Goal: Transaction & Acquisition: Download file/media

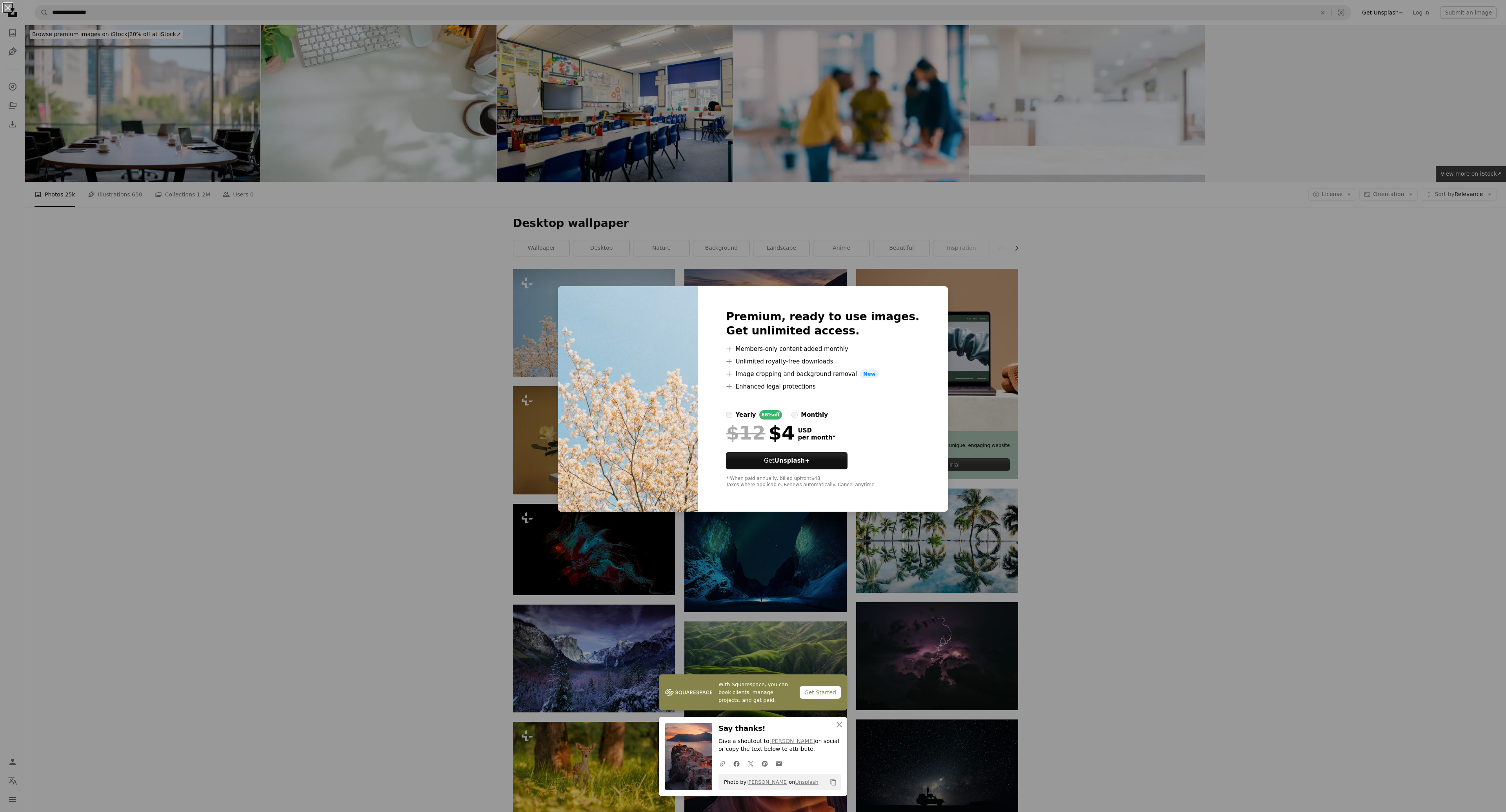
click at [241, 292] on div "An X shape With Squarespace, you can book clients, manage projects, and get pai…" at bounding box center [753, 406] width 1506 height 812
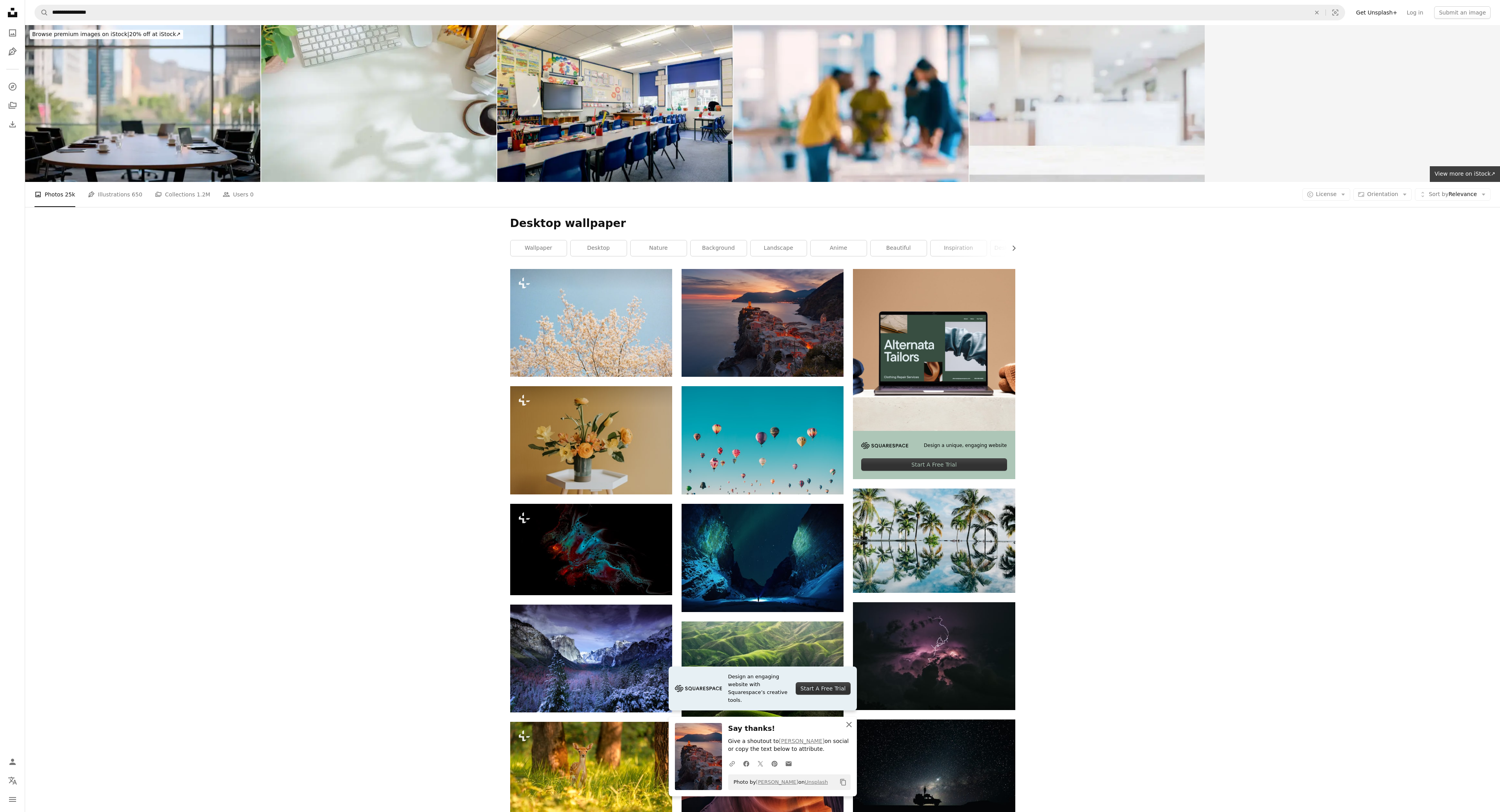
click at [849, 725] on icon "button" at bounding box center [849, 724] width 5 height 5
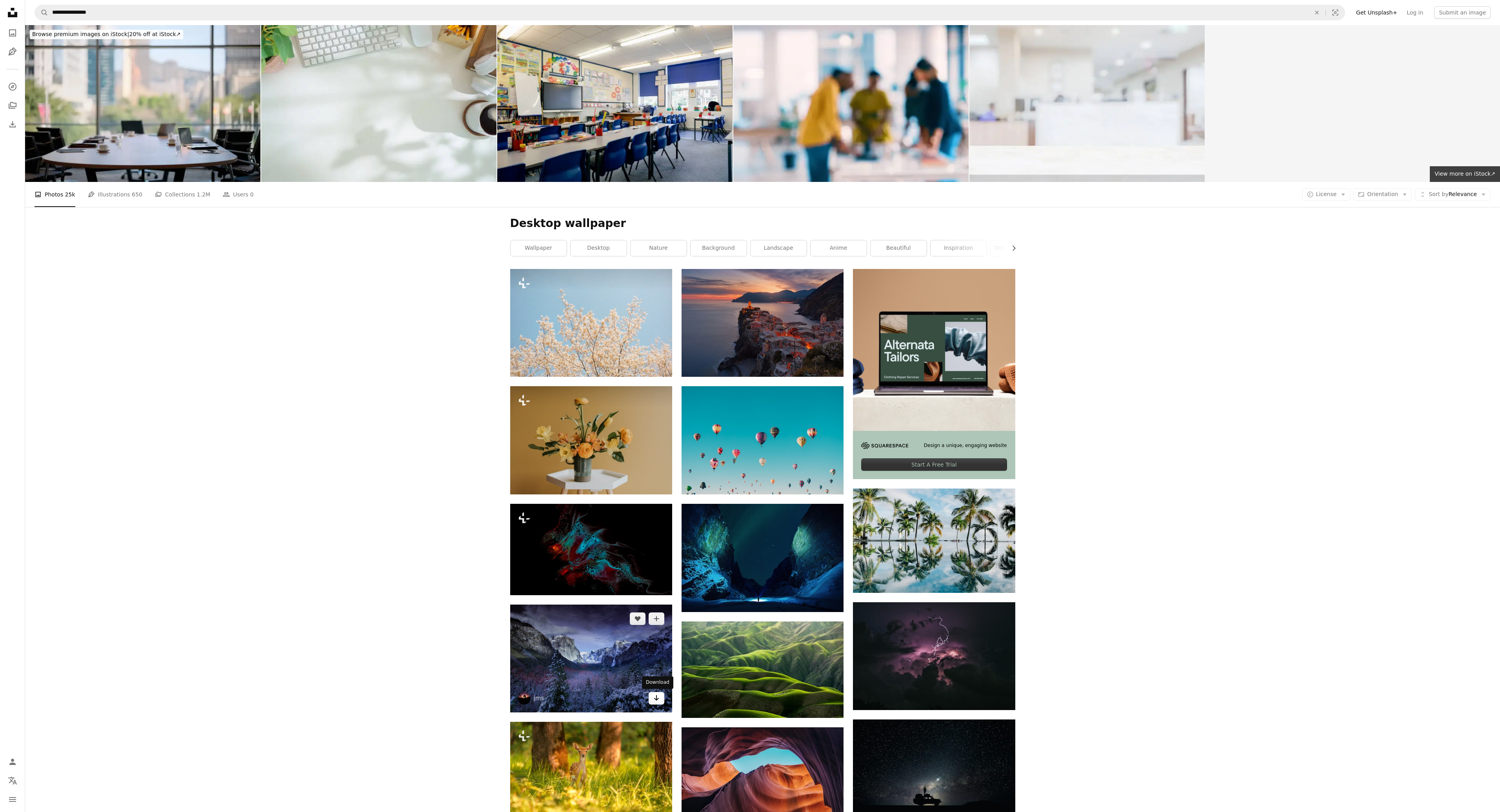
click at [657, 698] on icon "Arrow pointing down" at bounding box center [656, 698] width 6 height 9
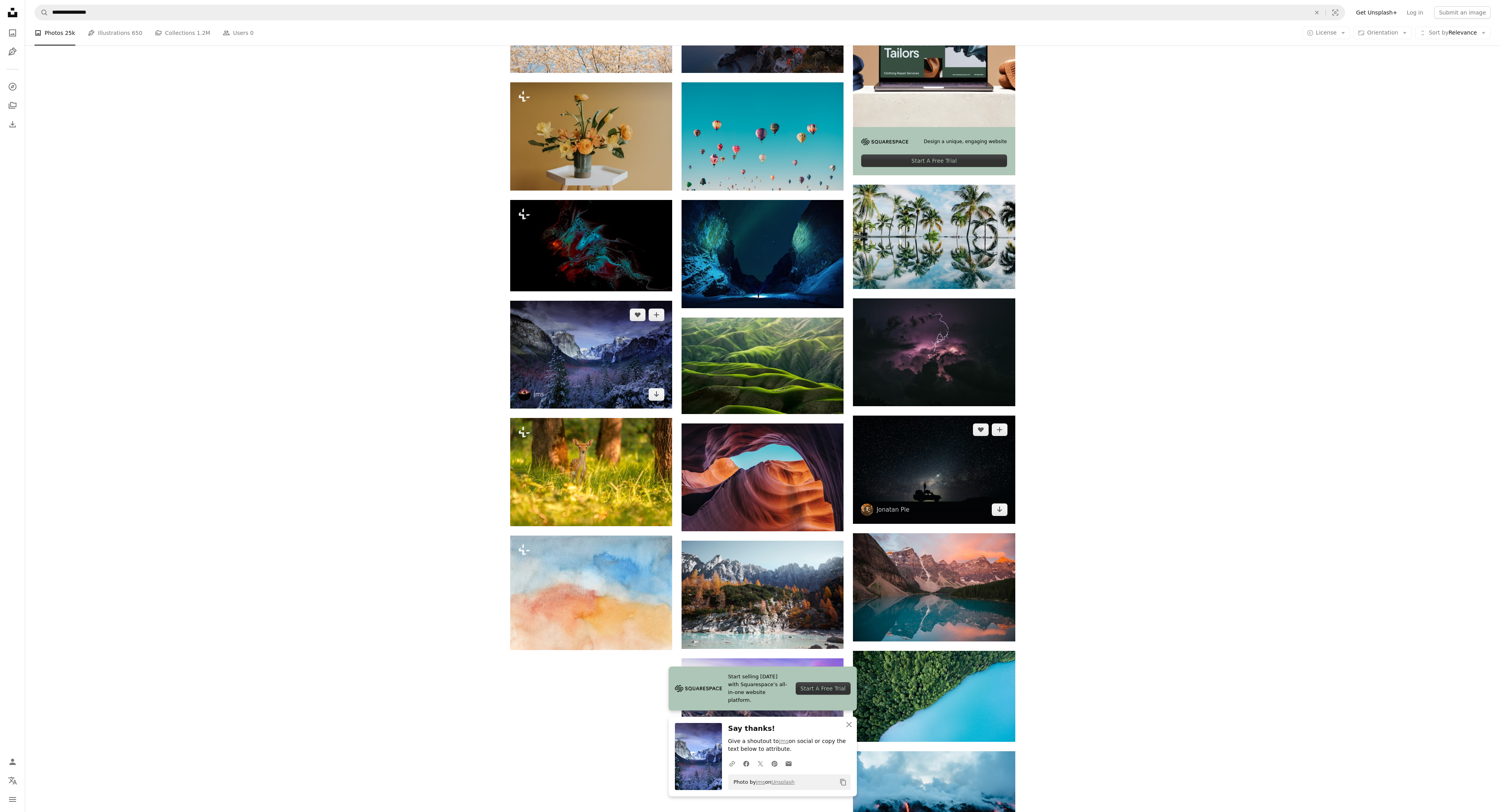
scroll to position [314, 0]
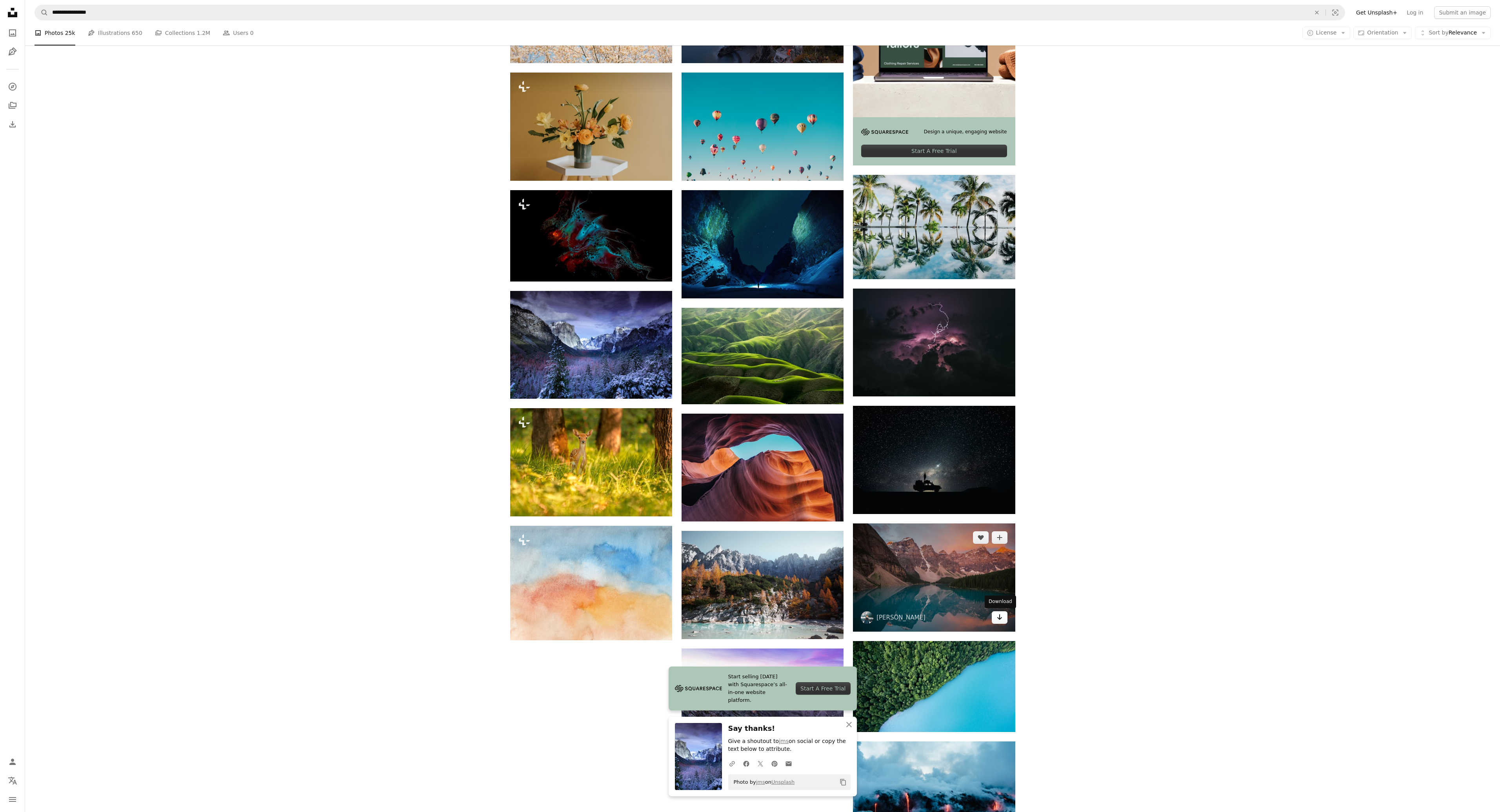
click at [1001, 619] on icon "Arrow pointing down" at bounding box center [1000, 617] width 6 height 9
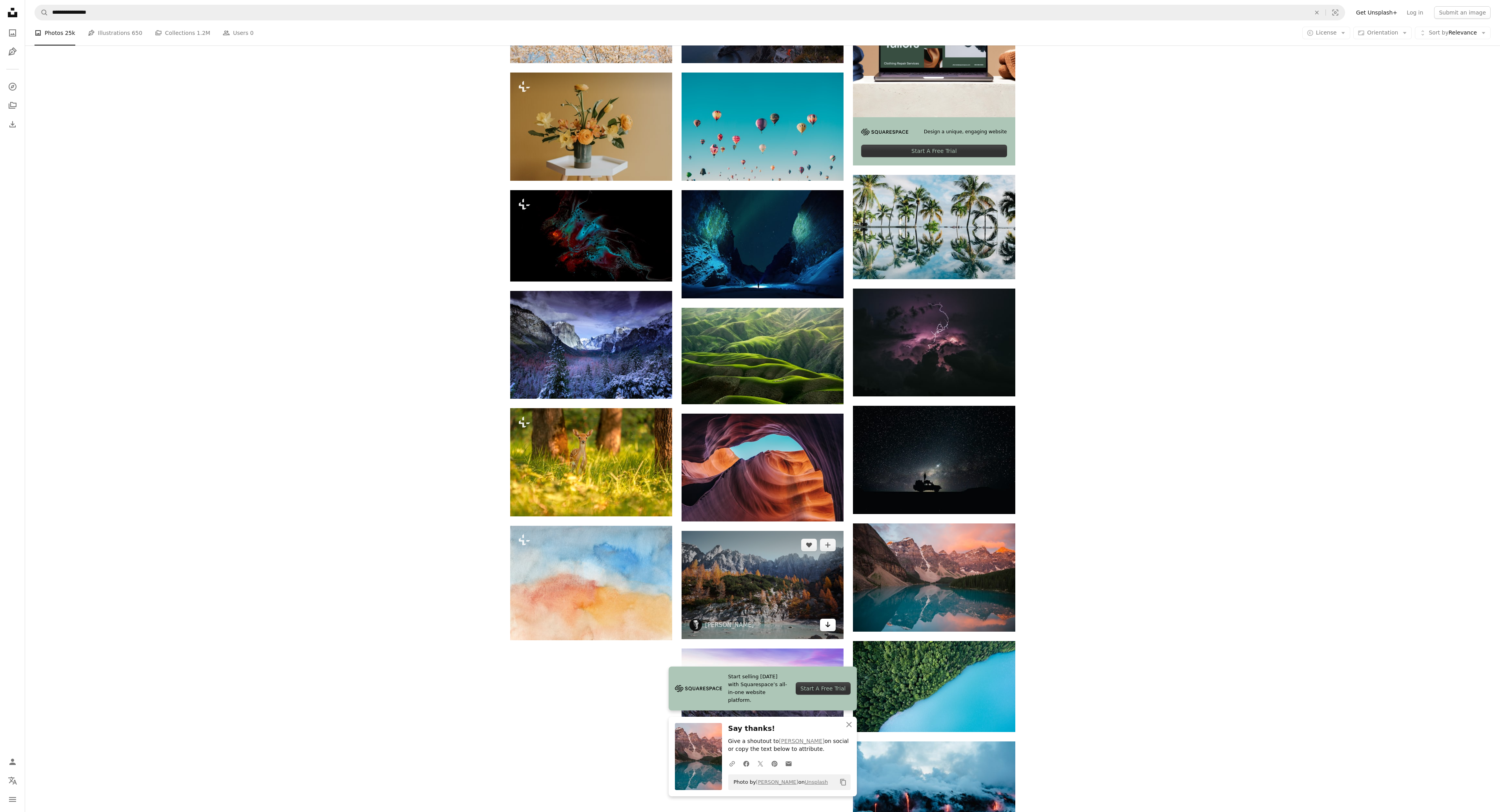
click at [827, 626] on icon "Download" at bounding box center [828, 624] width 5 height 5
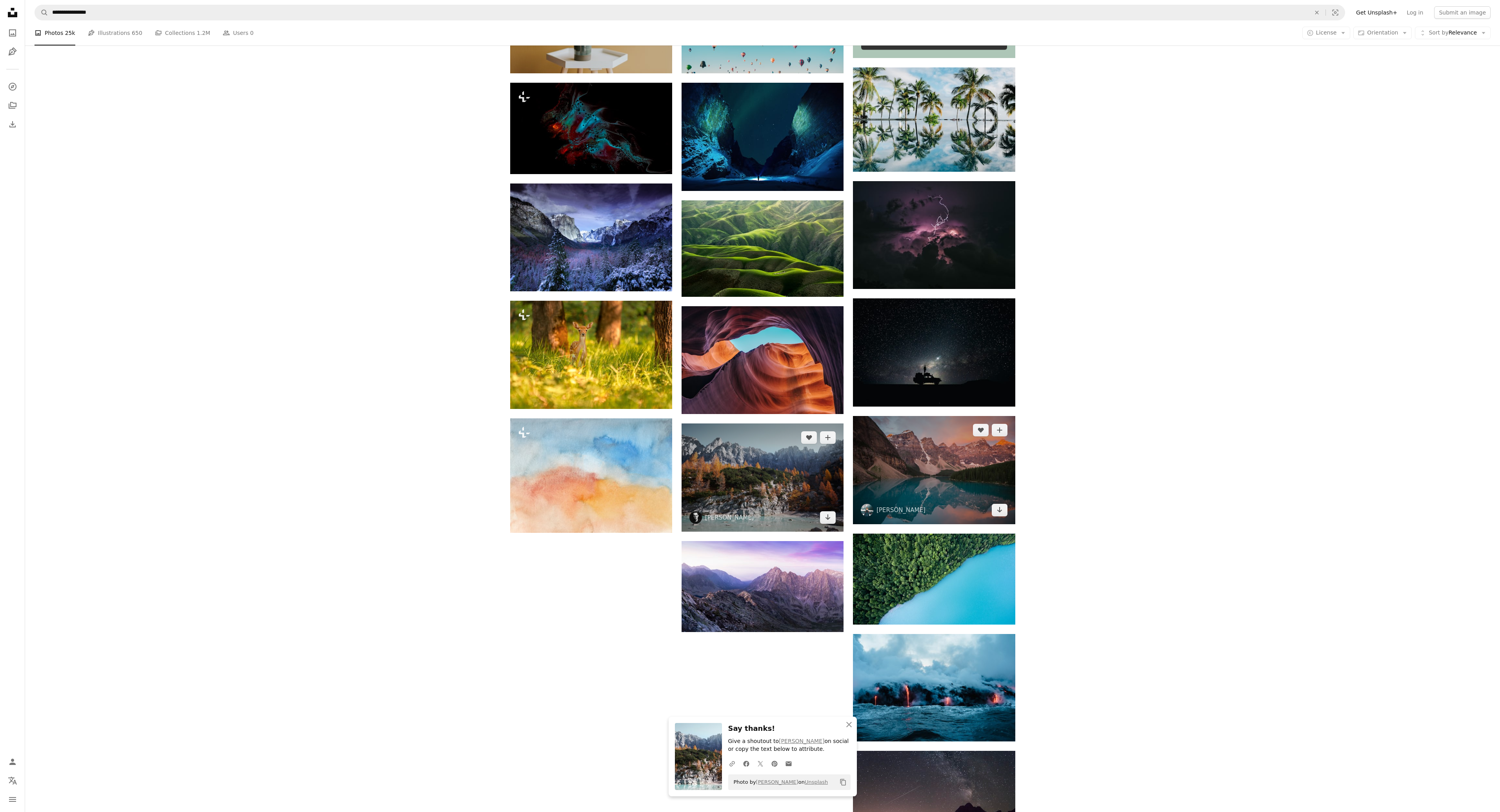
scroll to position [431, 0]
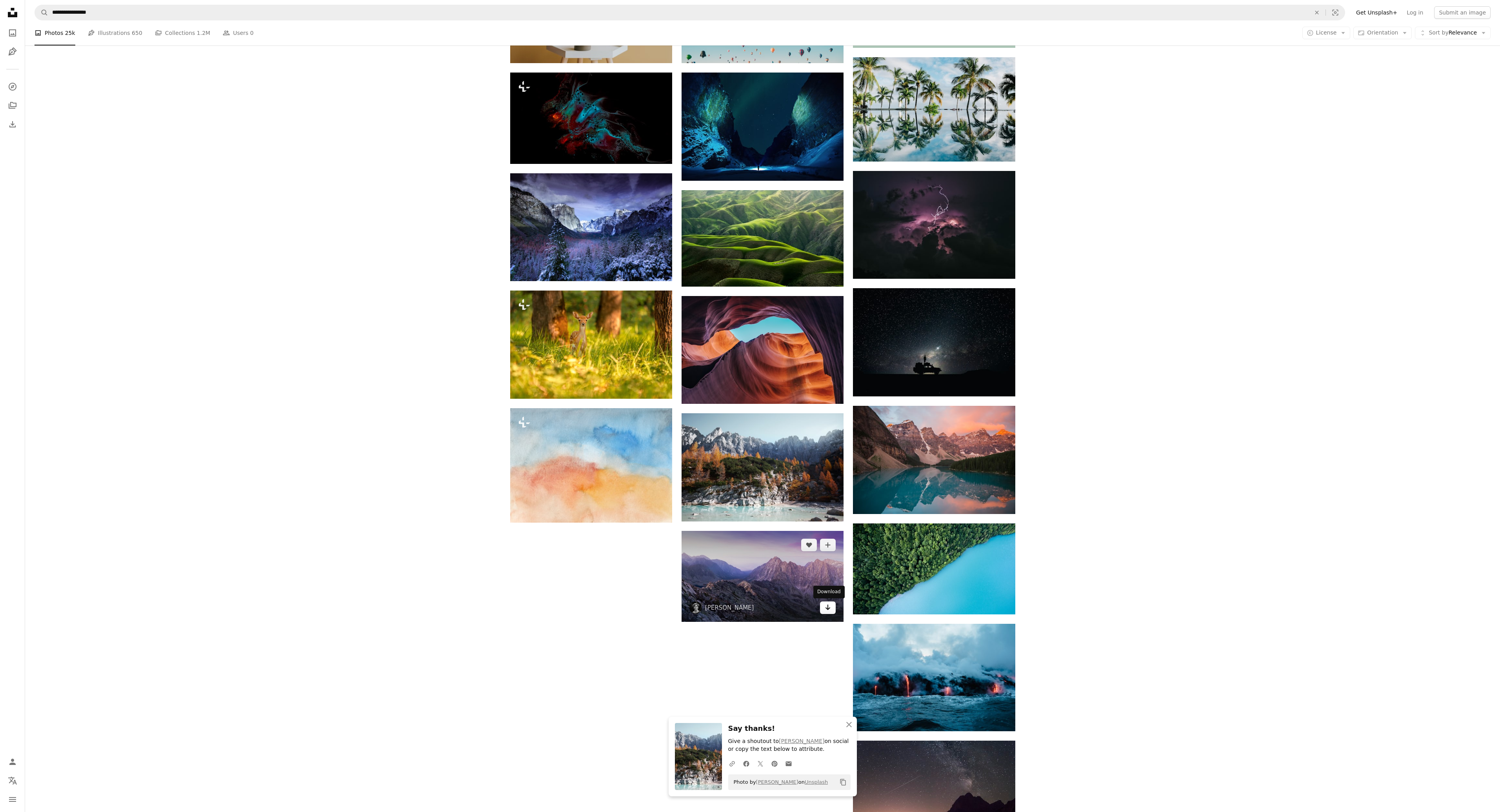
click at [830, 607] on icon "Download" at bounding box center [828, 607] width 5 height 5
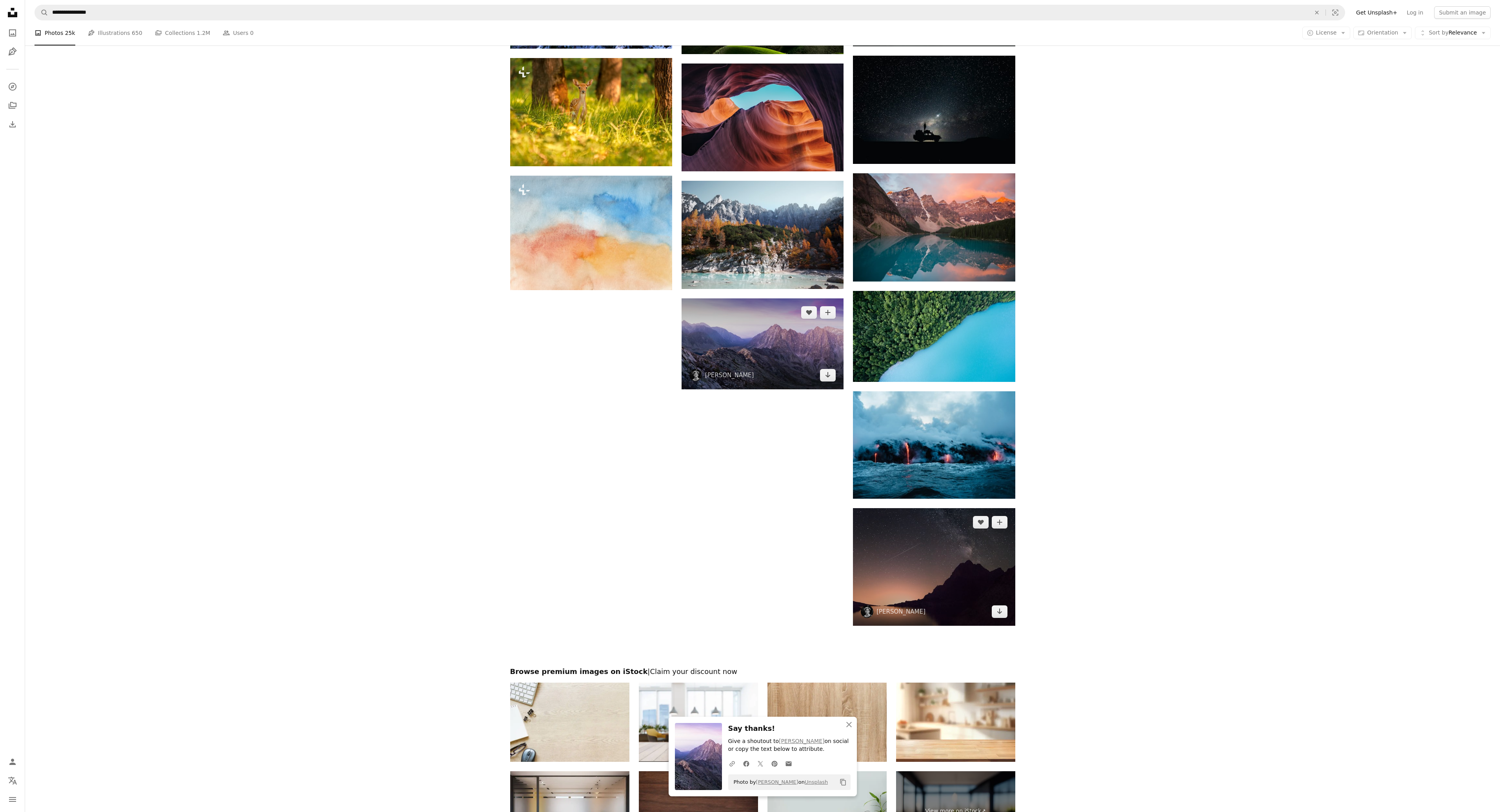
scroll to position [666, 0]
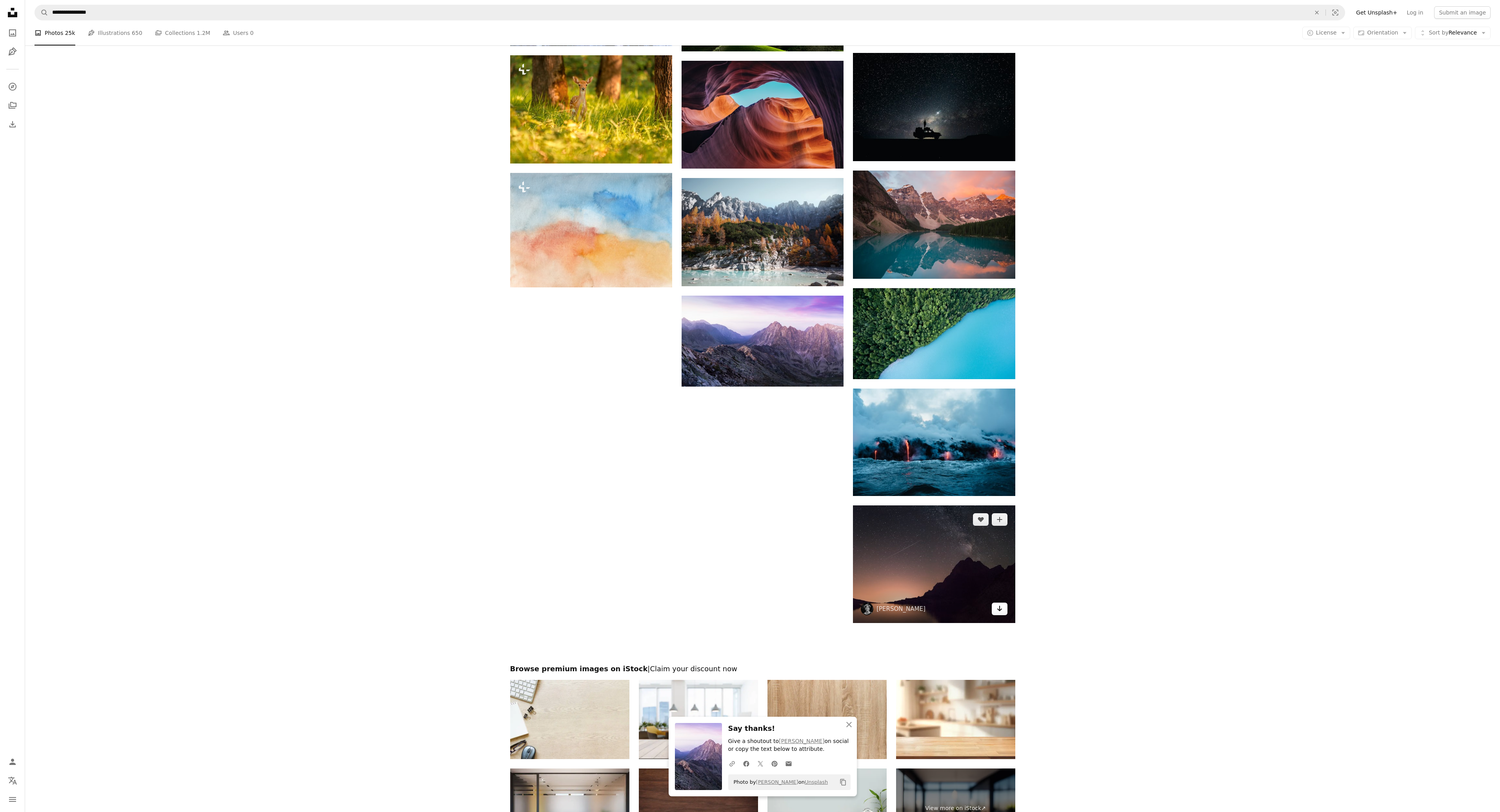
click at [1001, 610] on icon "Arrow pointing down" at bounding box center [1000, 609] width 6 height 9
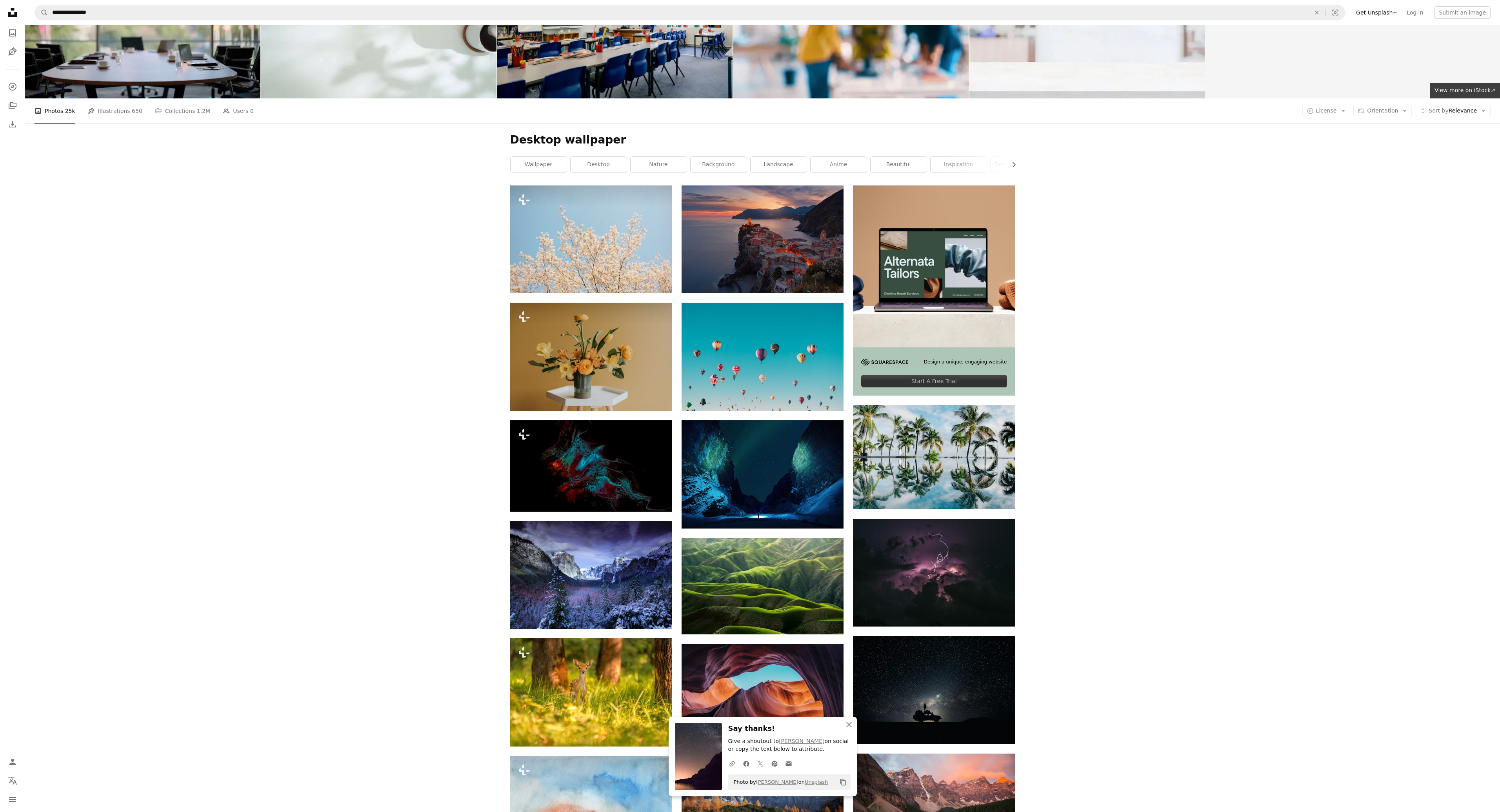
scroll to position [0, 0]
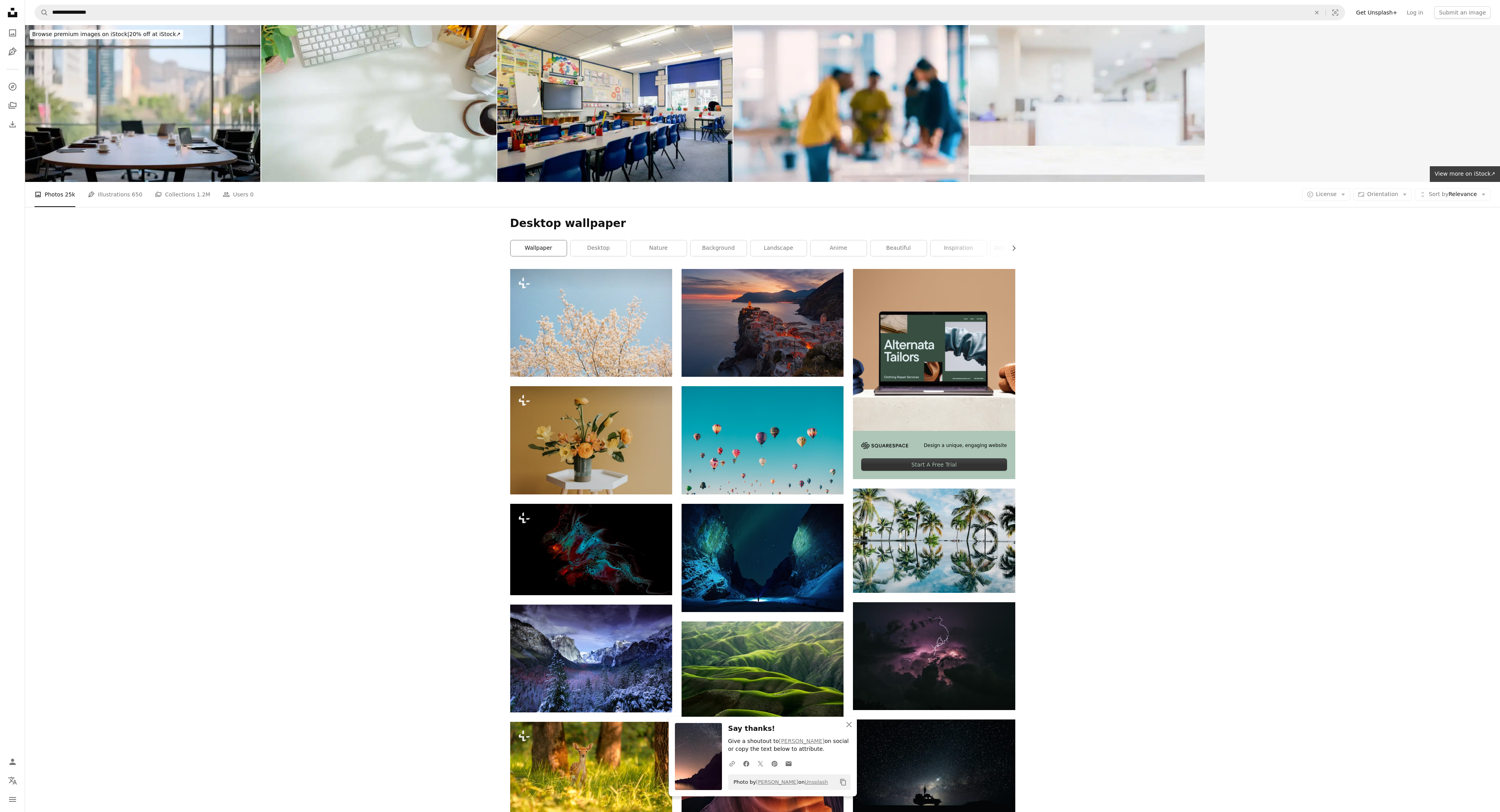
click at [545, 248] on link "wallpaper" at bounding box center [538, 248] width 56 height 16
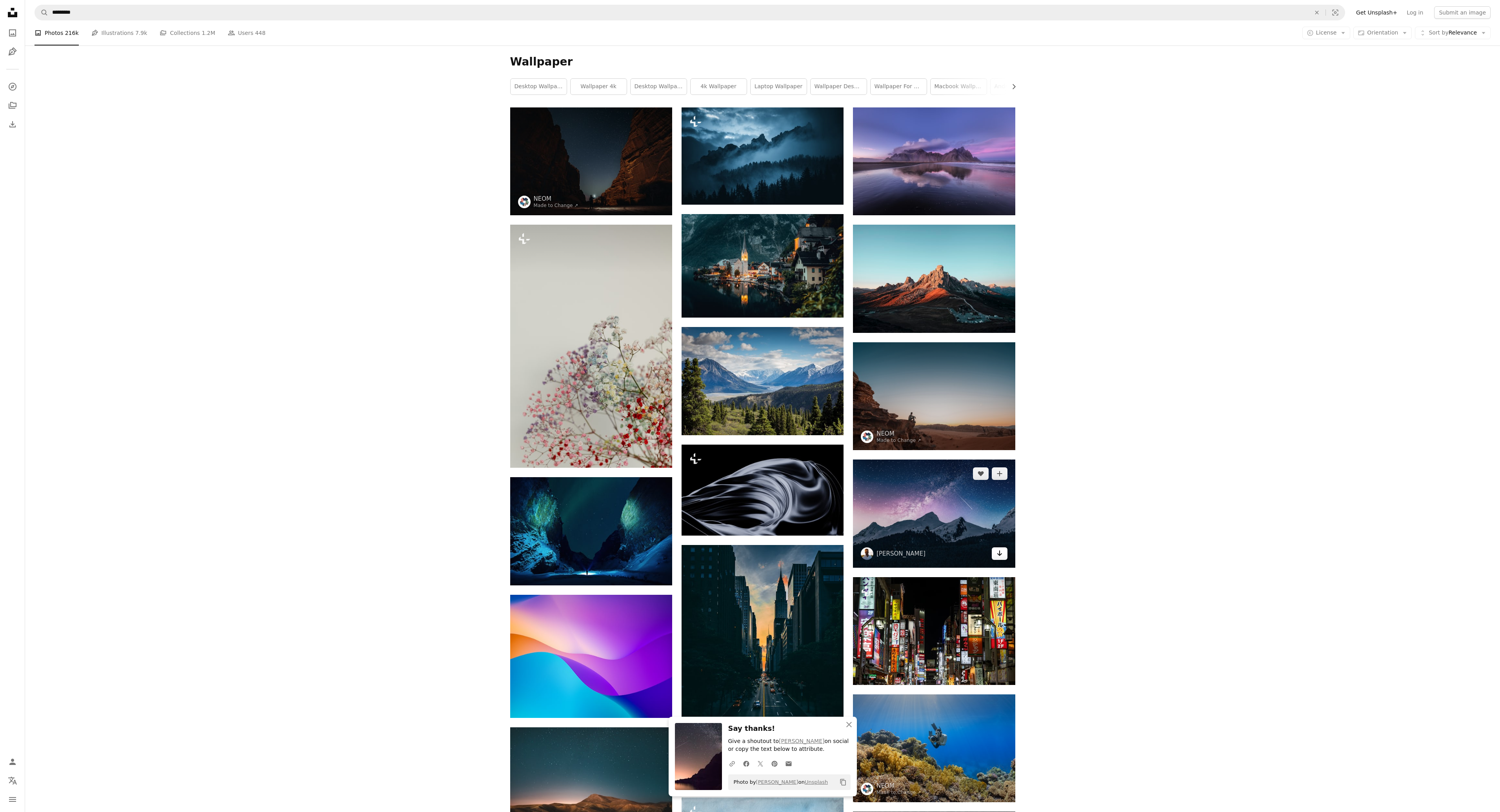
click at [1000, 555] on icon "Download" at bounding box center [999, 553] width 5 height 5
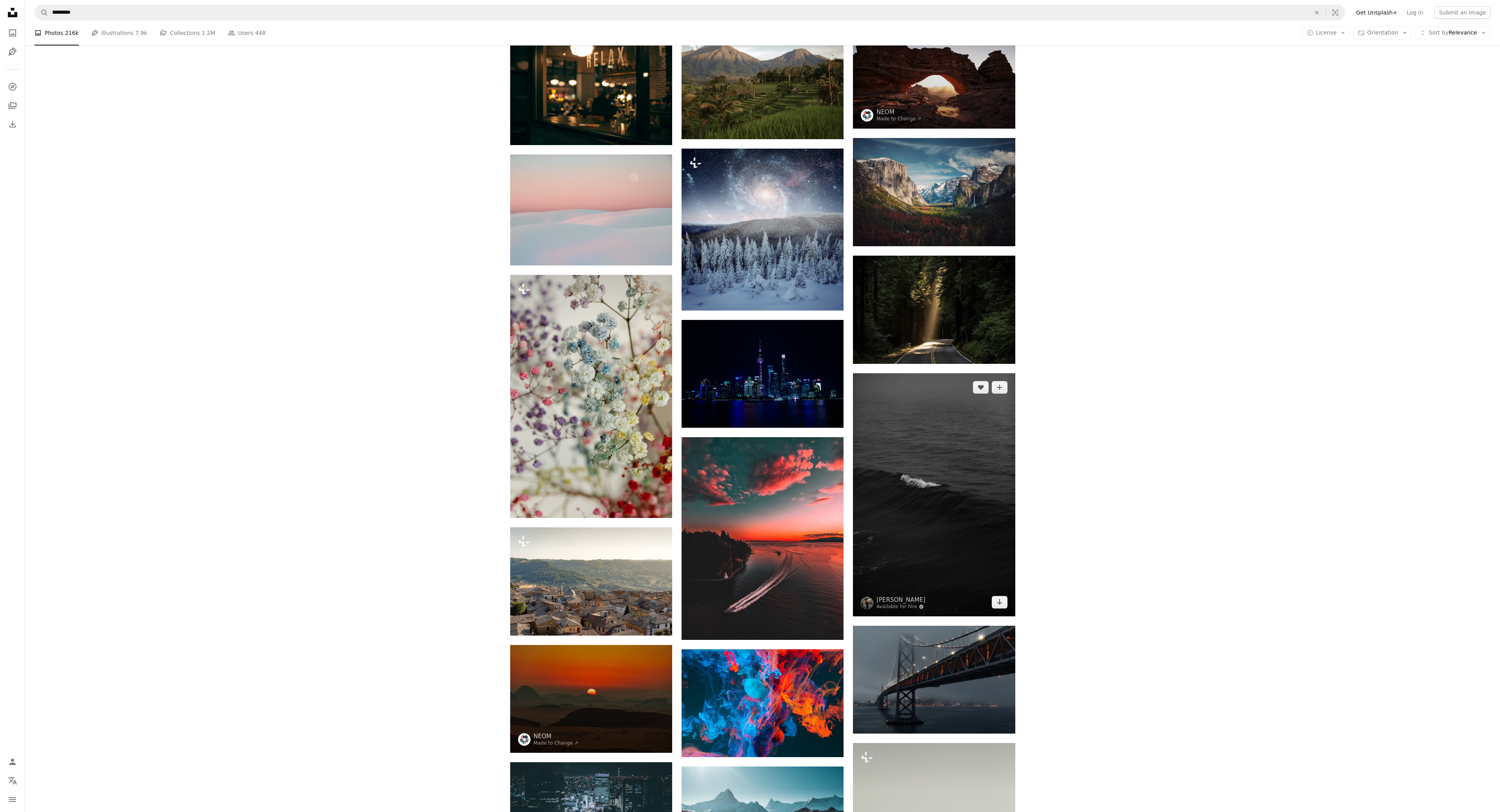
scroll to position [1255, 0]
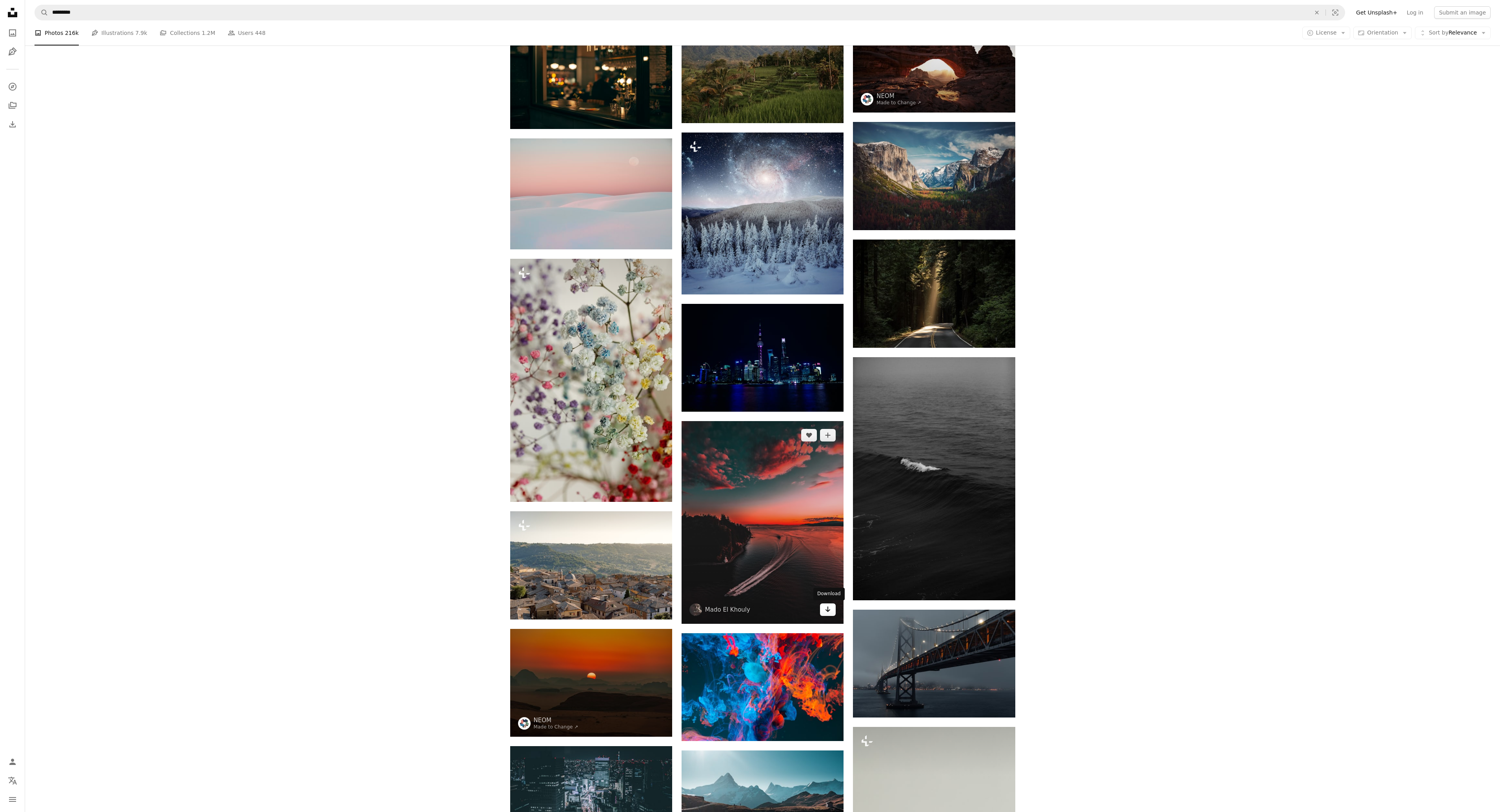
click at [829, 610] on icon "Download" at bounding box center [828, 609] width 5 height 5
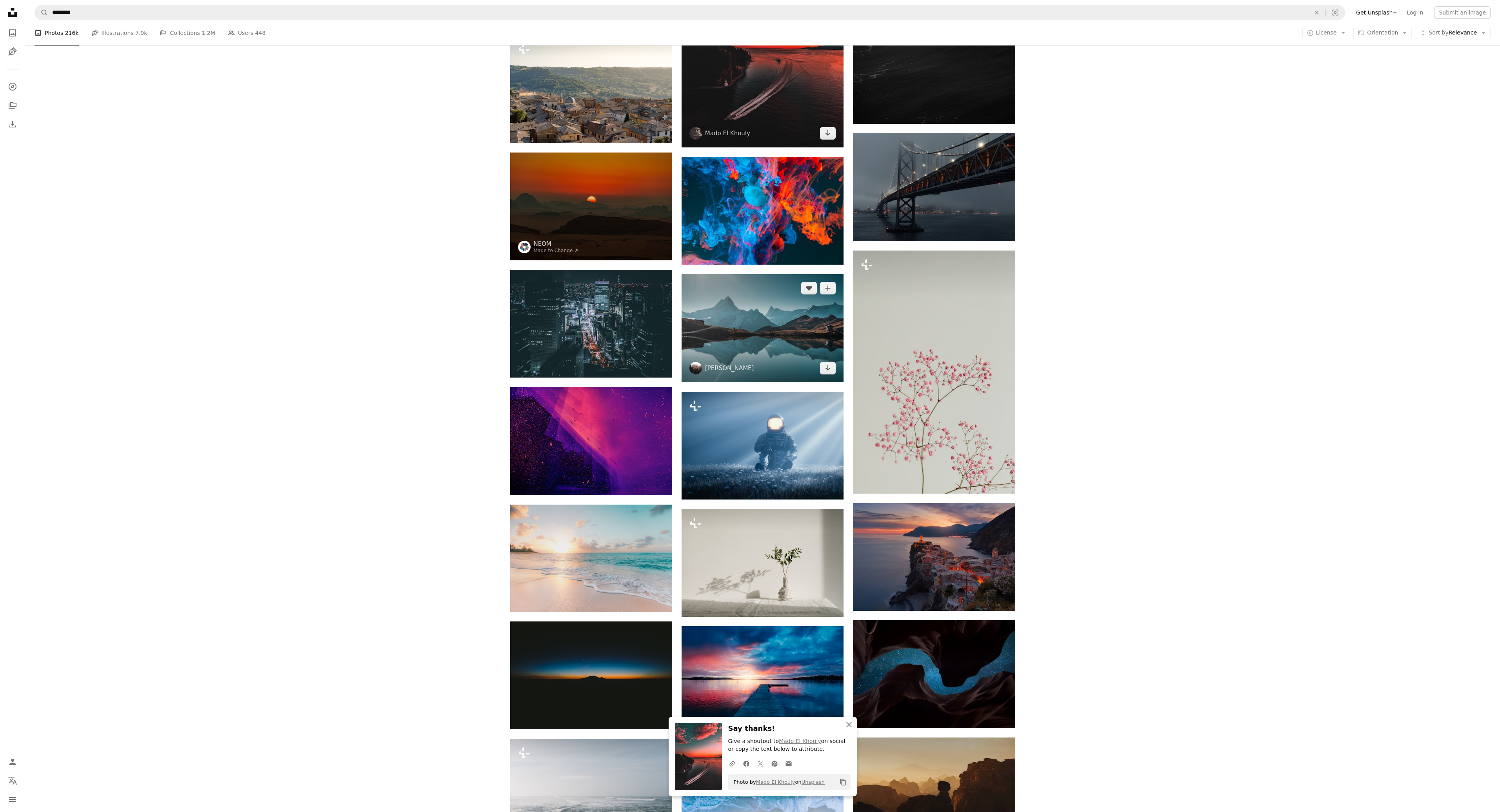
scroll to position [1764, 0]
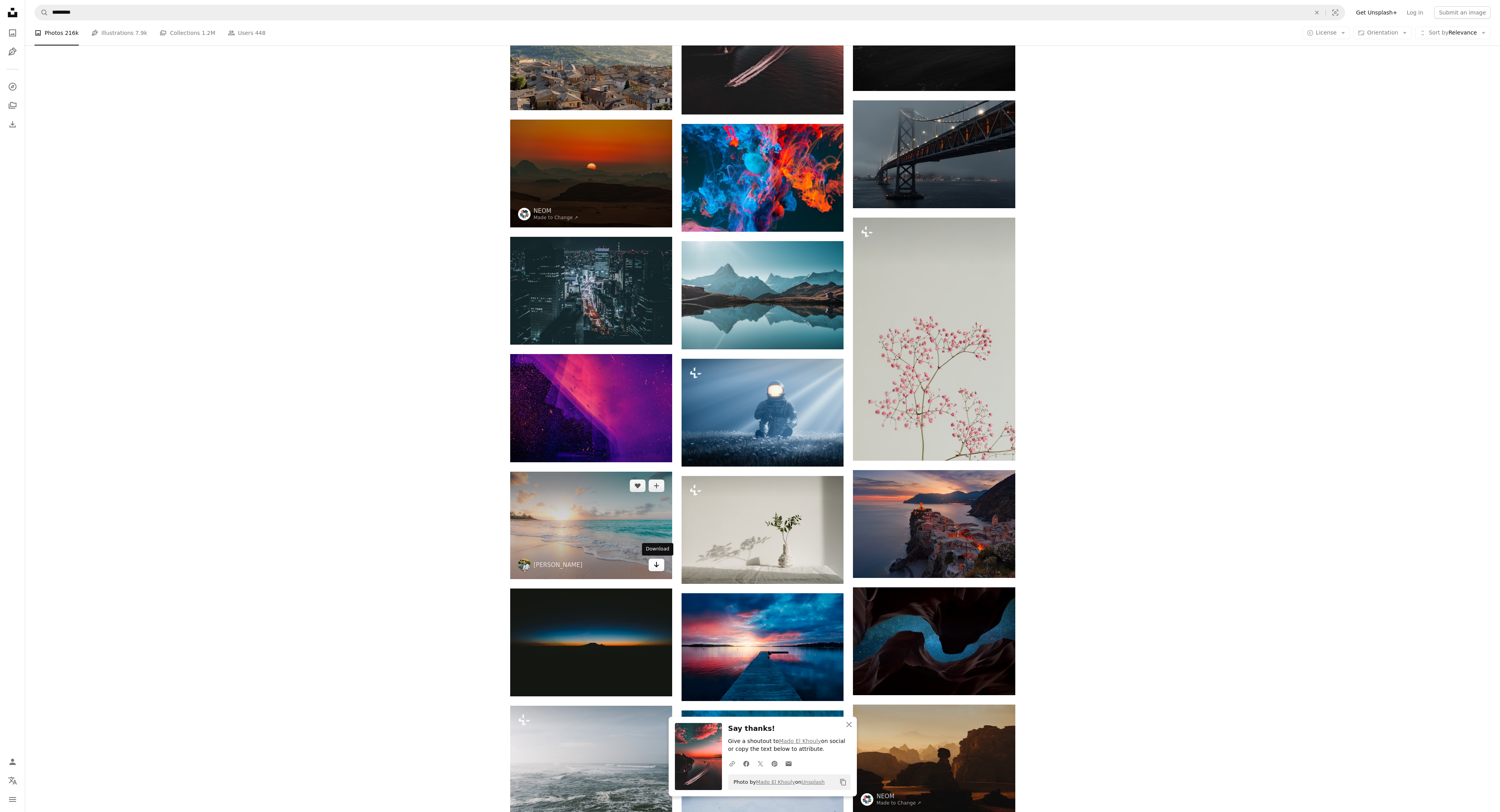
click at [656, 568] on icon "Arrow pointing down" at bounding box center [656, 565] width 6 height 9
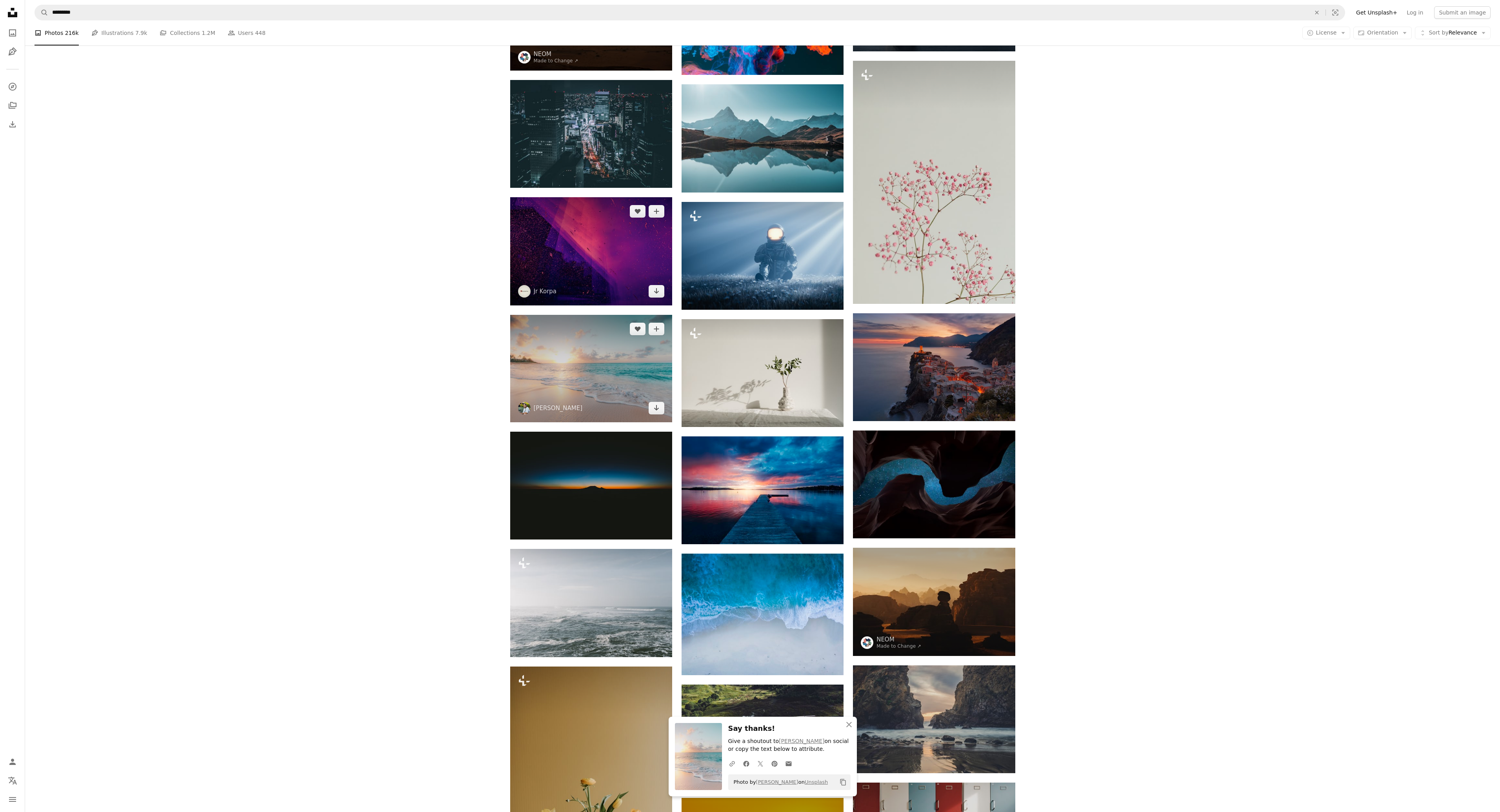
scroll to position [1960, 0]
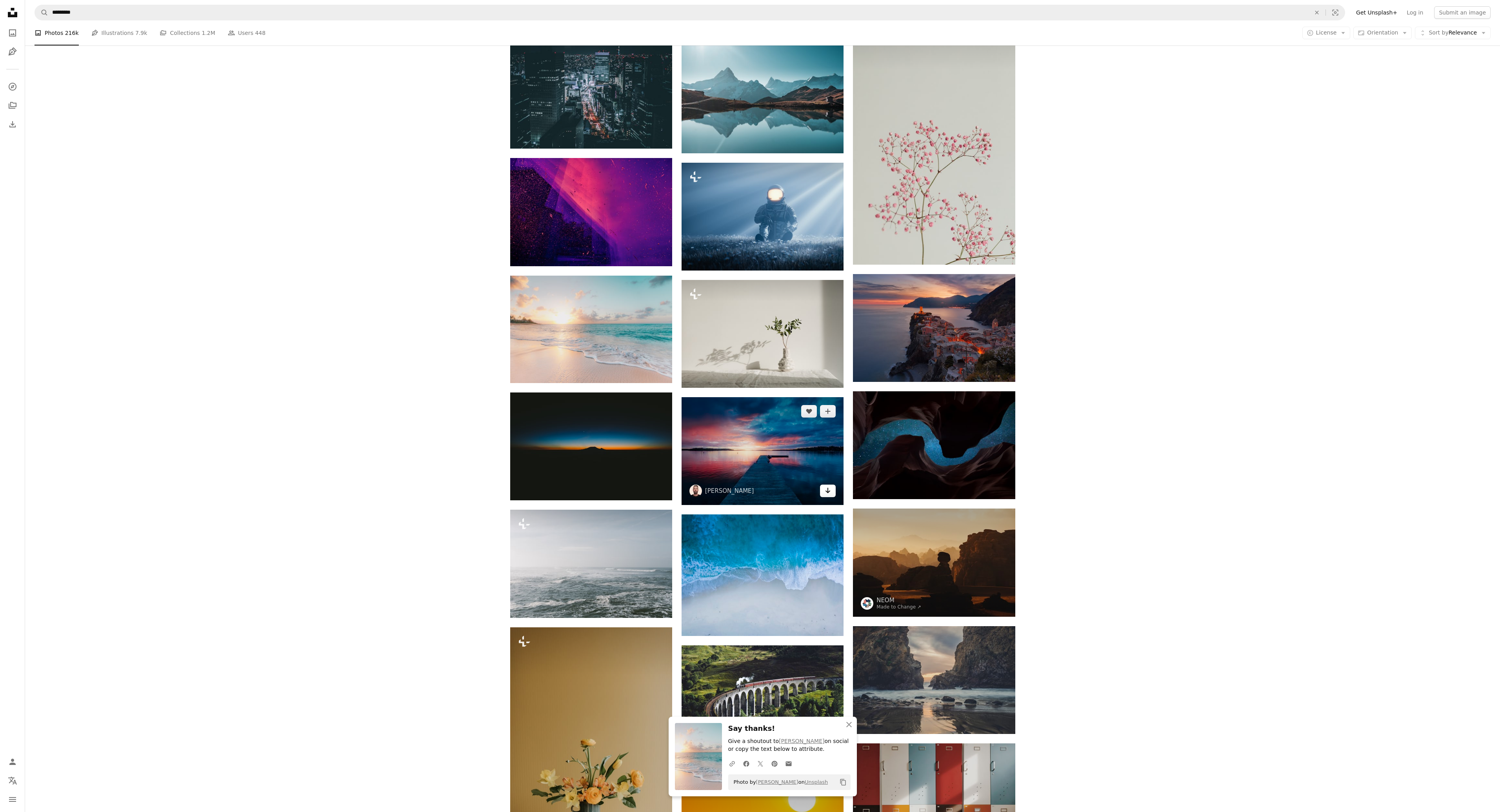
click at [824, 489] on link "Arrow pointing down" at bounding box center [828, 490] width 16 height 12
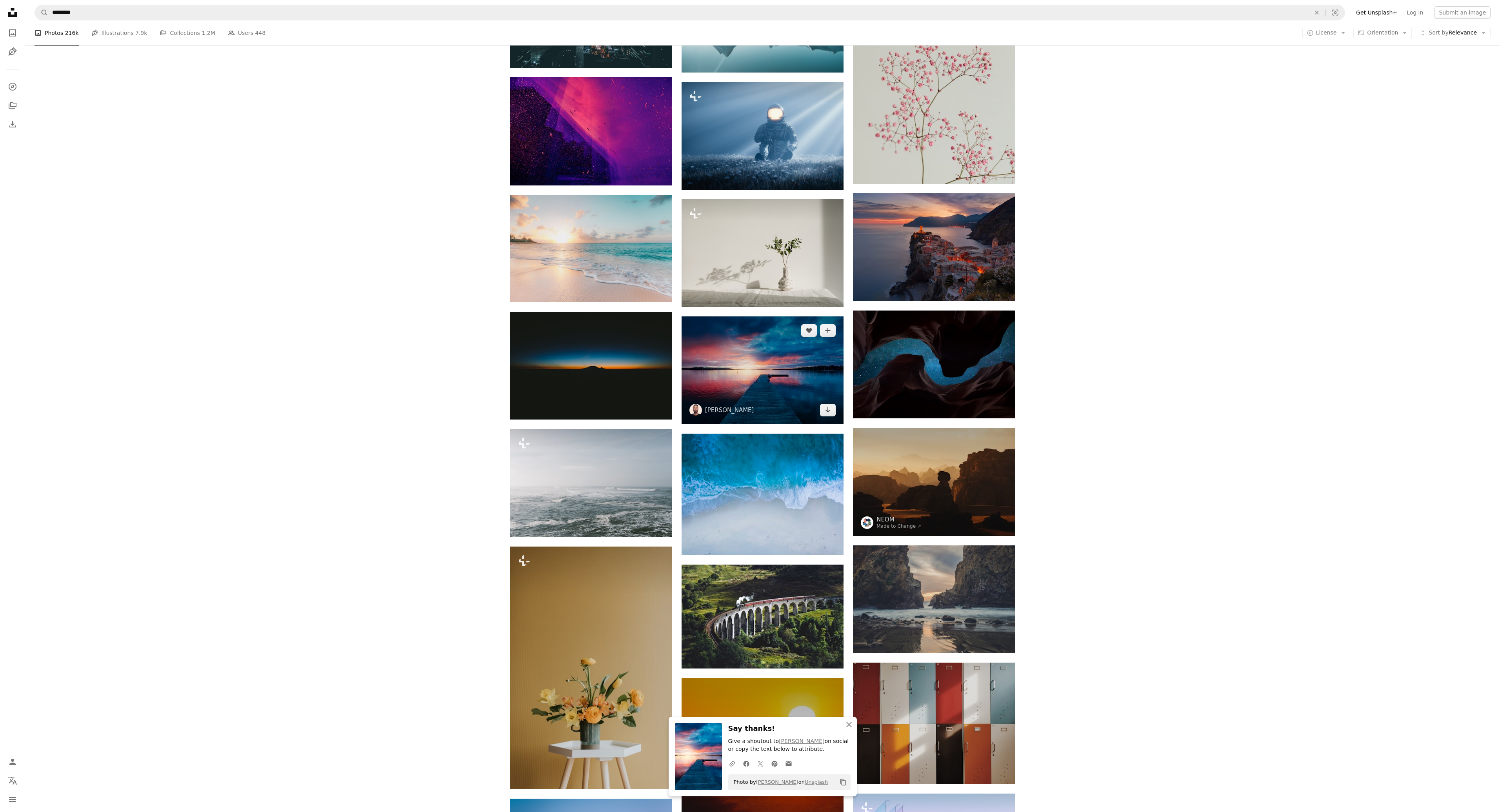
scroll to position [2078, 0]
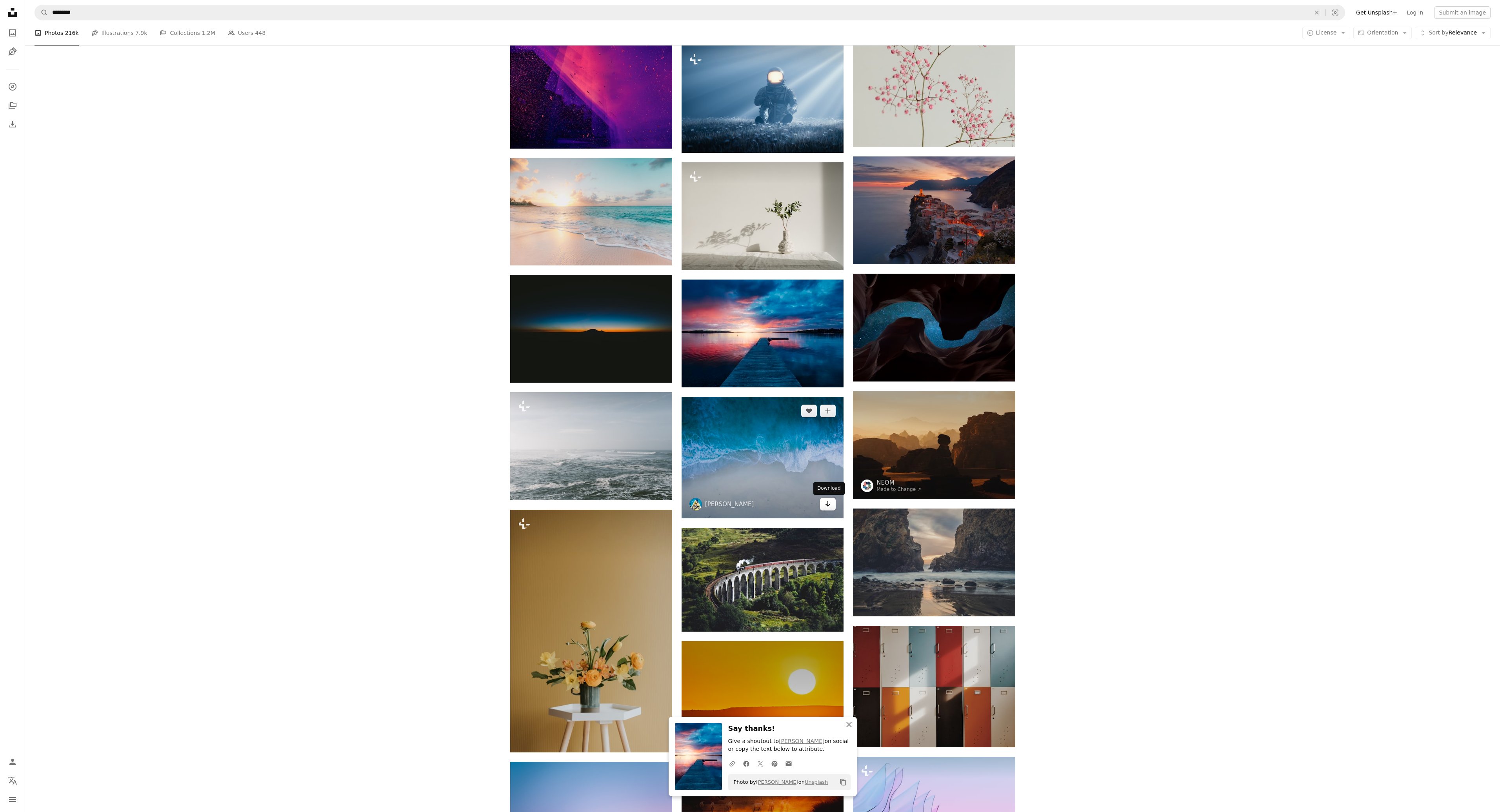
click at [825, 505] on icon "Arrow pointing down" at bounding box center [828, 504] width 6 height 9
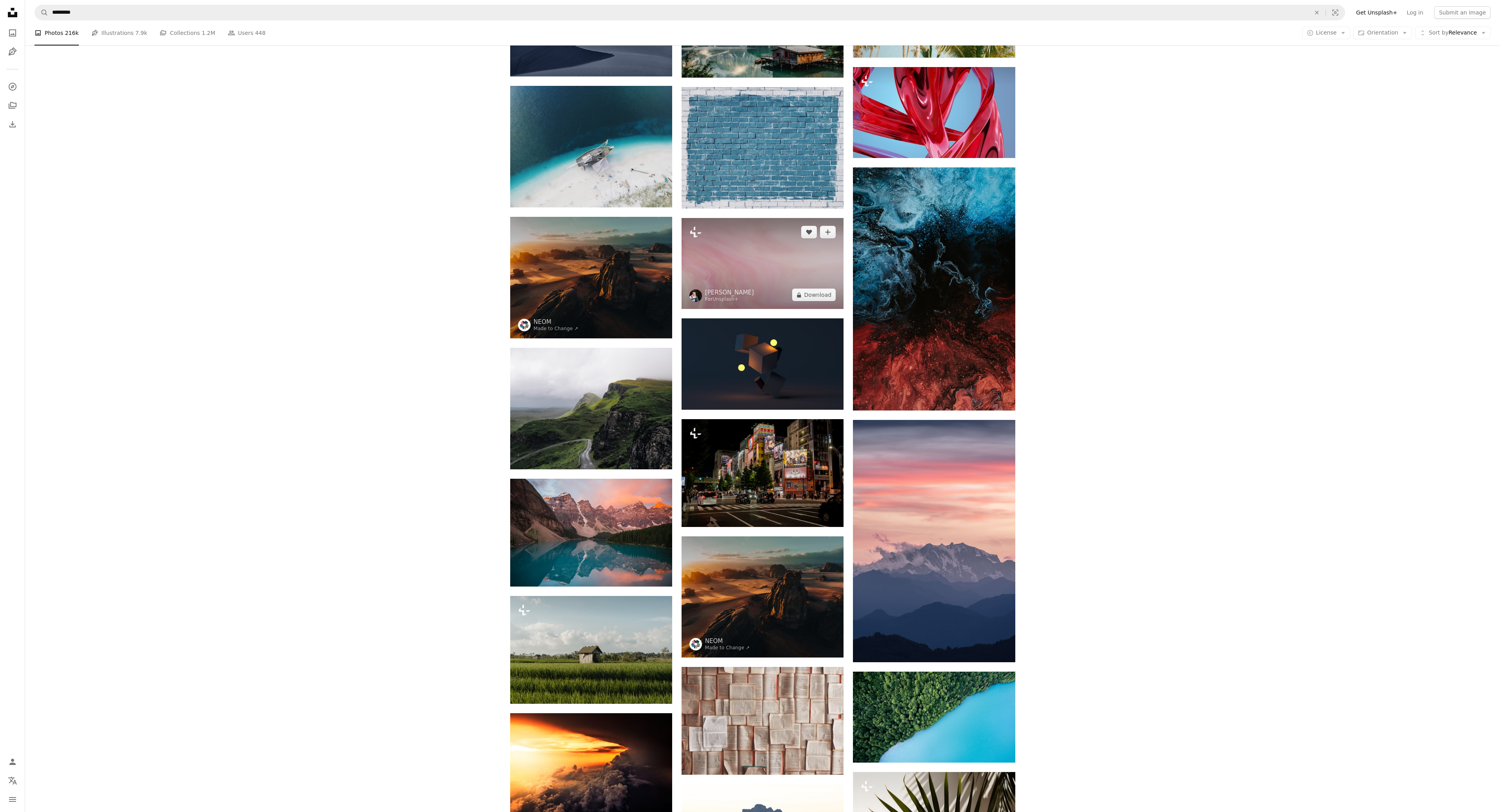
scroll to position [3372, 0]
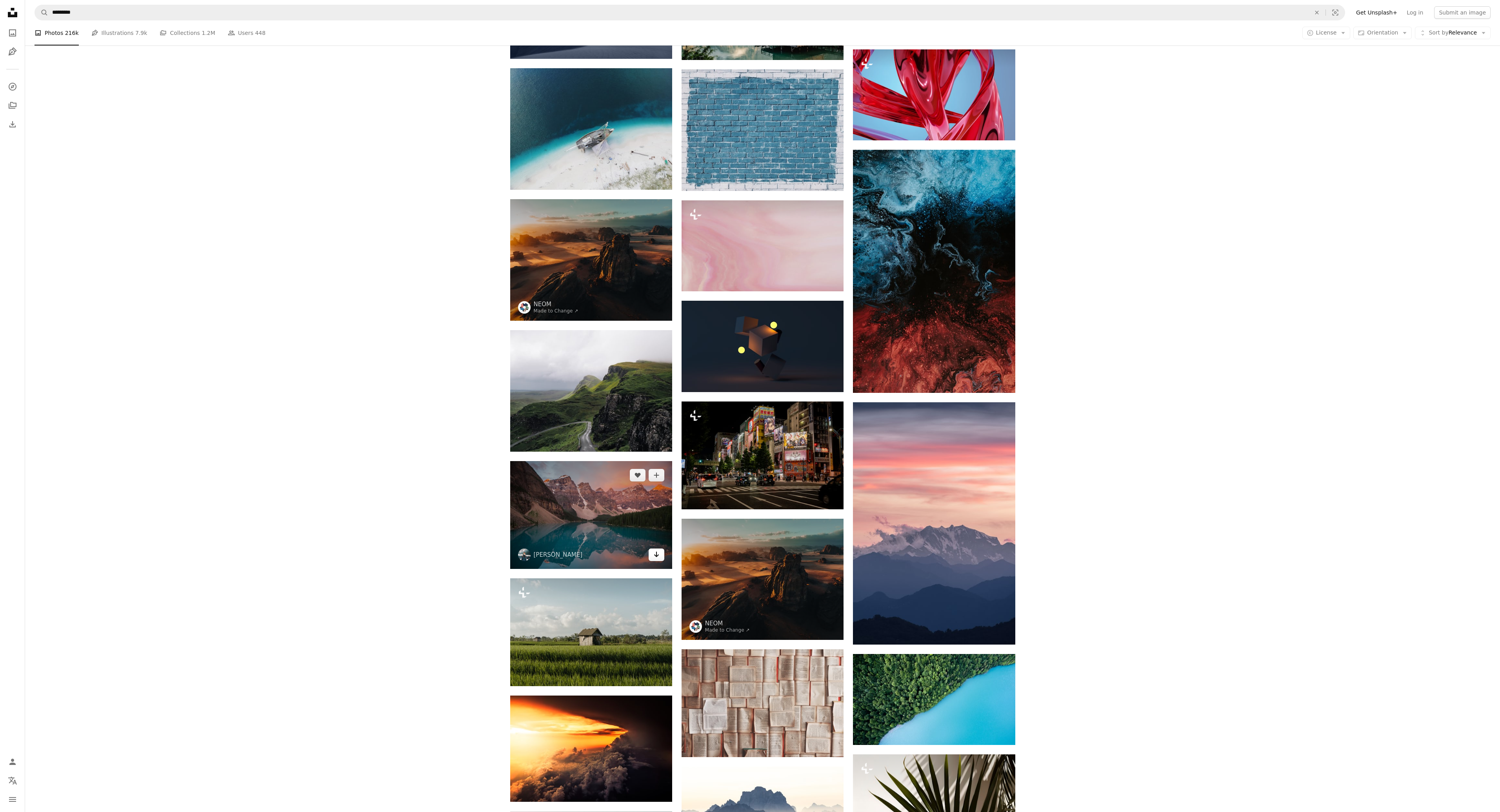
click at [657, 554] on icon "Arrow pointing down" at bounding box center [656, 555] width 6 height 9
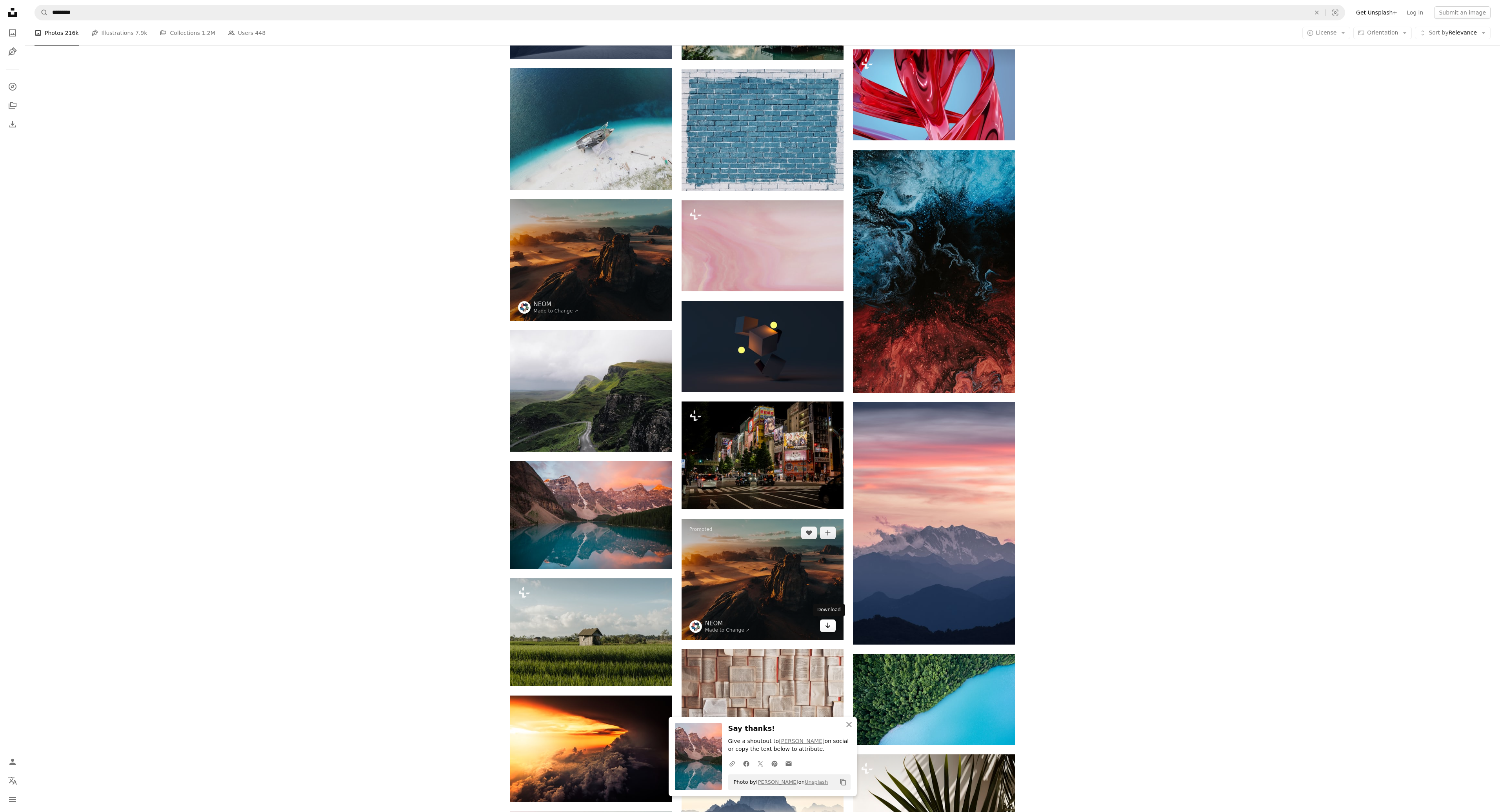
click at [828, 627] on icon "Download" at bounding box center [828, 625] width 5 height 5
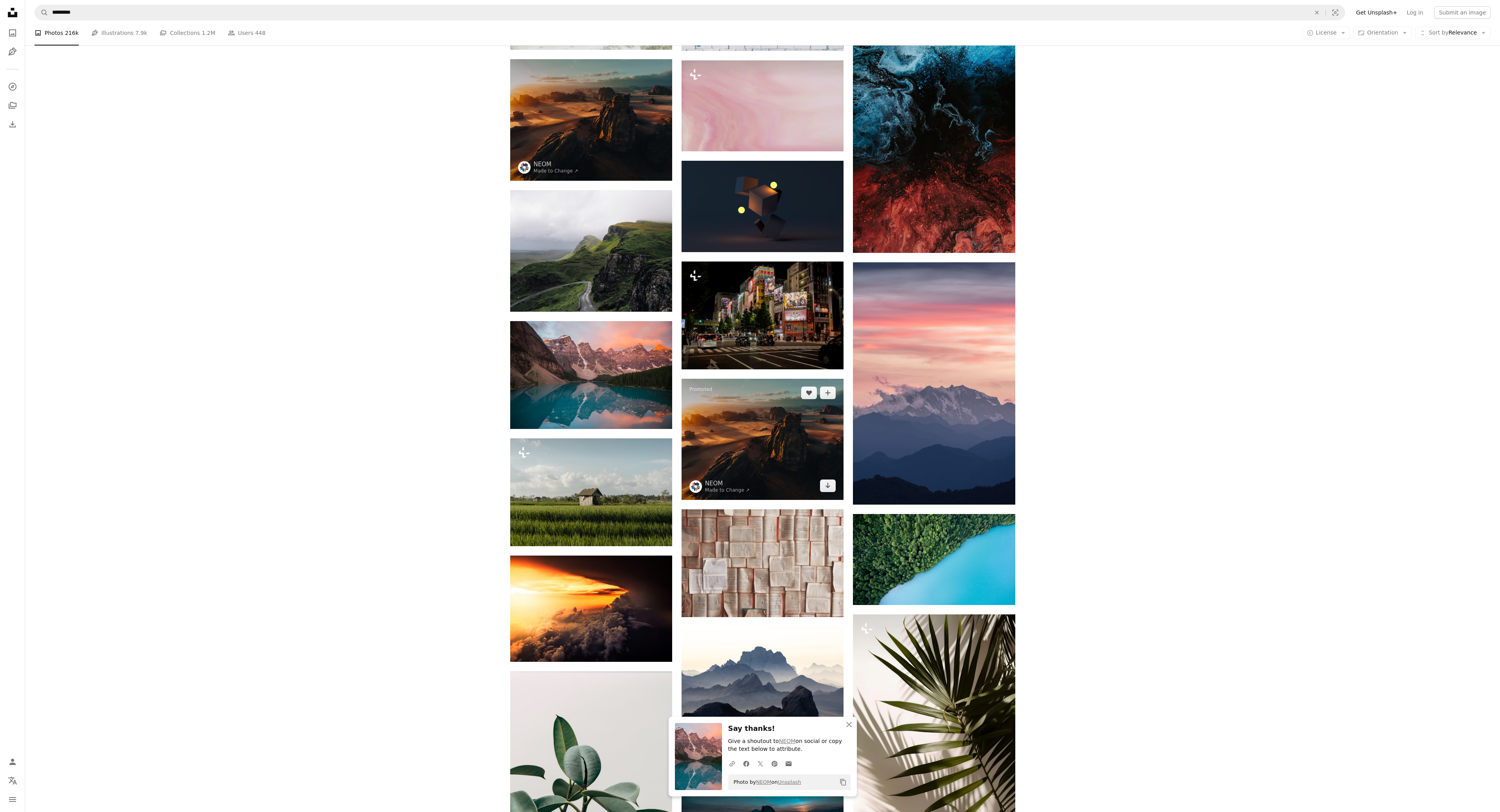
scroll to position [3568, 0]
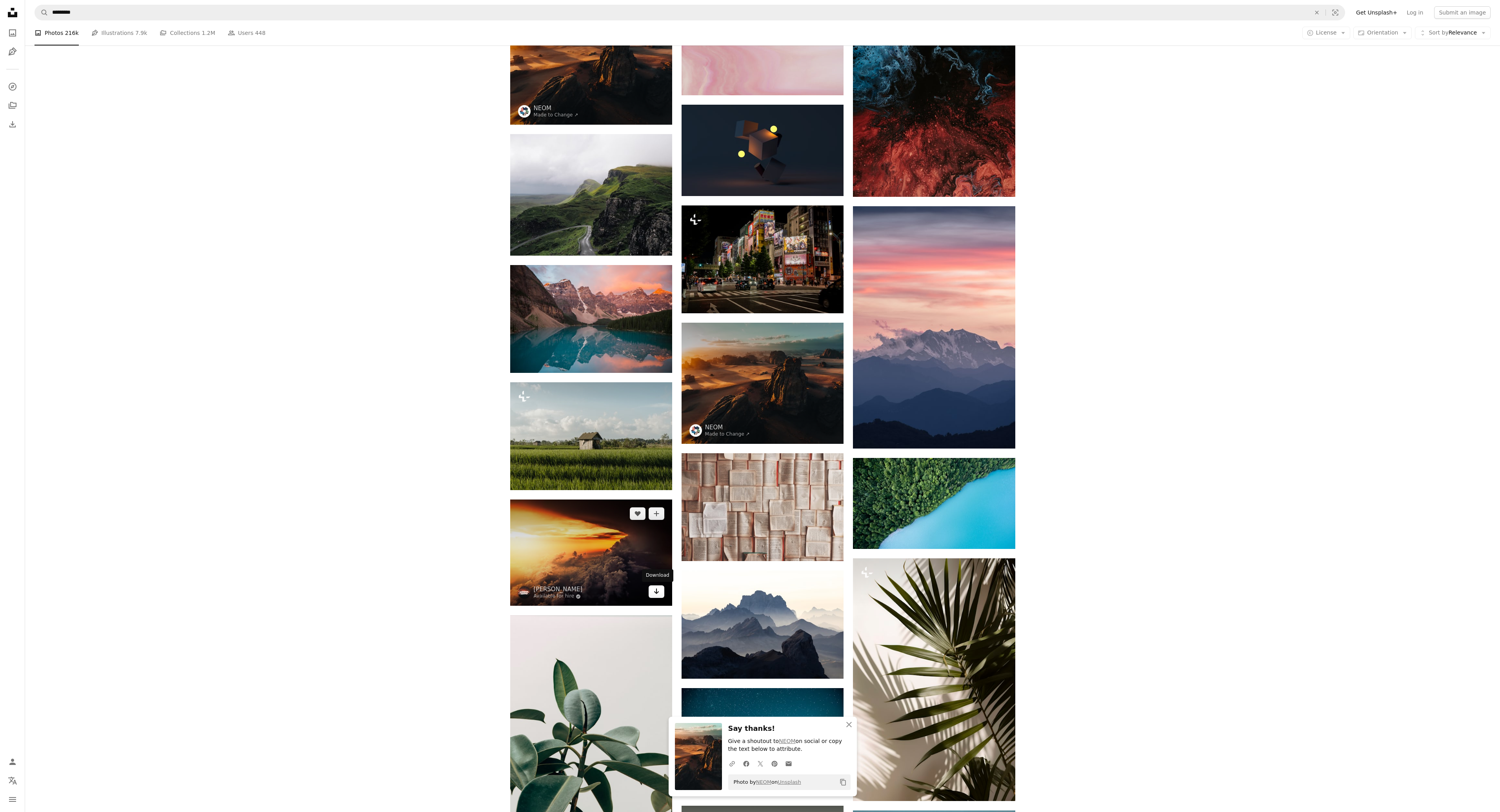
click at [659, 592] on icon "Arrow pointing down" at bounding box center [656, 592] width 6 height 9
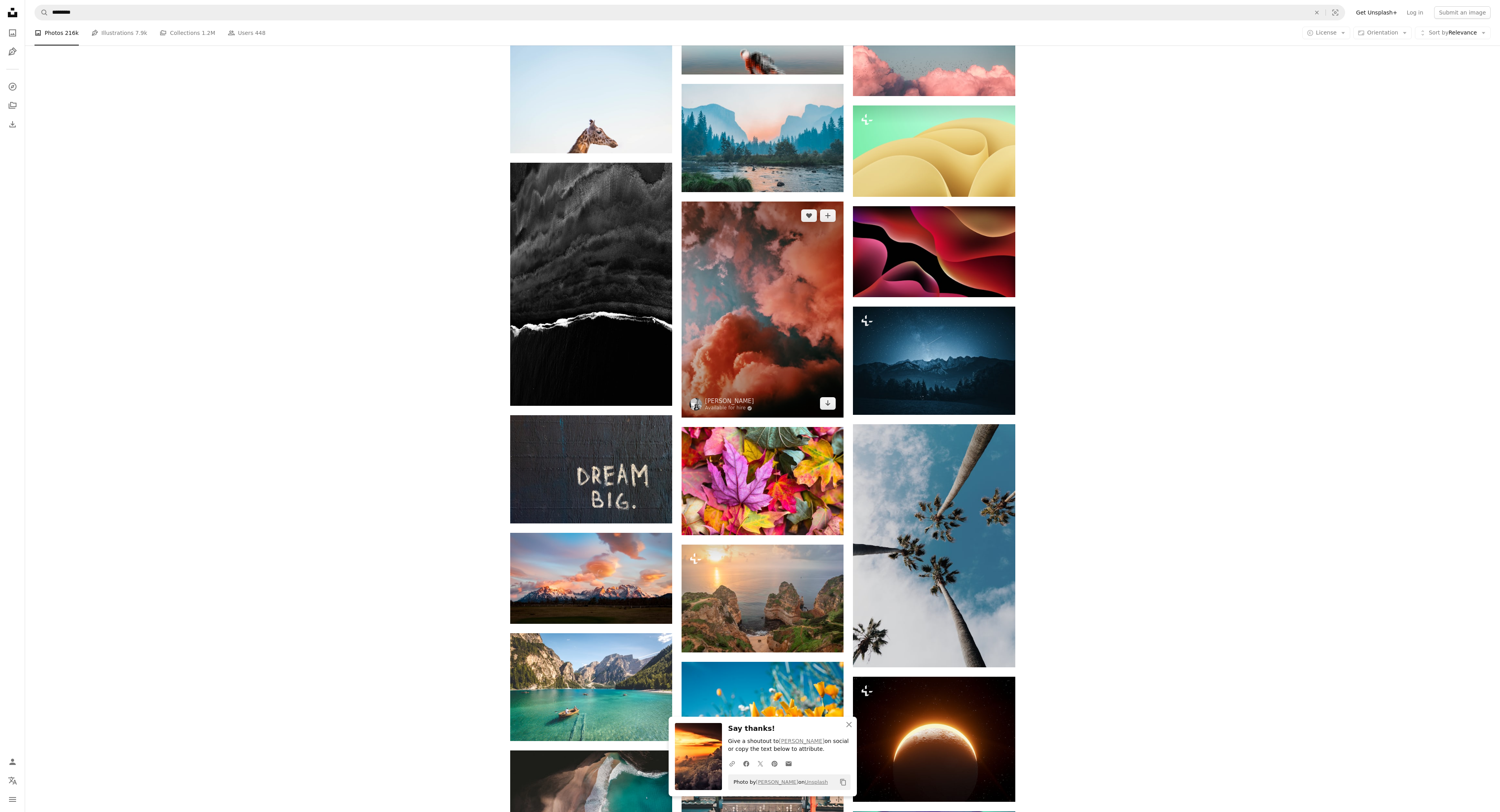
scroll to position [4392, 0]
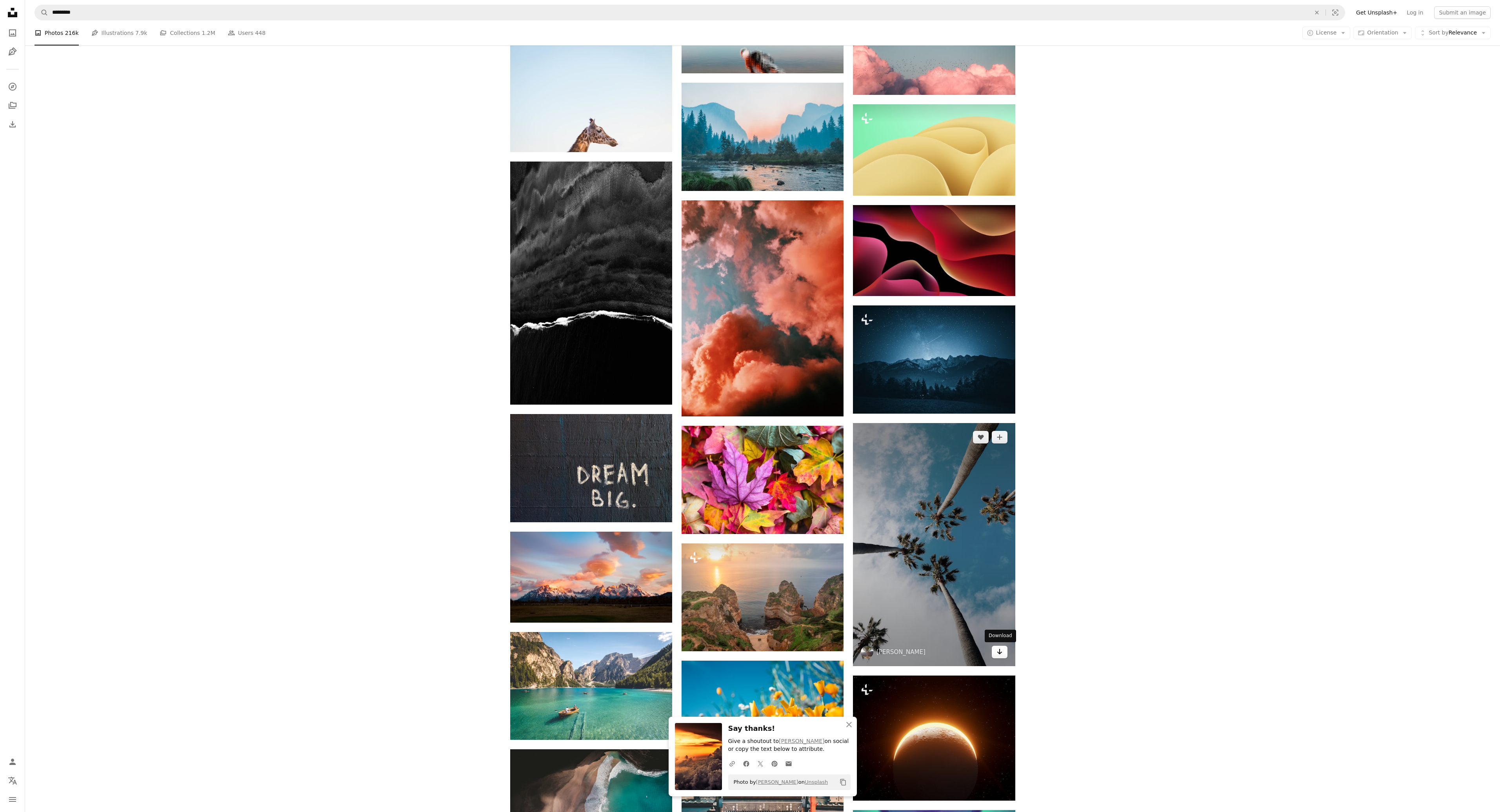
click at [999, 654] on icon "Download" at bounding box center [999, 651] width 5 height 5
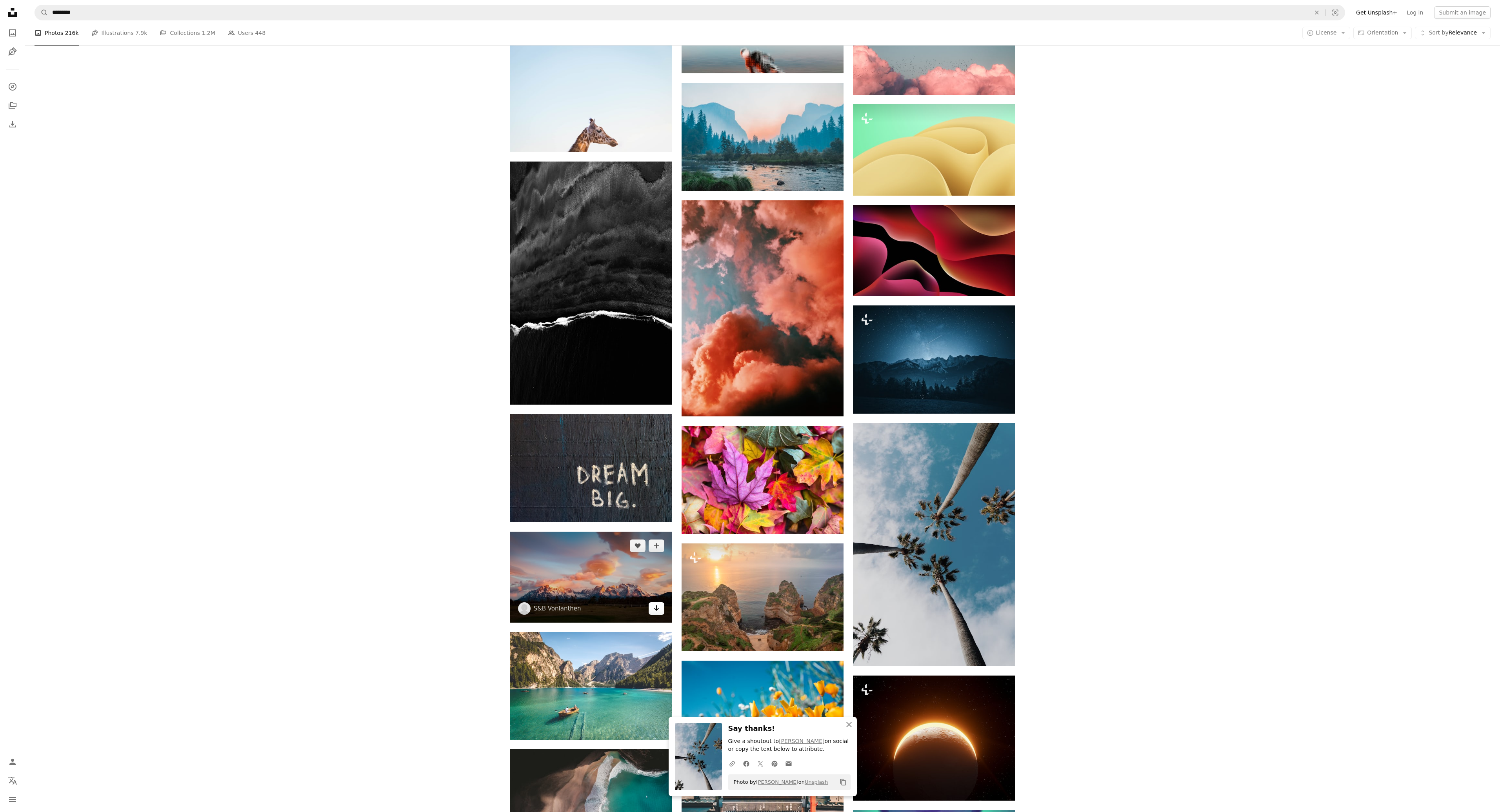
click at [655, 606] on icon "Arrow pointing down" at bounding box center [656, 608] width 6 height 9
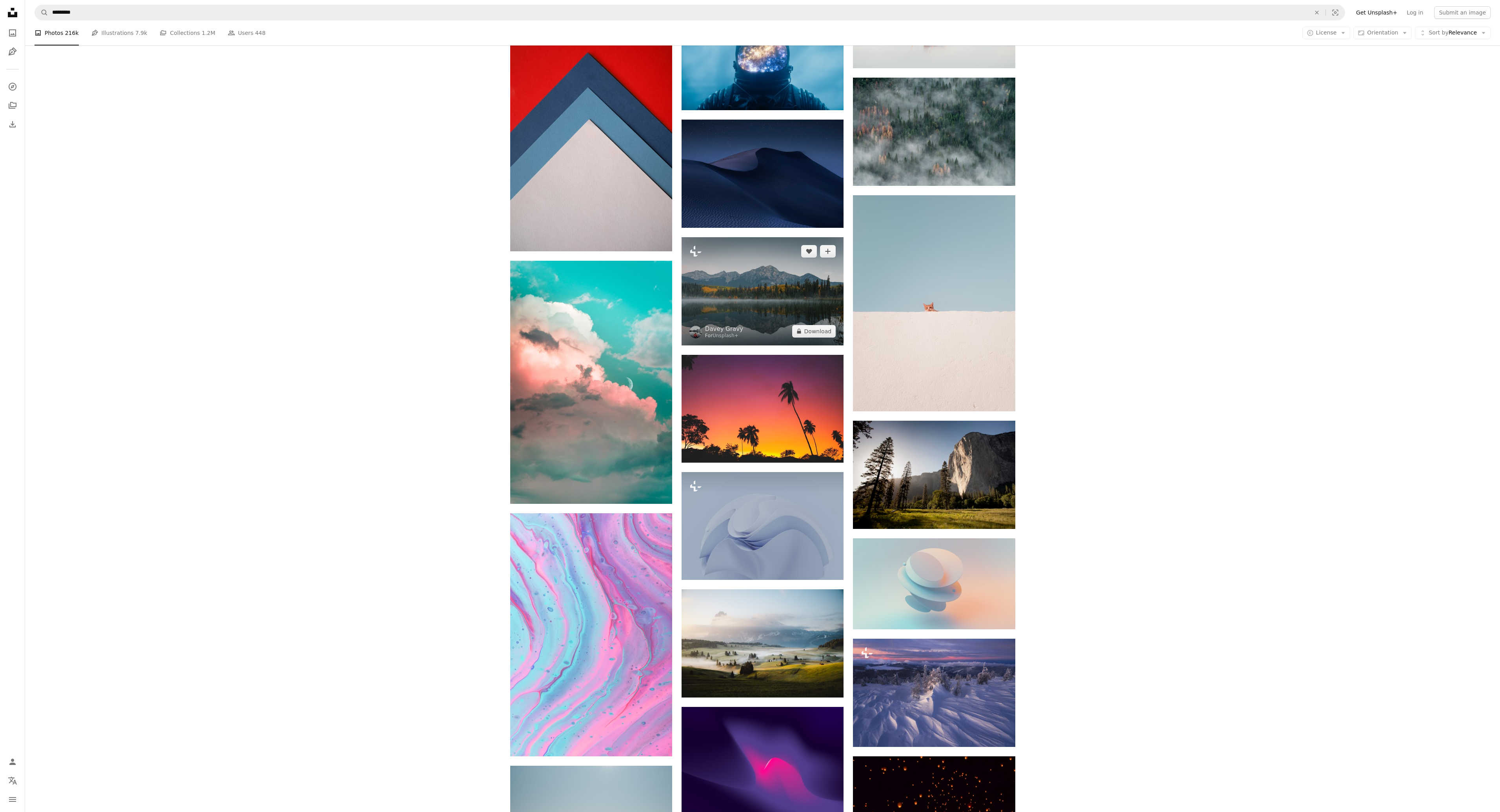
scroll to position [5882, 0]
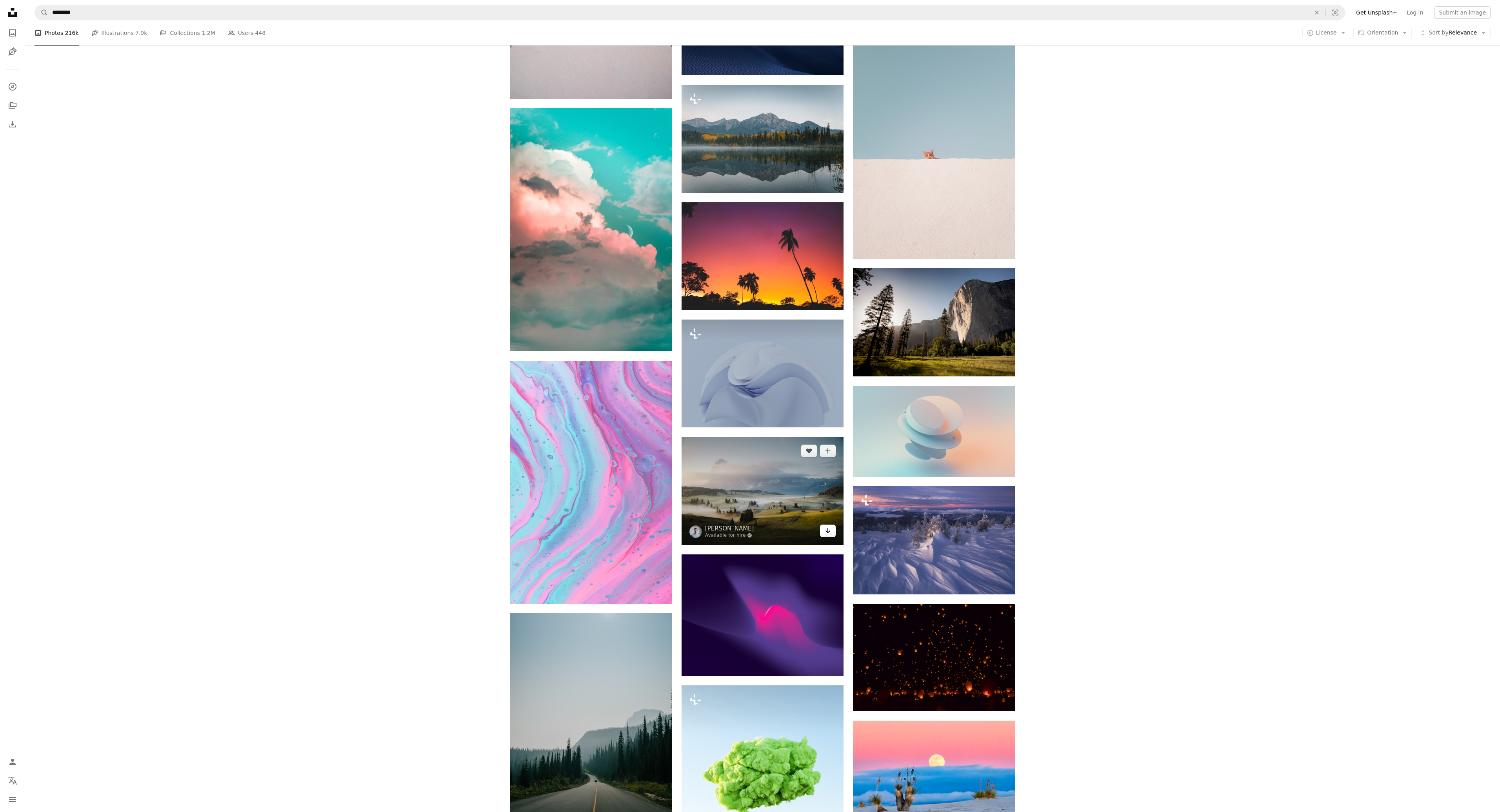
click at [828, 531] on icon "Download" at bounding box center [828, 530] width 5 height 5
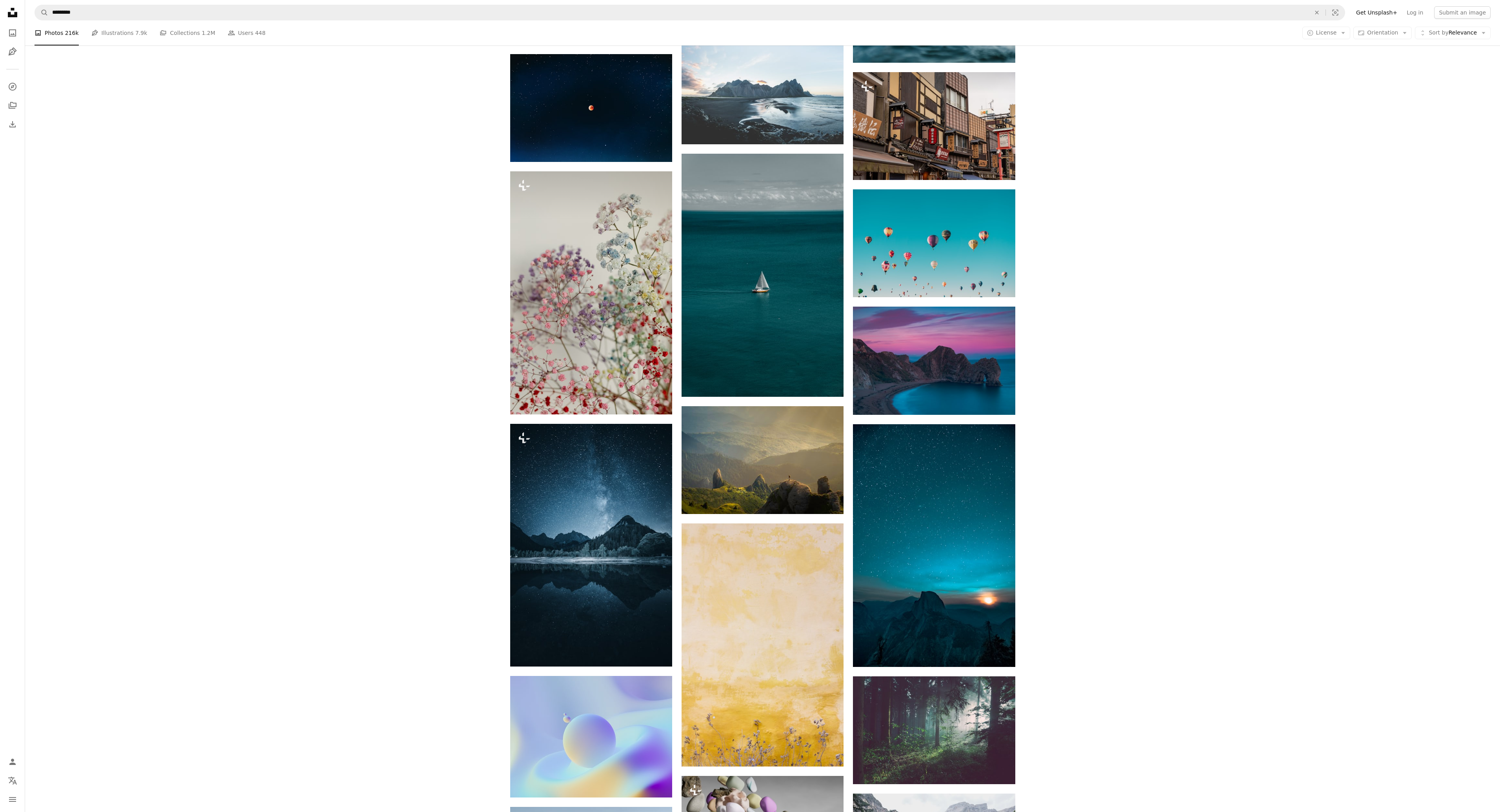
scroll to position [8314, 0]
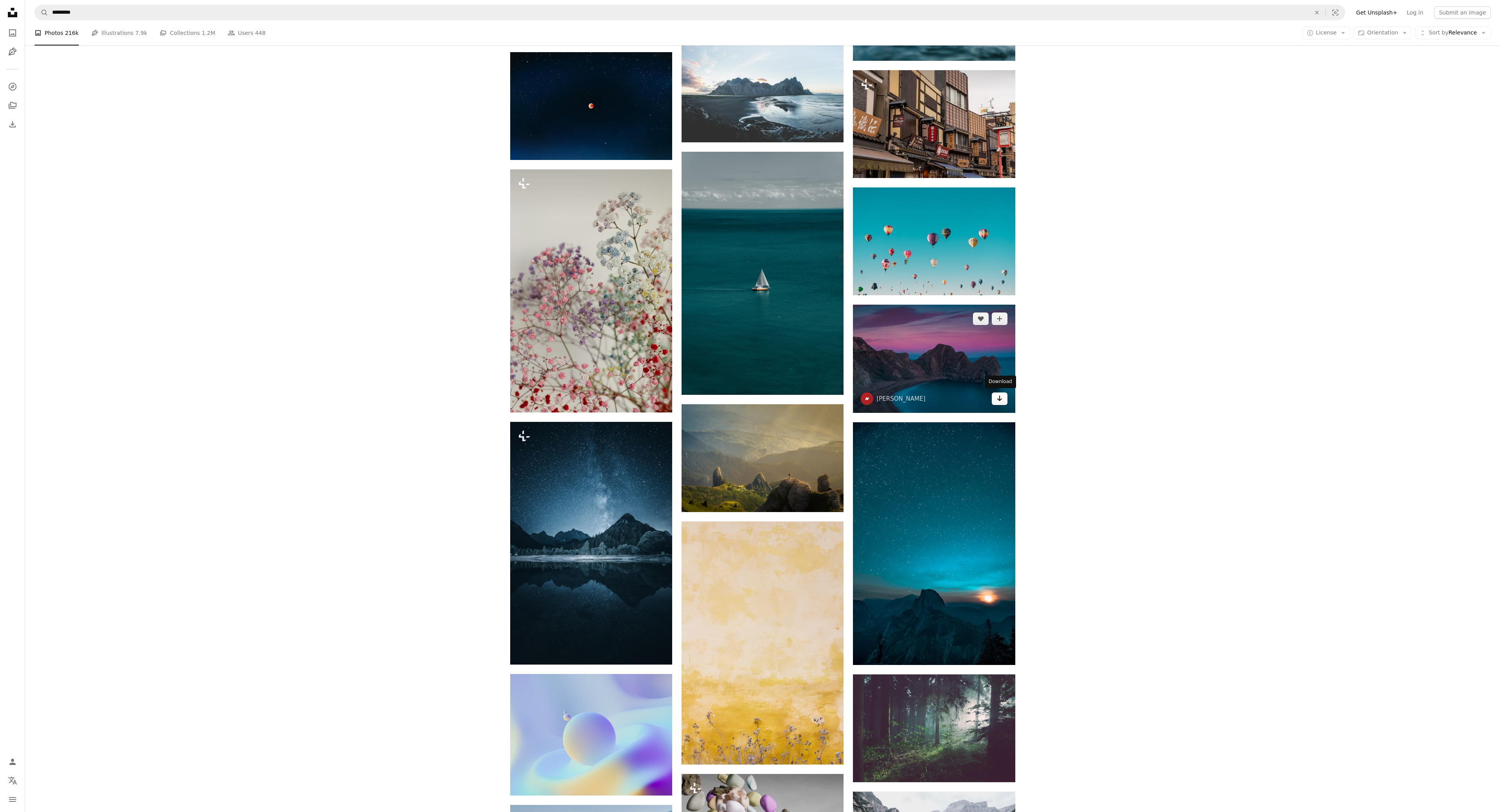
click at [997, 398] on icon "Arrow pointing down" at bounding box center [1000, 399] width 6 height 9
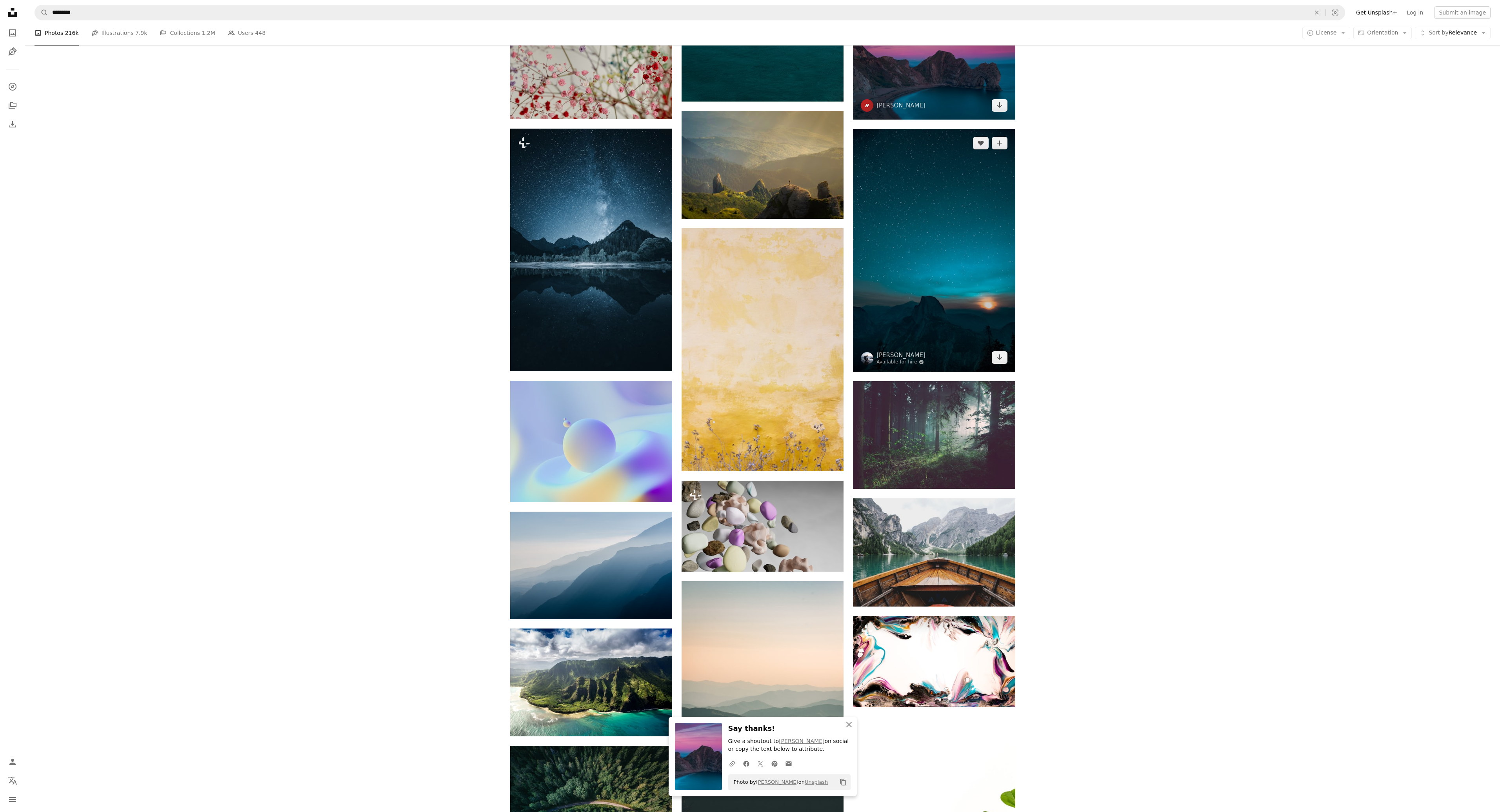
scroll to position [8627, 0]
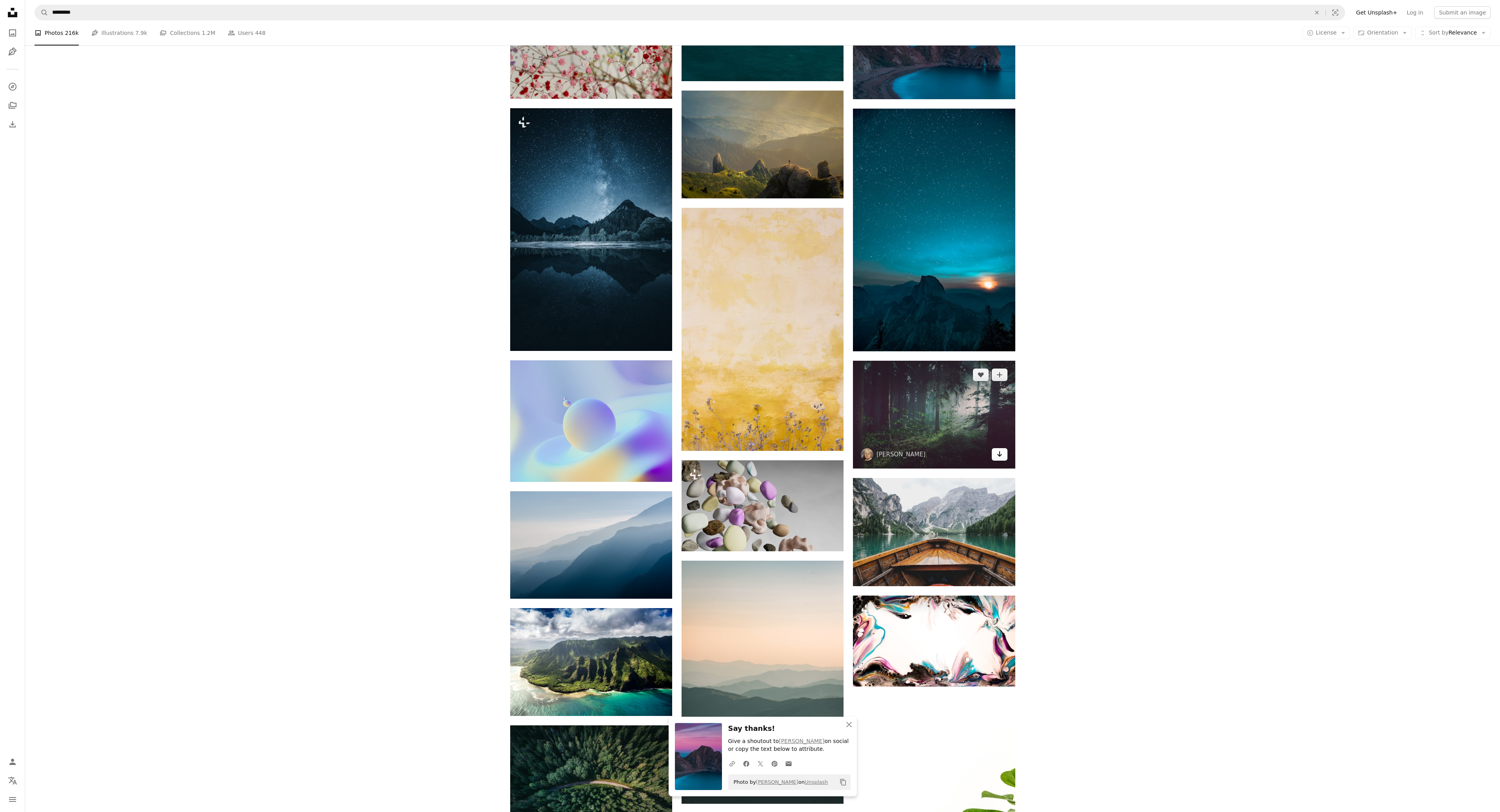
click at [997, 453] on icon "Download" at bounding box center [999, 454] width 5 height 5
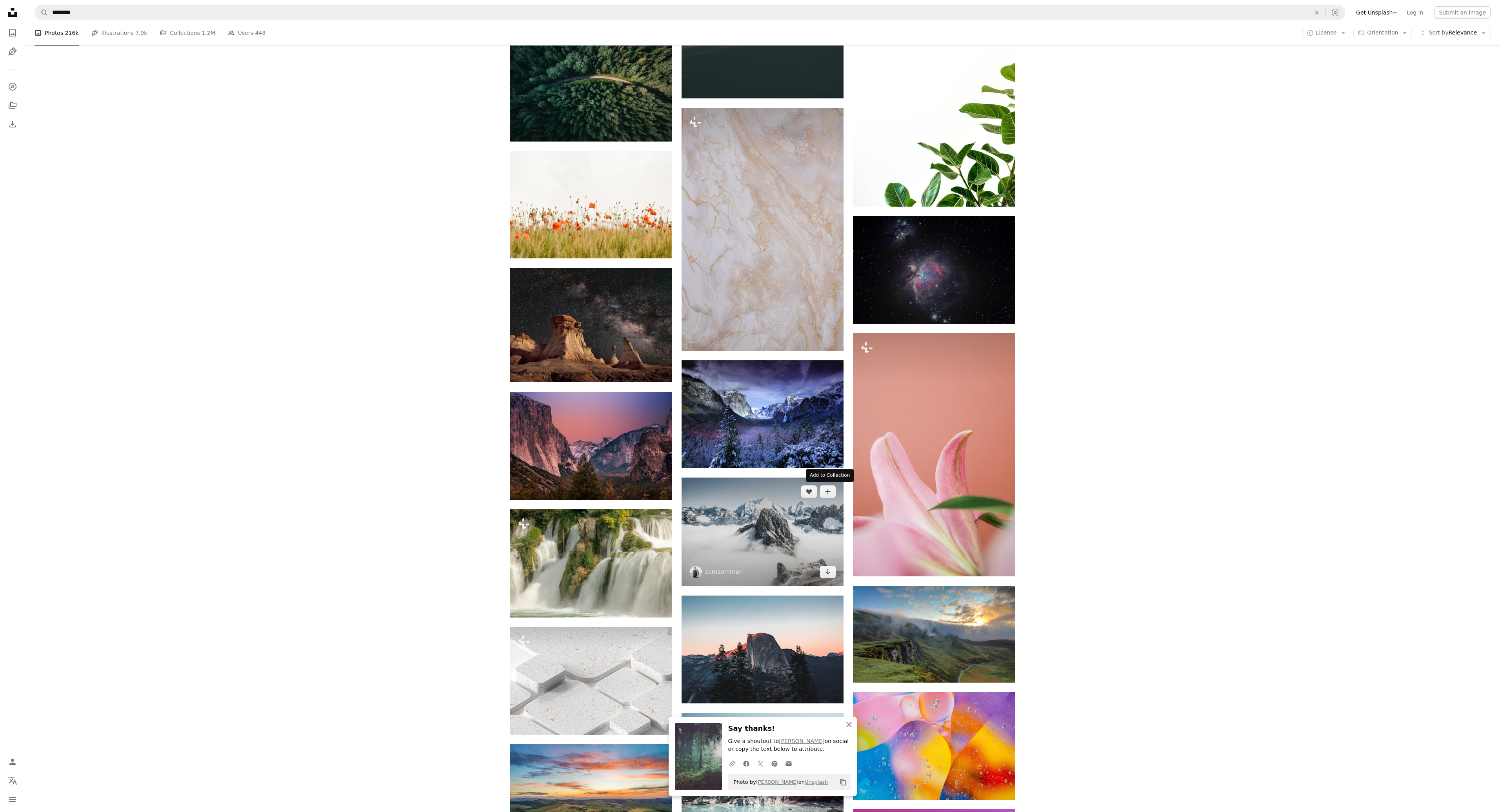
scroll to position [9333, 0]
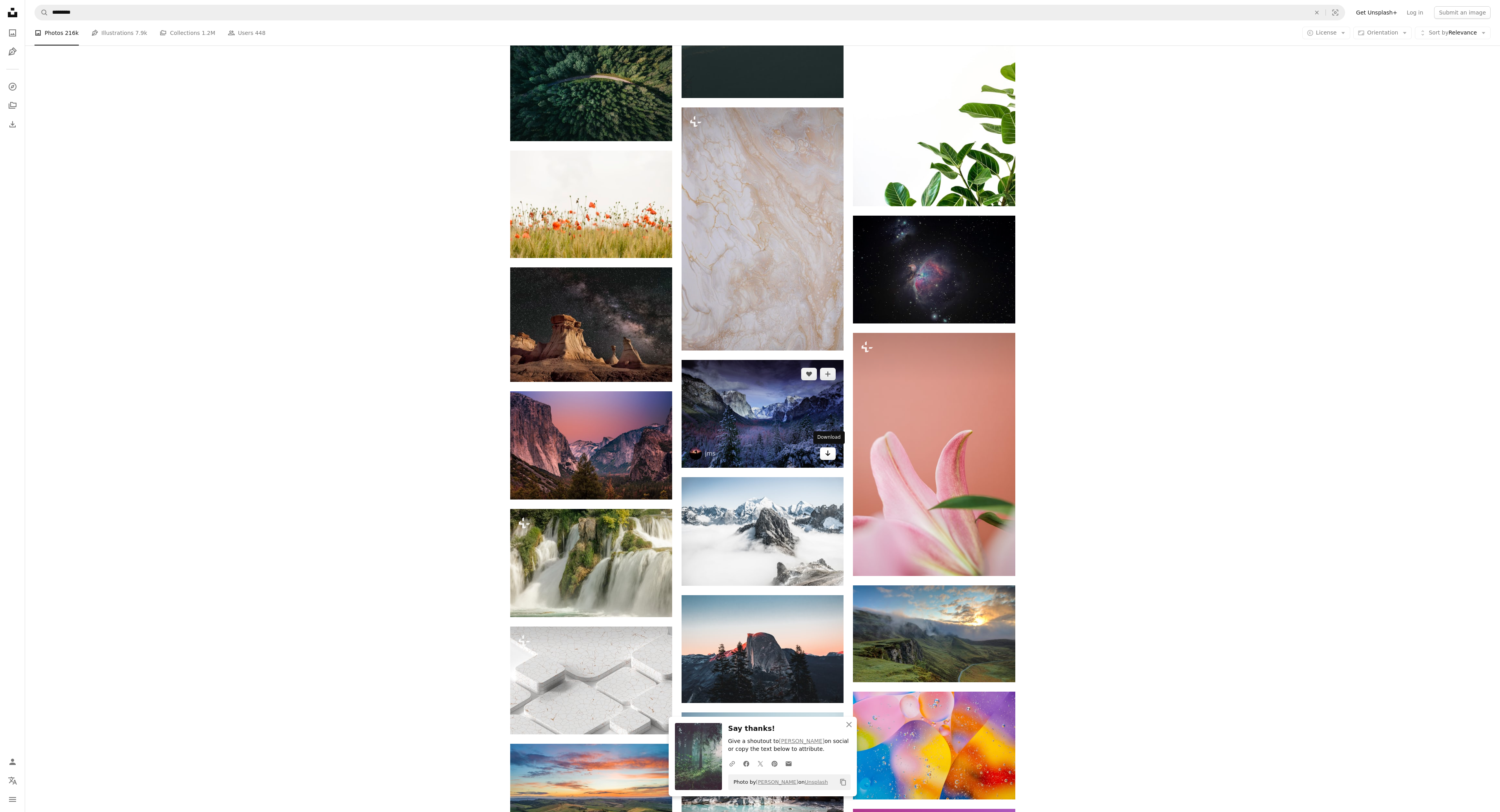
click at [828, 454] on icon "Download" at bounding box center [828, 453] width 5 height 5
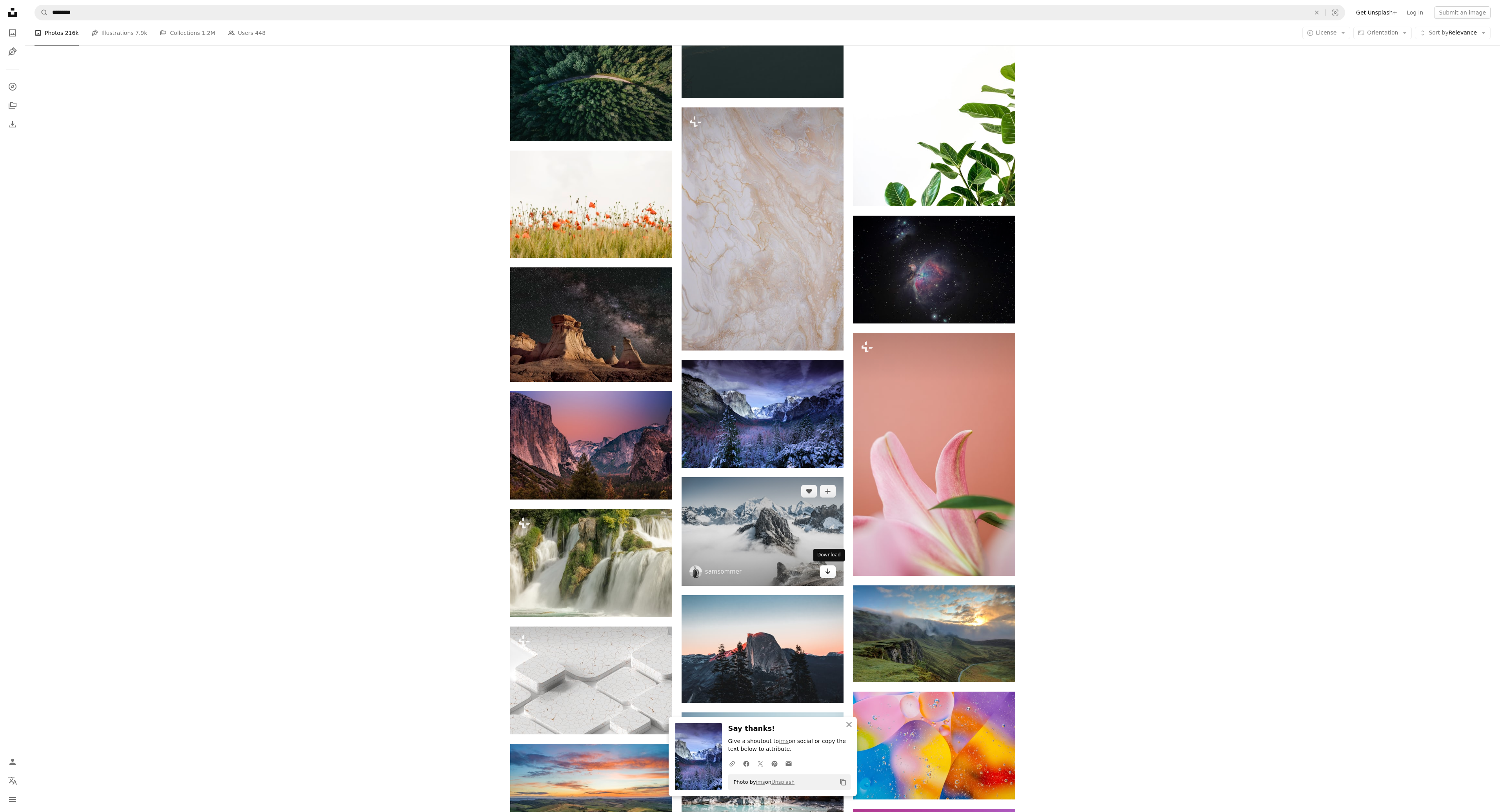
click at [826, 569] on icon "Arrow pointing down" at bounding box center [828, 571] width 6 height 9
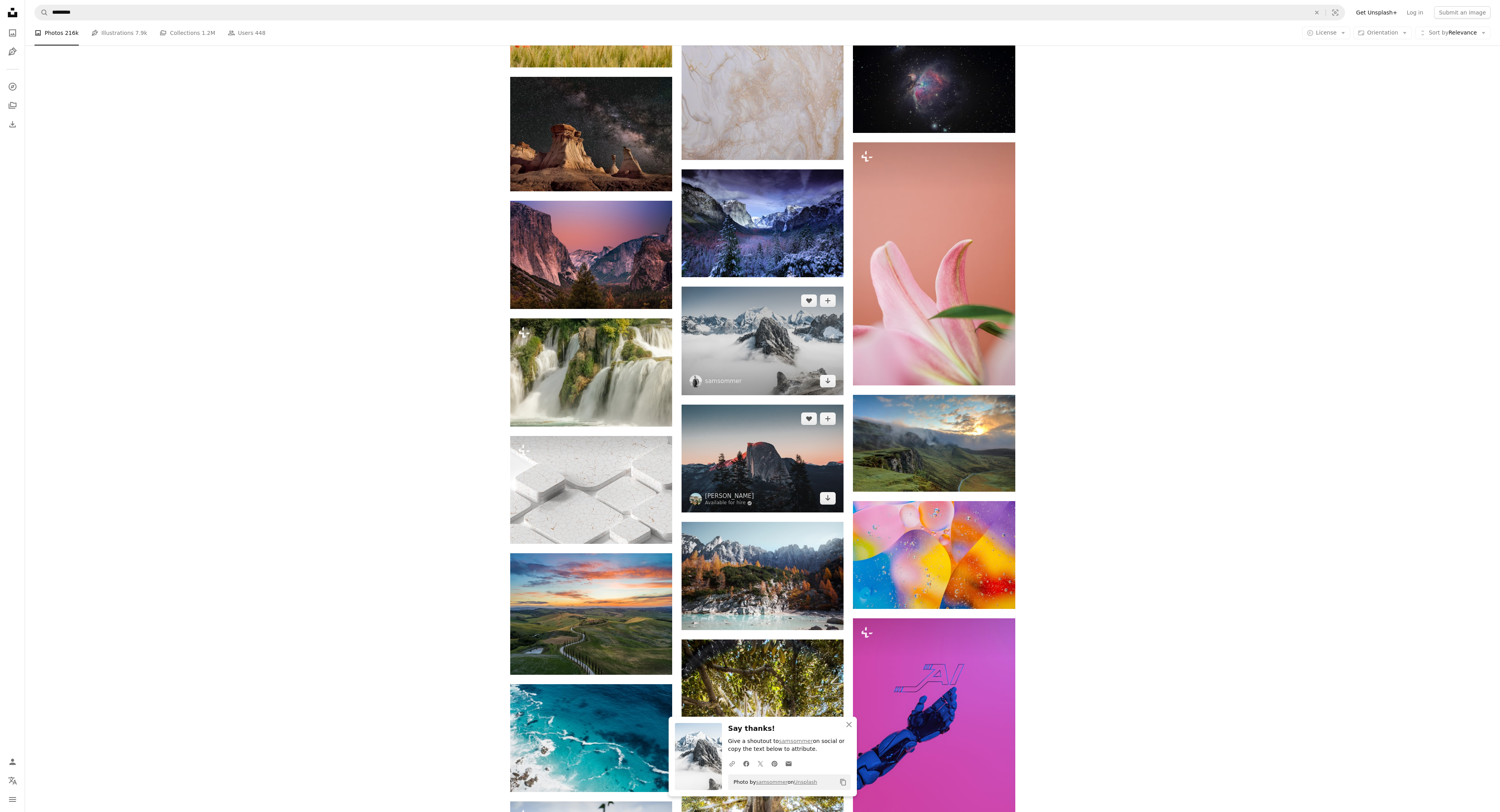
scroll to position [9529, 0]
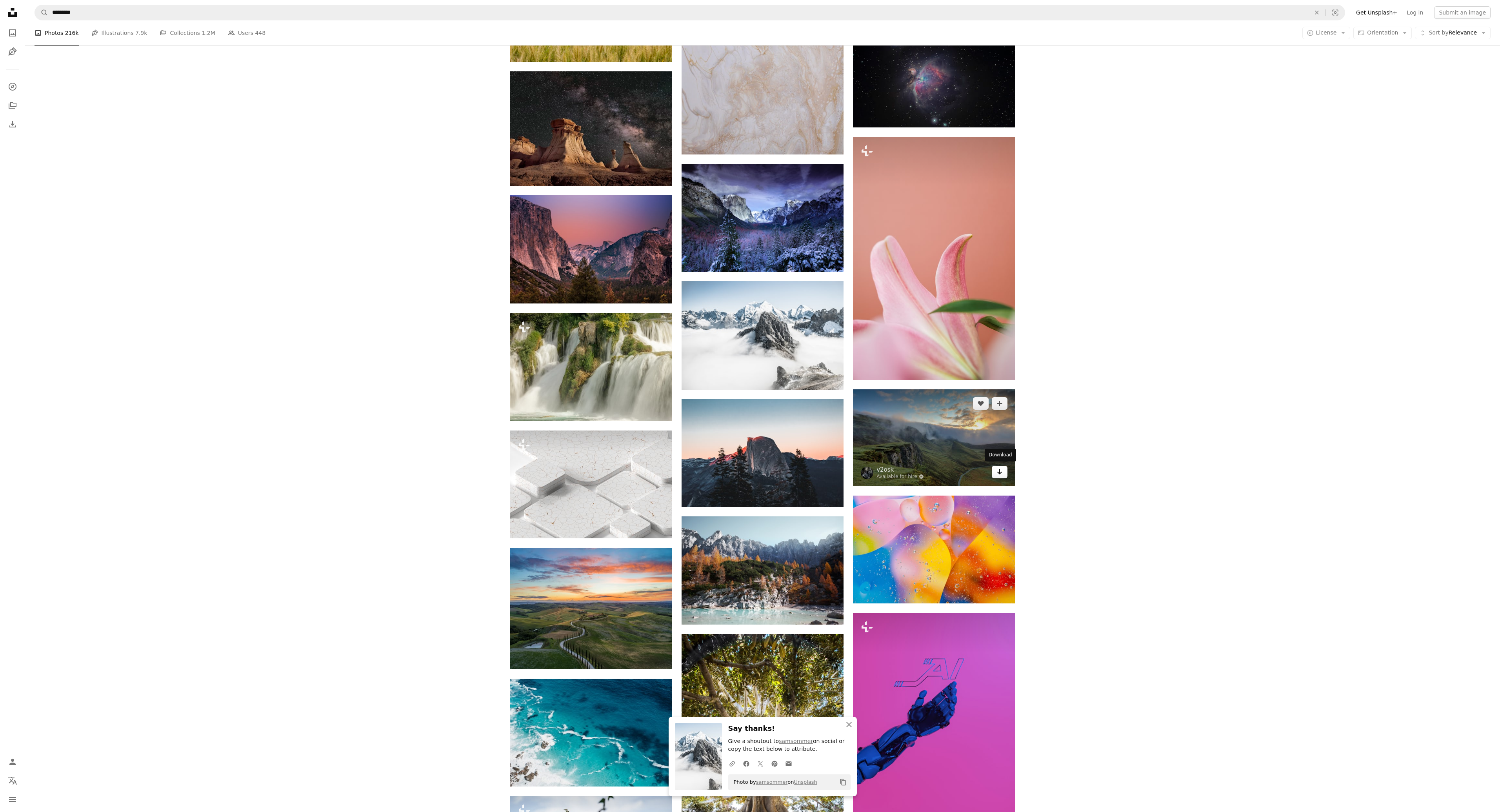
click at [1001, 473] on icon "Arrow pointing down" at bounding box center [1000, 472] width 6 height 9
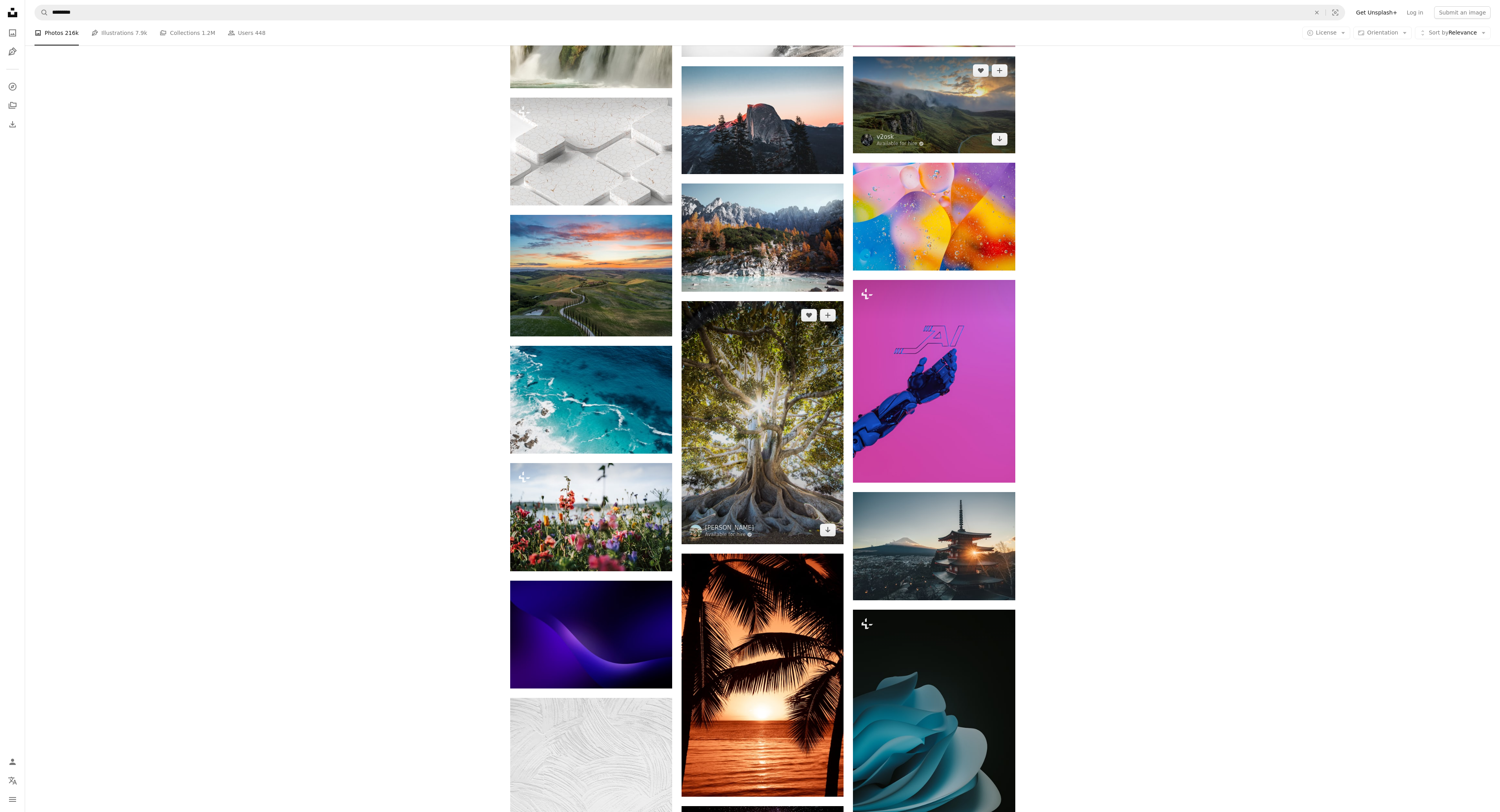
scroll to position [9882, 0]
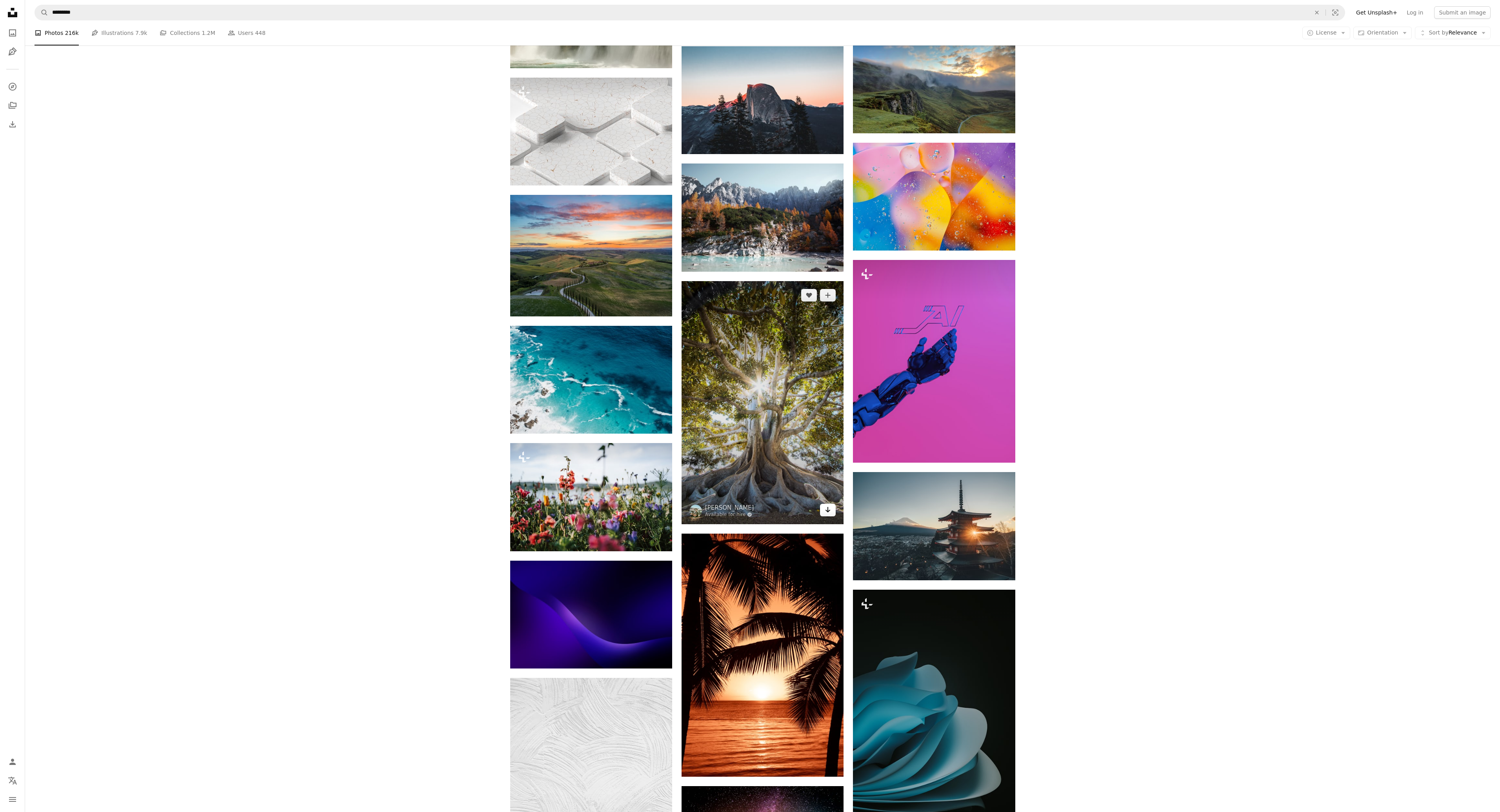
click at [827, 509] on icon "Arrow pointing down" at bounding box center [828, 510] width 6 height 9
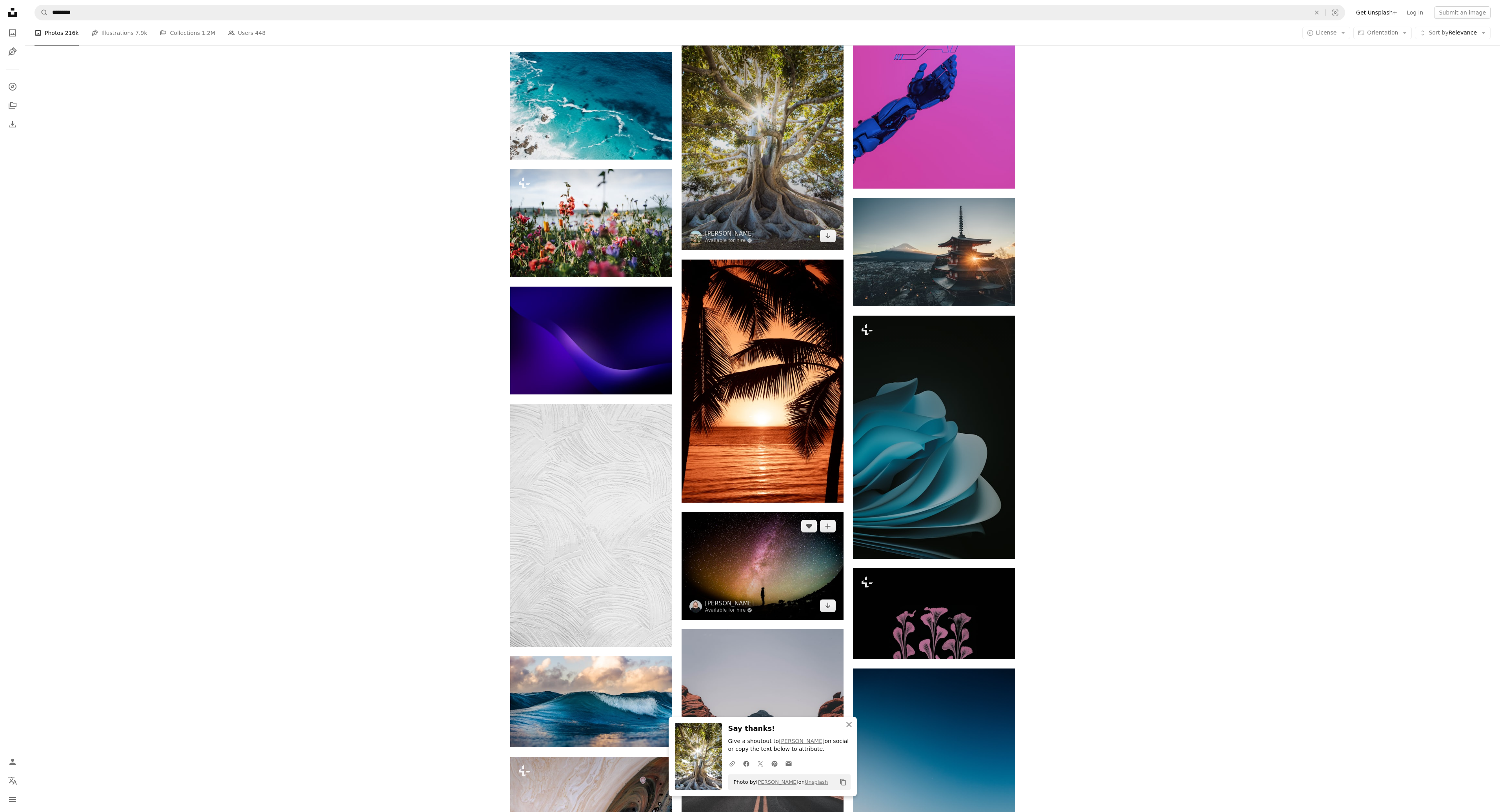
scroll to position [10157, 0]
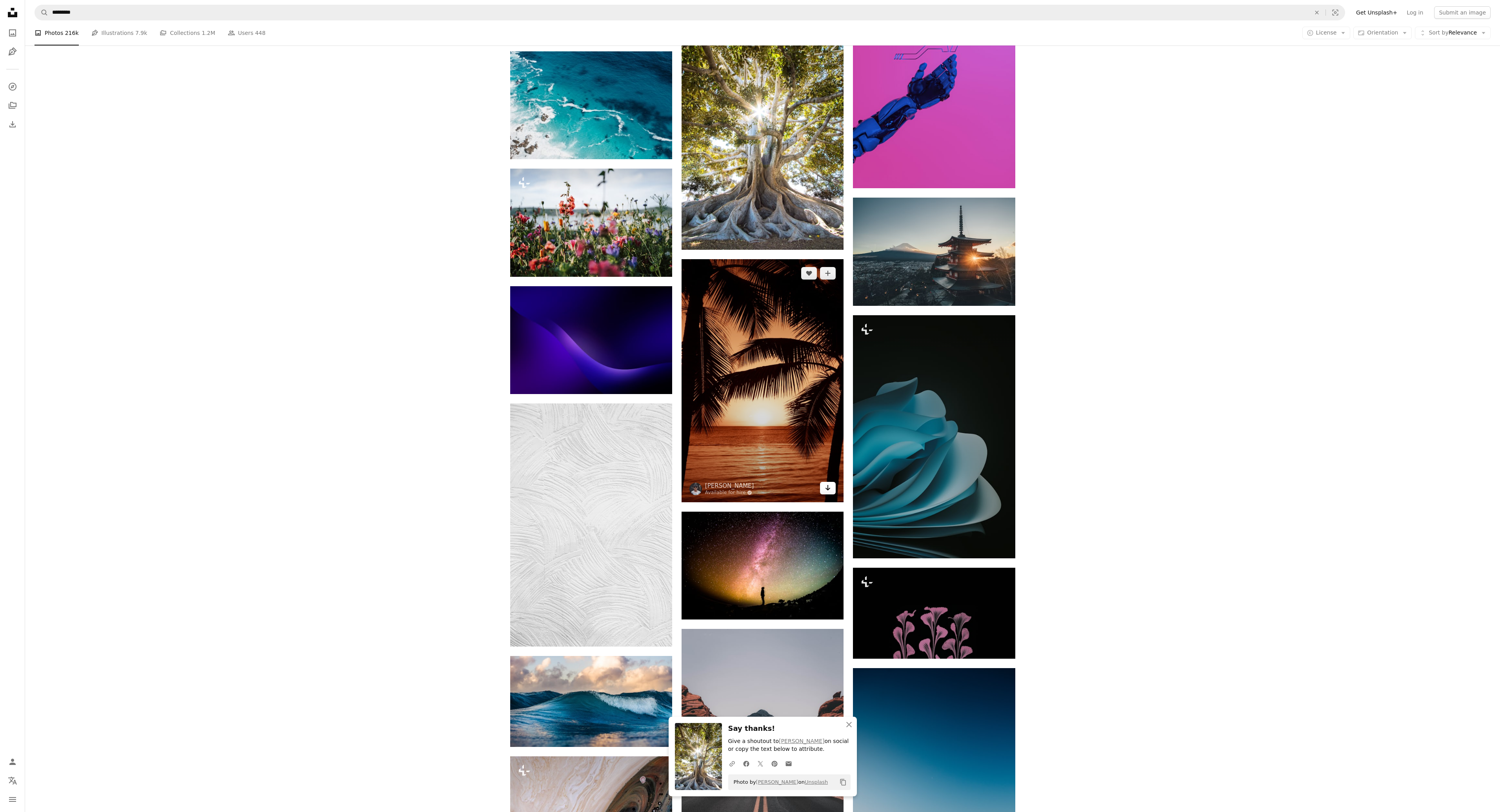
click at [827, 485] on icon "Arrow pointing down" at bounding box center [828, 488] width 6 height 9
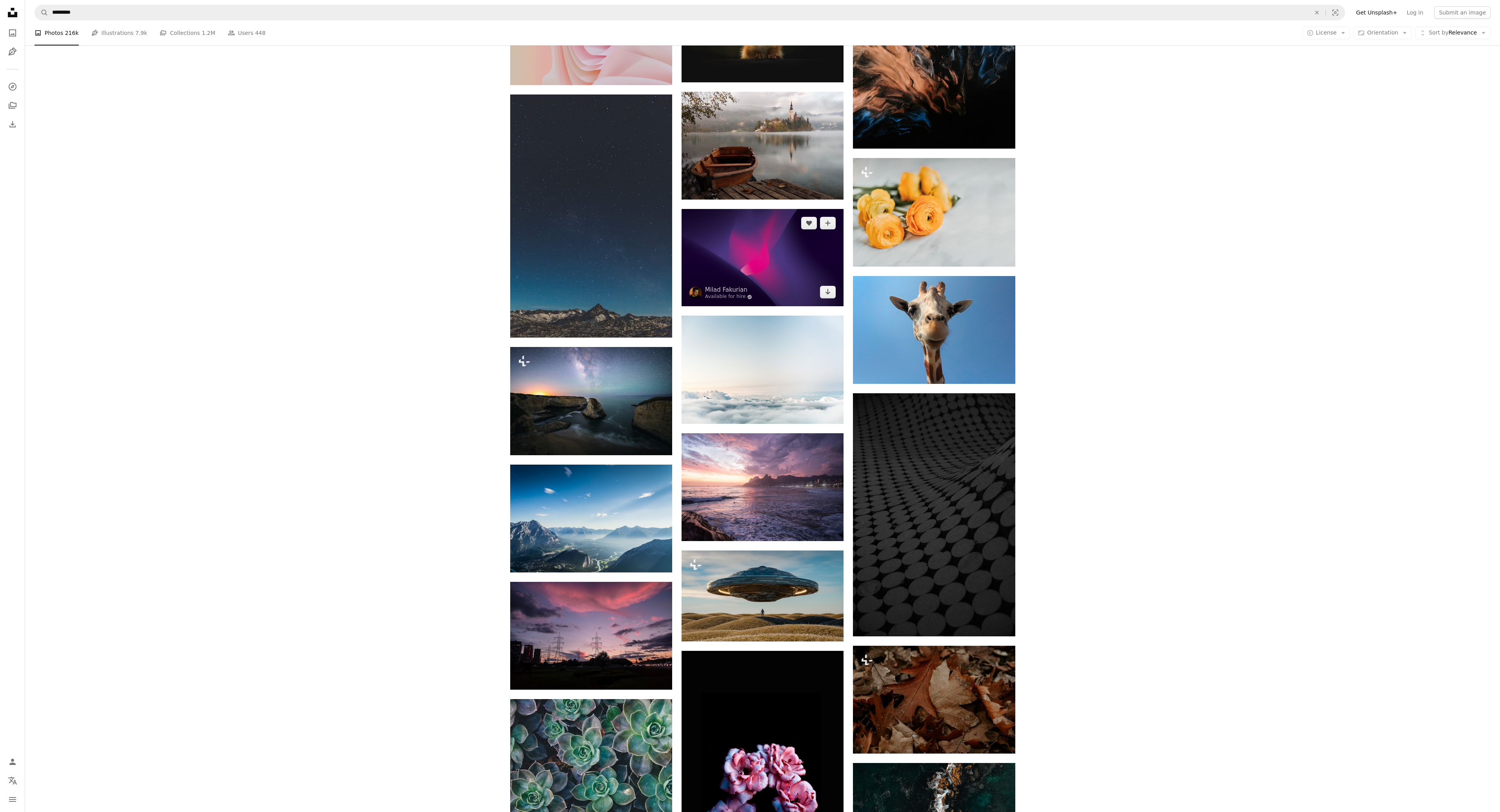
scroll to position [11686, 0]
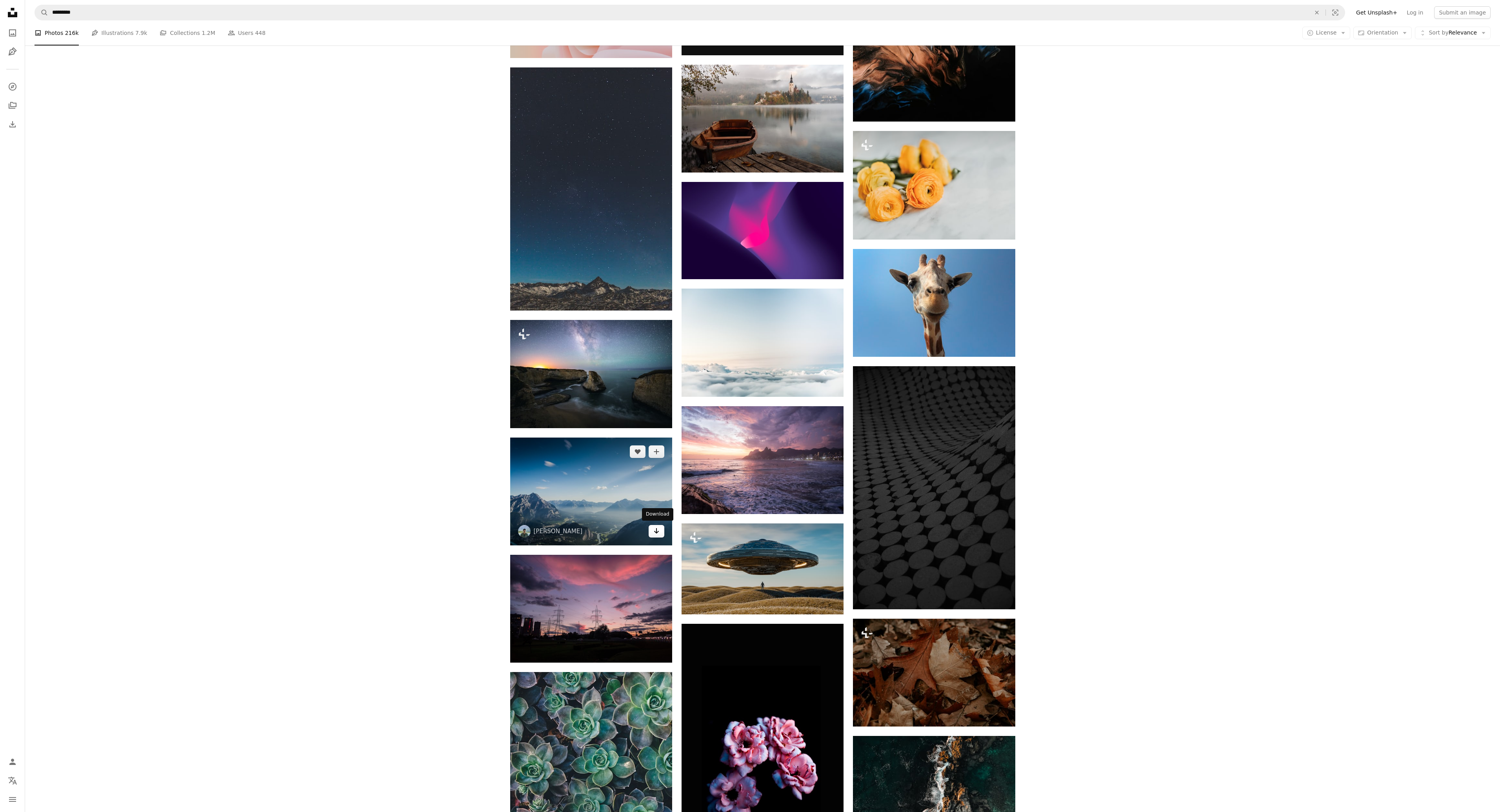
click at [652, 529] on link "Arrow pointing down" at bounding box center [656, 531] width 16 height 12
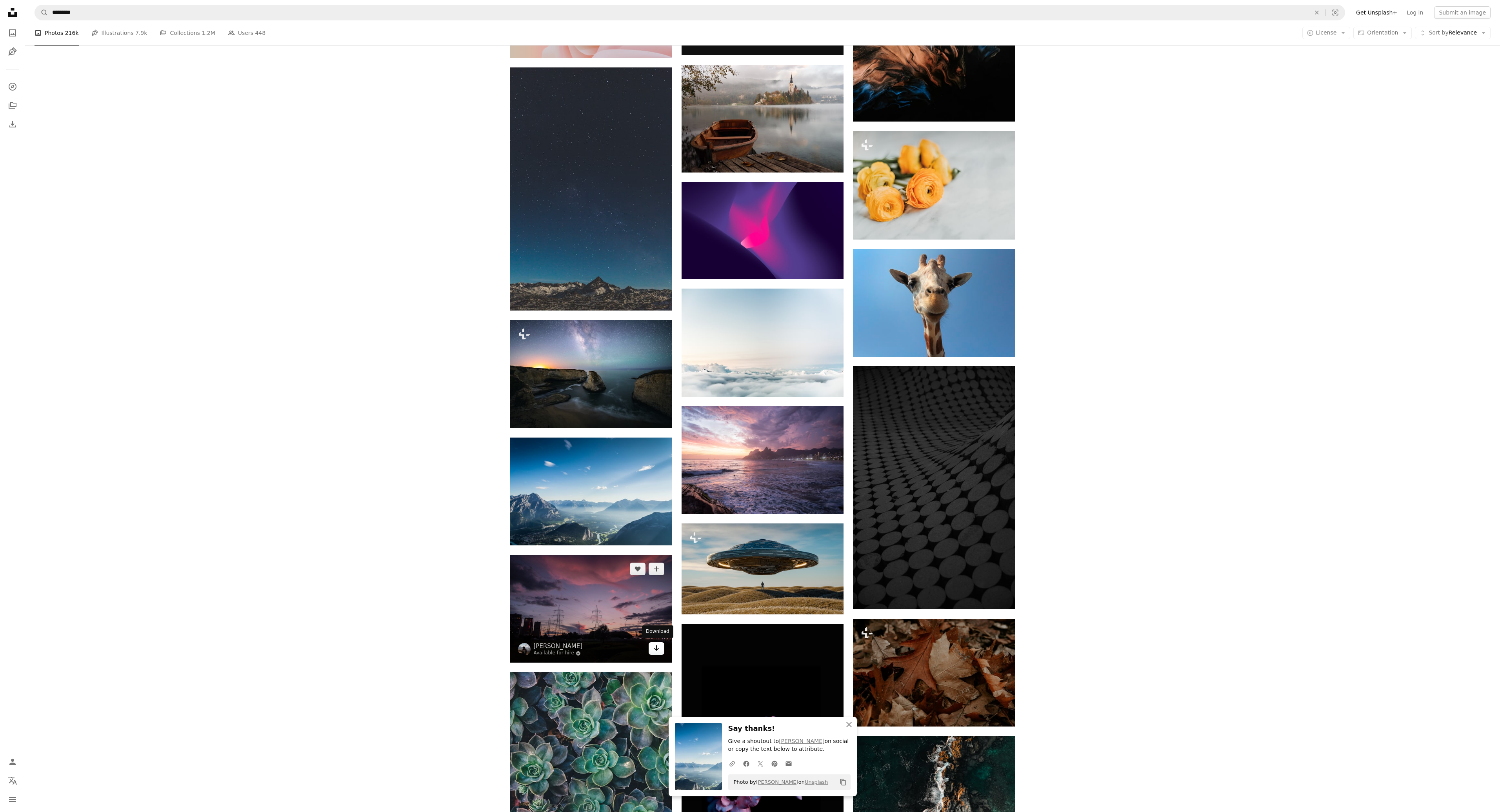
click at [658, 646] on icon "Arrow pointing down" at bounding box center [656, 648] width 6 height 9
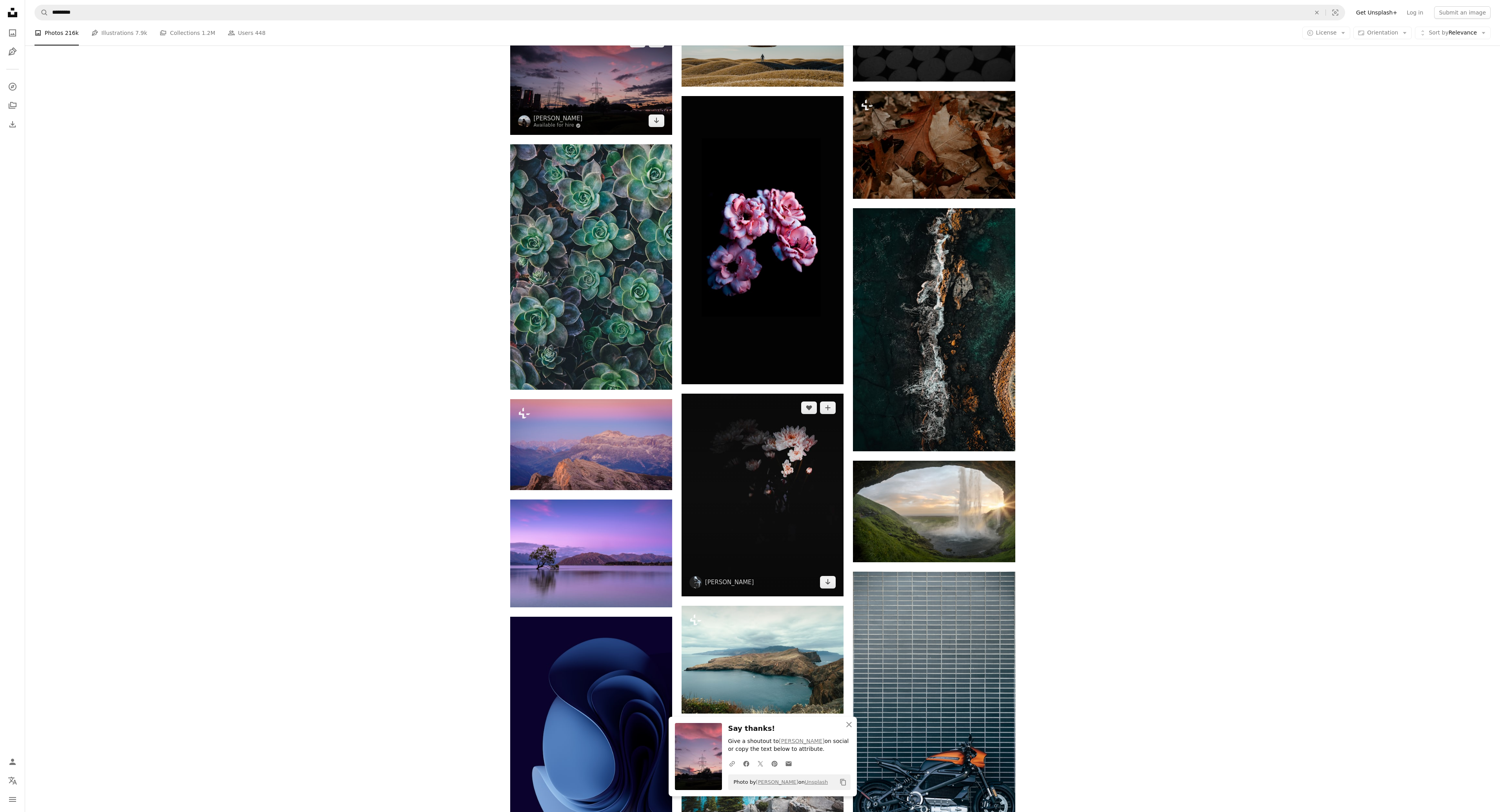
scroll to position [12235, 0]
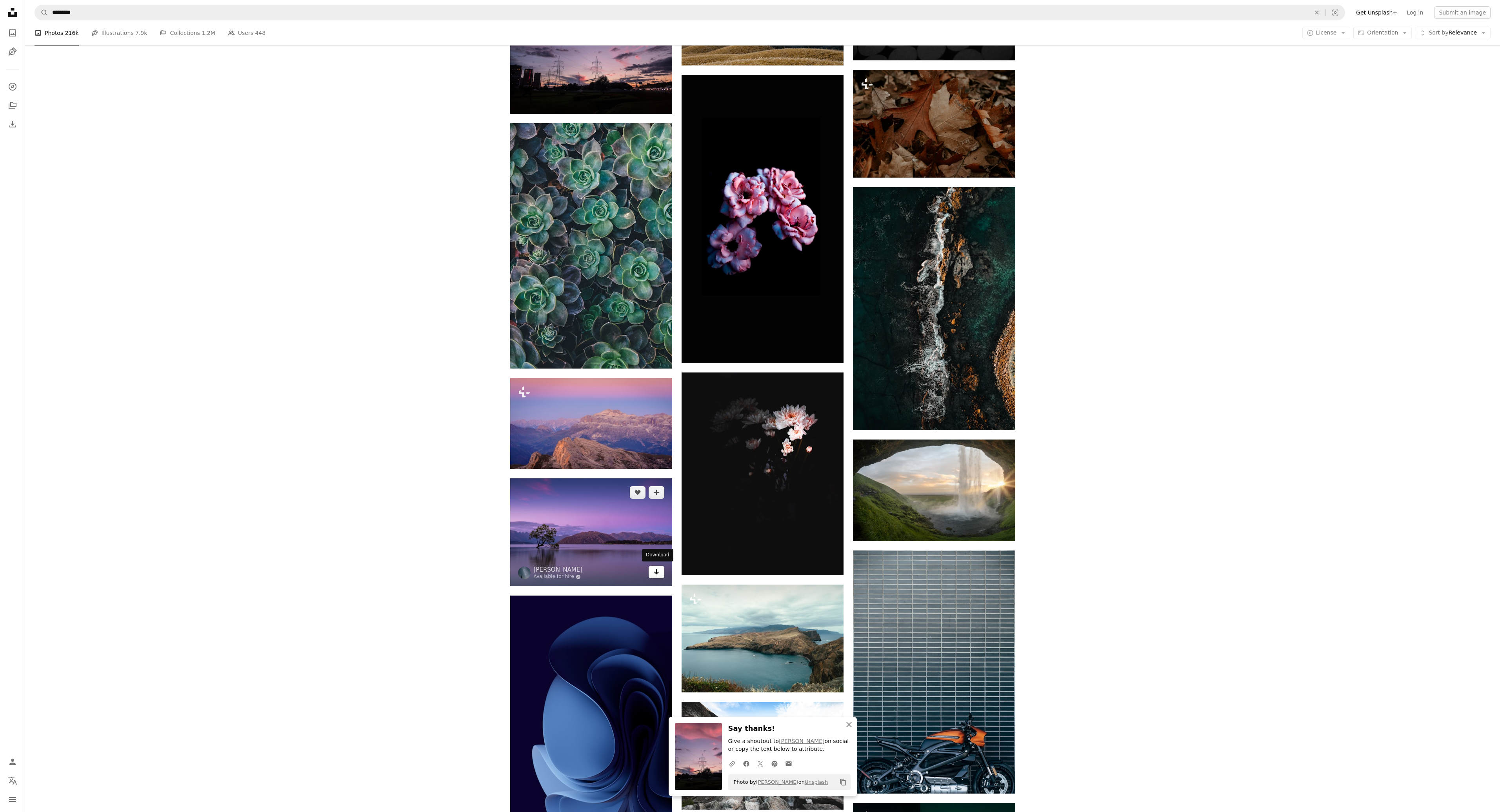
click at [657, 571] on icon "Arrow pointing down" at bounding box center [656, 572] width 6 height 9
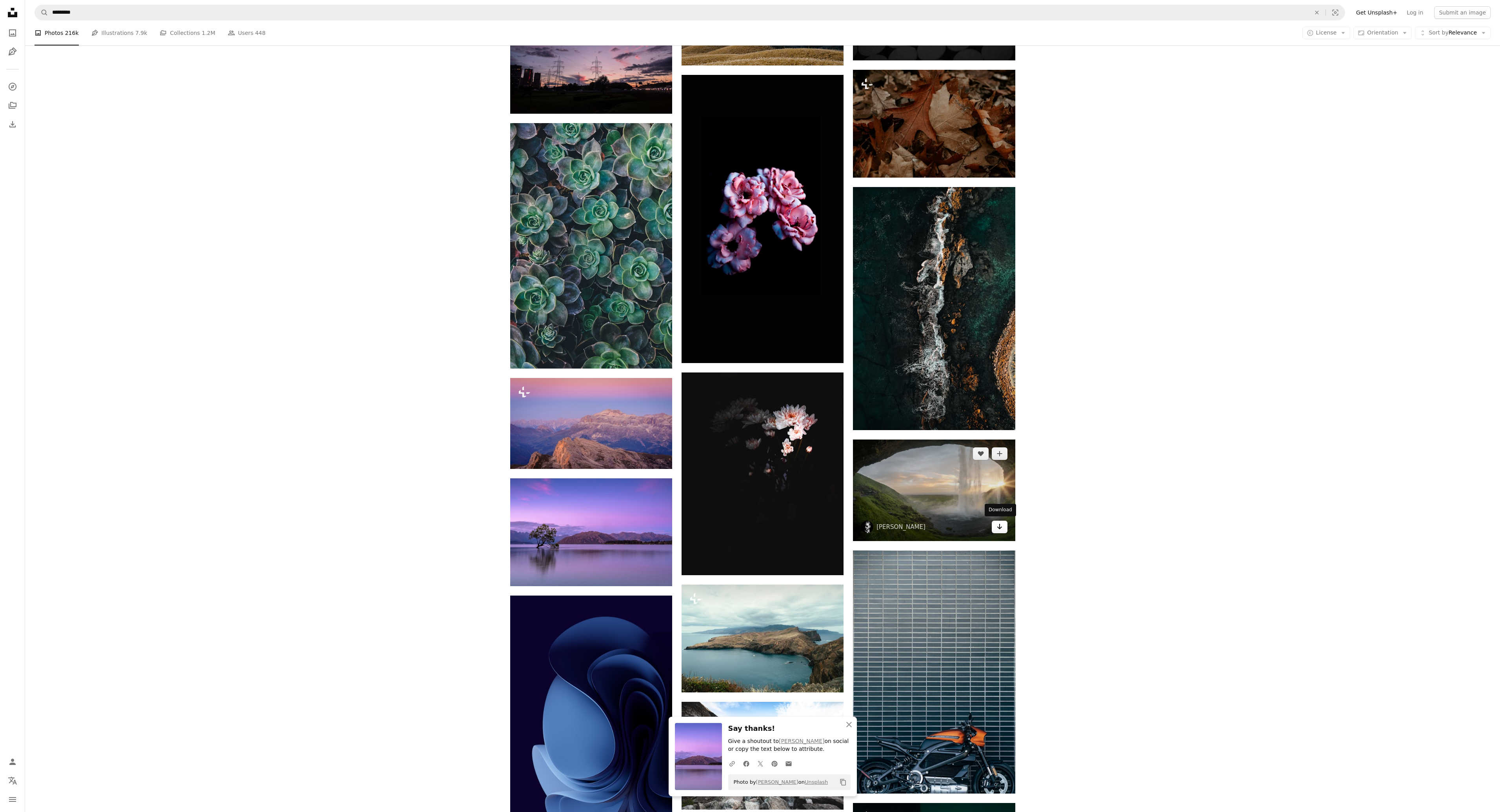
click at [998, 529] on icon "Arrow pointing down" at bounding box center [1000, 527] width 6 height 9
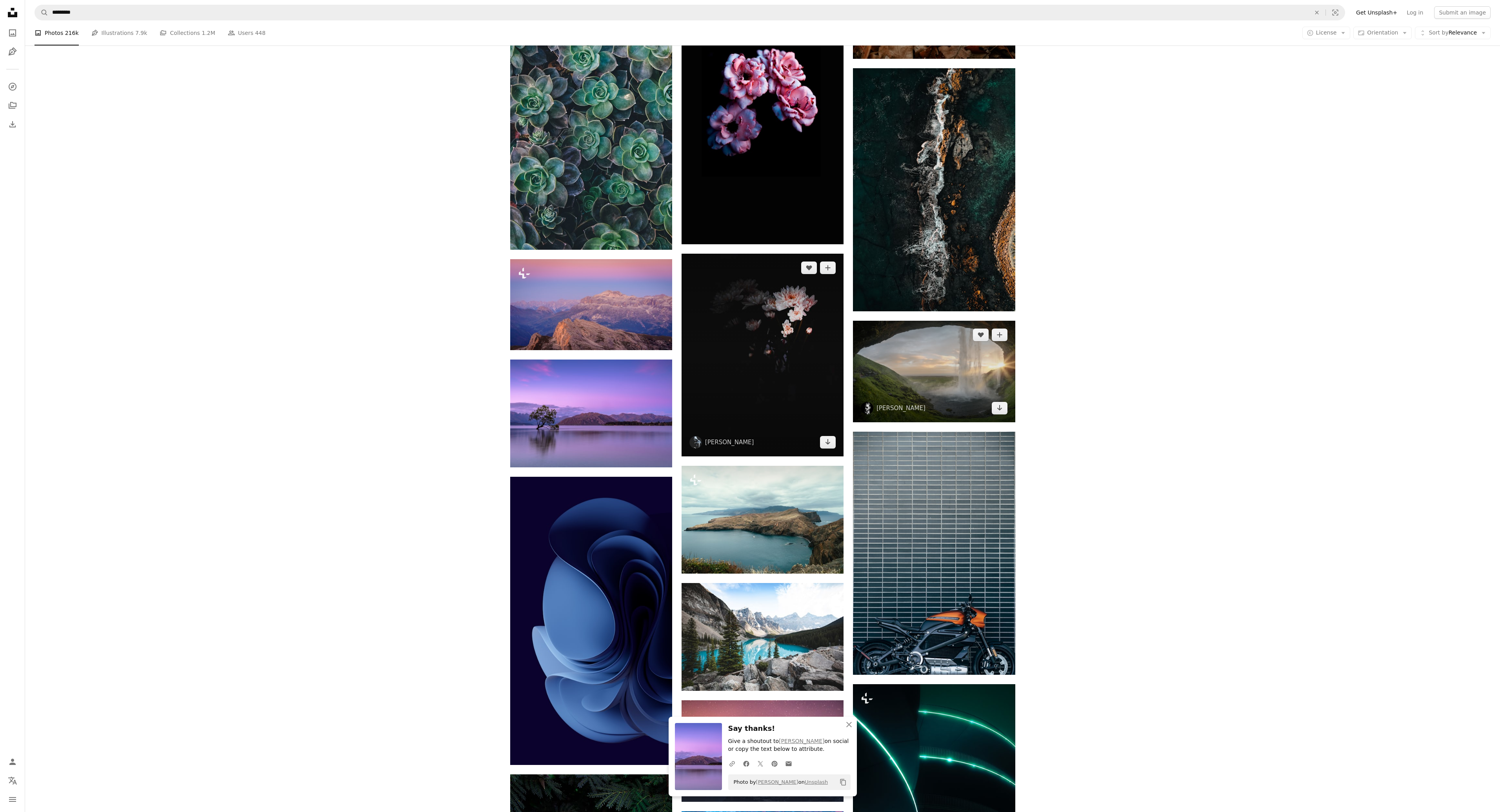
scroll to position [12431, 0]
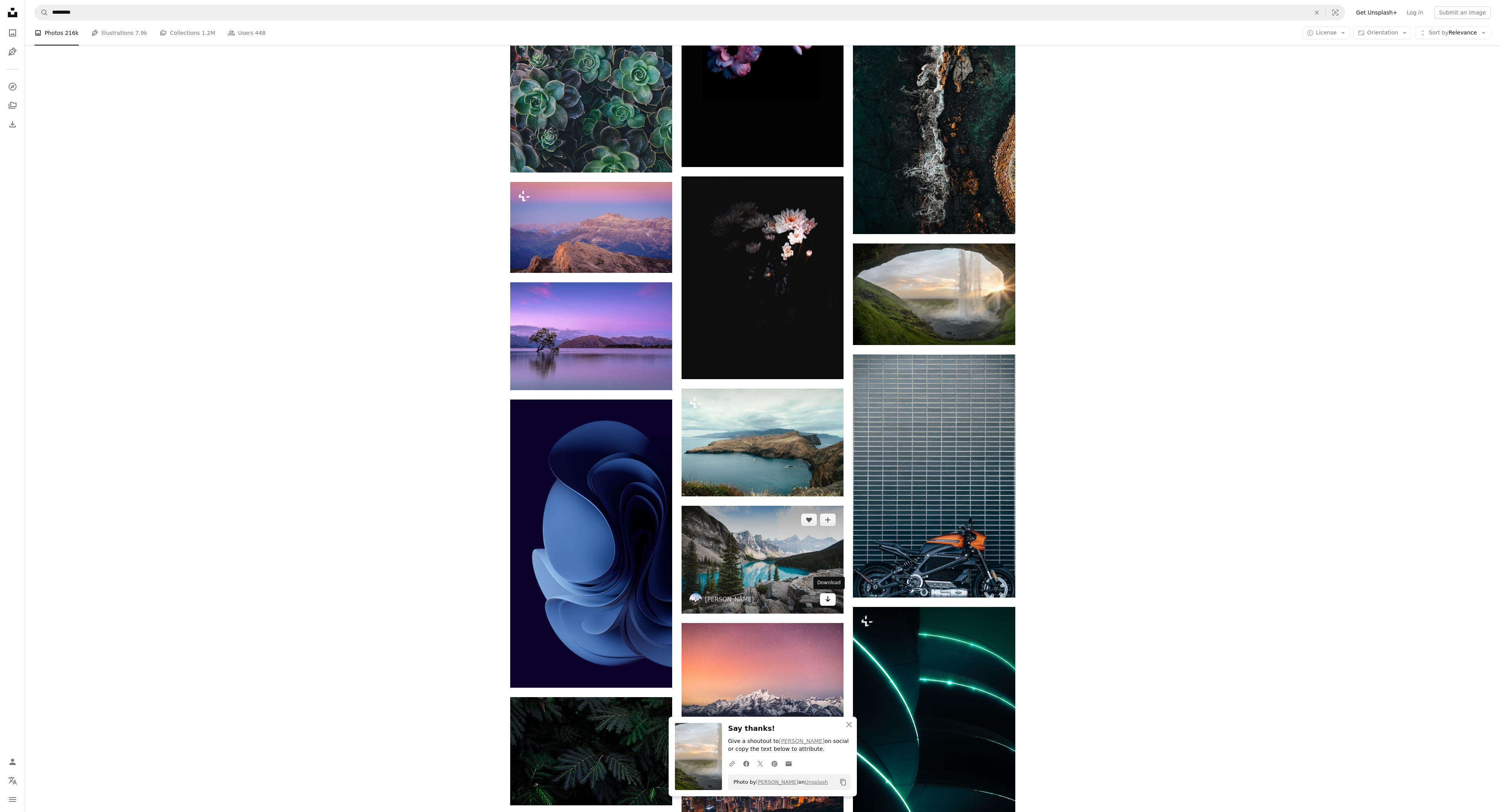
click at [827, 599] on icon "Arrow pointing down" at bounding box center [828, 599] width 6 height 9
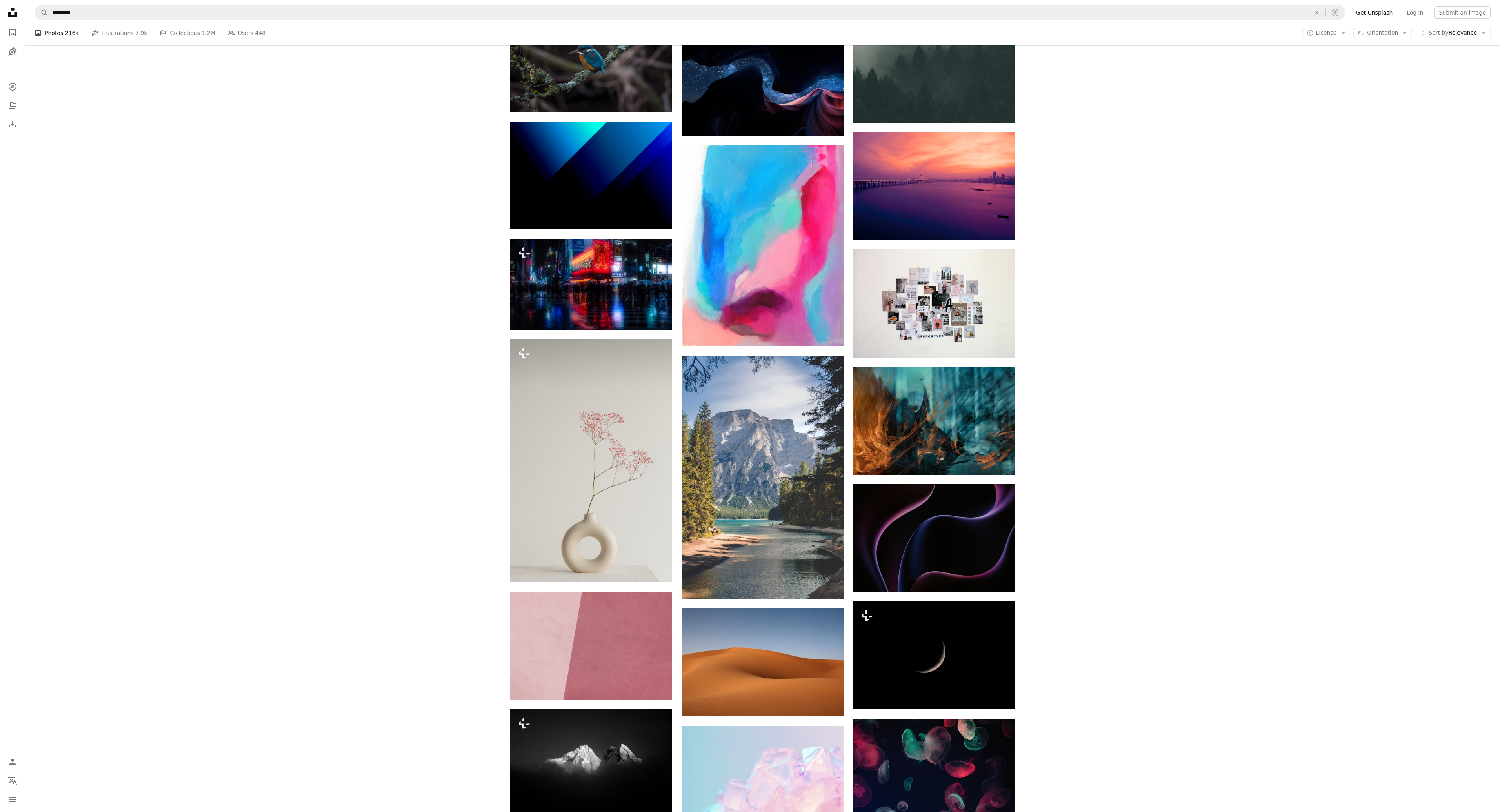
scroll to position [15686, 0]
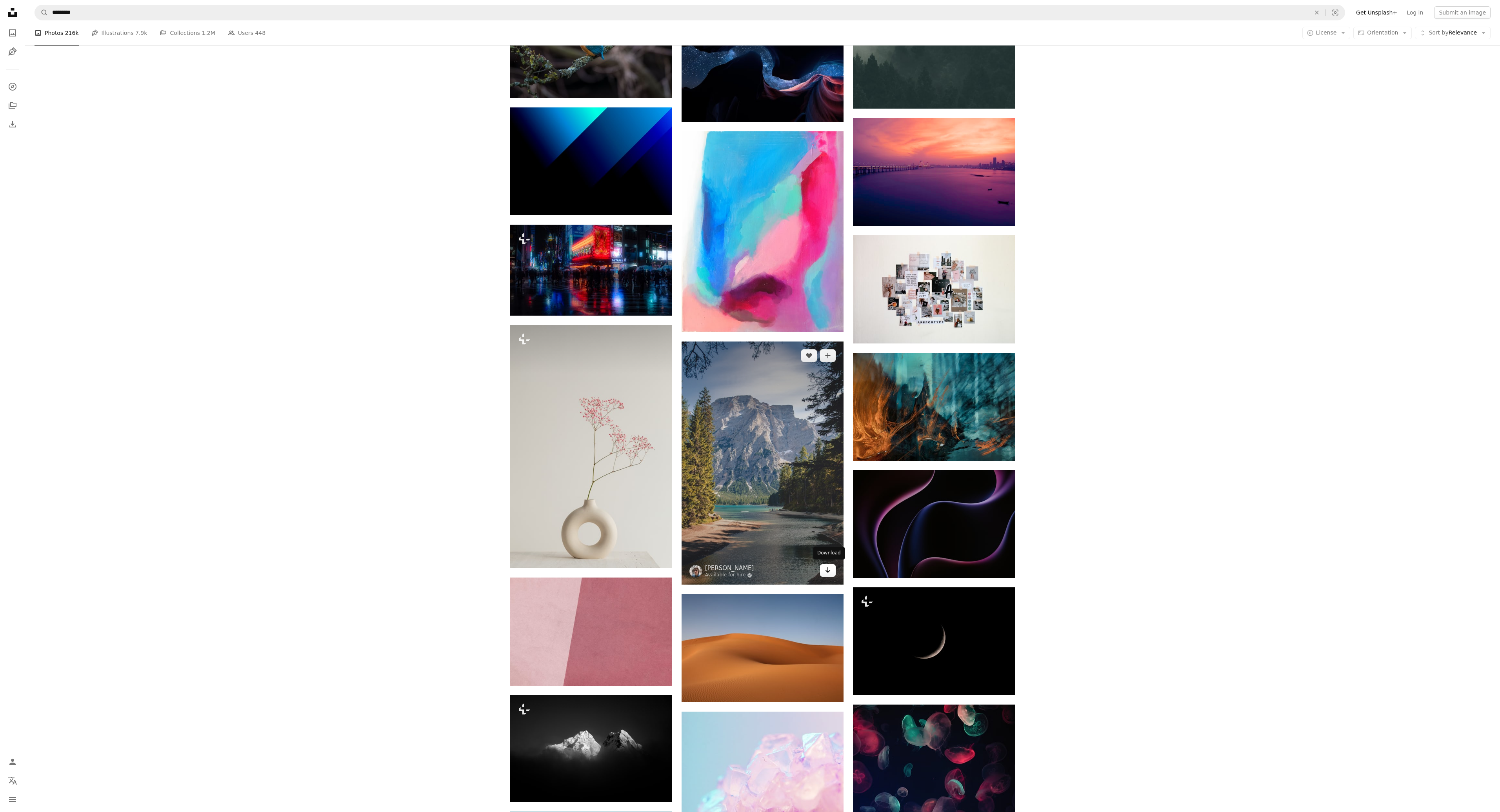
click at [828, 570] on icon "Download" at bounding box center [828, 570] width 5 height 5
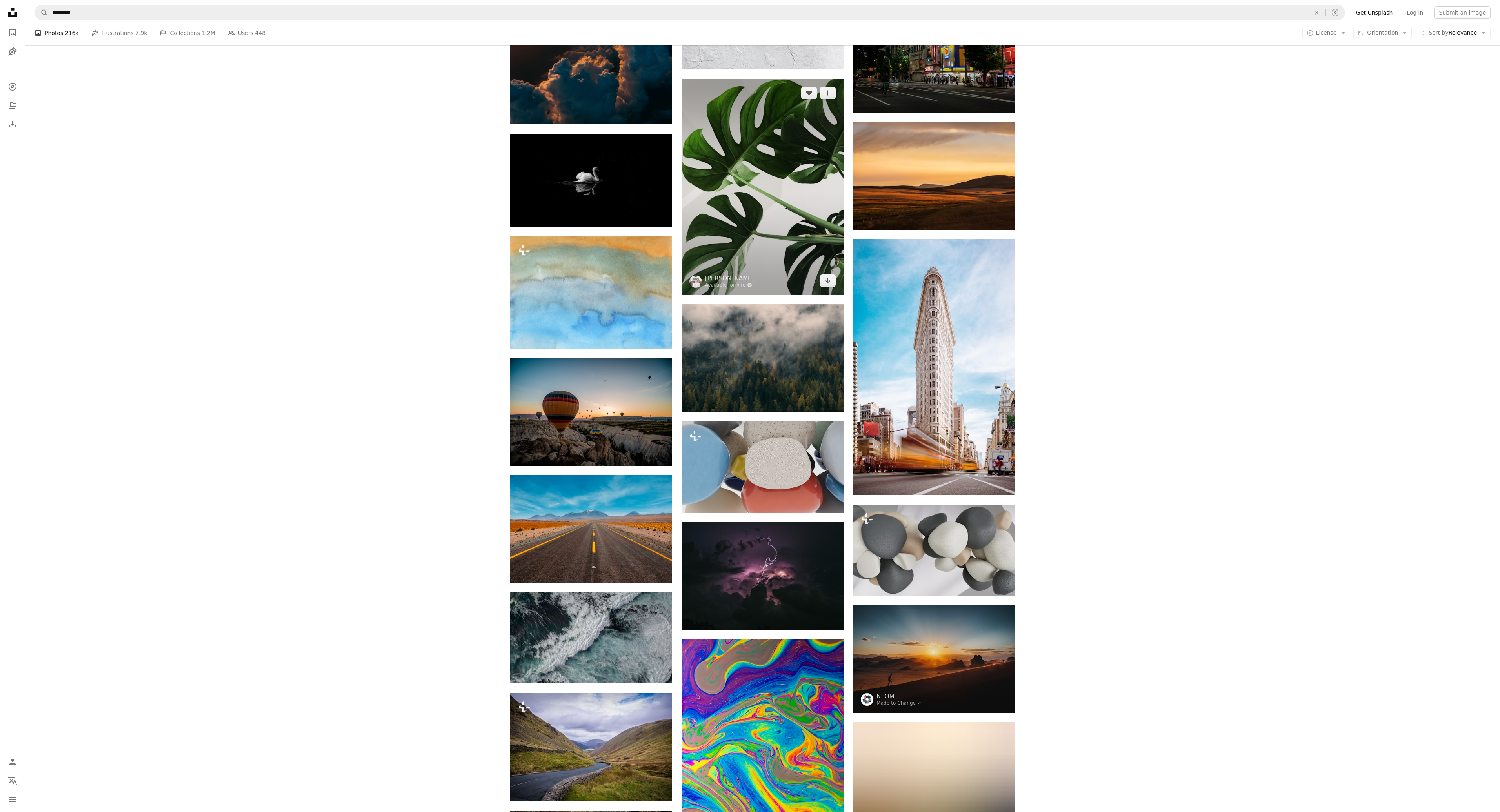
scroll to position [18079, 0]
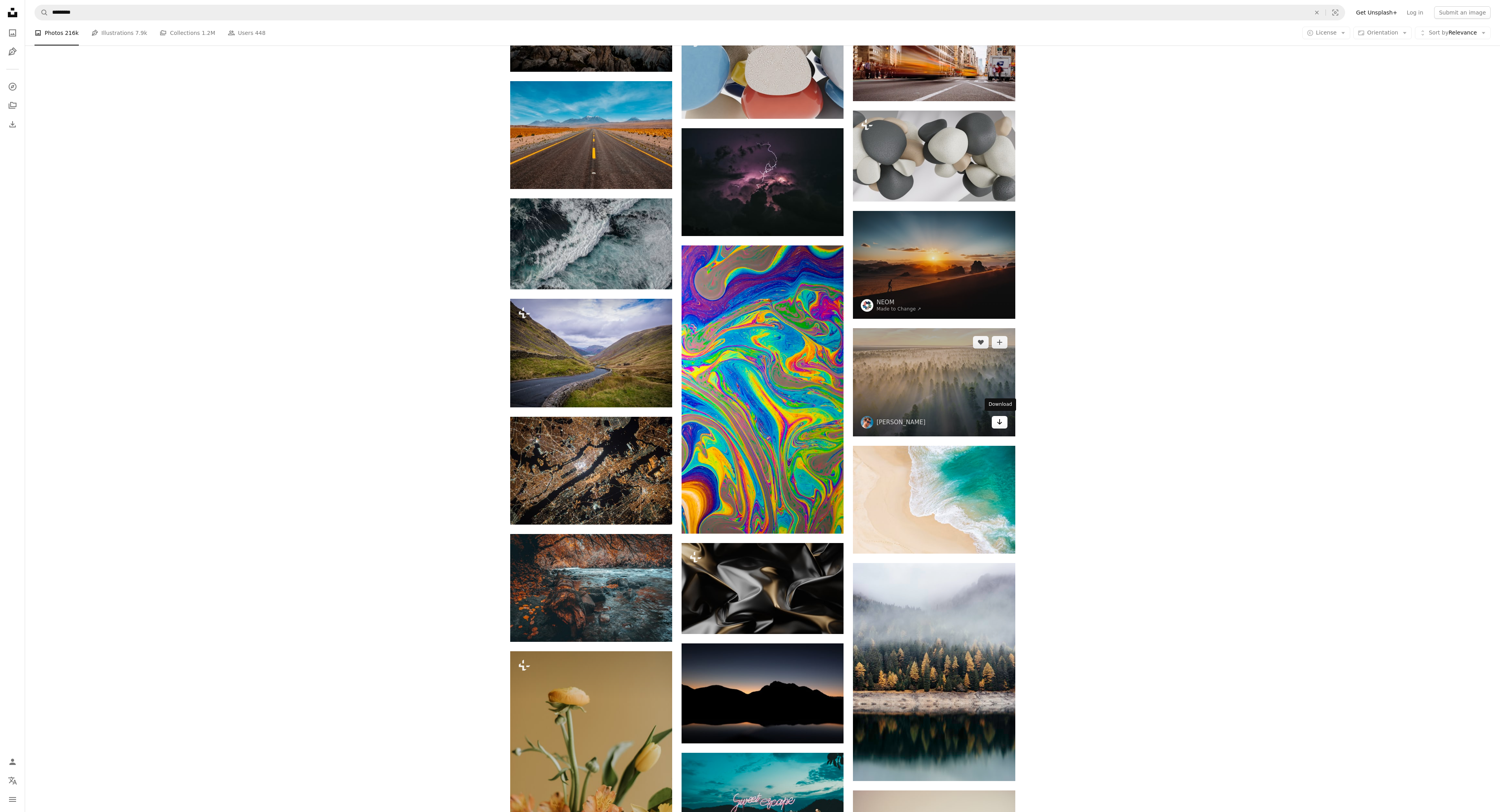
click at [1001, 420] on icon "Arrow pointing down" at bounding box center [1000, 422] width 6 height 9
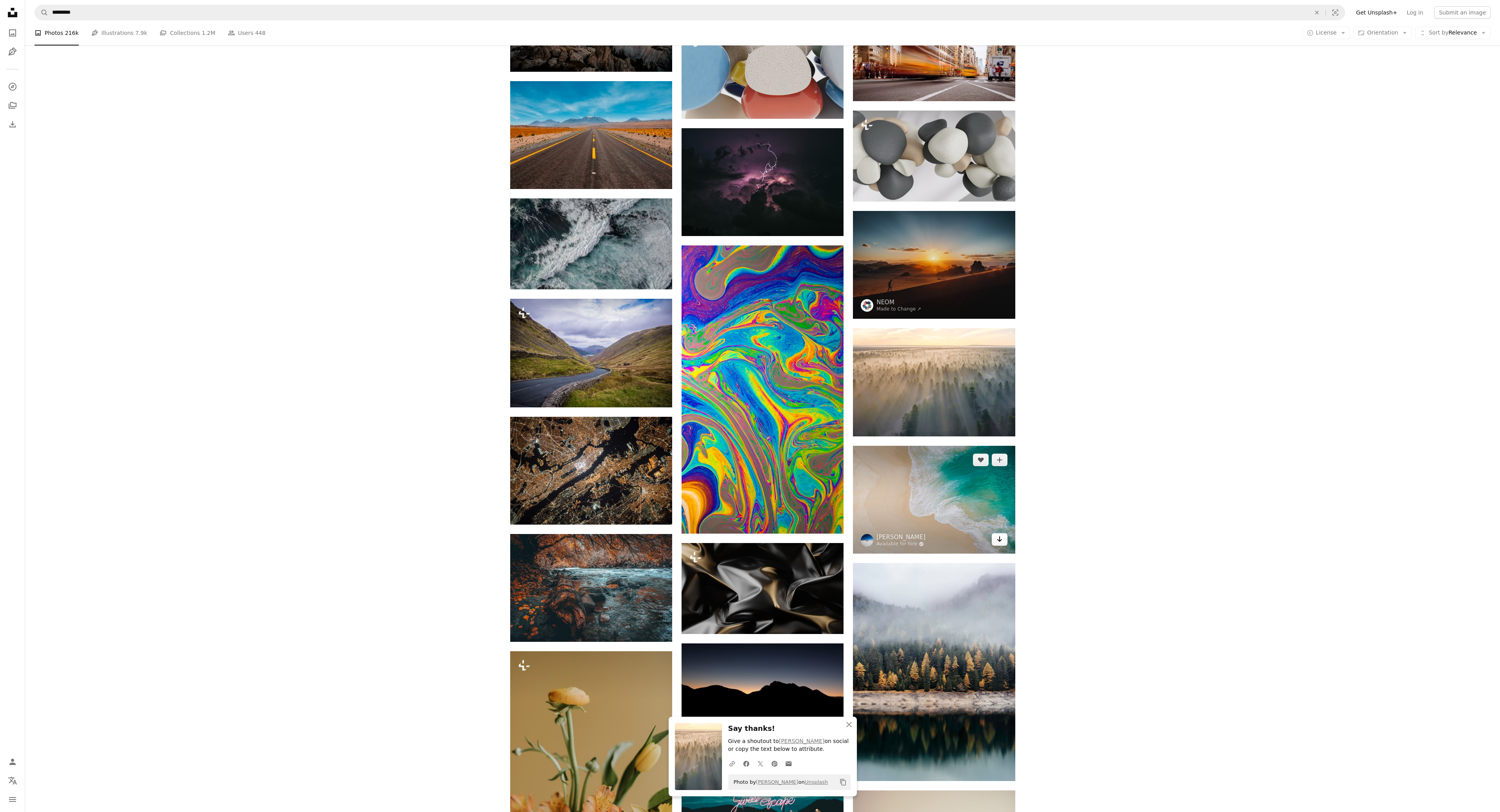
click at [1002, 537] on icon "Arrow pointing down" at bounding box center [1000, 539] width 6 height 9
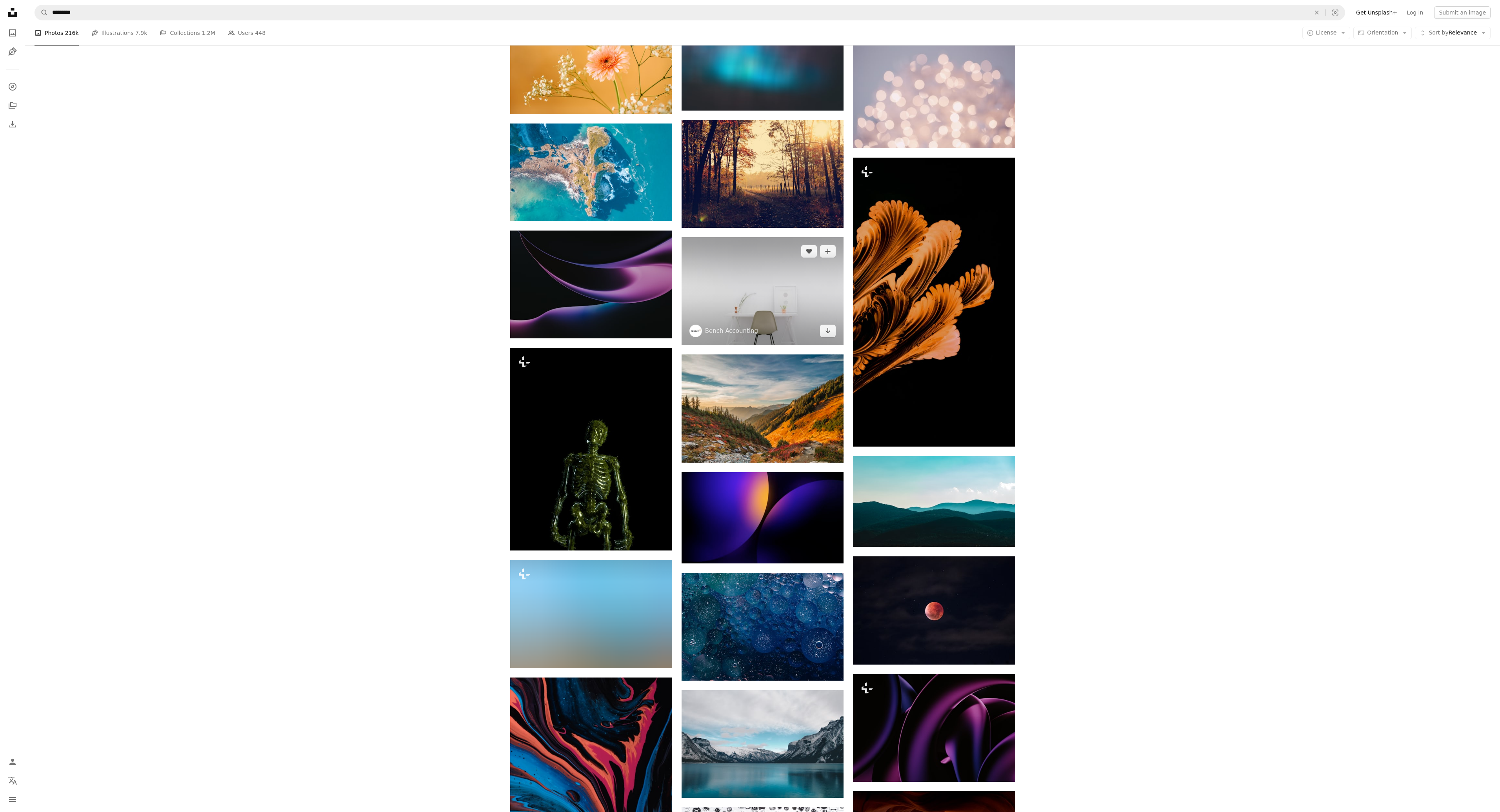
scroll to position [19569, 0]
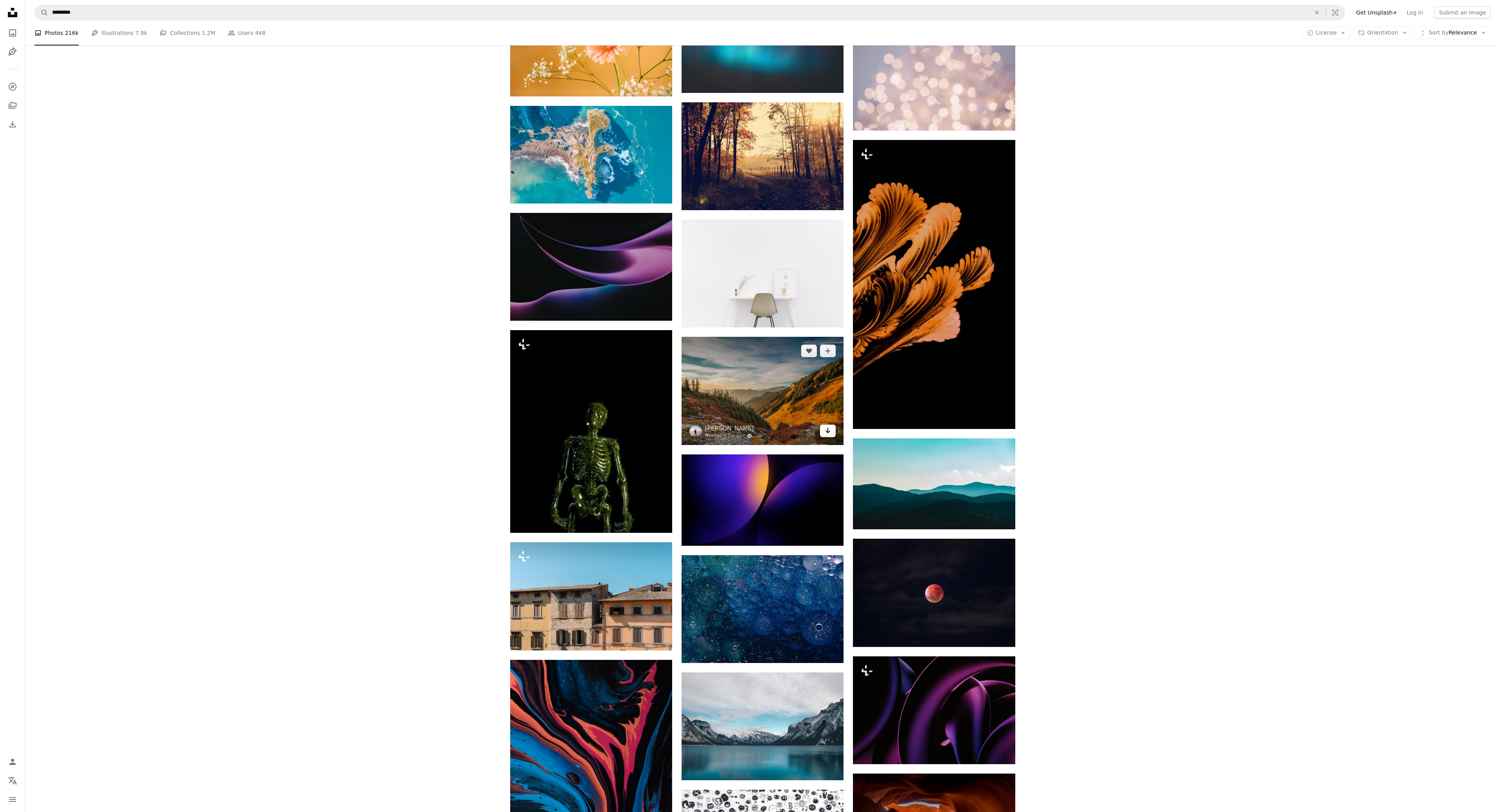
click at [829, 429] on icon "Arrow pointing down" at bounding box center [828, 431] width 6 height 9
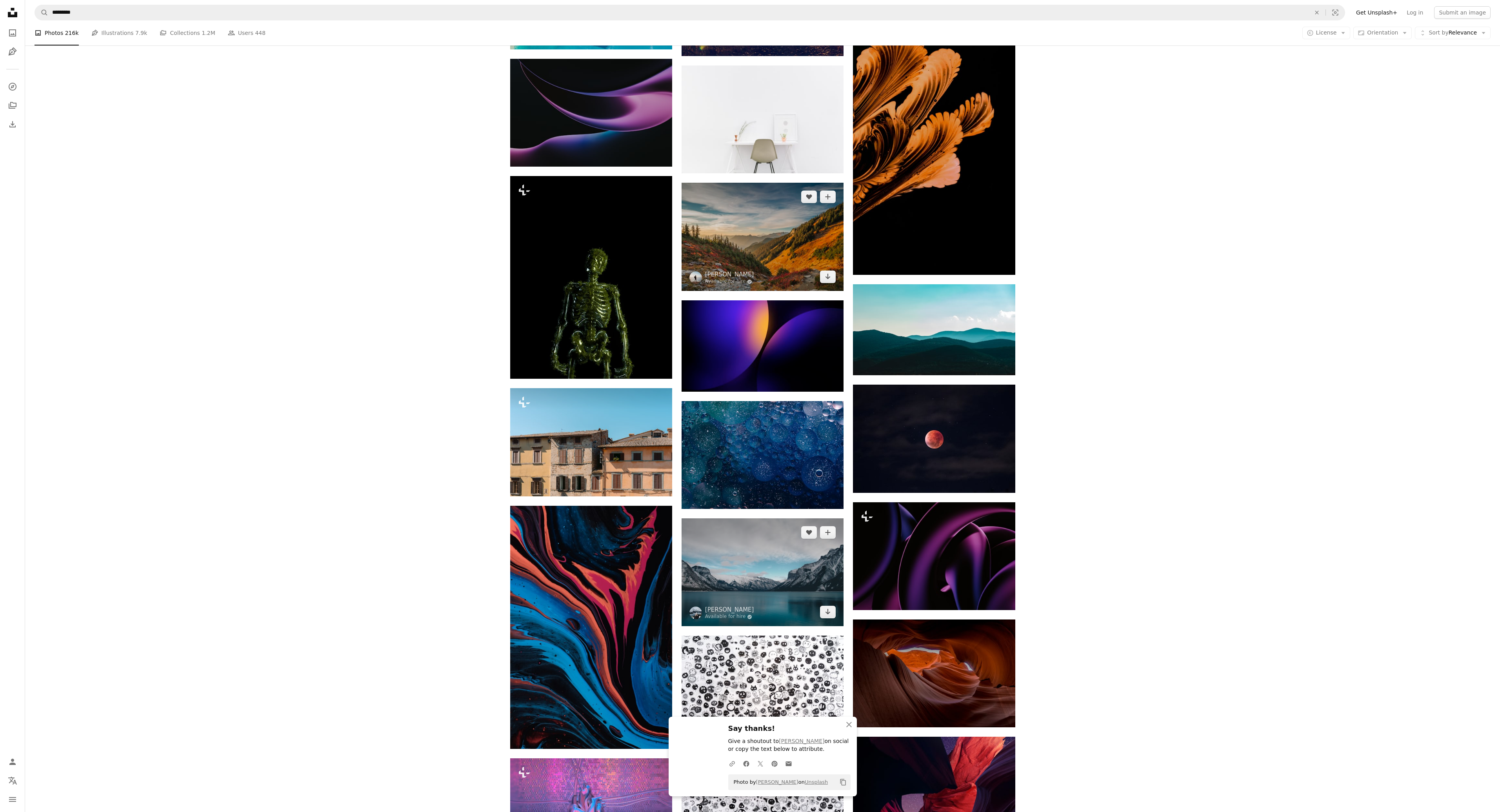
scroll to position [19804, 0]
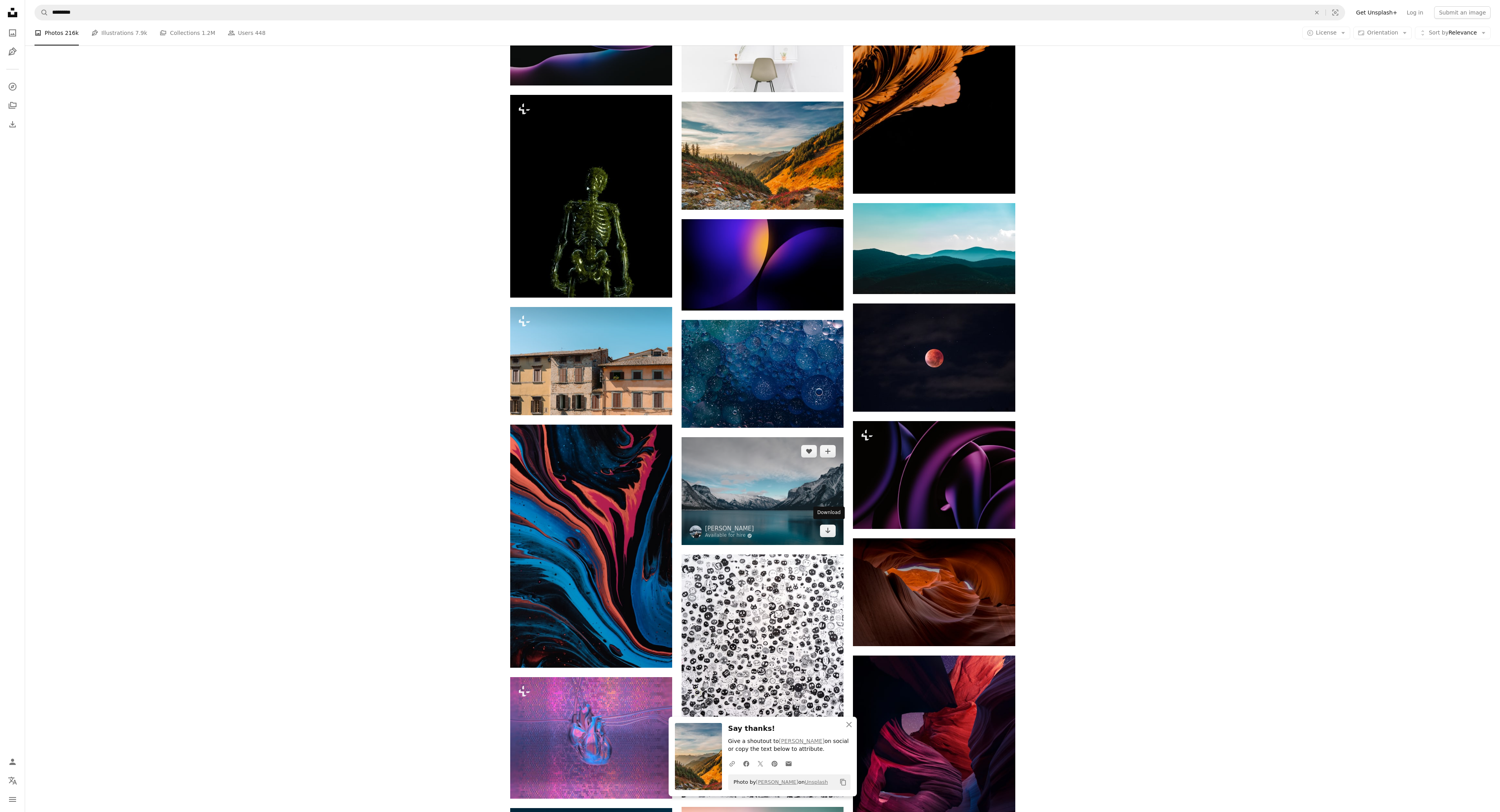
drag, startPoint x: 826, startPoint y: 530, endPoint x: 800, endPoint y: 525, distance: 26.5
click at [826, 530] on icon "Arrow pointing down" at bounding box center [828, 531] width 6 height 9
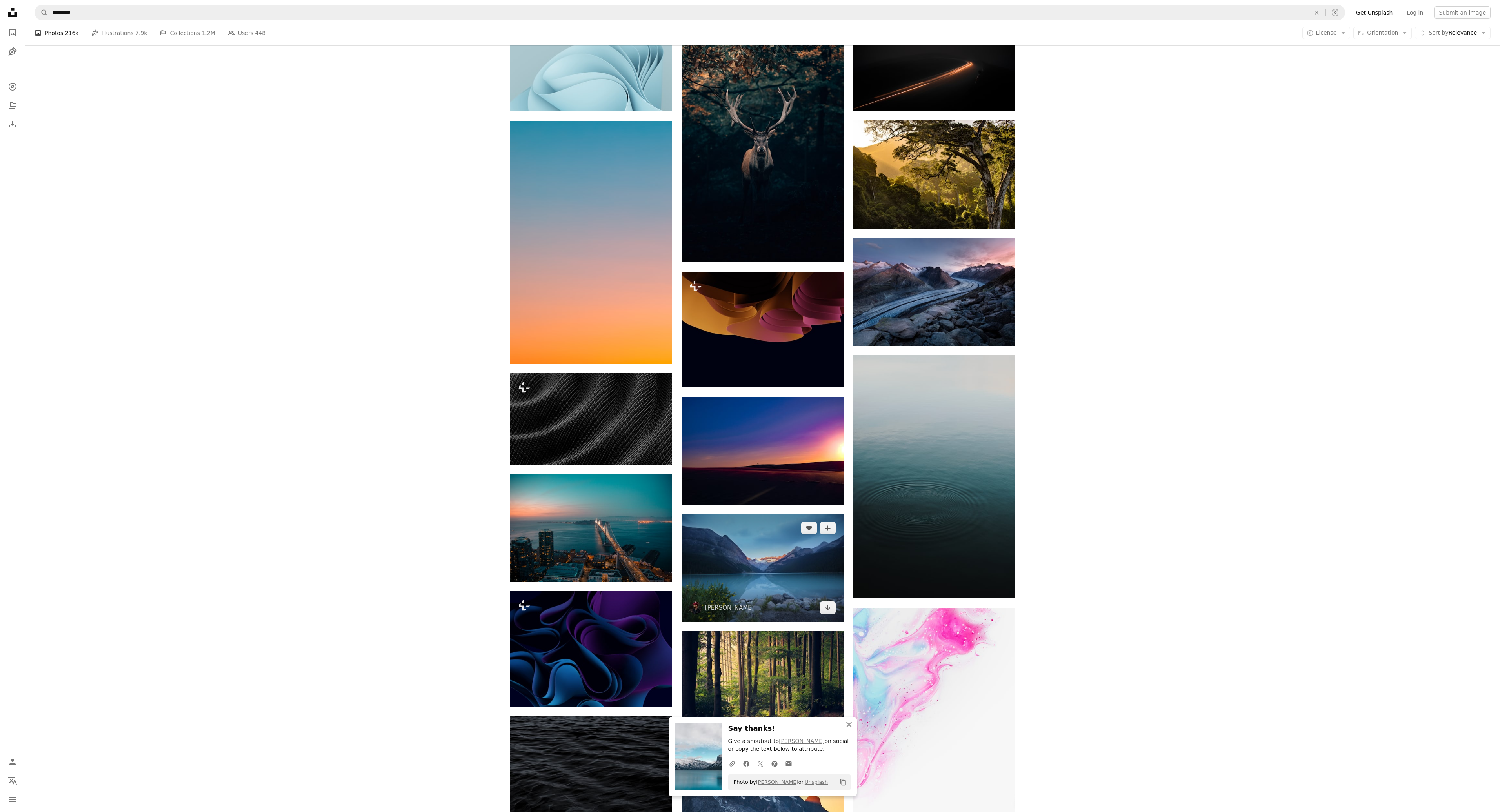
scroll to position [20784, 0]
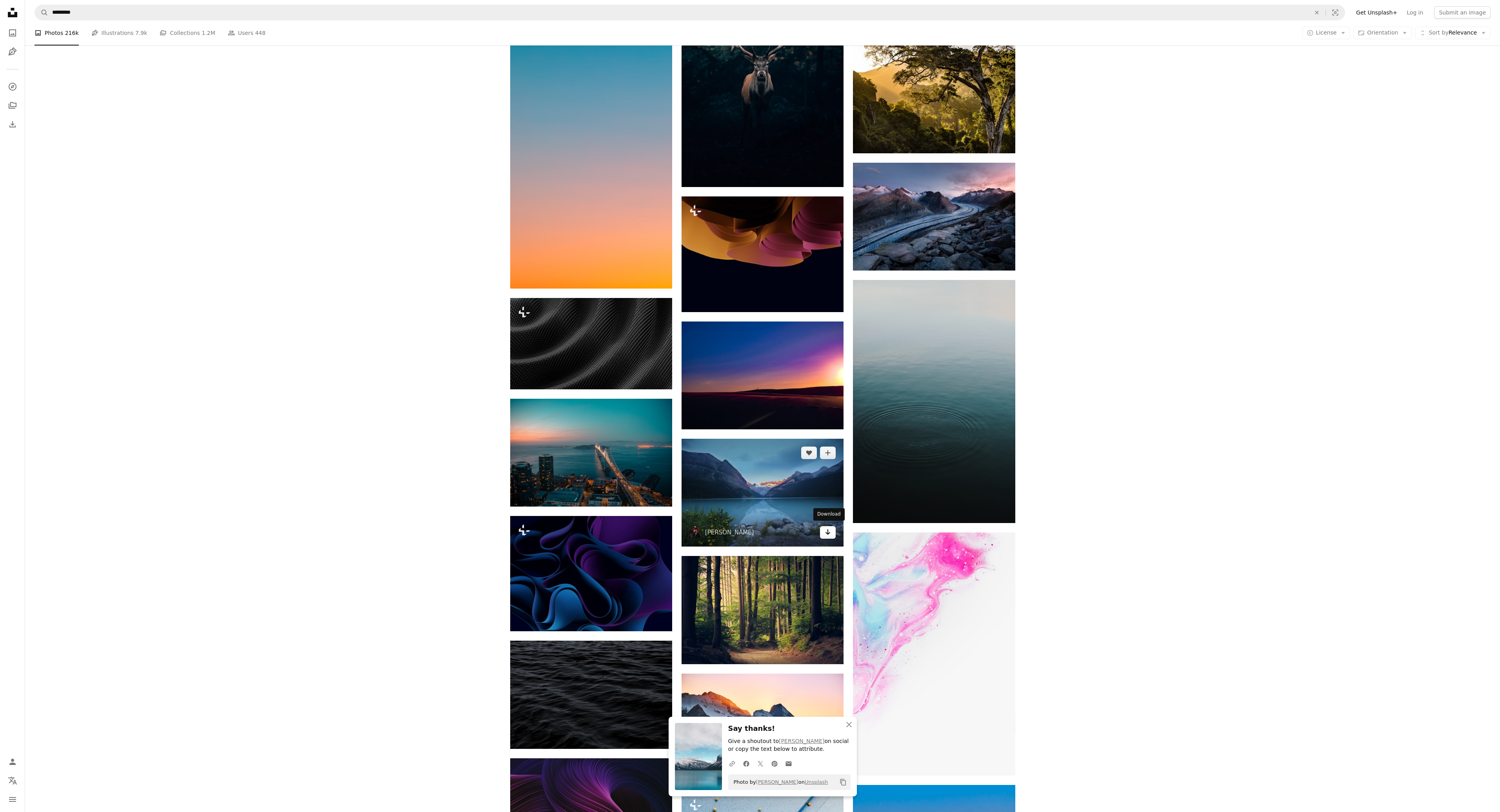
click at [824, 531] on link "Arrow pointing down" at bounding box center [828, 532] width 16 height 12
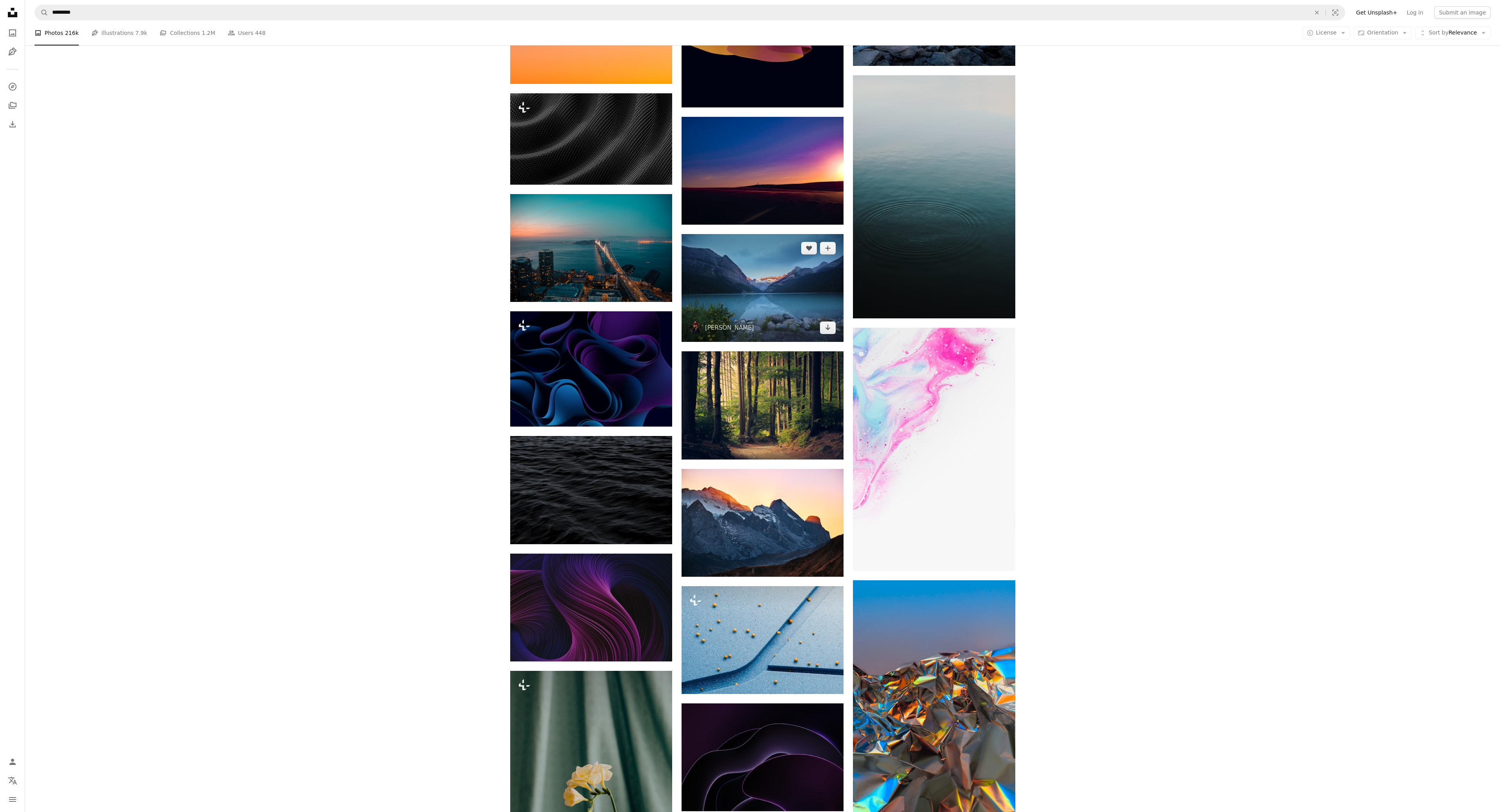
scroll to position [21020, 0]
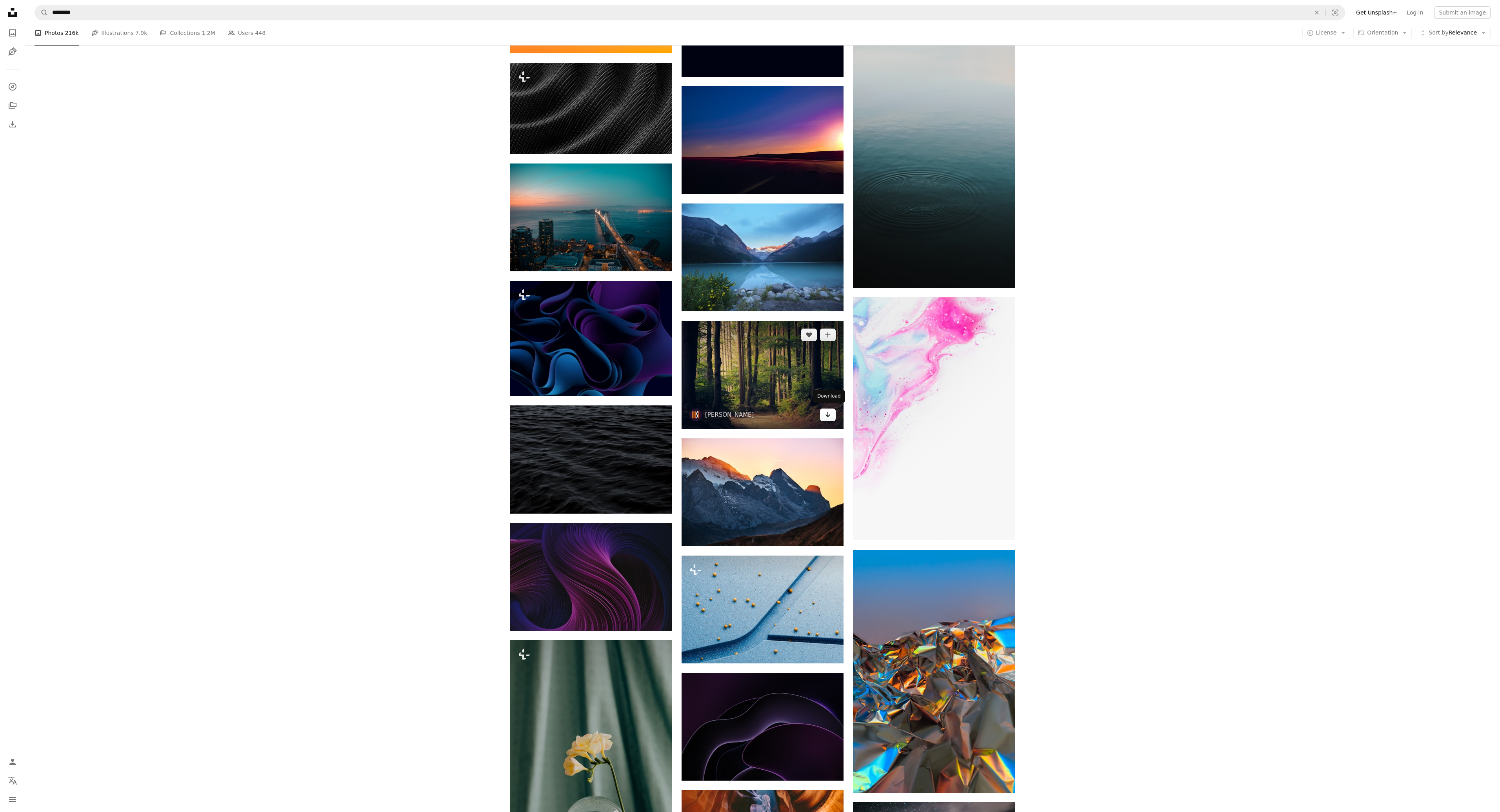
click at [824, 411] on link "Arrow pointing down" at bounding box center [828, 414] width 16 height 12
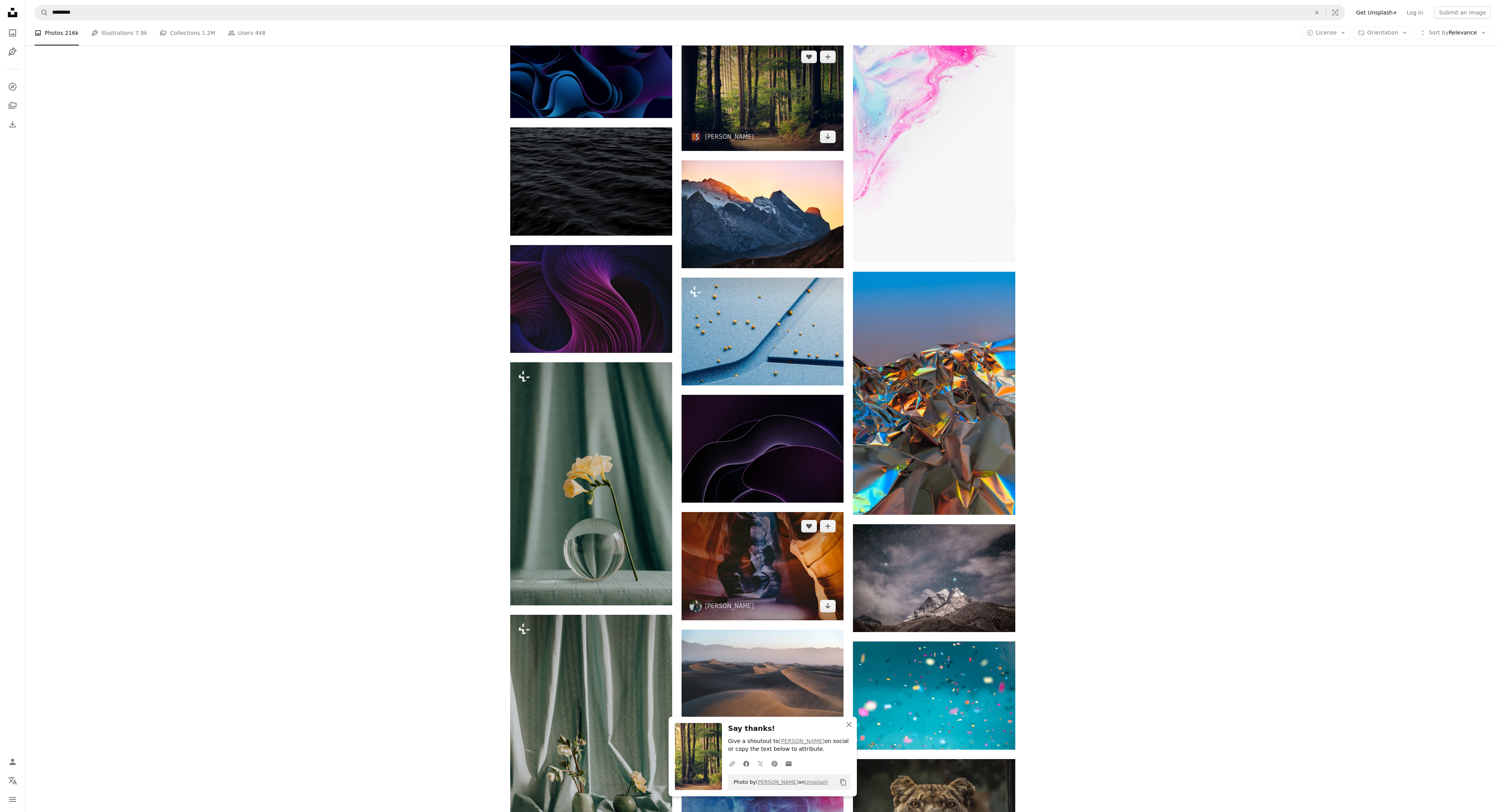
scroll to position [21412, 0]
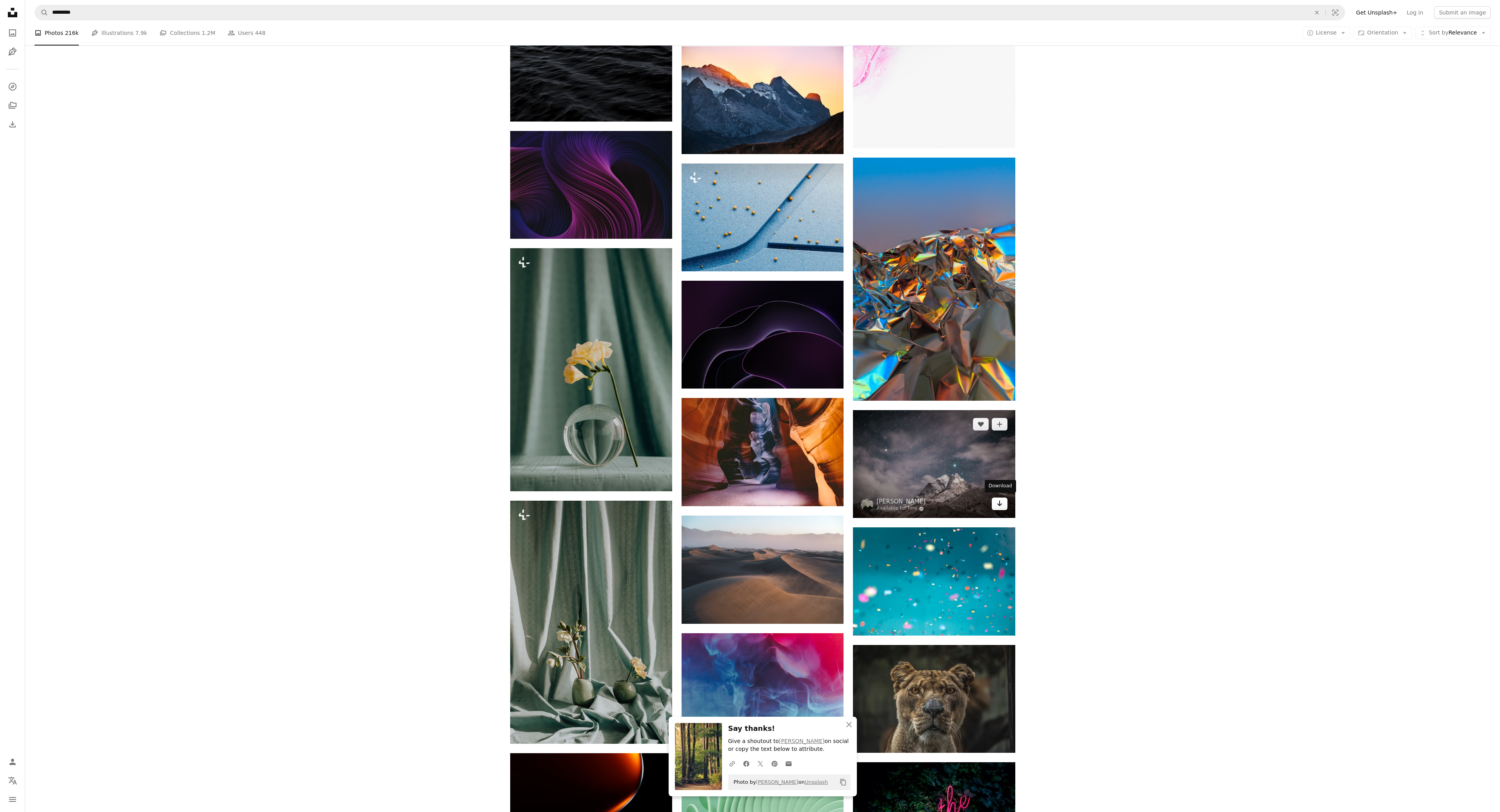
click at [1000, 501] on icon "Download" at bounding box center [999, 503] width 5 height 5
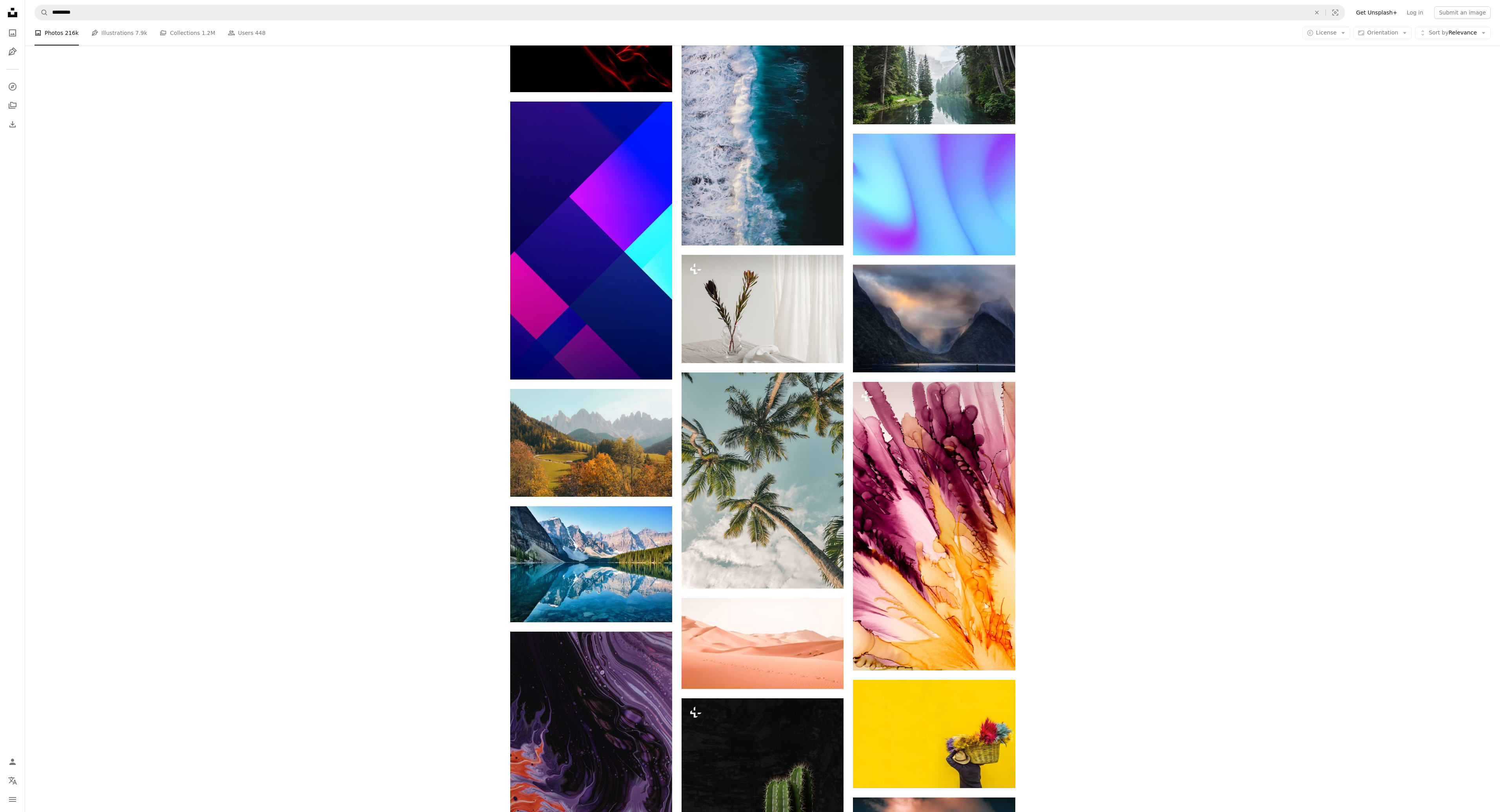
scroll to position [24275, 0]
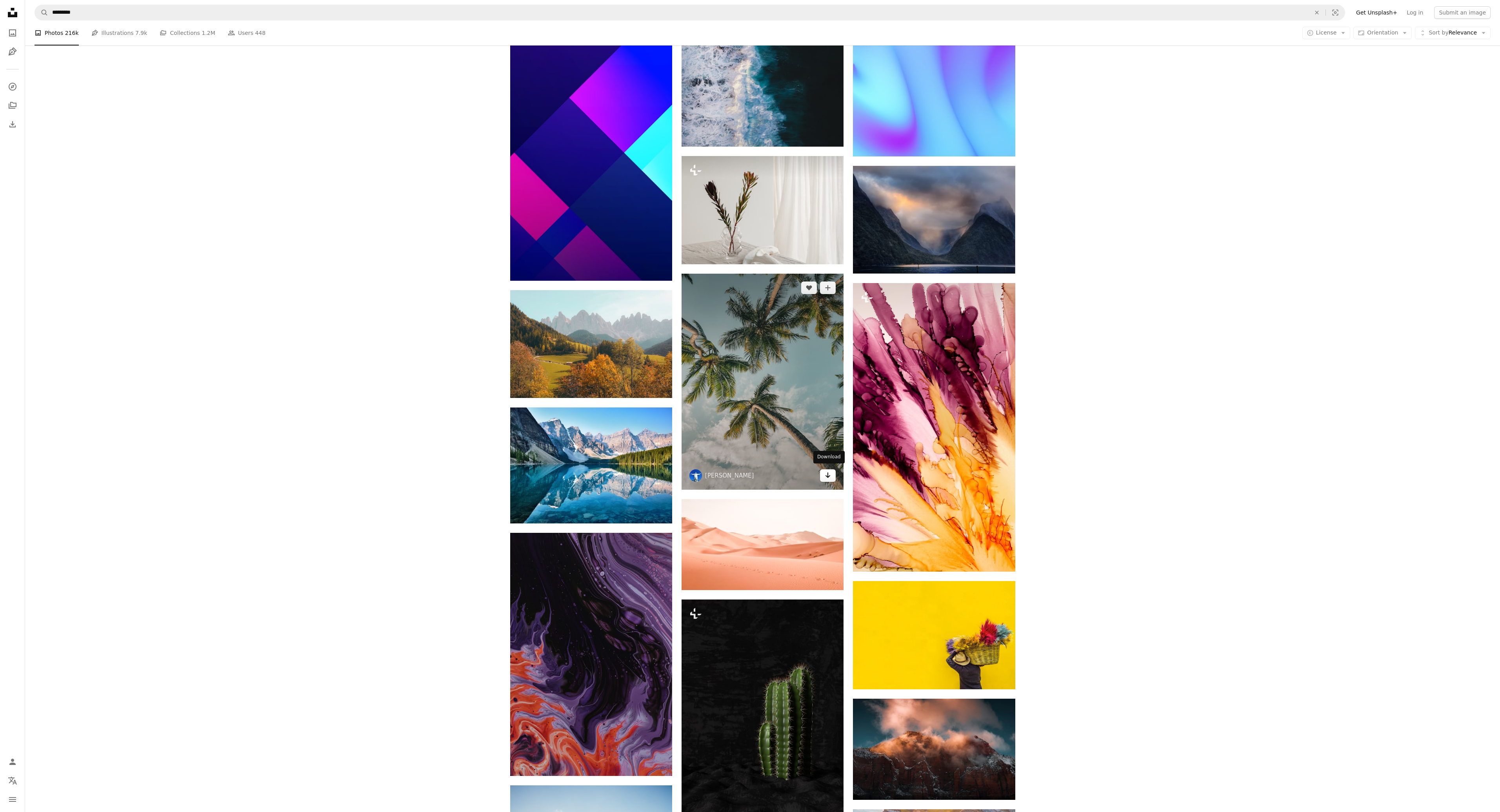
click at [827, 474] on icon "Download" at bounding box center [828, 475] width 5 height 5
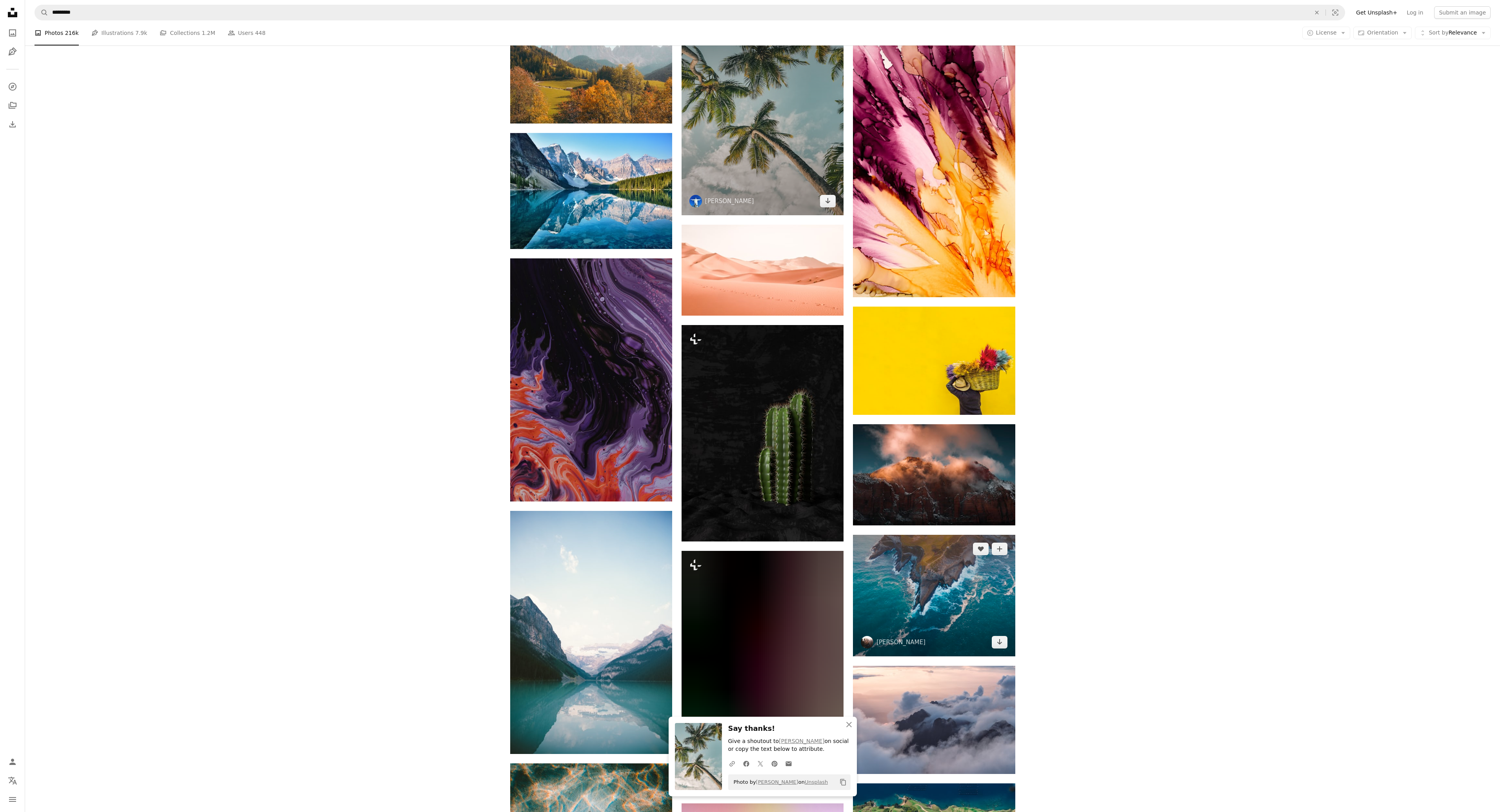
scroll to position [24628, 0]
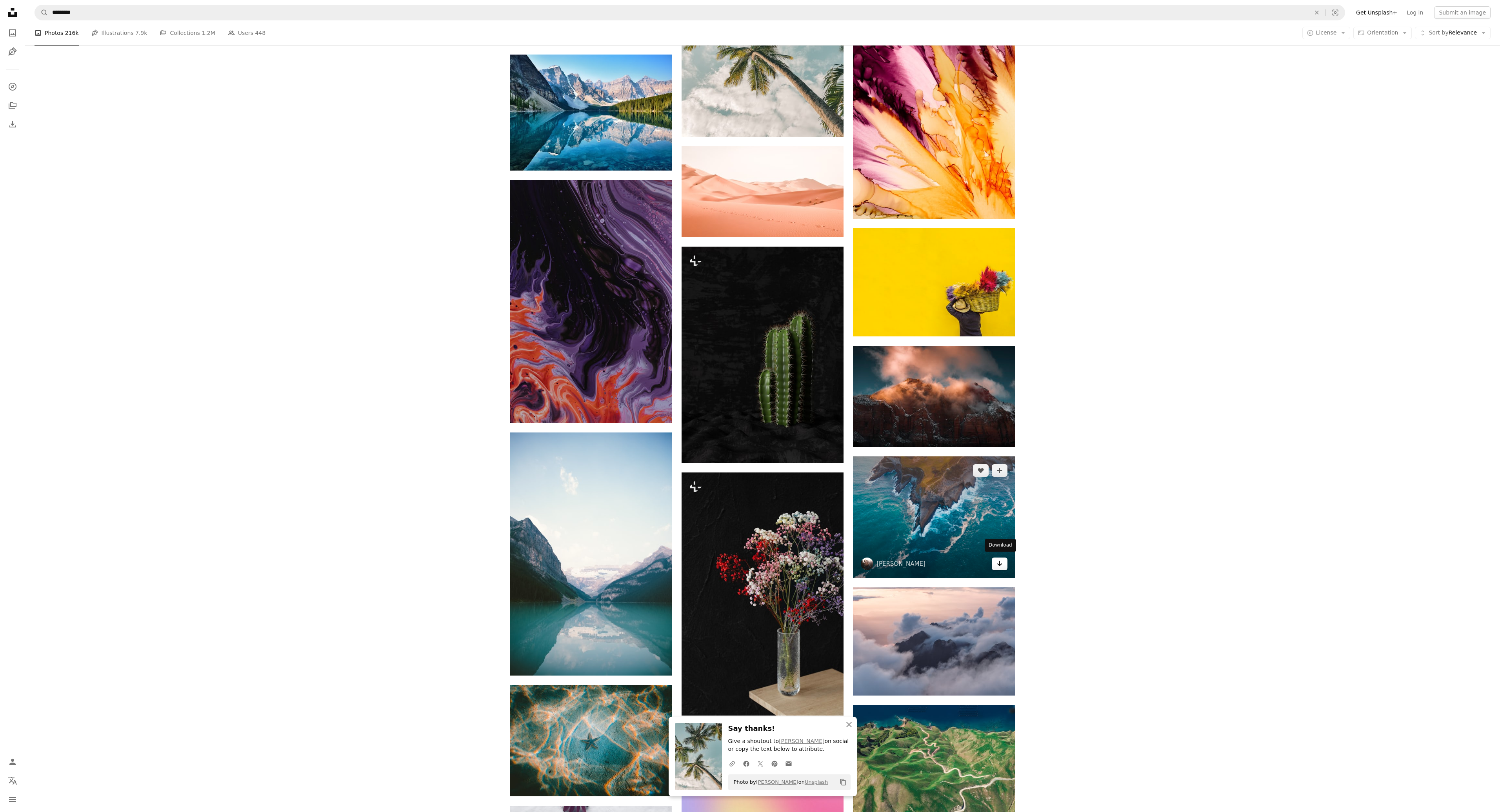
click at [996, 561] on link "Arrow pointing down" at bounding box center [1000, 564] width 16 height 12
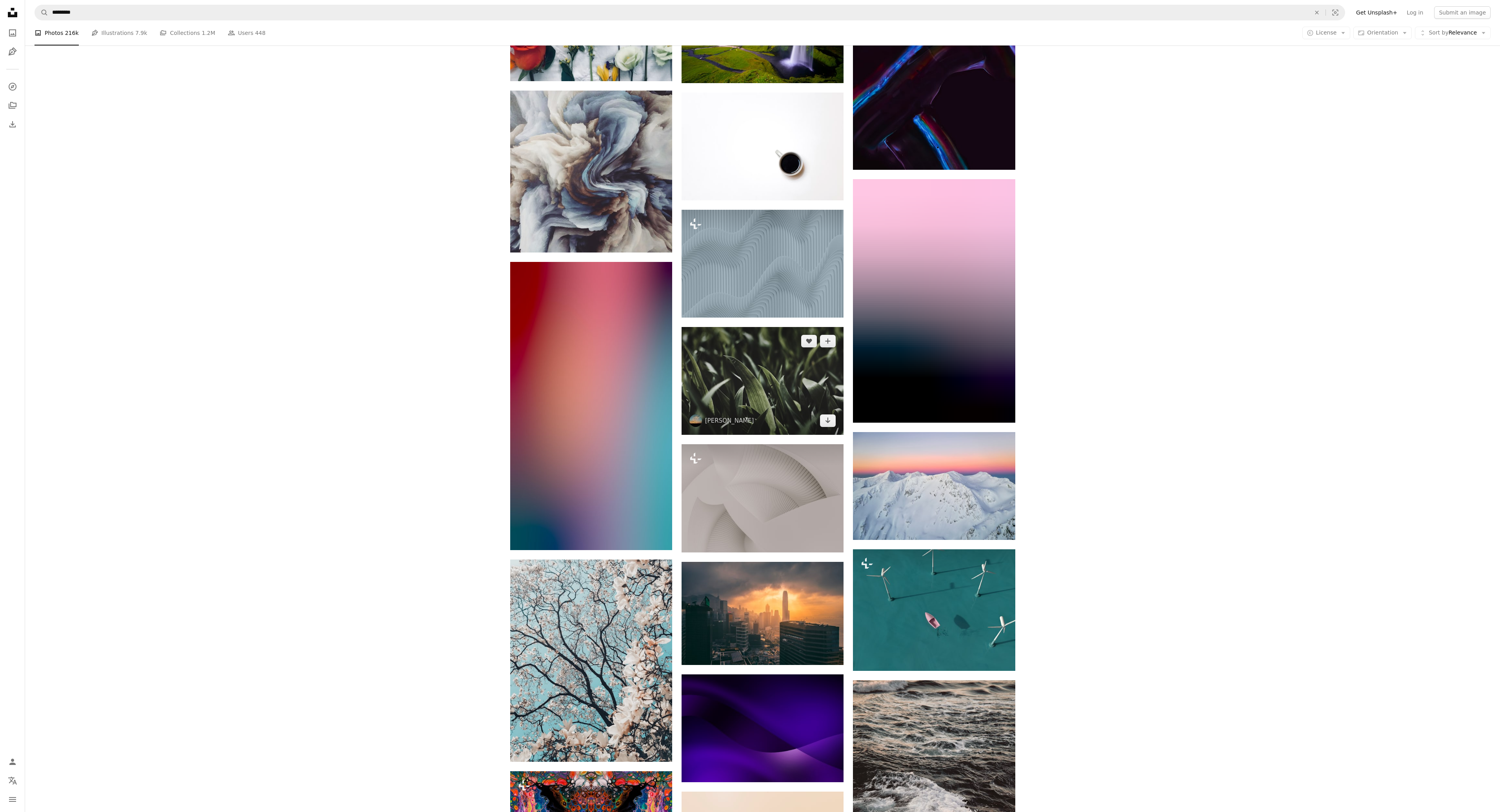
scroll to position [25608, 0]
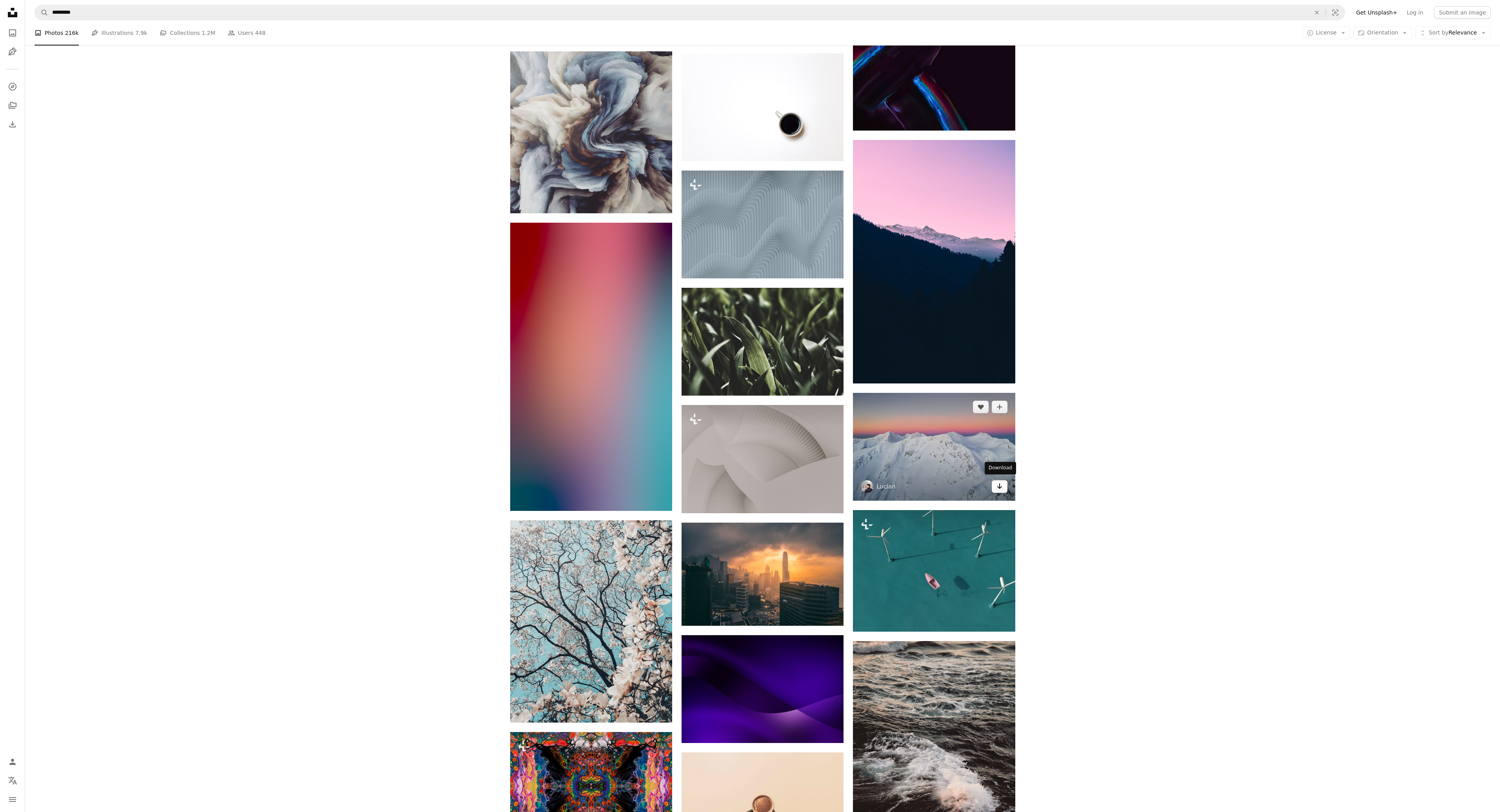
click at [1000, 485] on icon "Download" at bounding box center [999, 486] width 5 height 5
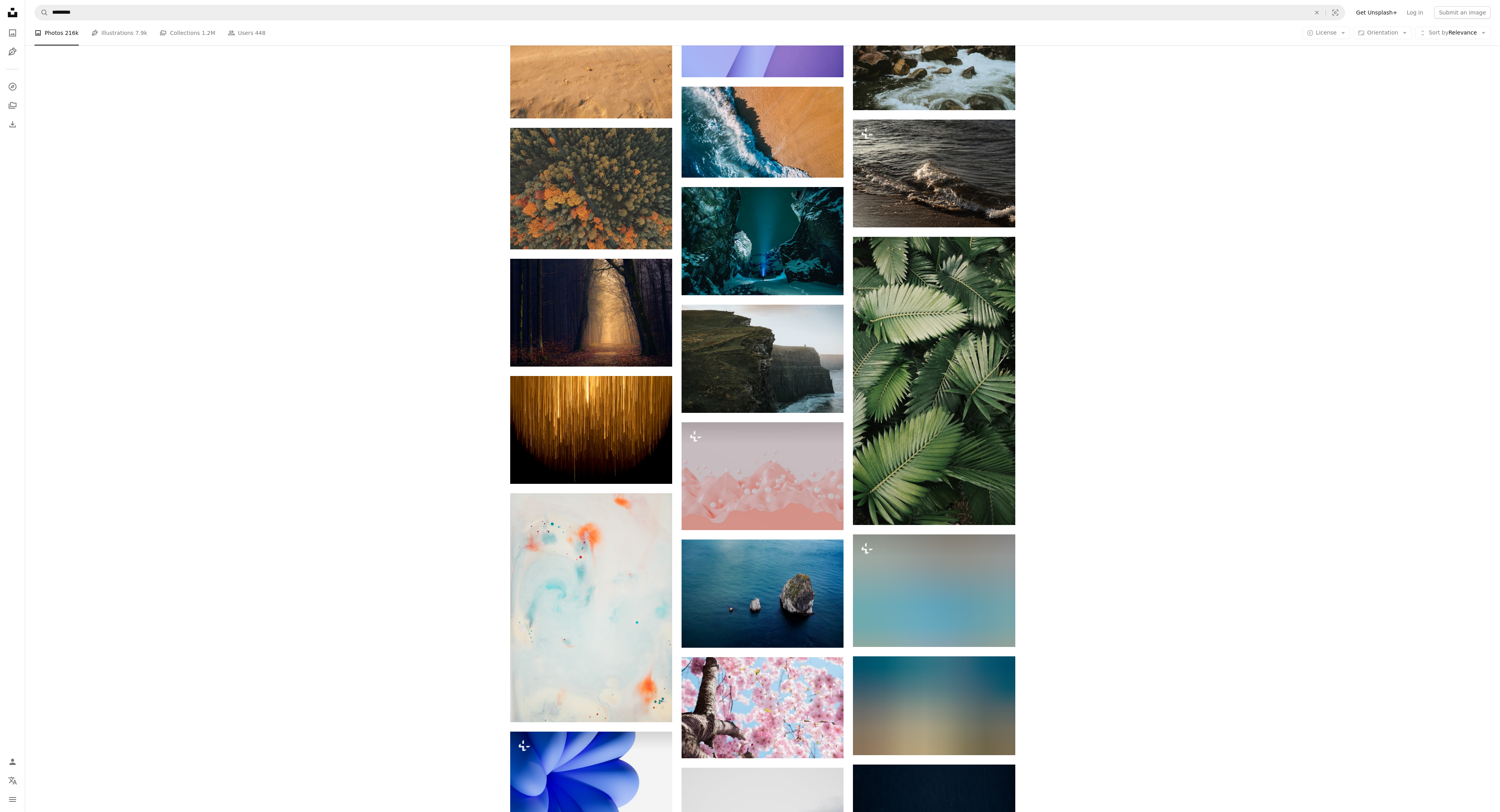
scroll to position [27883, 0]
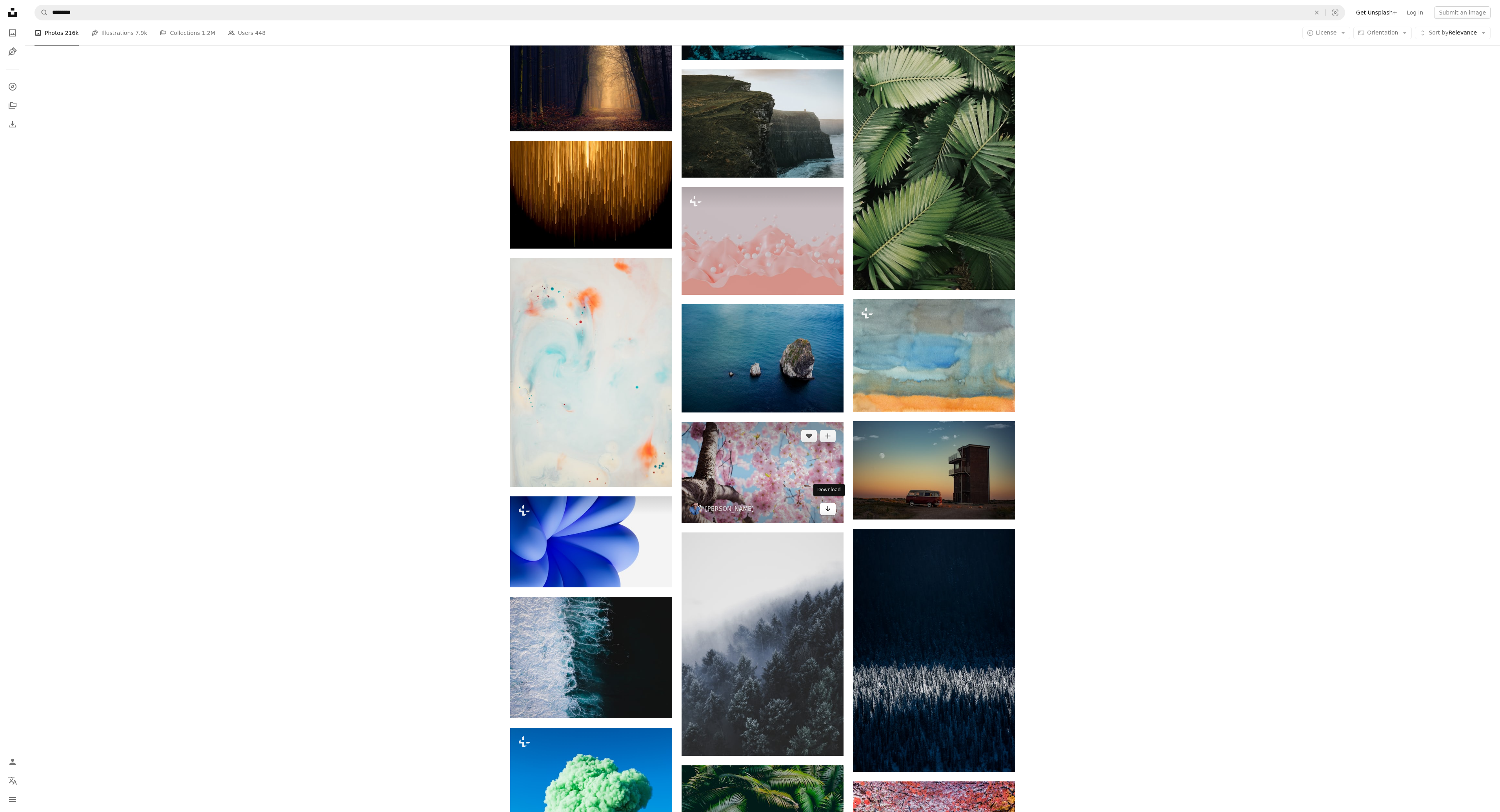
click at [827, 506] on icon "Arrow pointing down" at bounding box center [828, 509] width 6 height 9
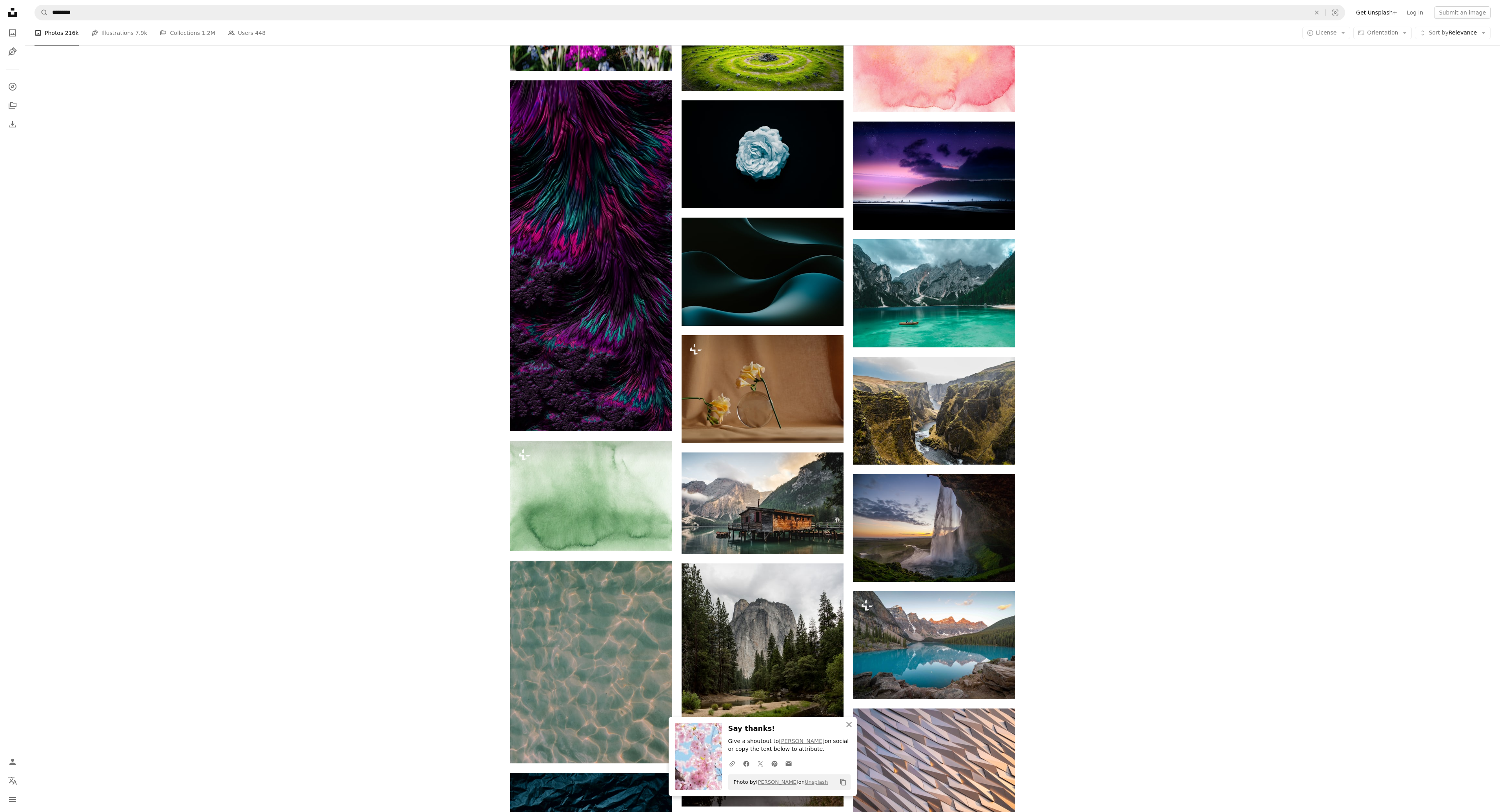
scroll to position [28981, 0]
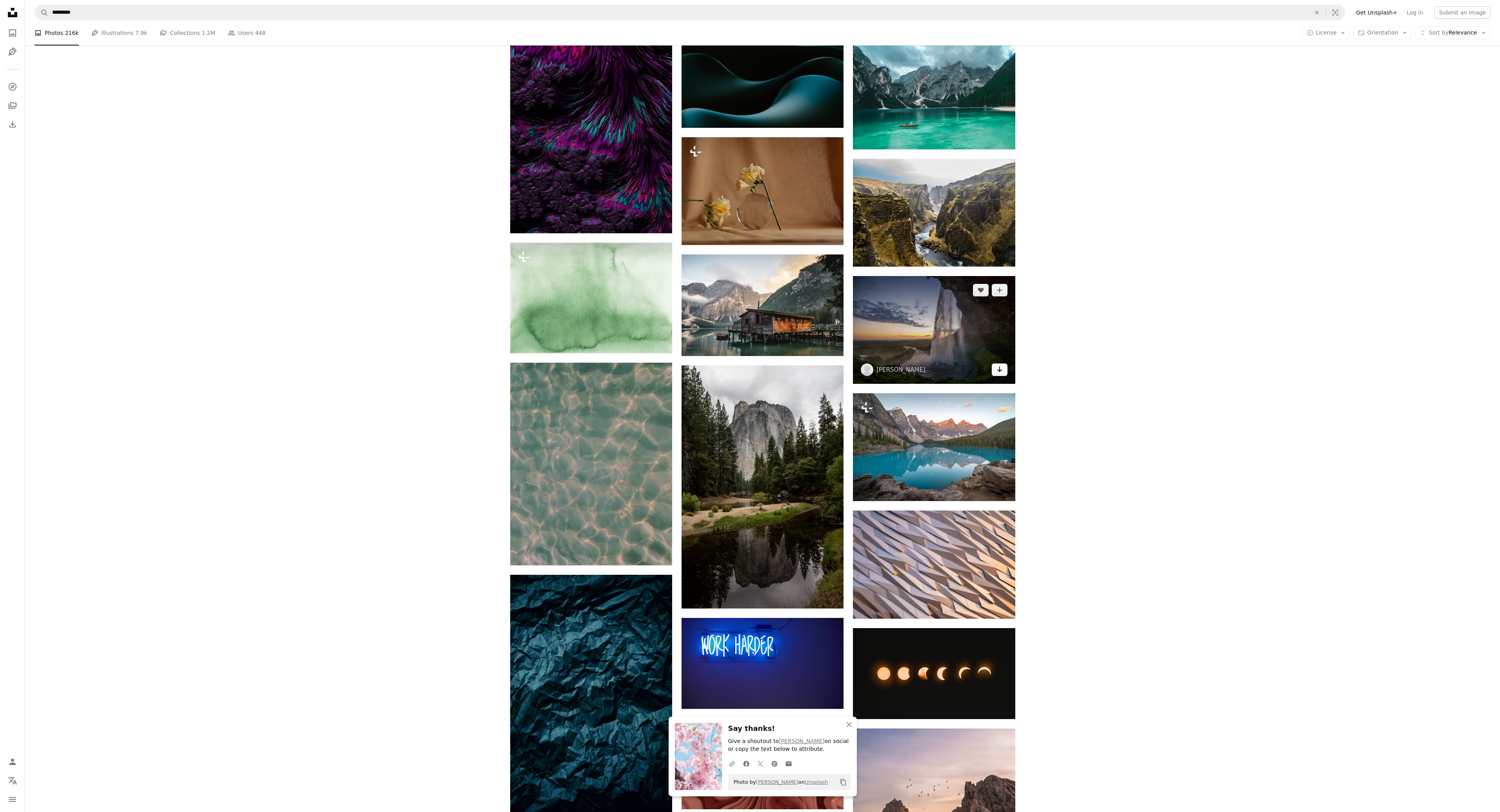
click at [1002, 367] on icon "Arrow pointing down" at bounding box center [1000, 369] width 6 height 9
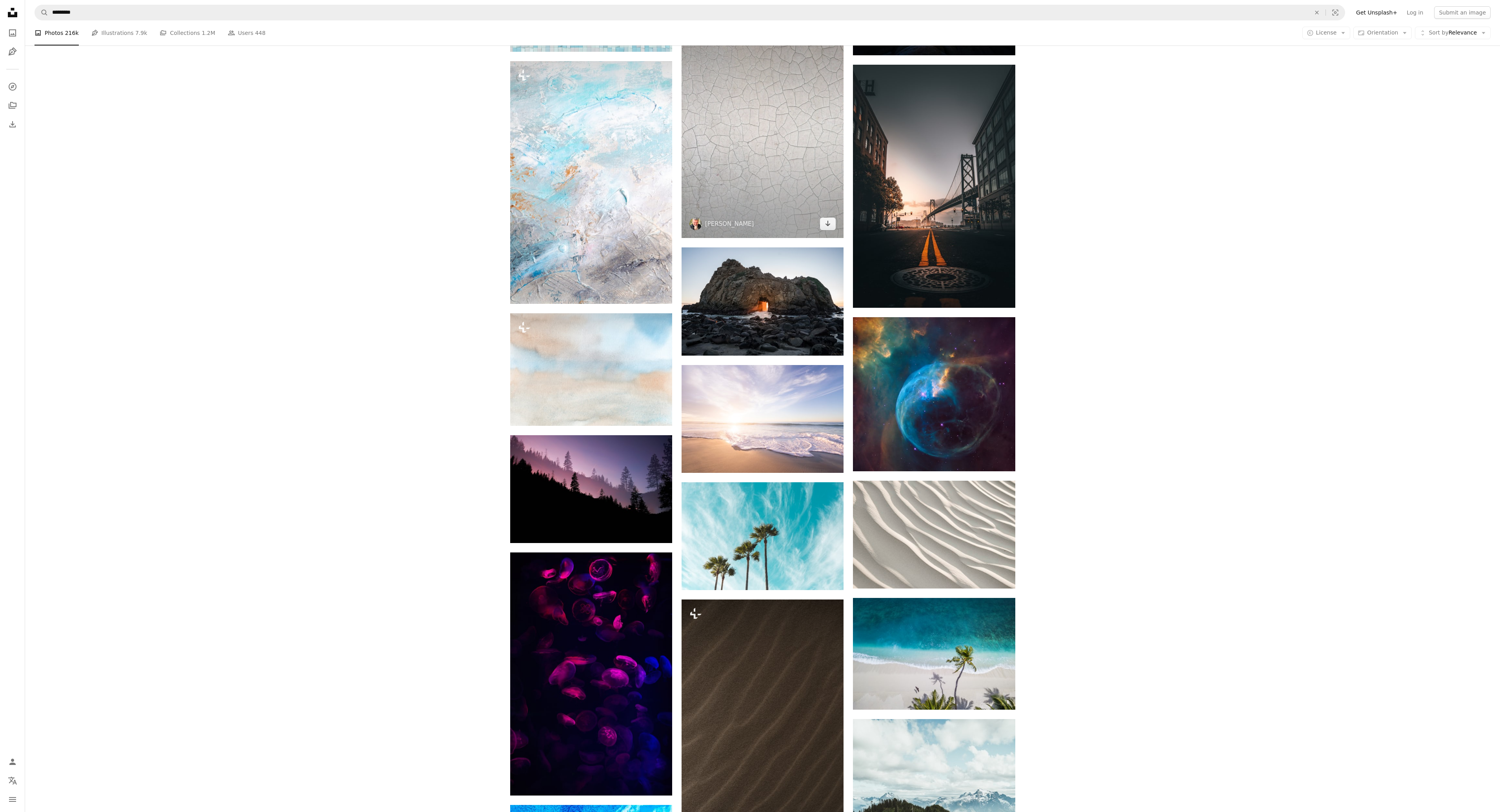
scroll to position [30471, 0]
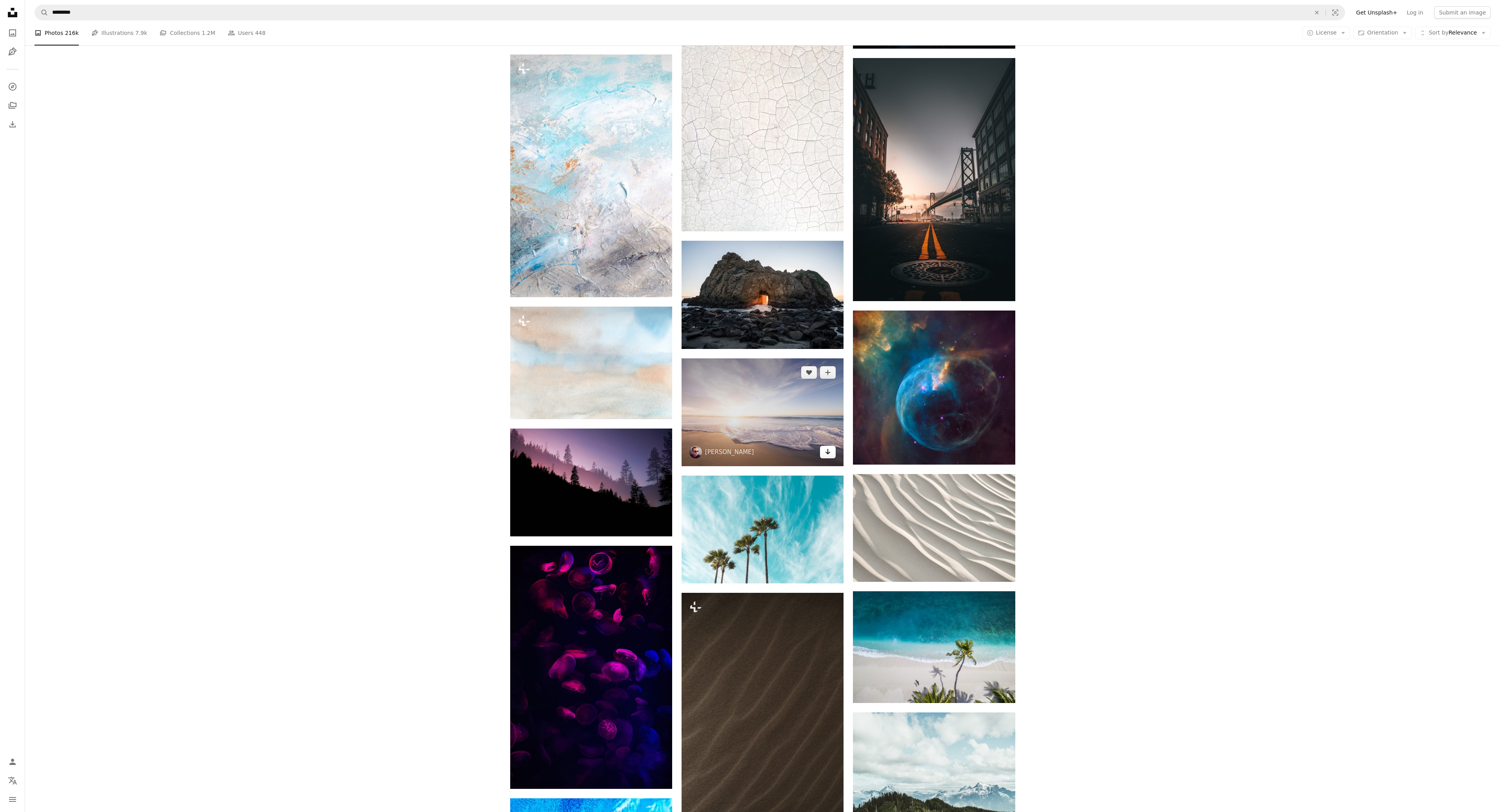
click at [827, 447] on icon "Arrow pointing down" at bounding box center [828, 452] width 6 height 9
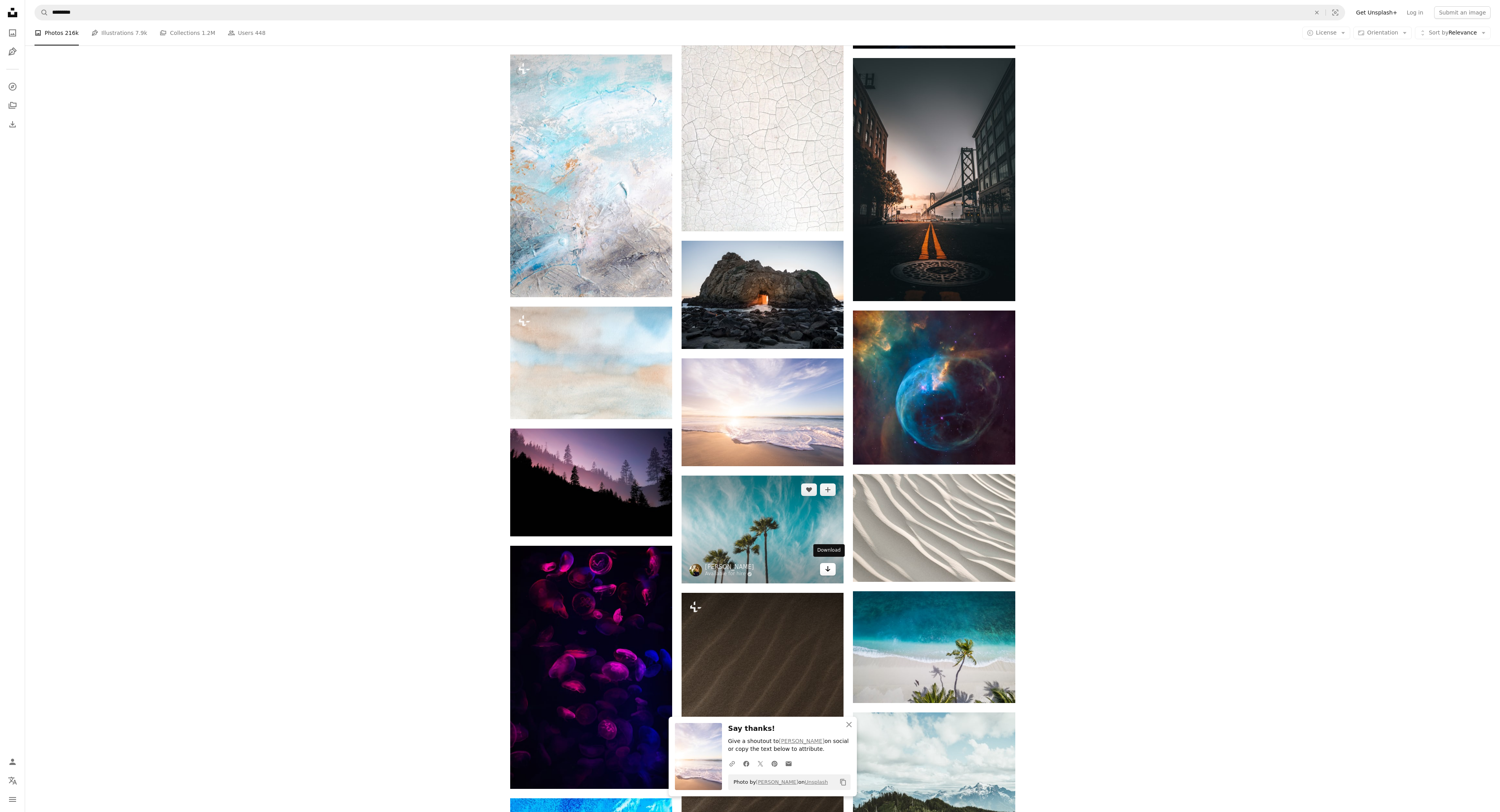
drag, startPoint x: 827, startPoint y: 566, endPoint x: 824, endPoint y: 565, distance: 3.2
click at [827, 566] on icon "Arrow pointing down" at bounding box center [828, 569] width 6 height 9
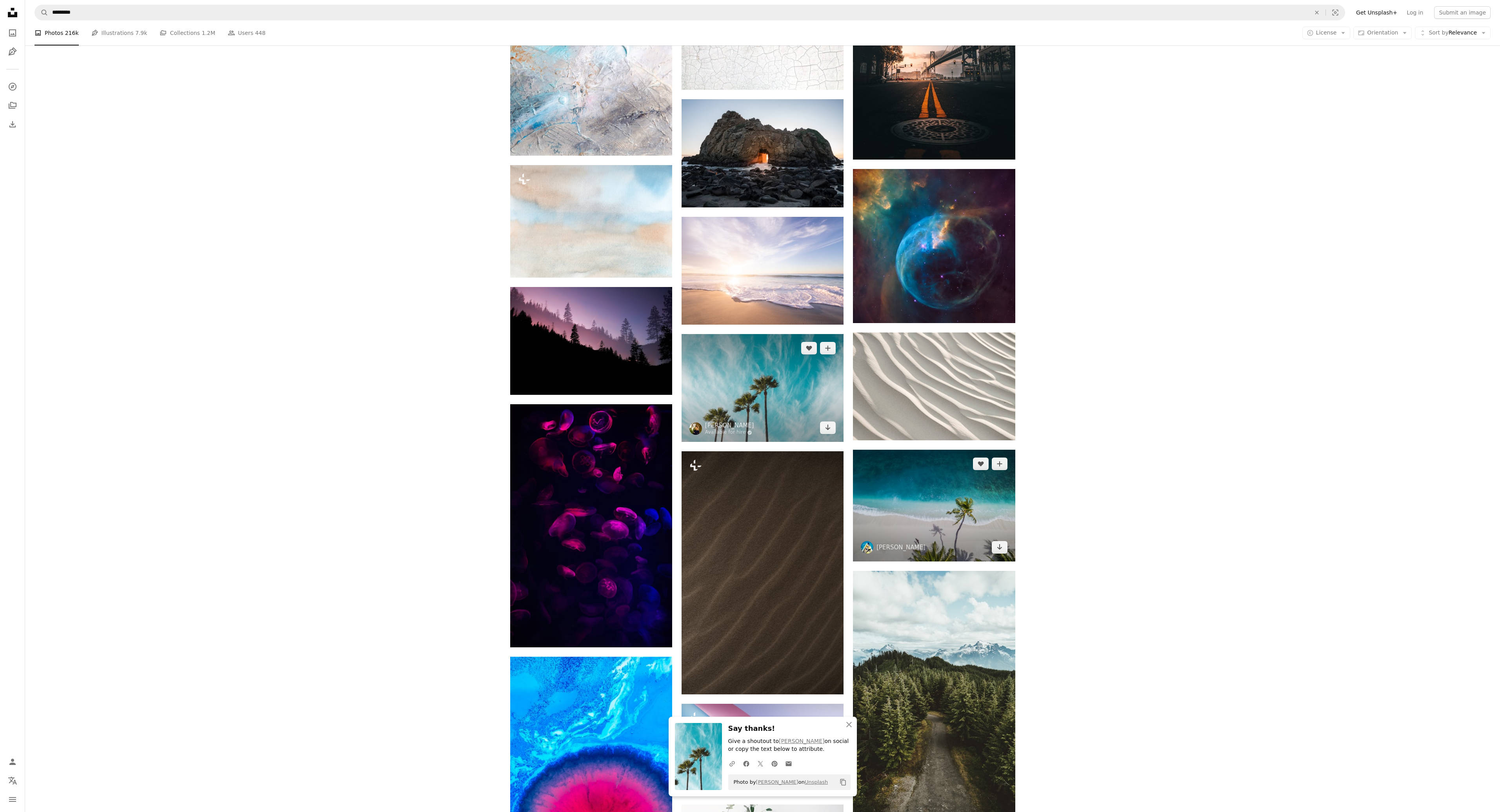
scroll to position [30627, 0]
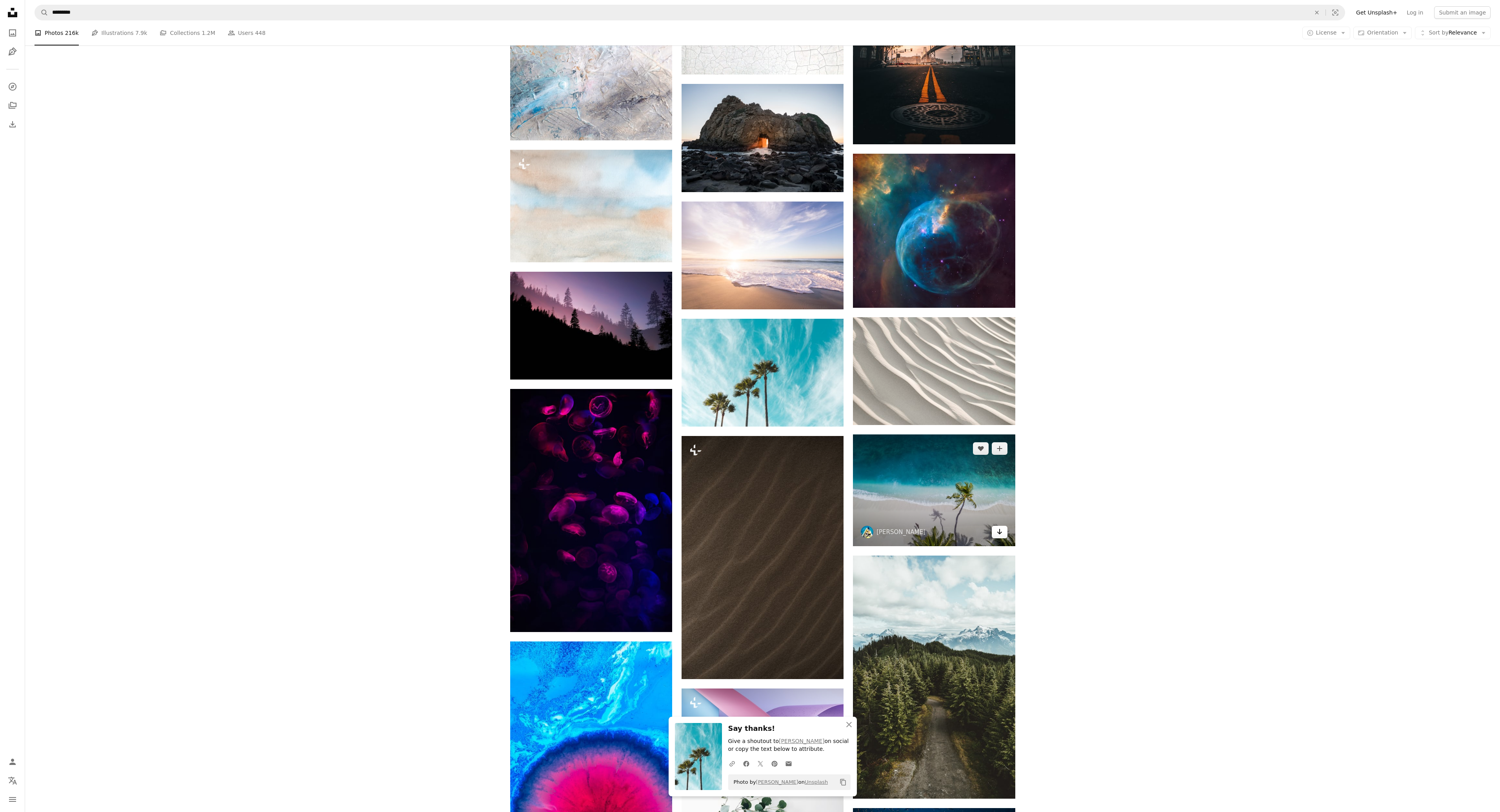
click at [999, 531] on icon "Arrow pointing down" at bounding box center [1000, 532] width 6 height 9
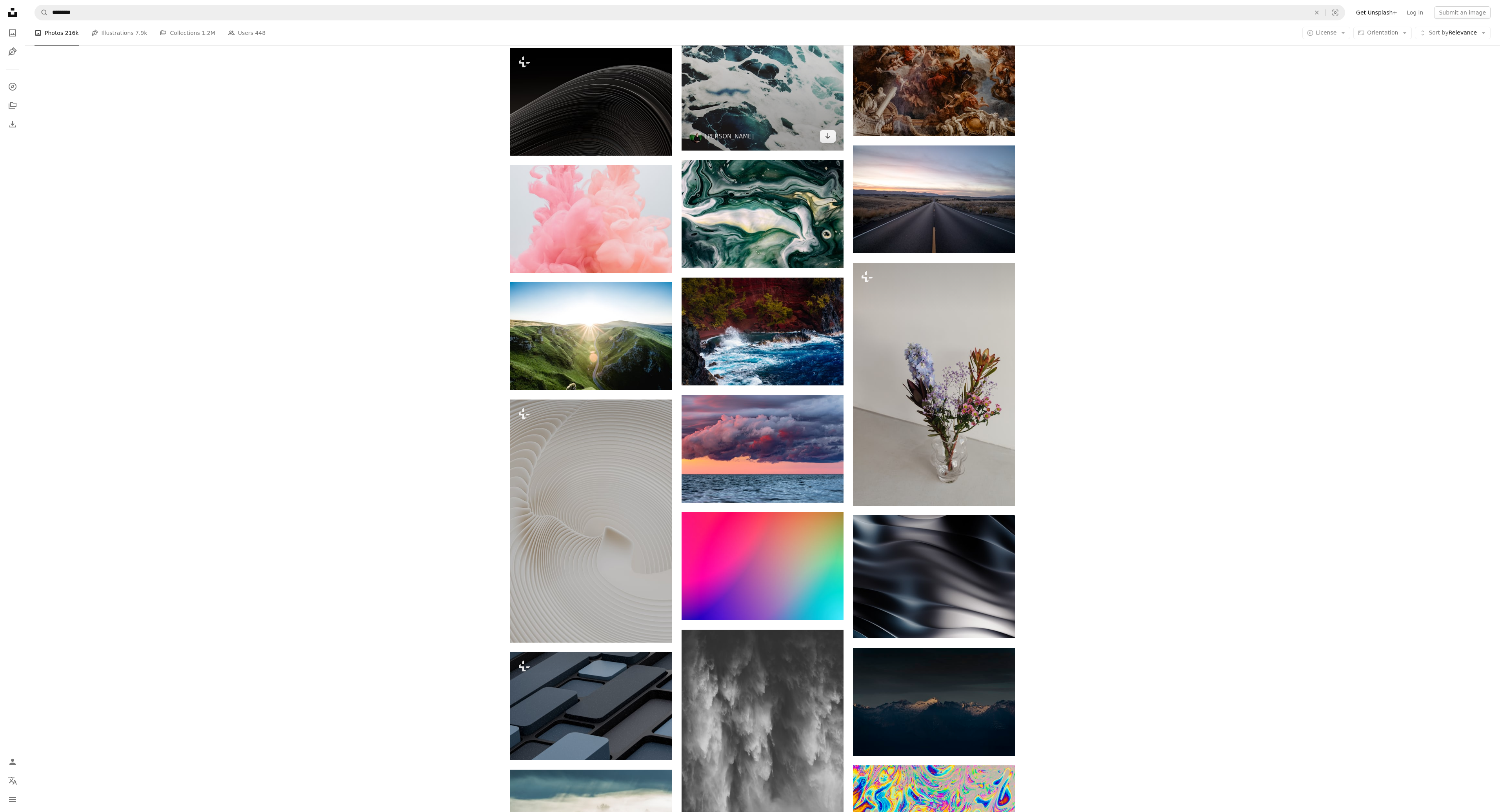
scroll to position [32314, 0]
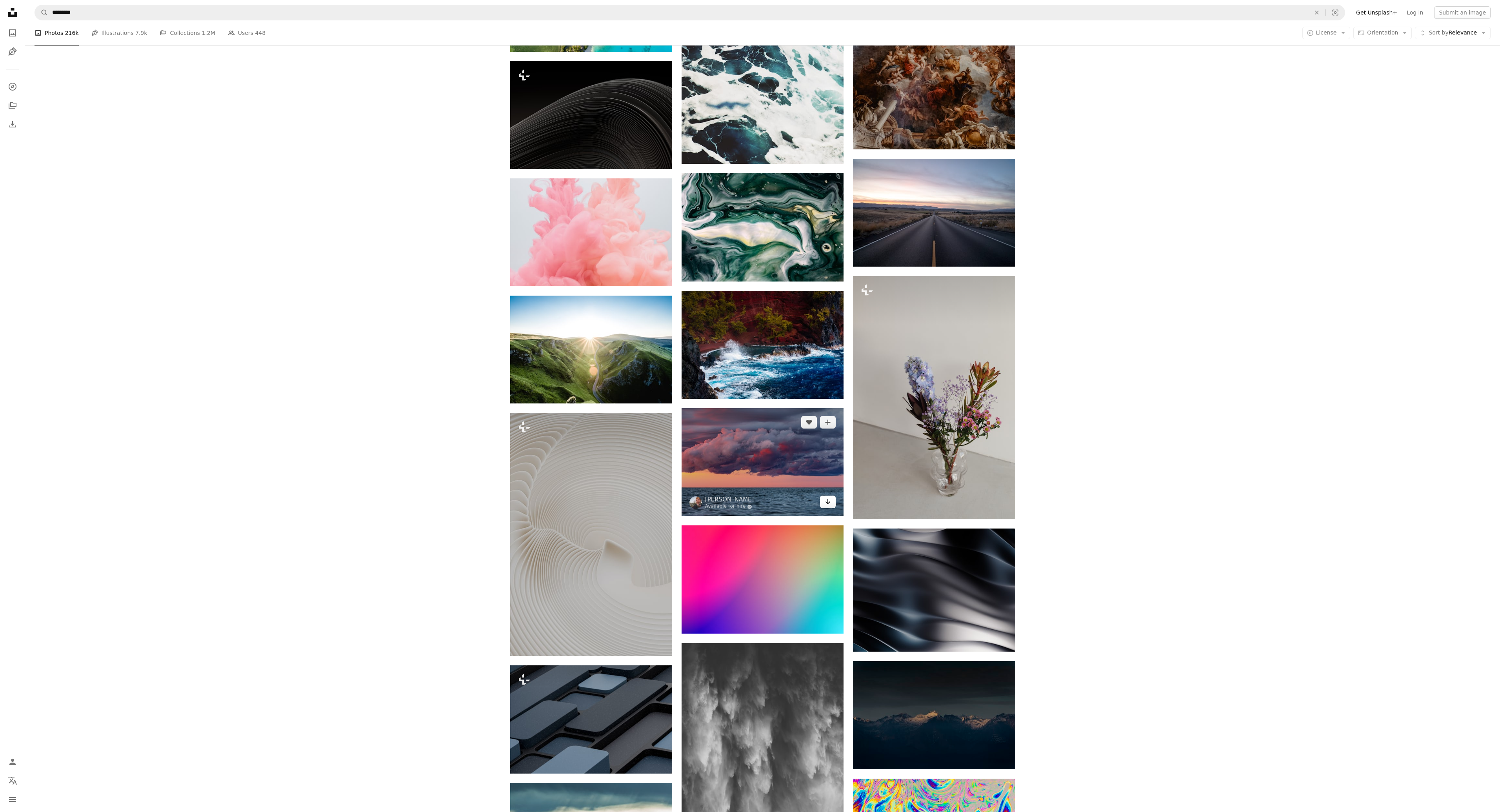
click at [831, 498] on icon "Arrow pointing down" at bounding box center [828, 502] width 6 height 9
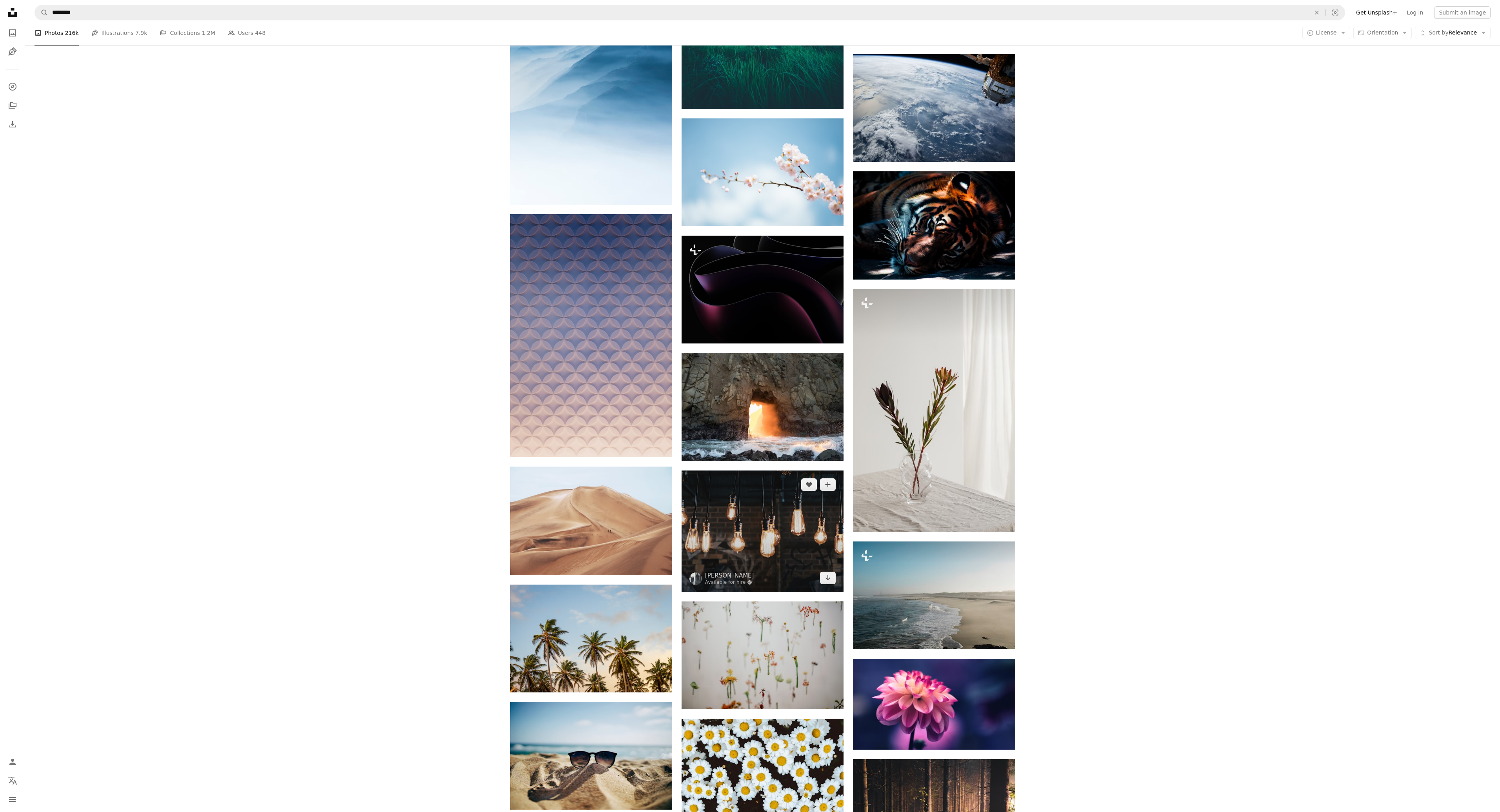
scroll to position [33843, 0]
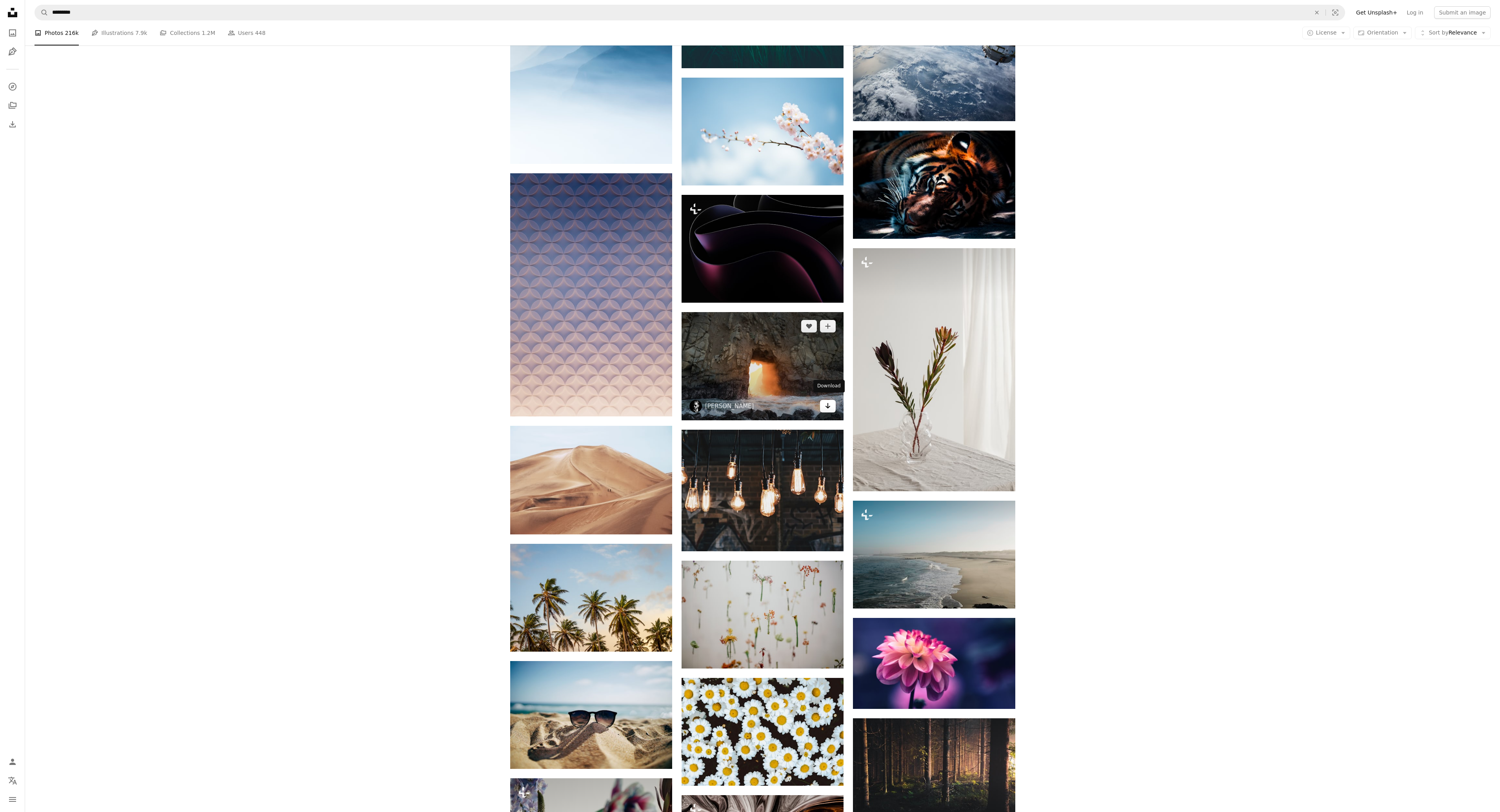
click at [827, 403] on icon "Download" at bounding box center [828, 406] width 5 height 5
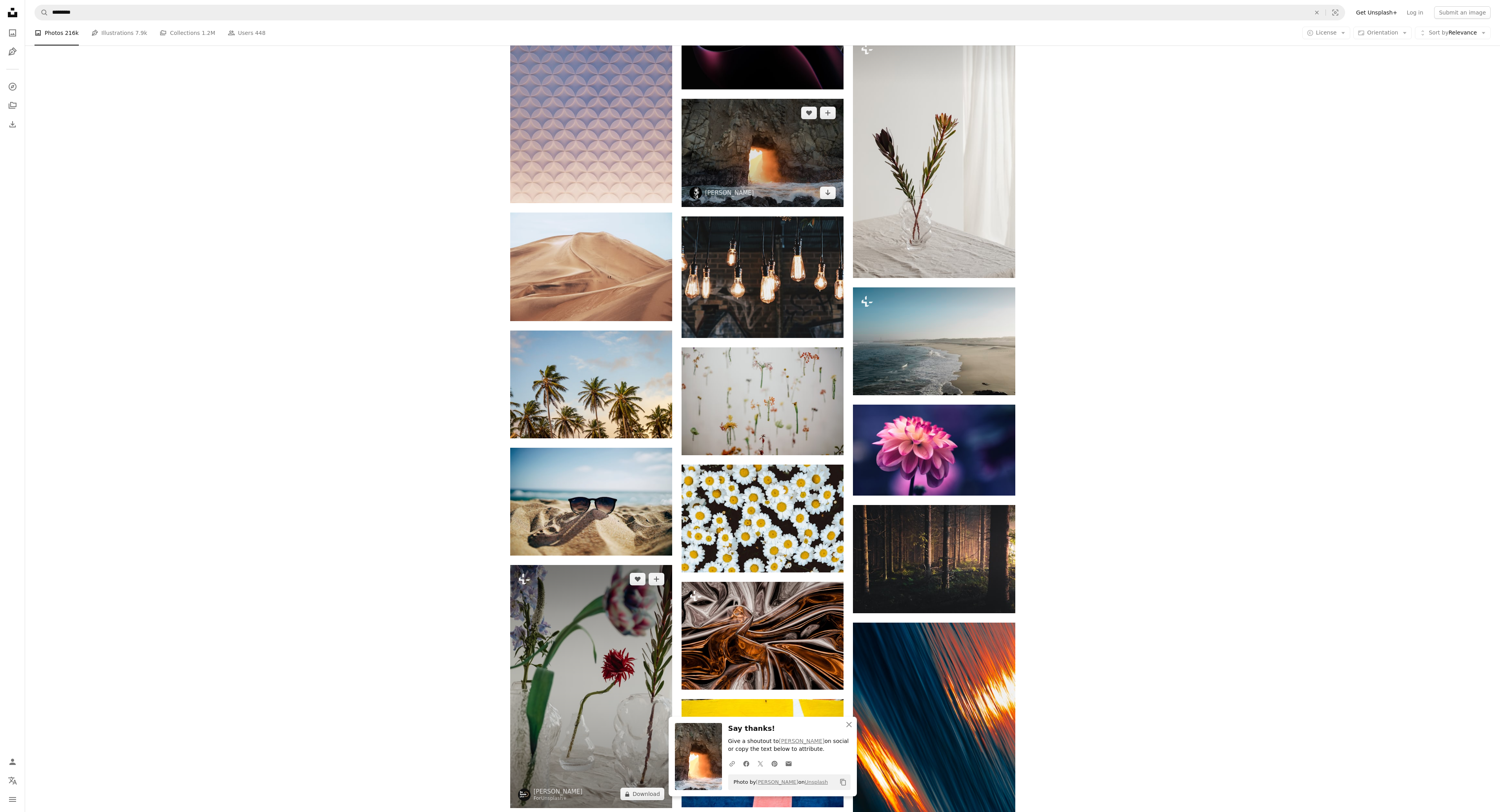
scroll to position [34157, 0]
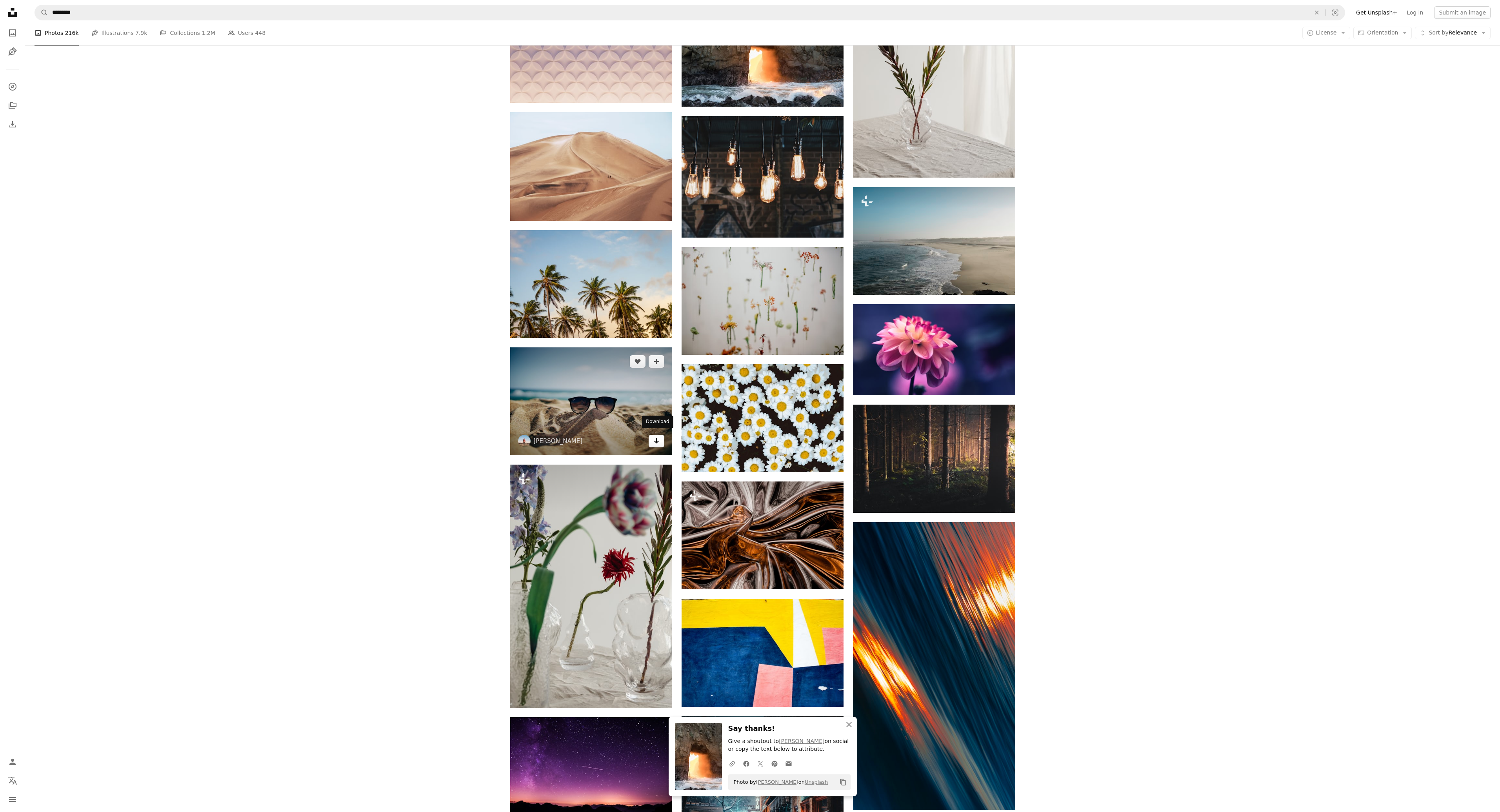
click at [656, 437] on icon "Arrow pointing down" at bounding box center [656, 441] width 6 height 9
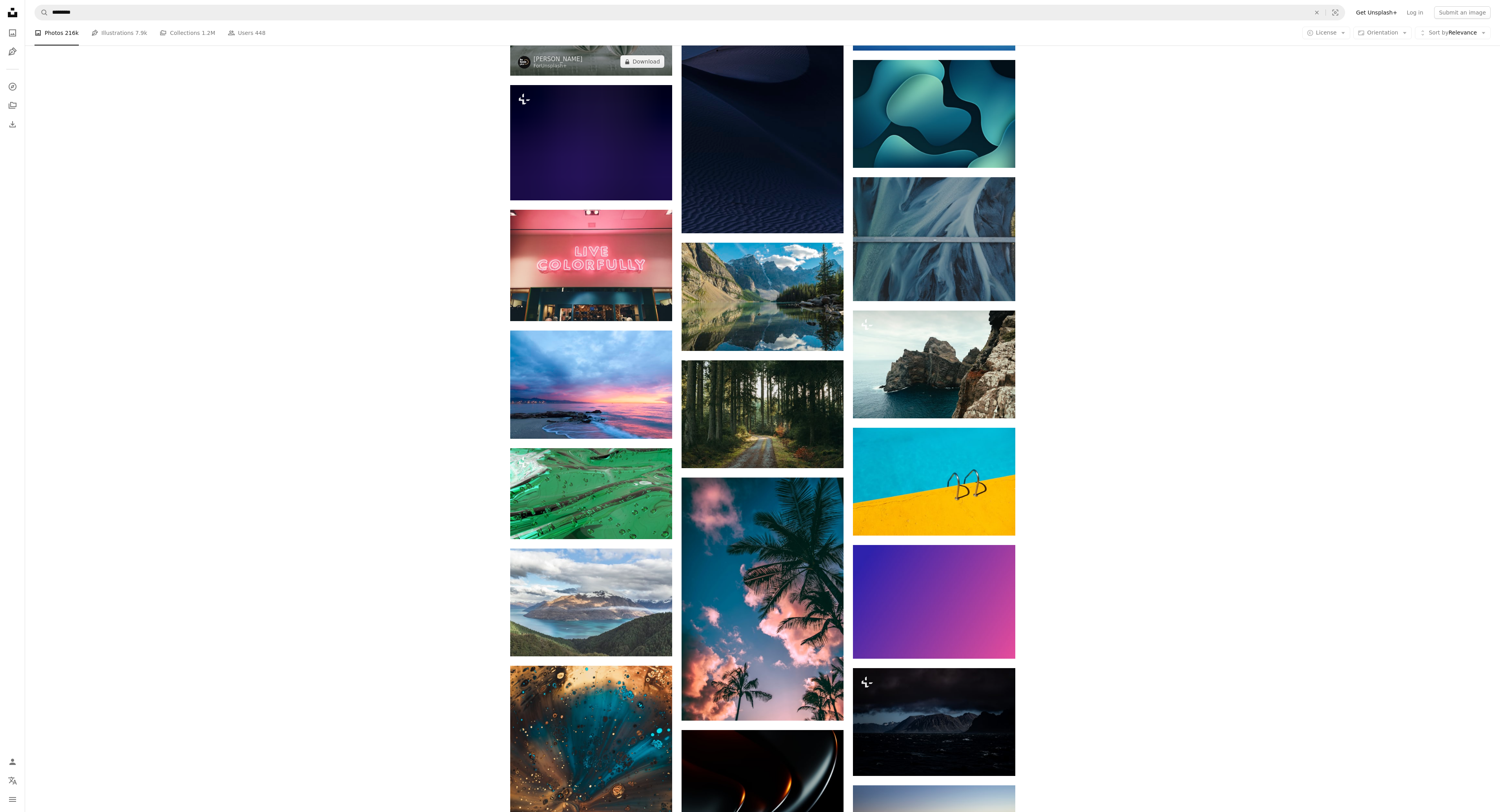
scroll to position [35530, 0]
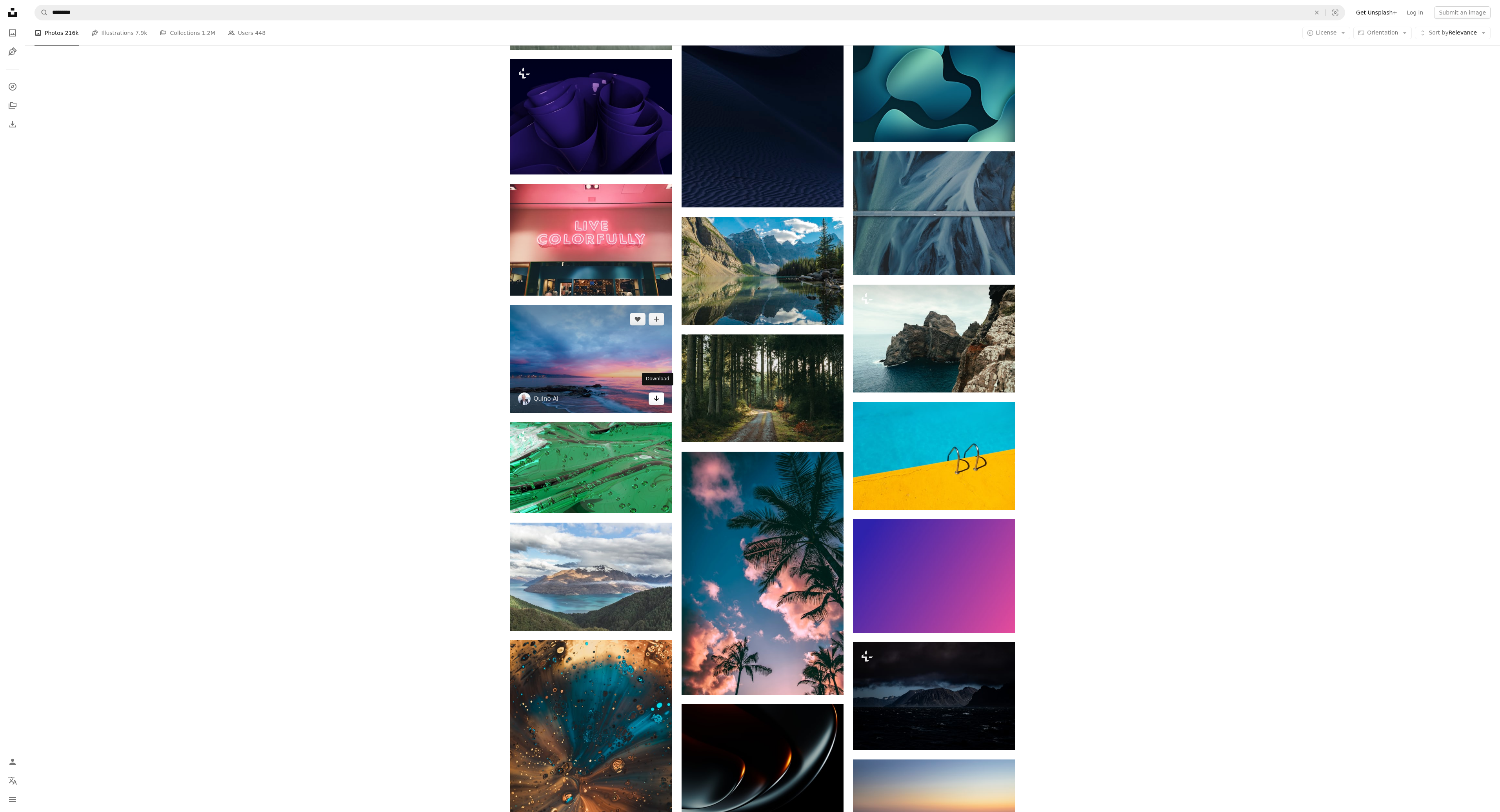
click at [656, 394] on icon "Arrow pointing down" at bounding box center [656, 399] width 6 height 9
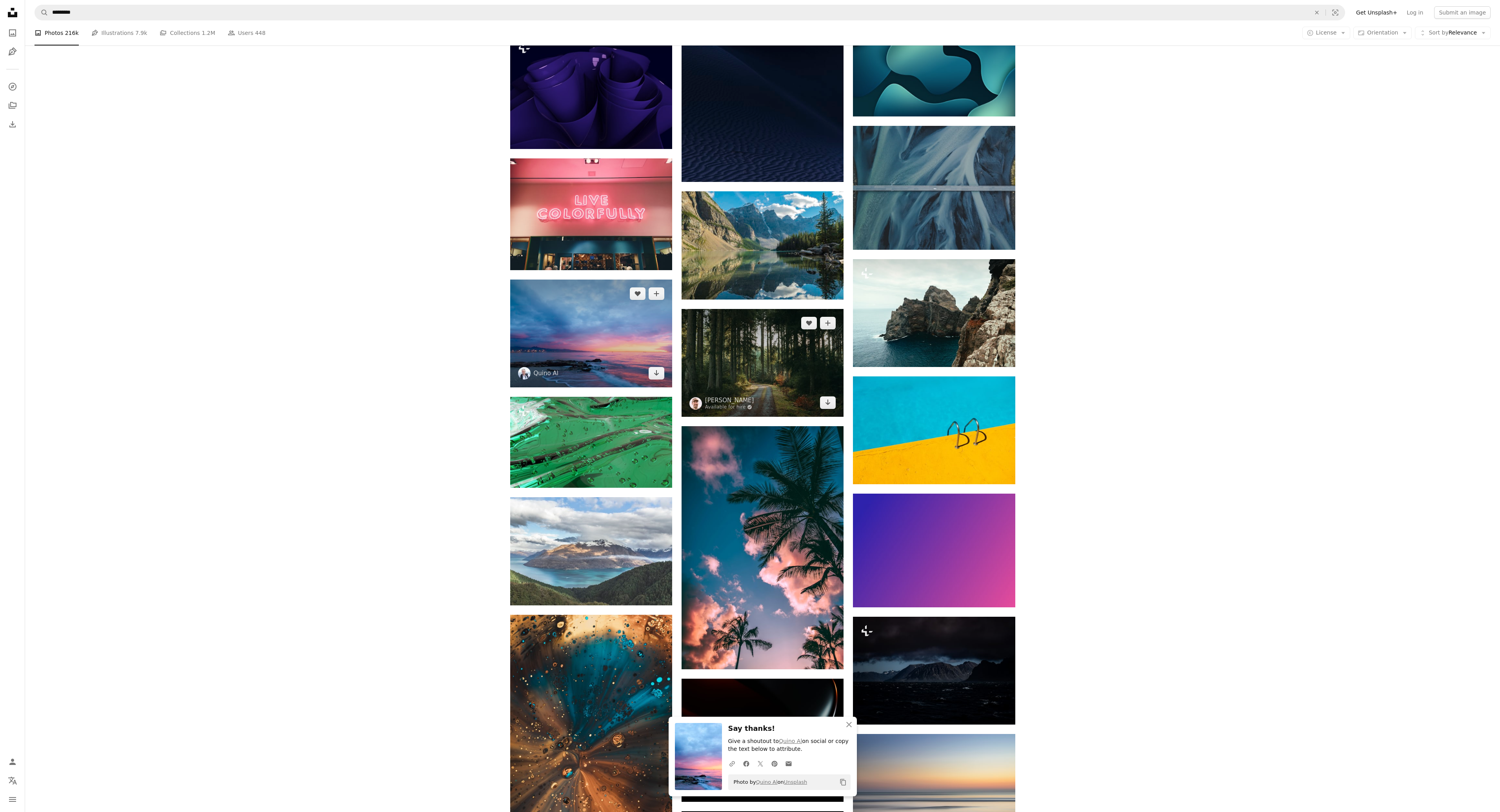
scroll to position [35686, 0]
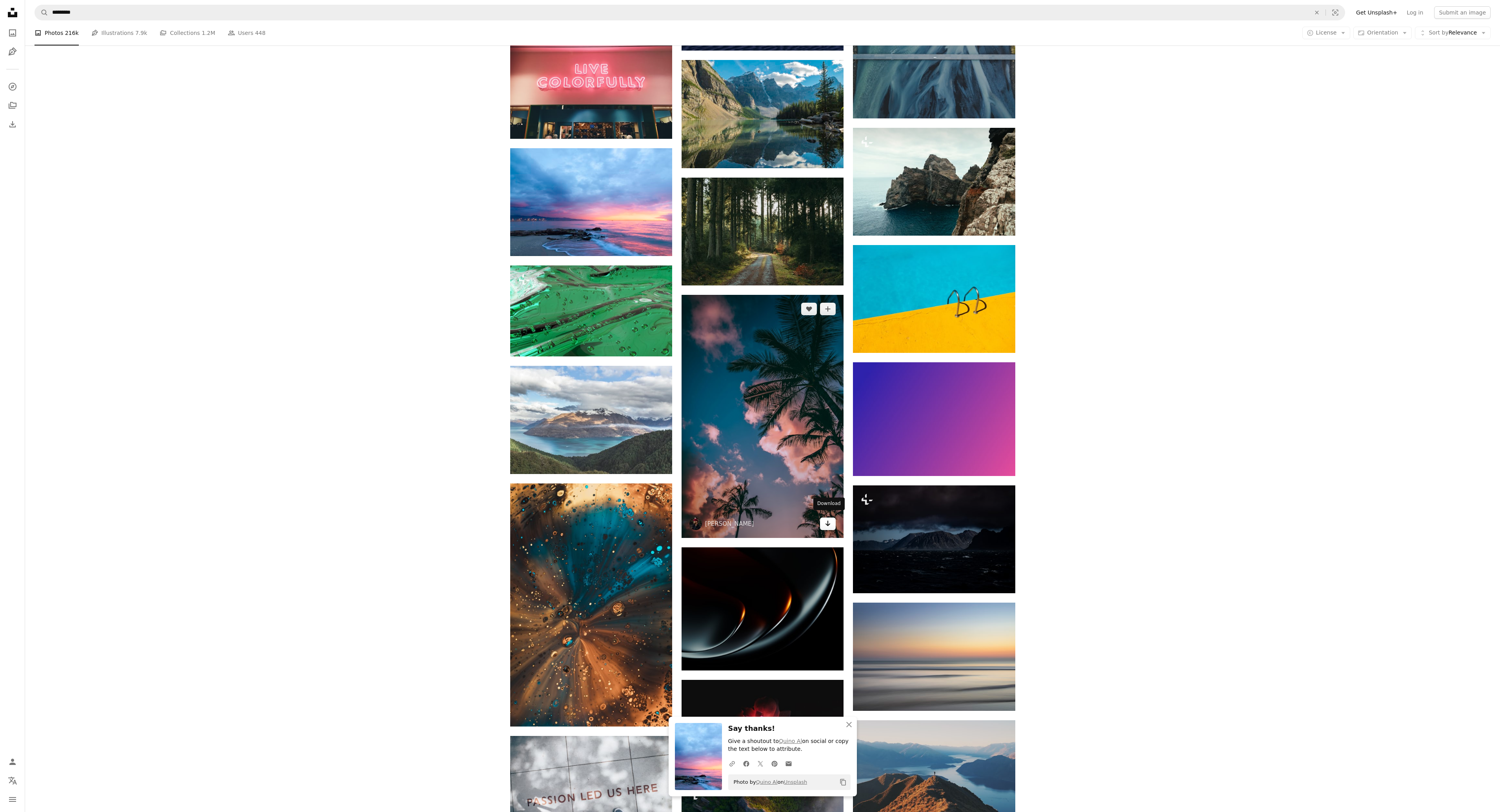
click at [825, 520] on icon "Arrow pointing down" at bounding box center [828, 524] width 6 height 9
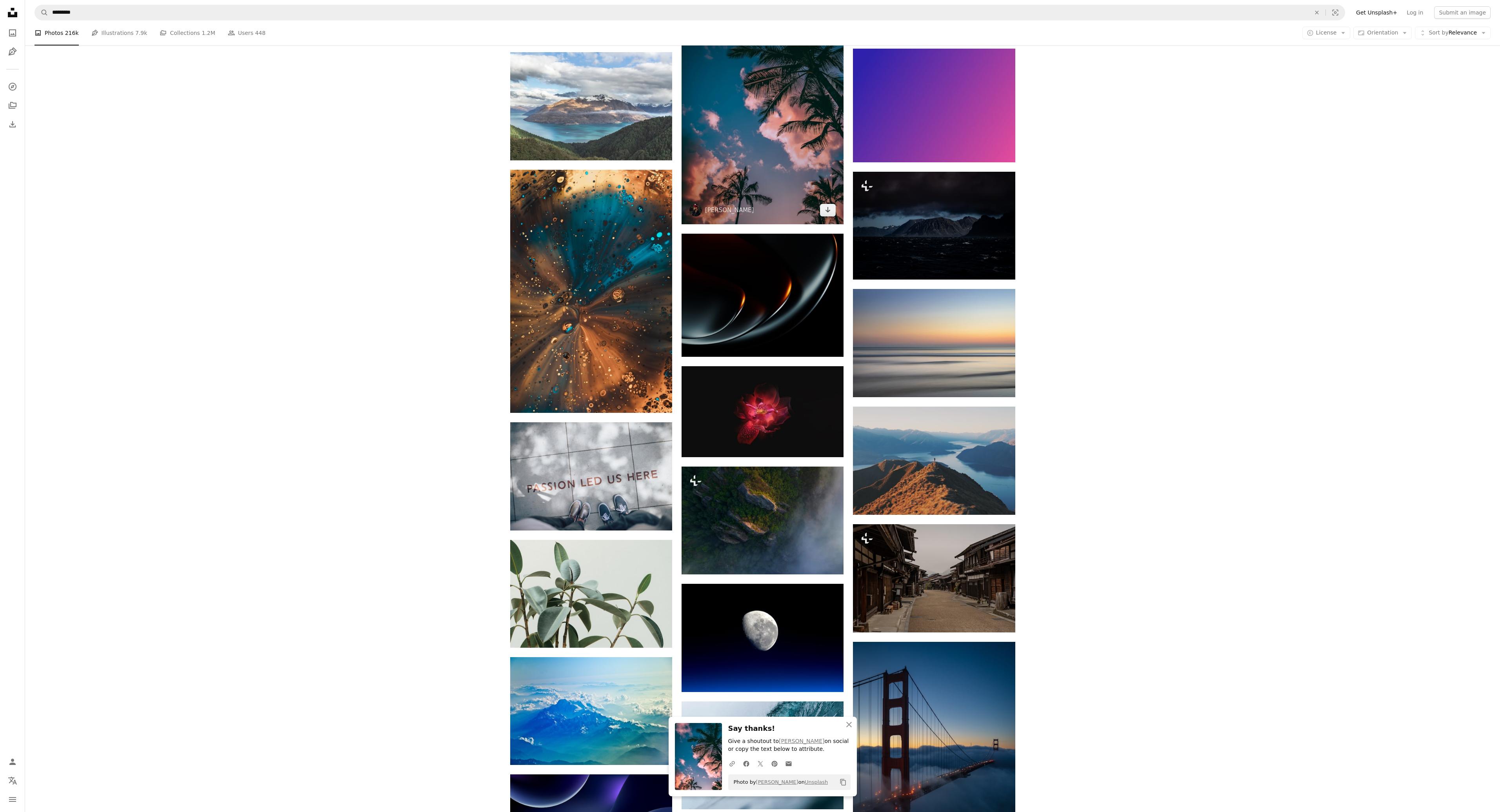
scroll to position [36510, 0]
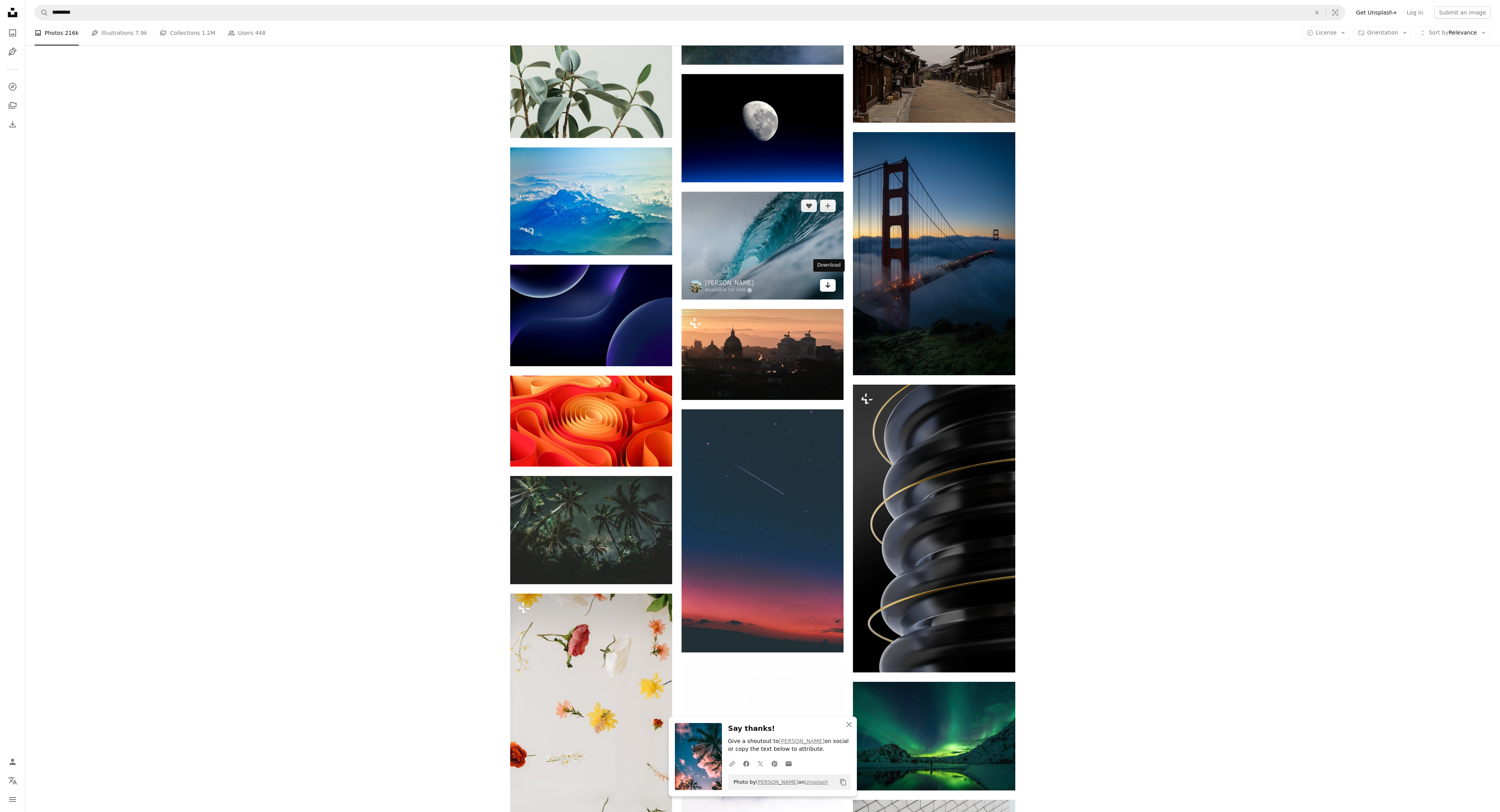
click at [826, 281] on icon "Arrow pointing down" at bounding box center [828, 285] width 6 height 9
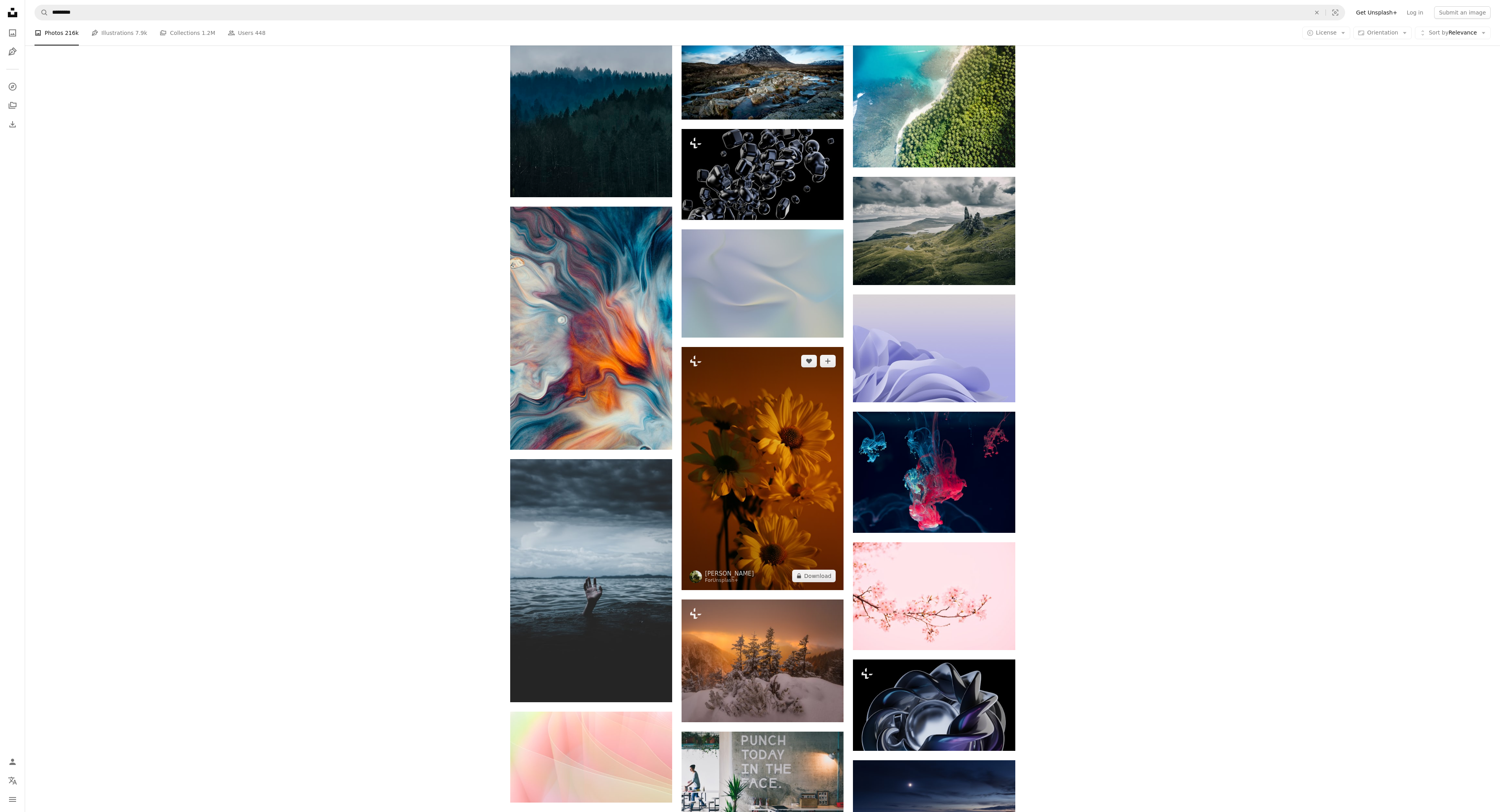
scroll to position [38275, 0]
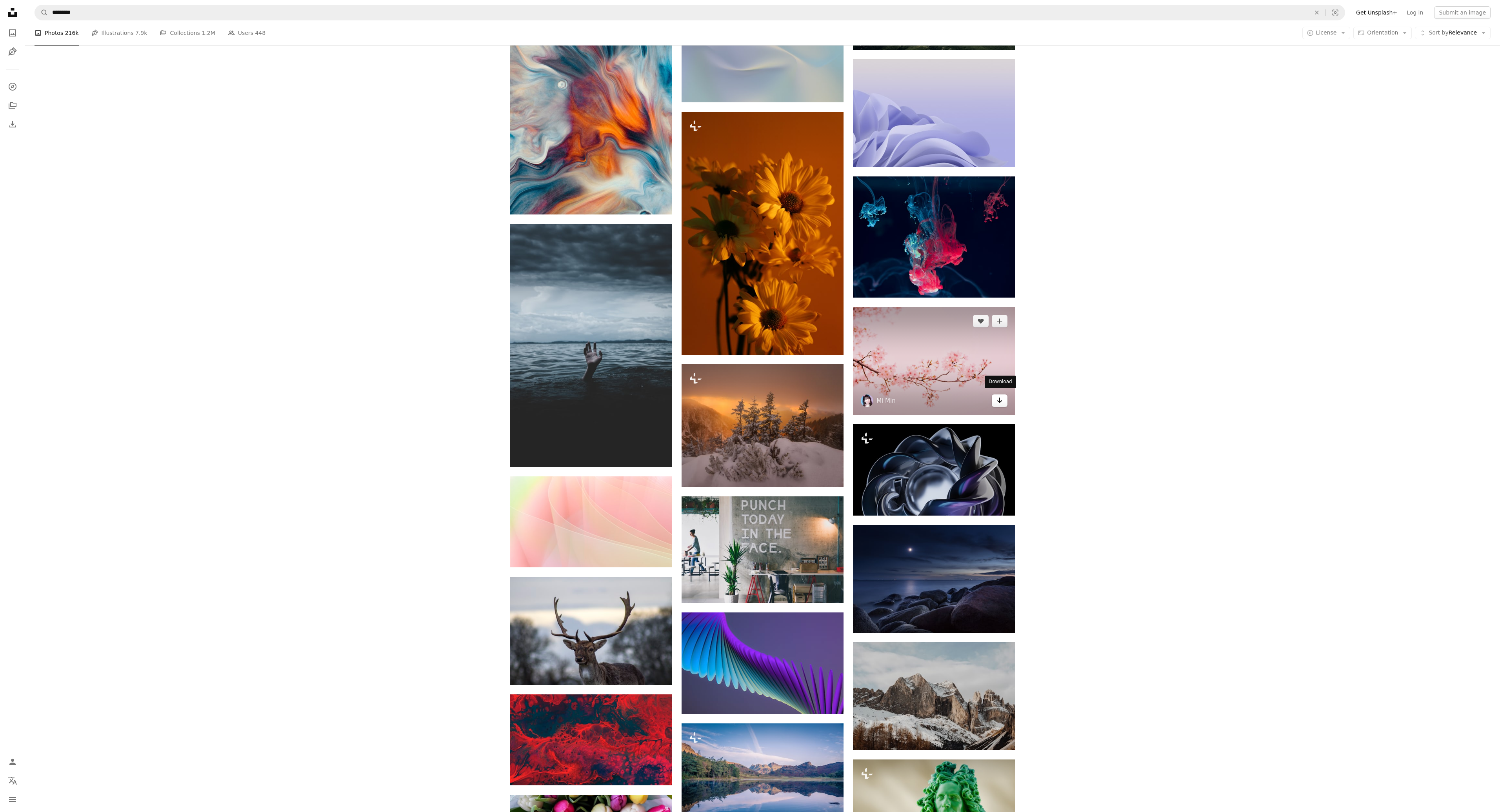
click at [998, 398] on icon "Download" at bounding box center [999, 400] width 5 height 5
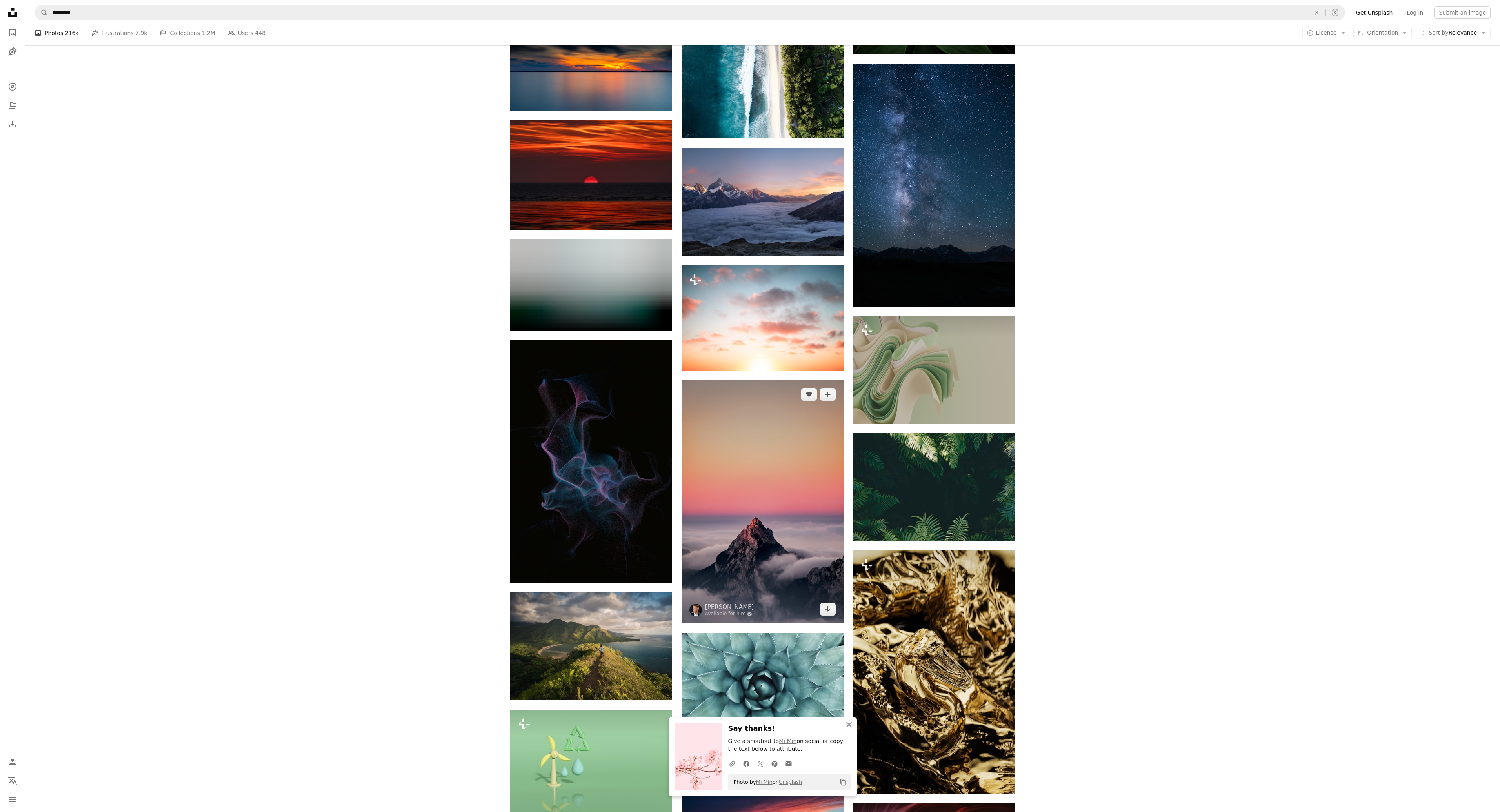
scroll to position [39216, 0]
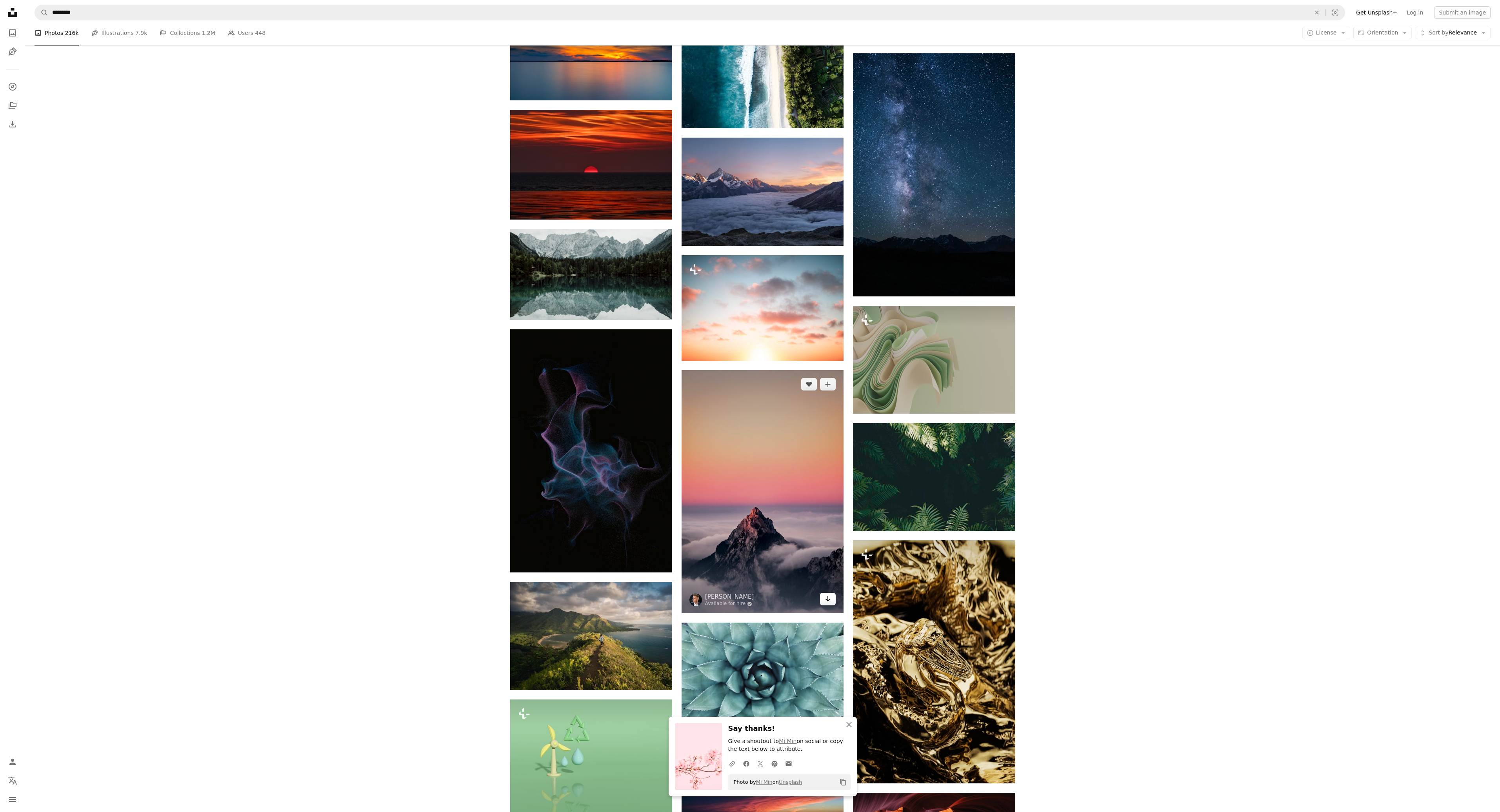
click at [828, 596] on icon "Download" at bounding box center [828, 599] width 5 height 5
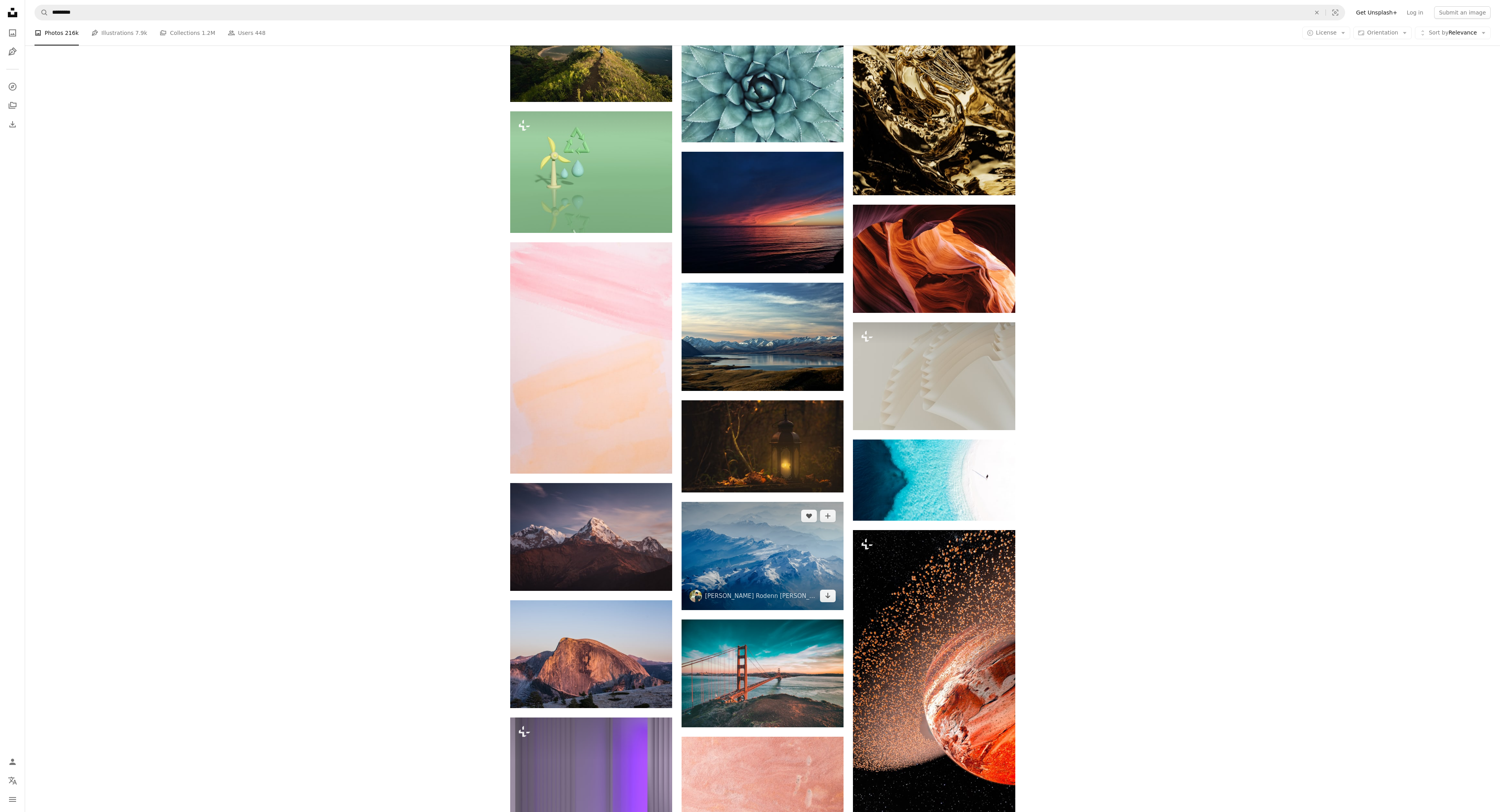
scroll to position [39844, 0]
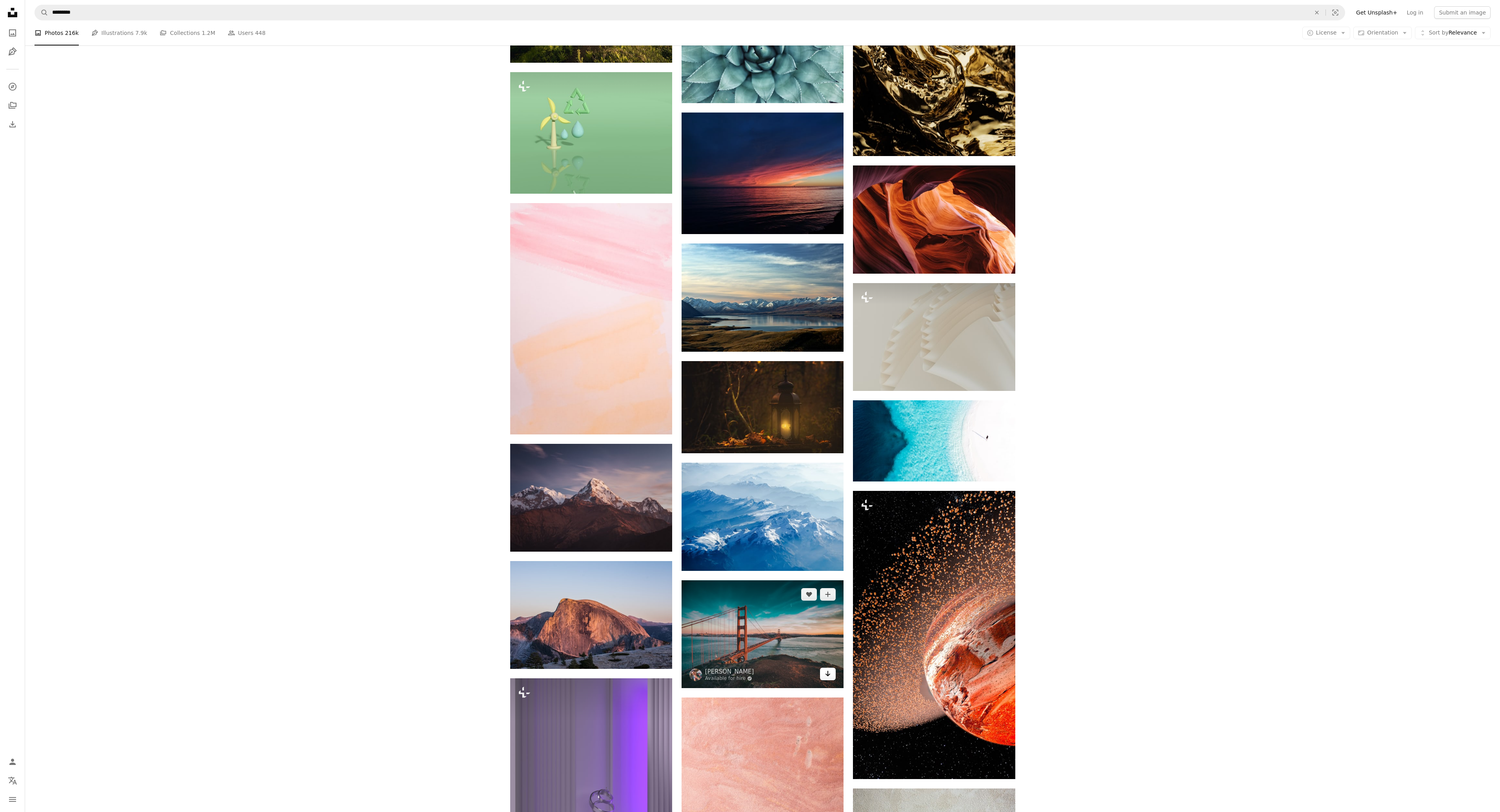
click at [827, 669] on icon "Arrow pointing down" at bounding box center [828, 673] width 6 height 9
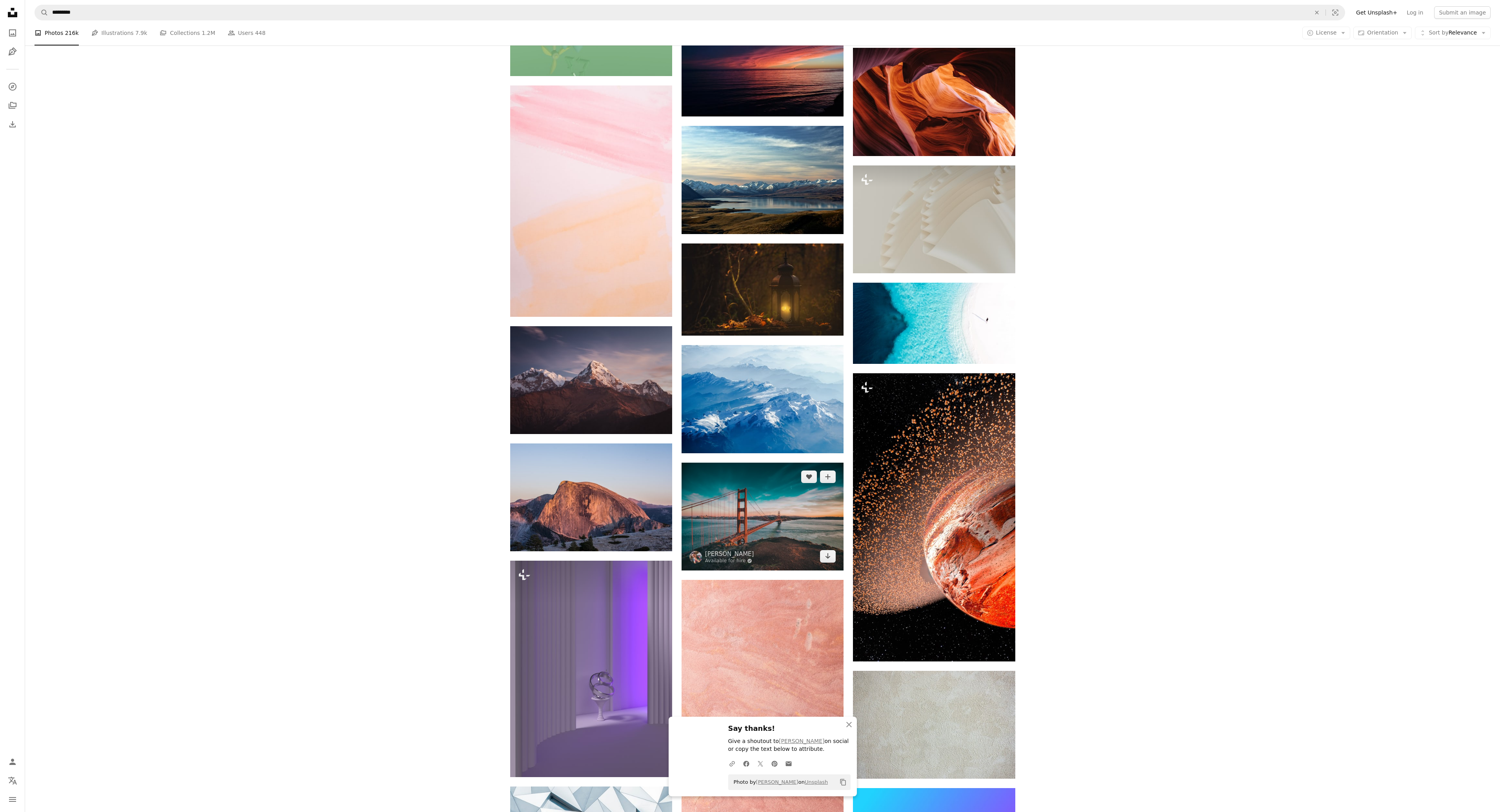
scroll to position [40432, 0]
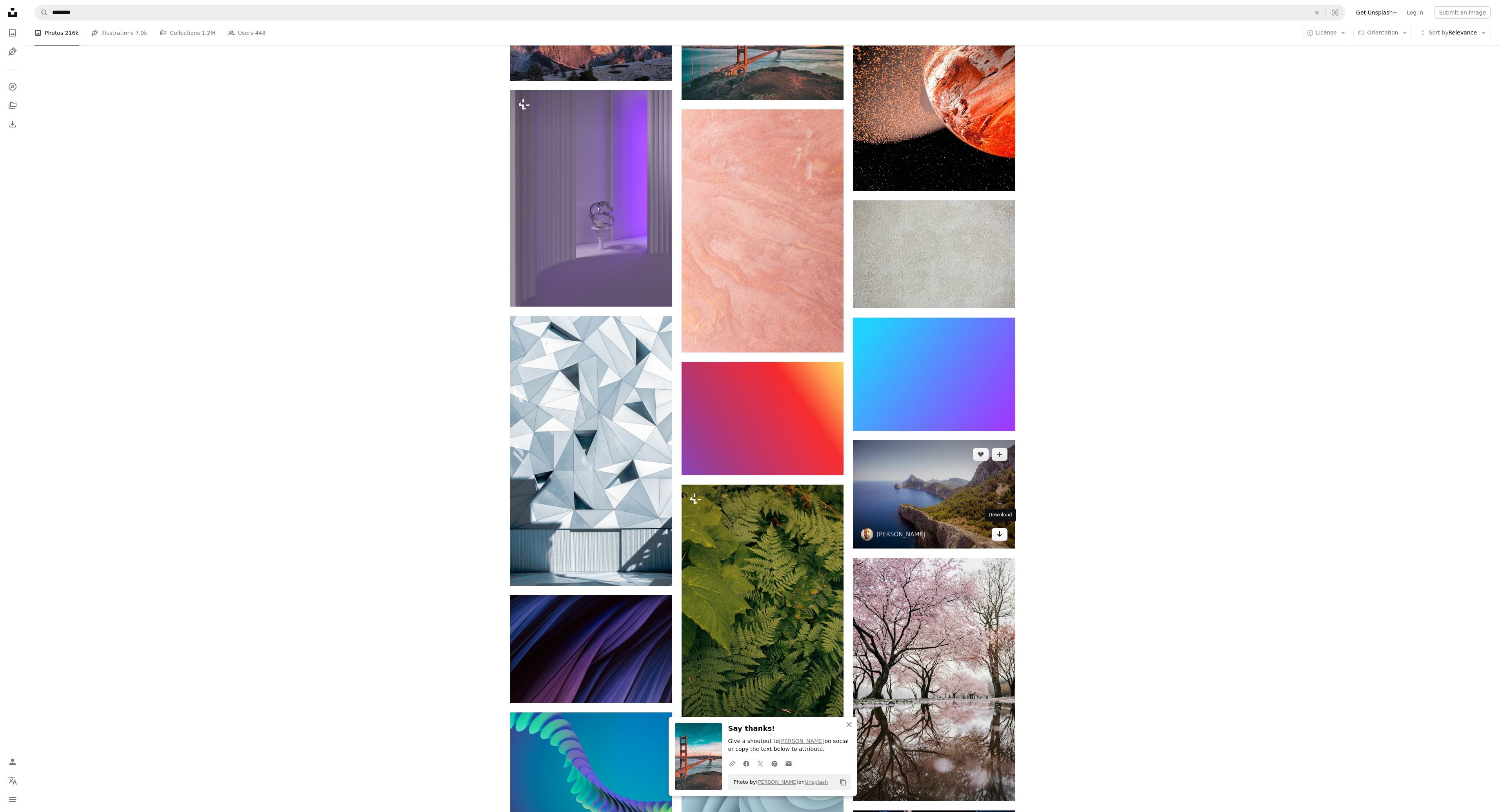
click at [998, 532] on icon "Download" at bounding box center [999, 534] width 5 height 5
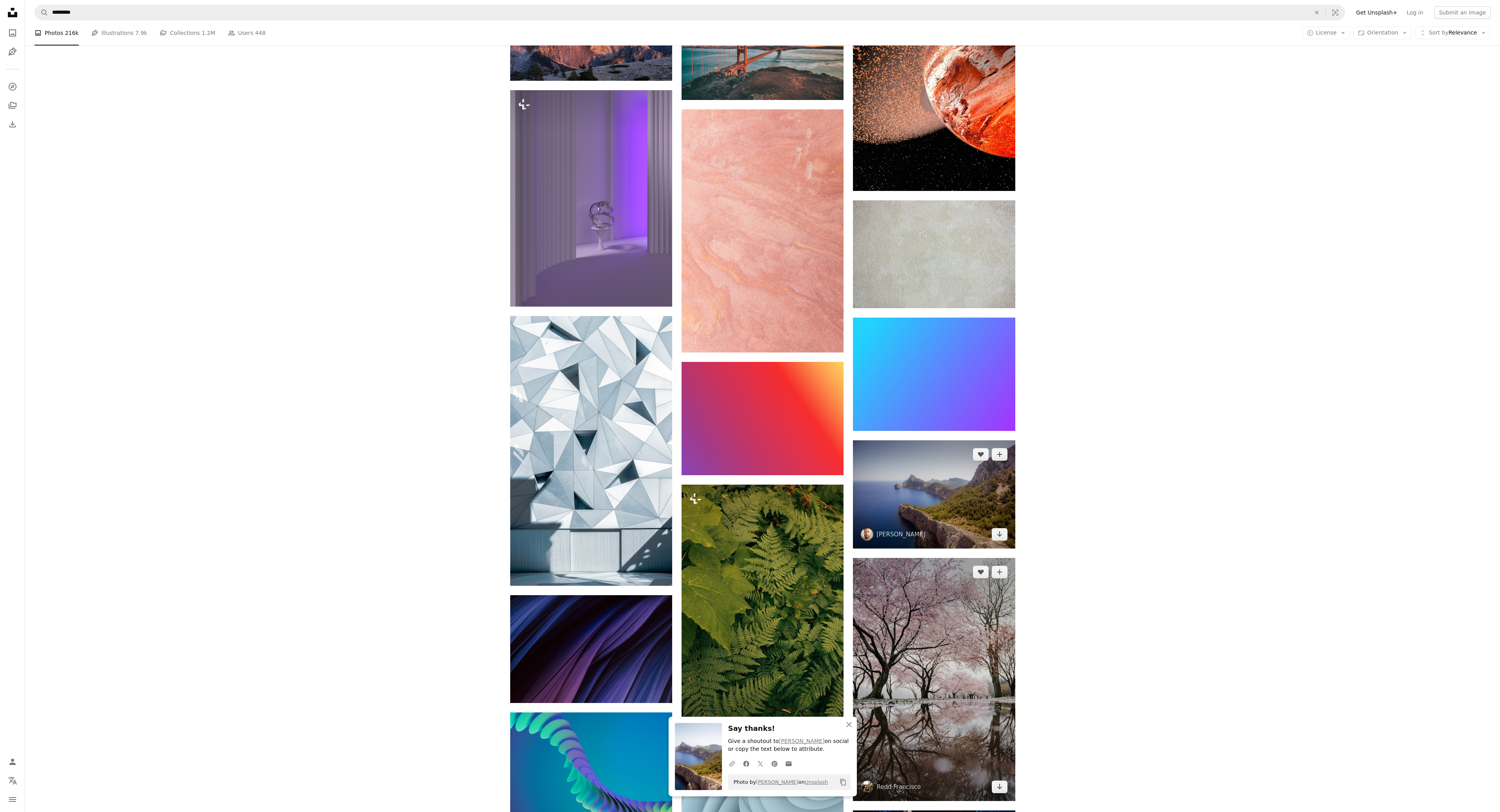
scroll to position [40510, 0]
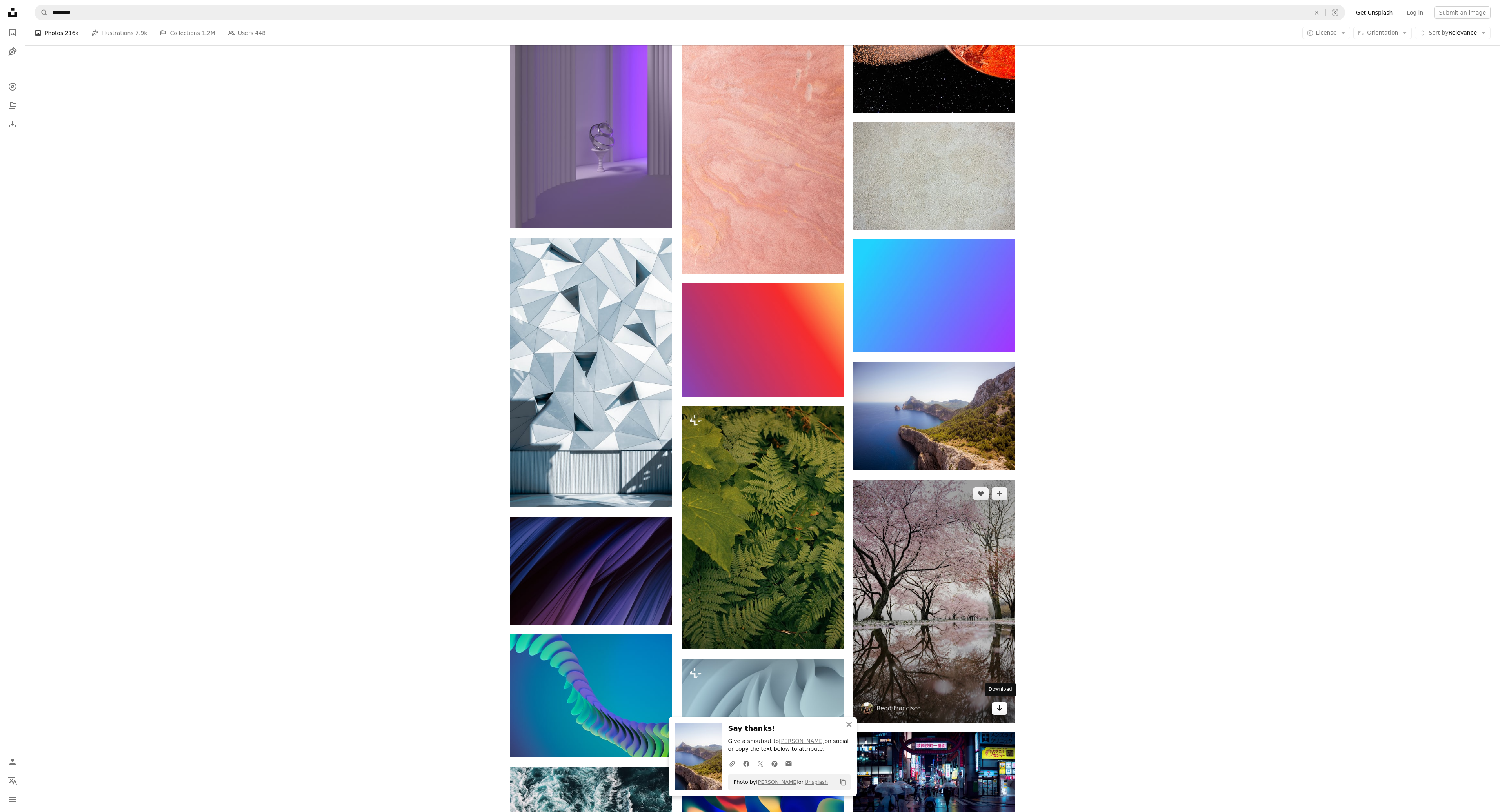
click at [998, 703] on icon "Arrow pointing down" at bounding box center [1000, 708] width 6 height 9
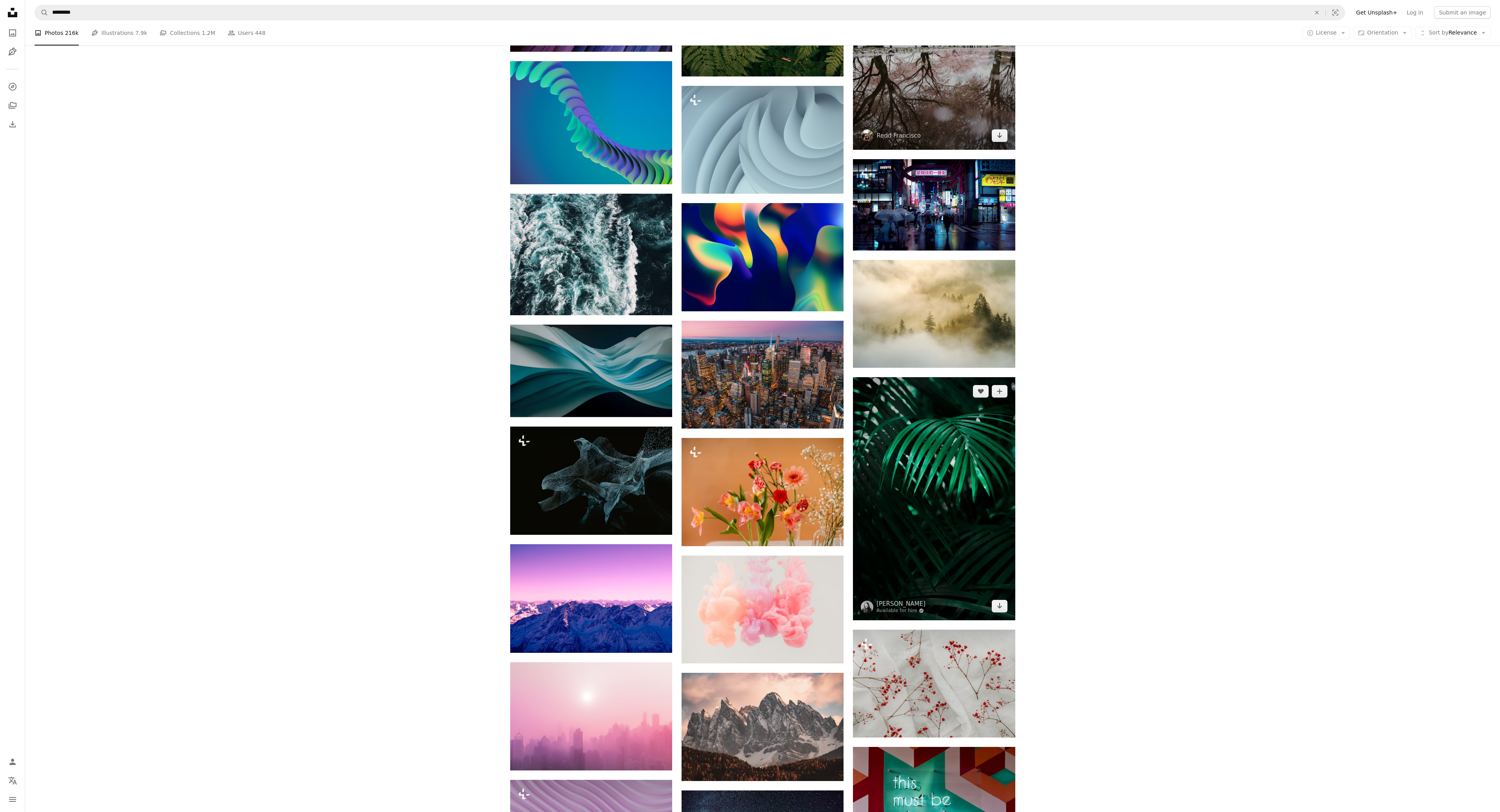
scroll to position [41294, 0]
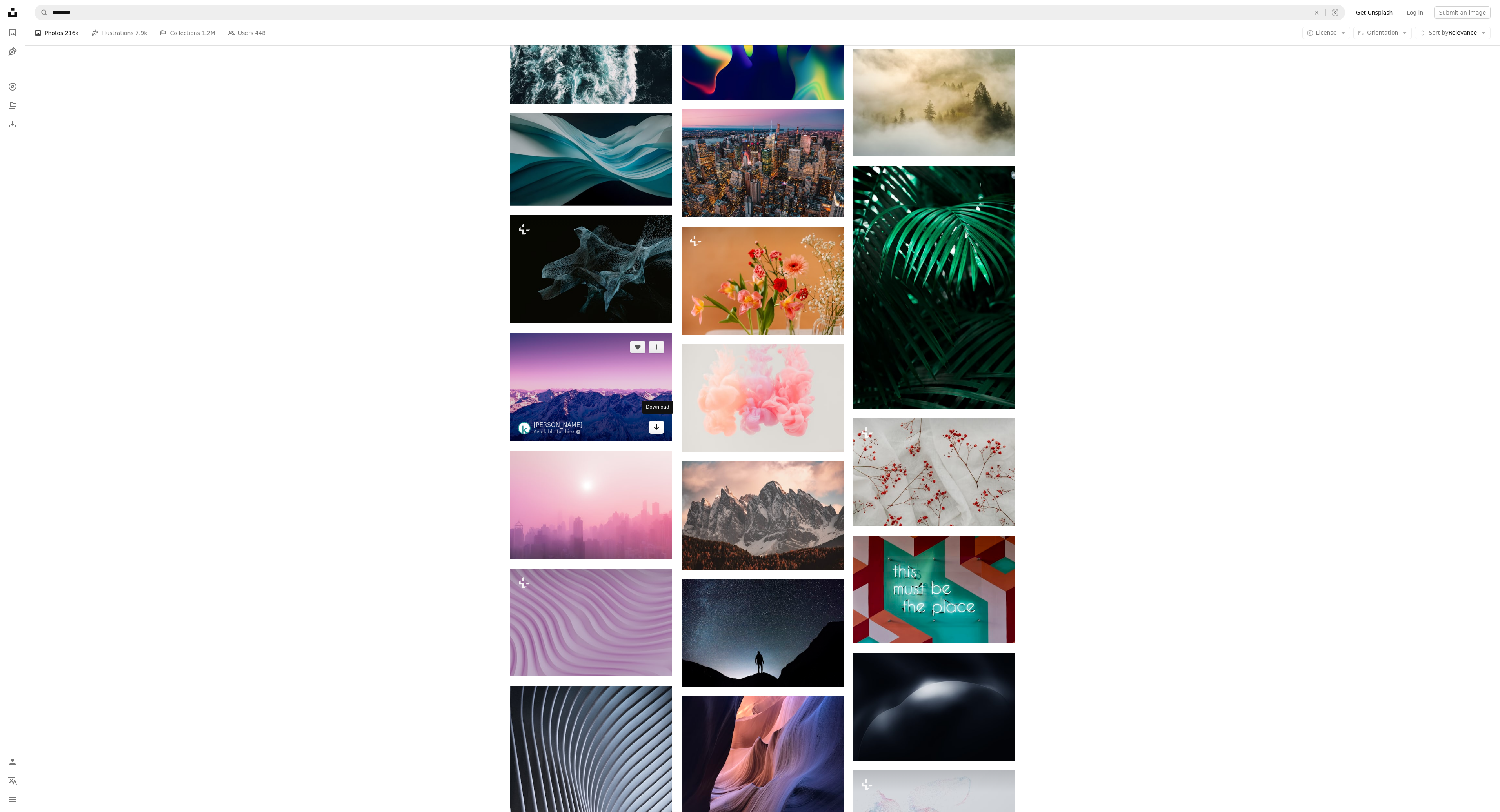
click at [658, 424] on icon "Download" at bounding box center [656, 427] width 5 height 5
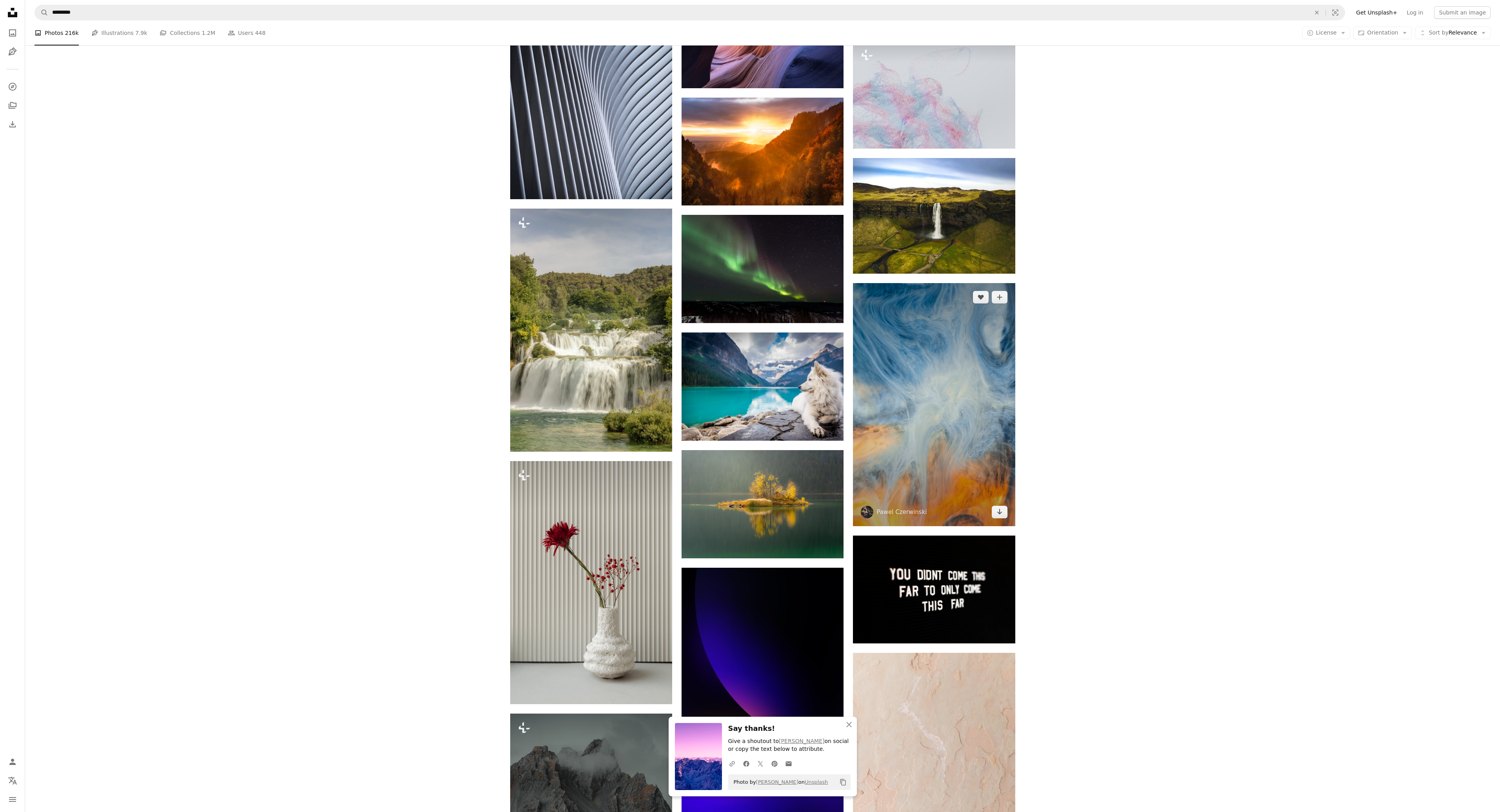
scroll to position [42079, 0]
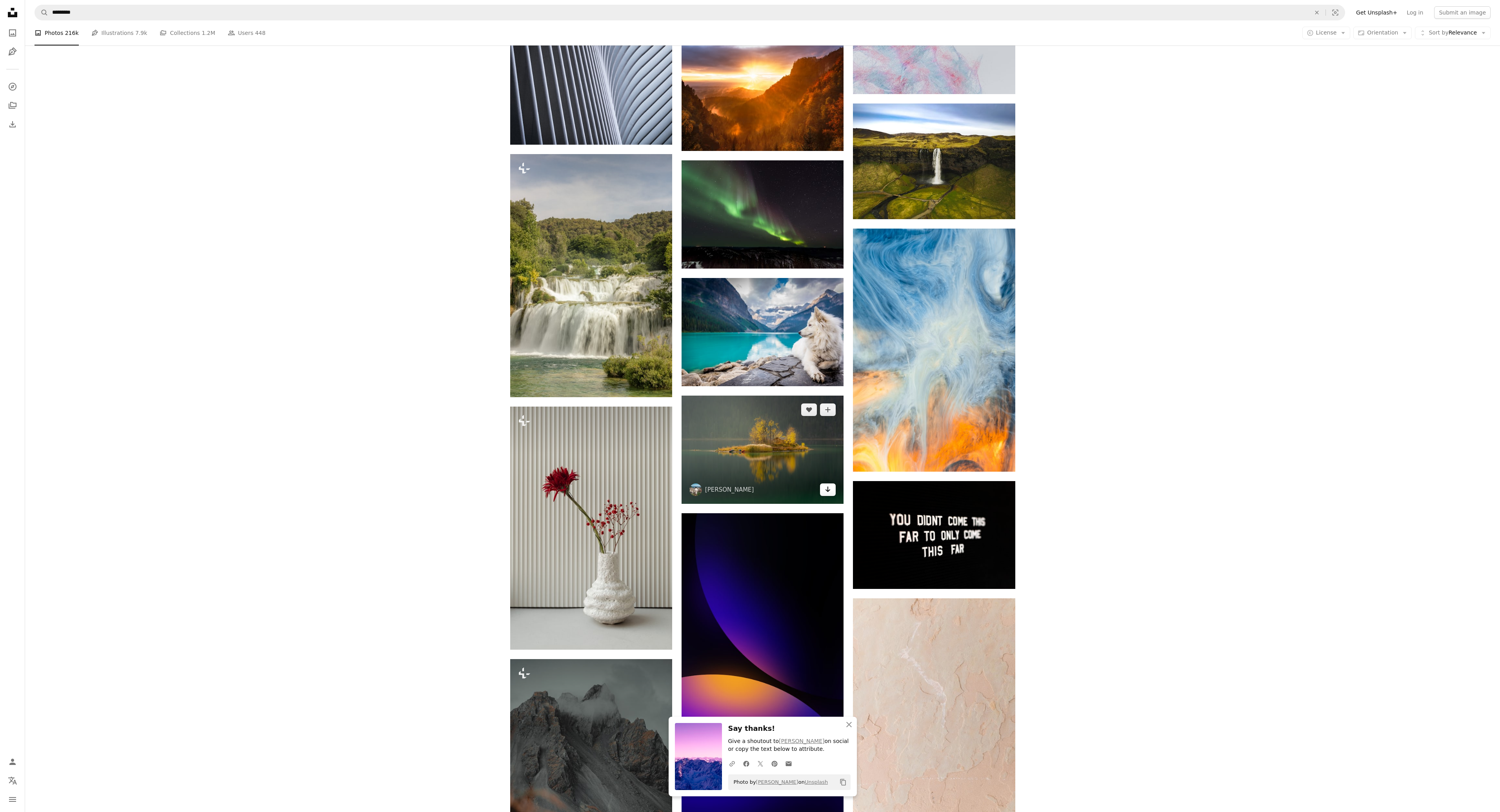
click at [826, 485] on icon "Arrow pointing down" at bounding box center [828, 489] width 6 height 9
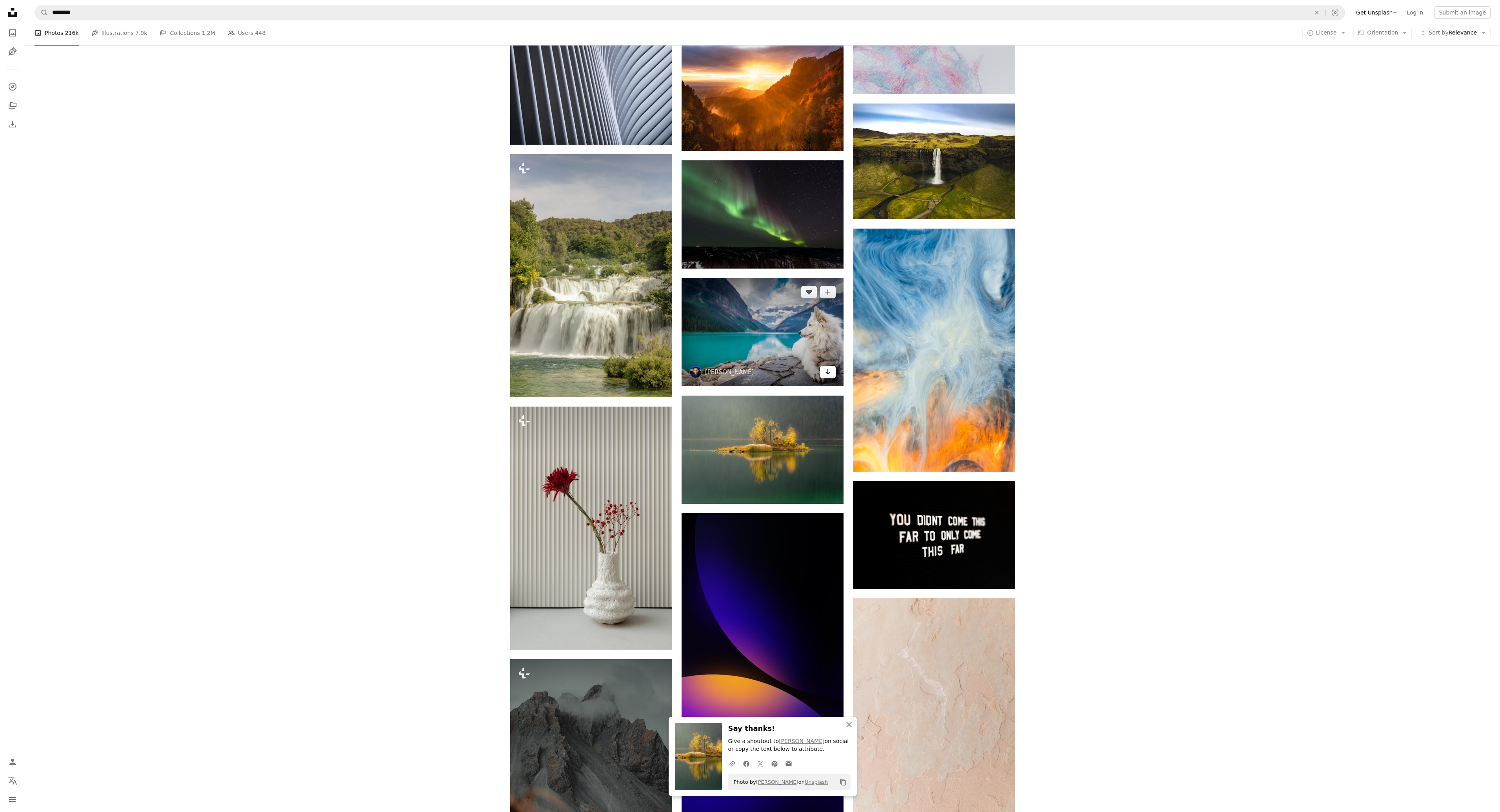
click at [827, 367] on icon "Arrow pointing down" at bounding box center [828, 372] width 6 height 9
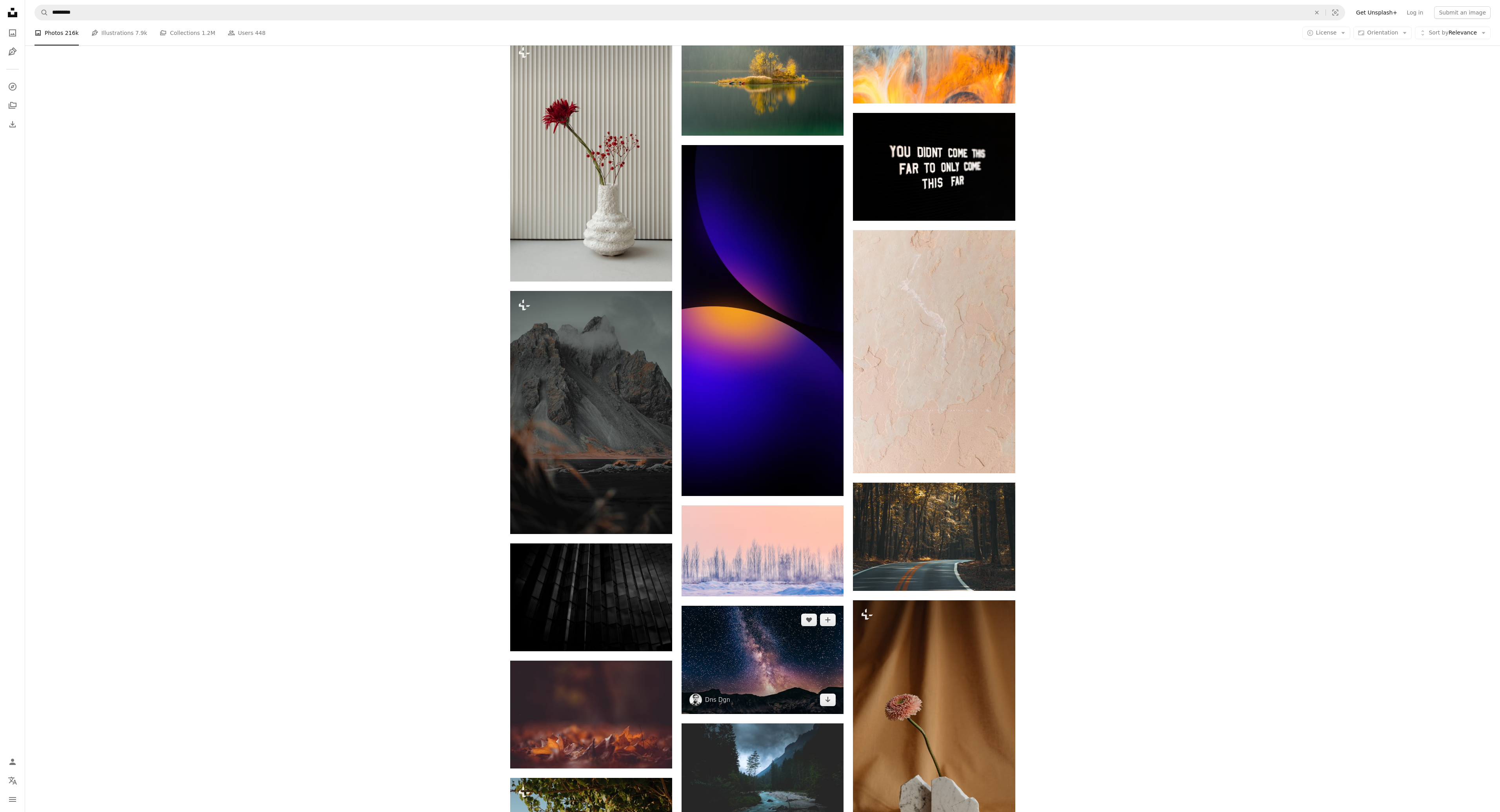
scroll to position [42550, 0]
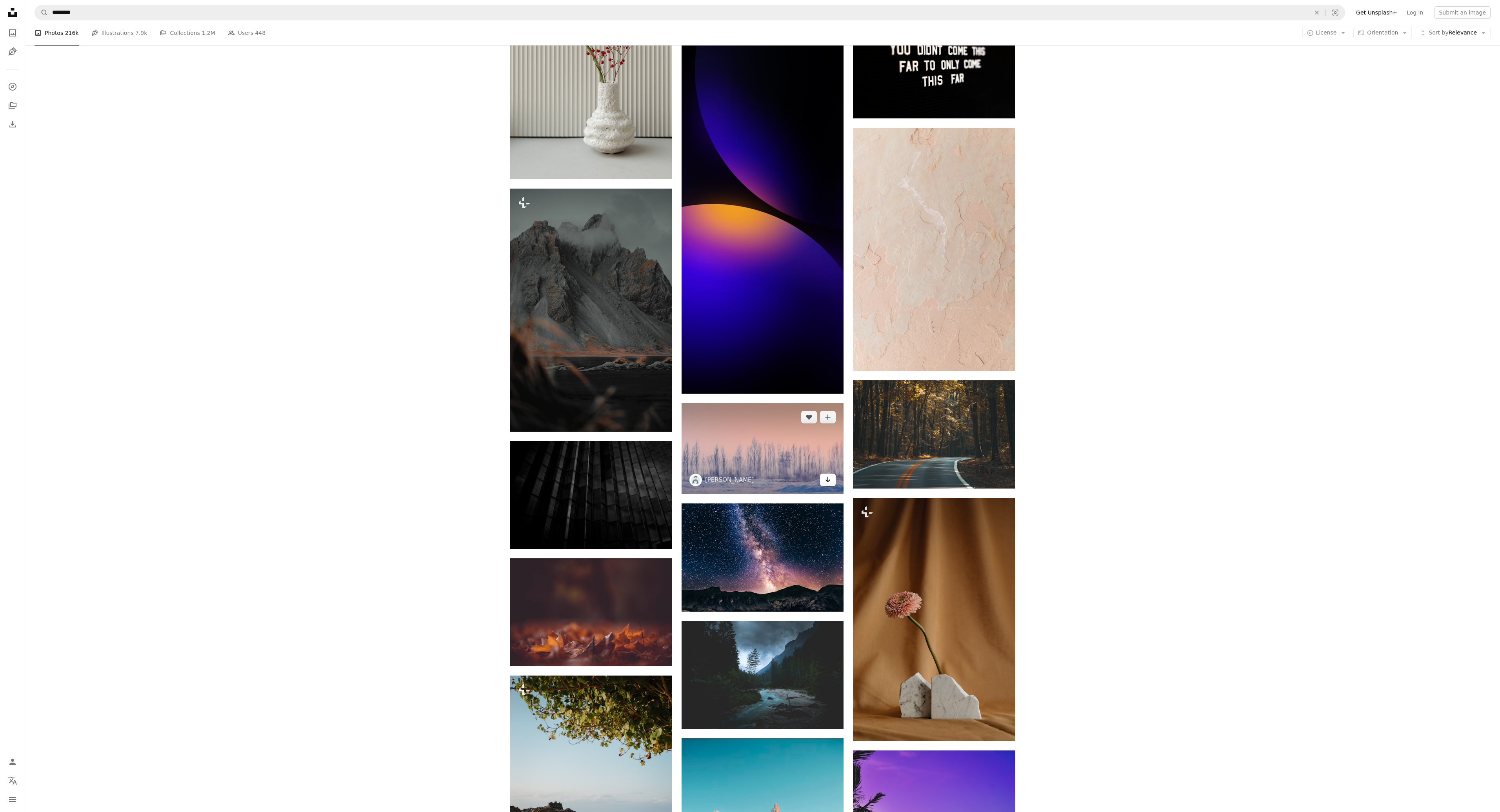
click at [827, 475] on icon "Arrow pointing down" at bounding box center [828, 479] width 6 height 9
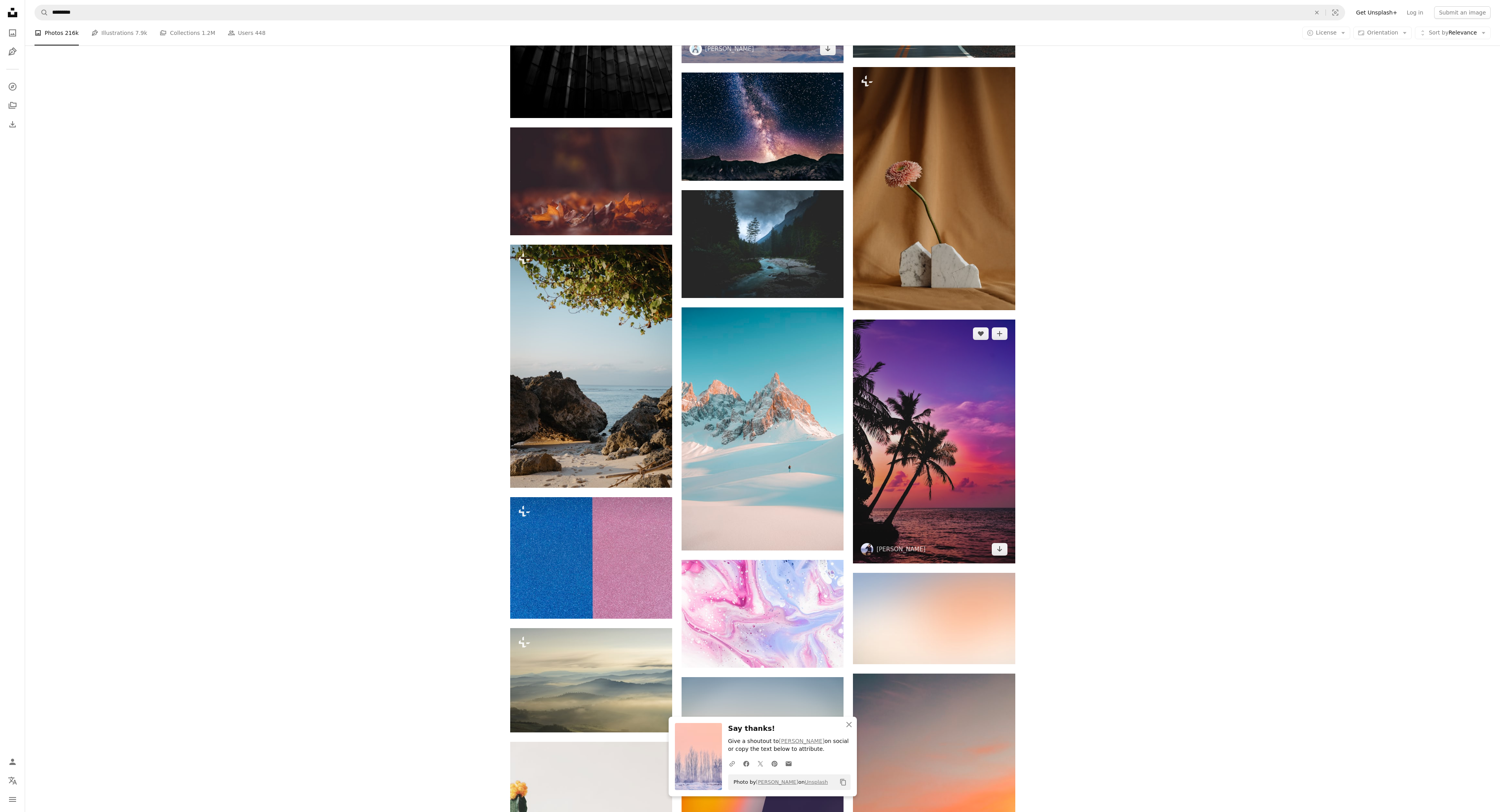
scroll to position [42981, 0]
click at [1000, 547] on icon "Arrow pointing down" at bounding box center [1000, 548] width 6 height 9
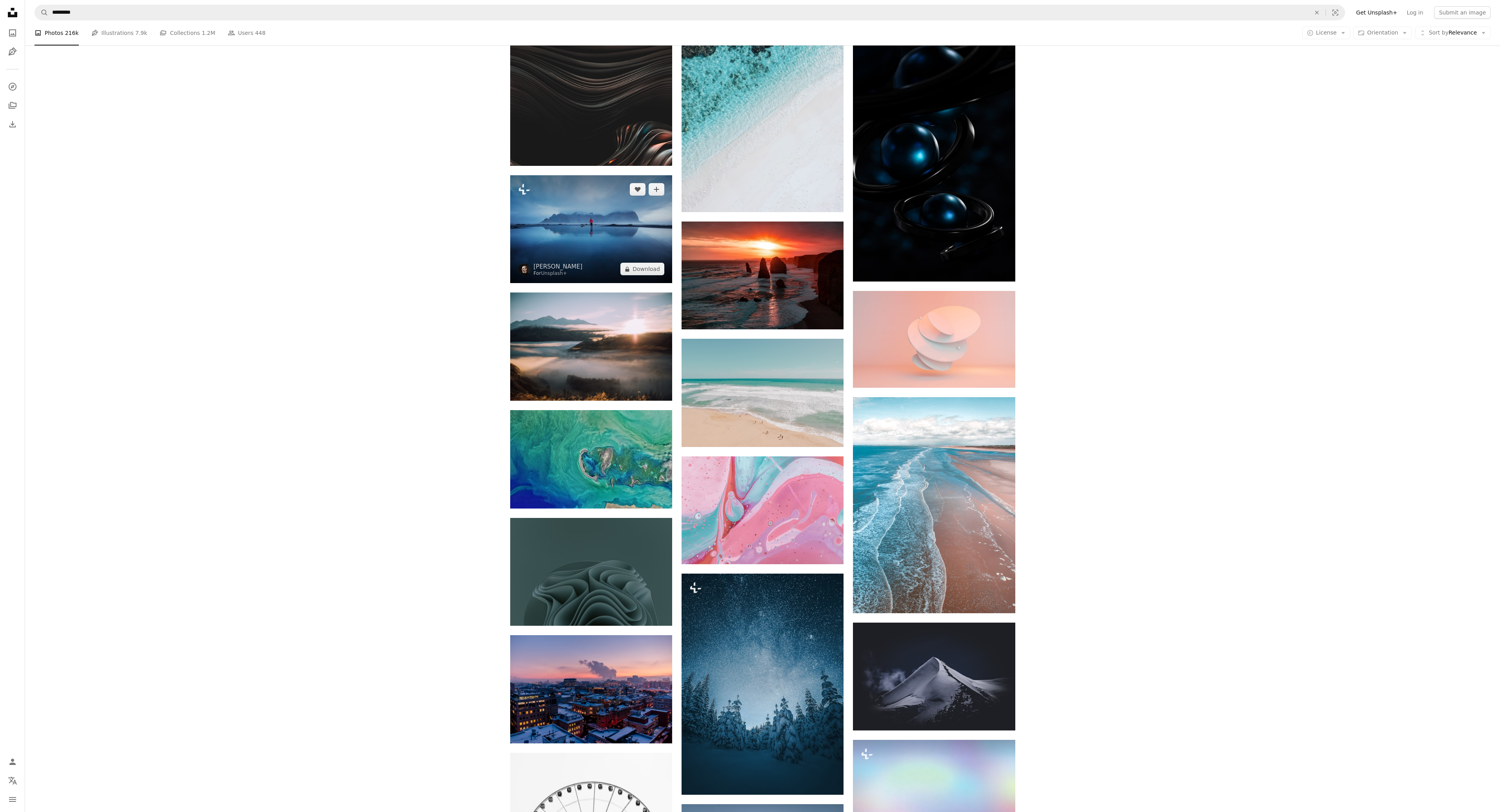
scroll to position [43922, 0]
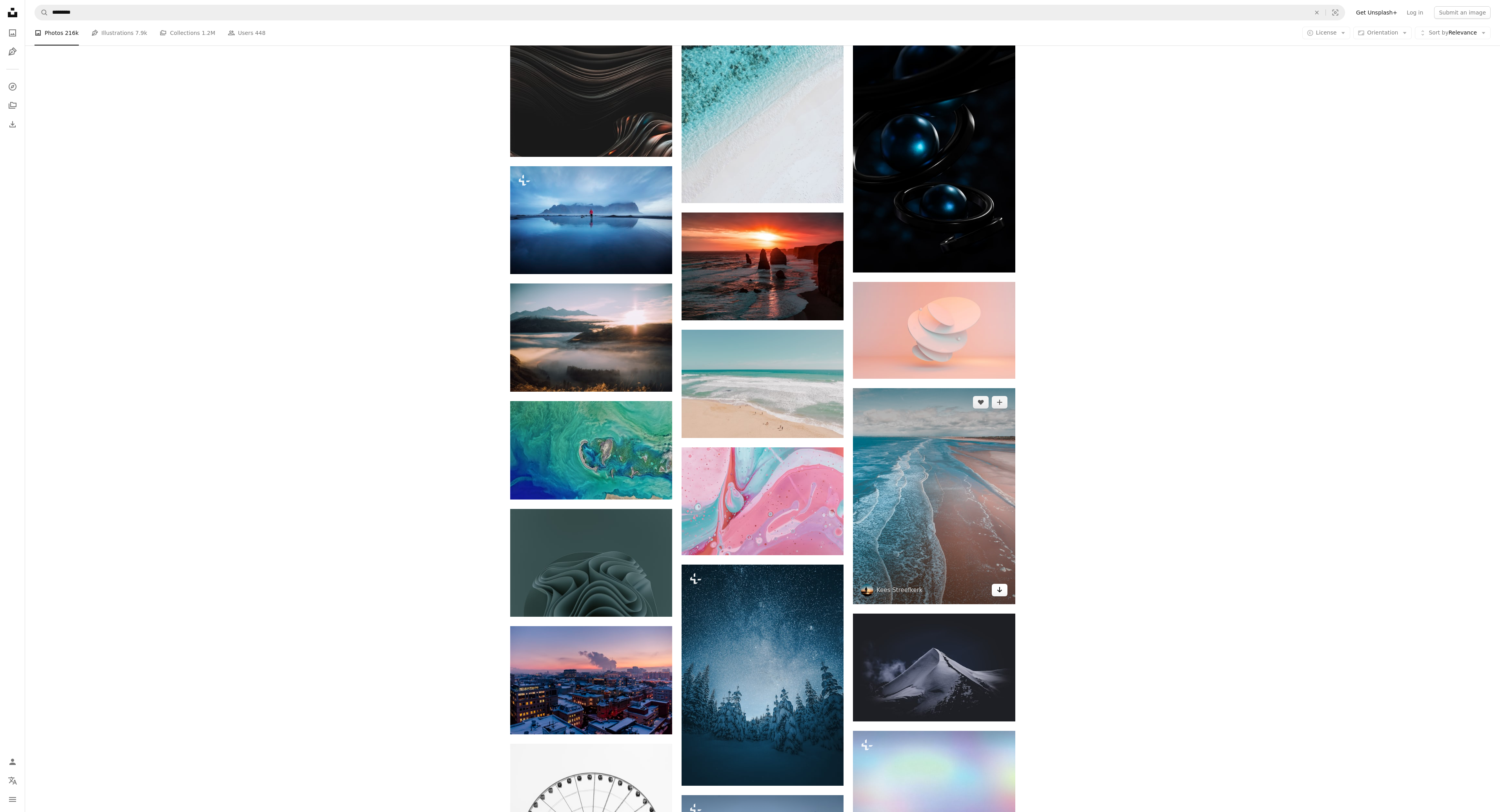
click at [997, 585] on icon "Arrow pointing down" at bounding box center [1000, 590] width 6 height 9
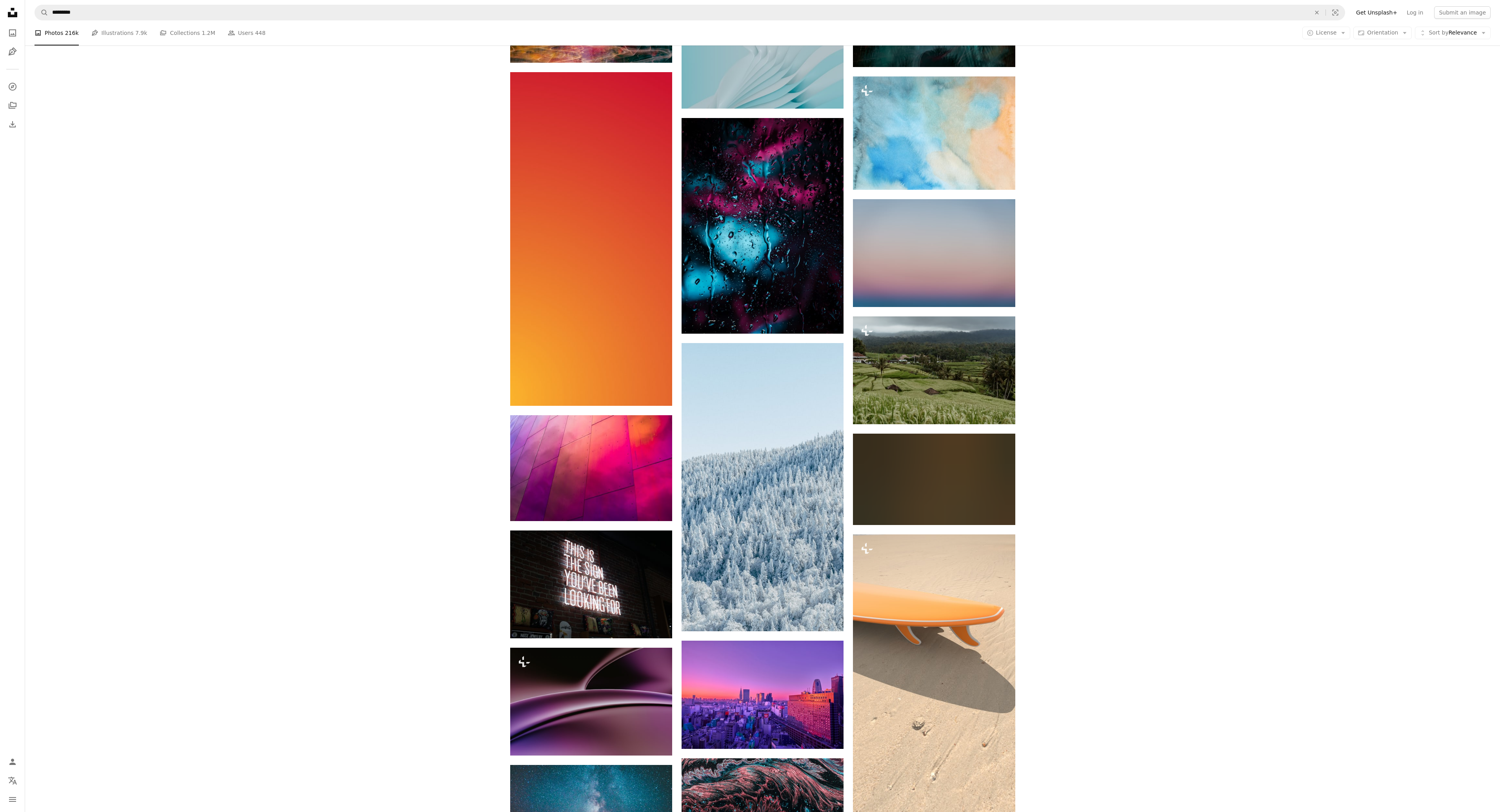
scroll to position [45334, 0]
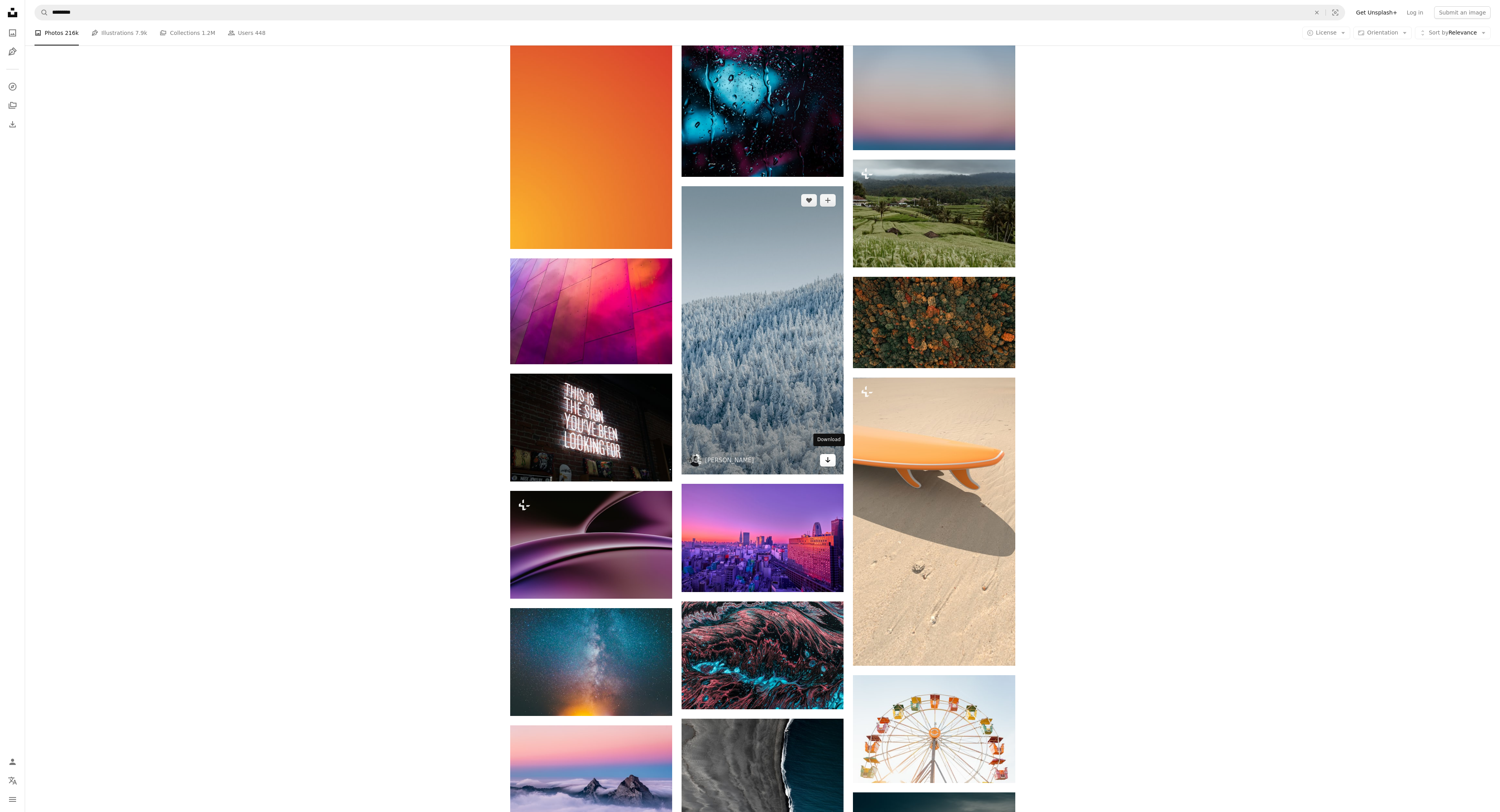
click at [829, 455] on icon "Arrow pointing down" at bounding box center [828, 460] width 6 height 9
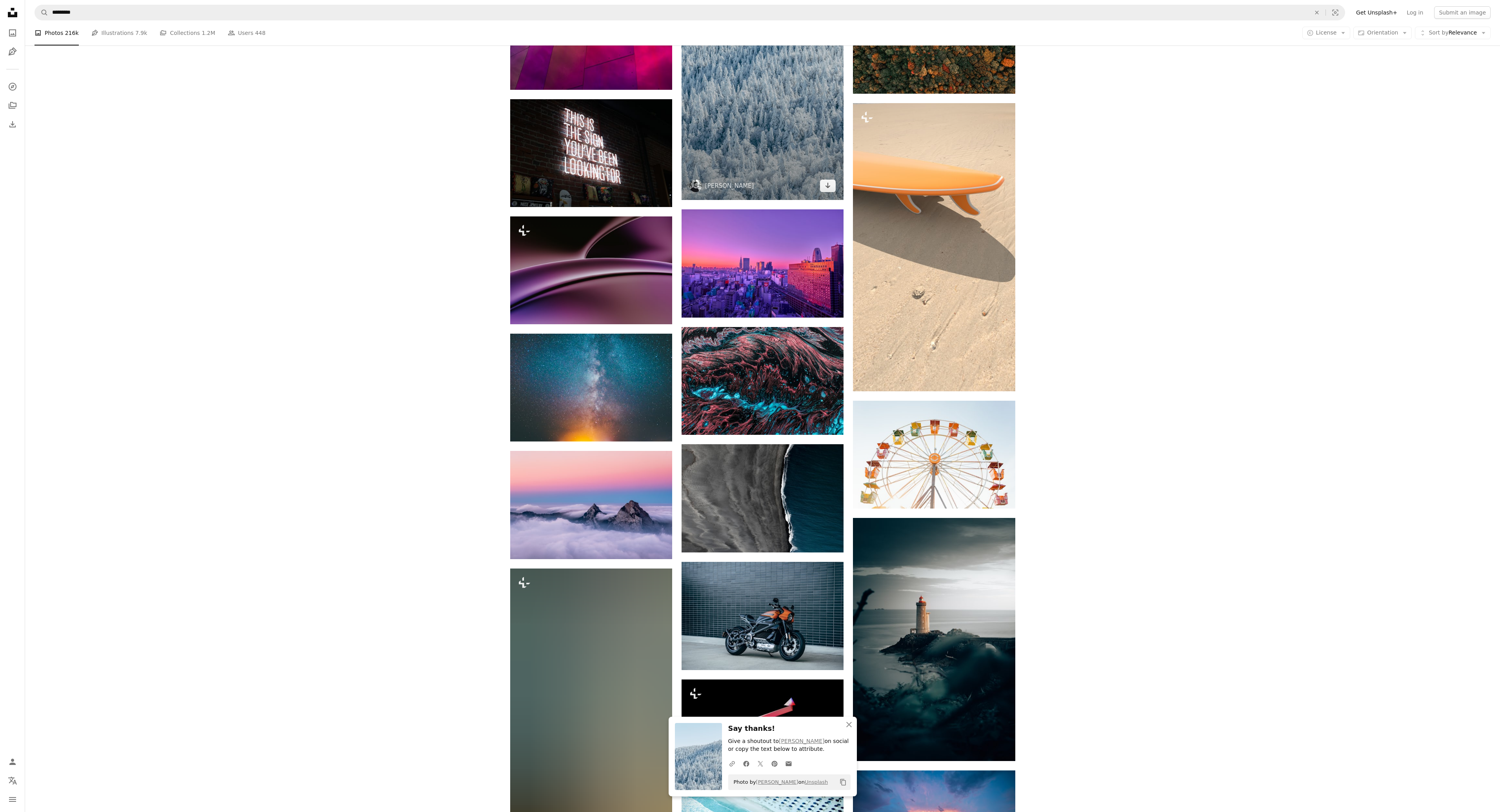
scroll to position [45647, 0]
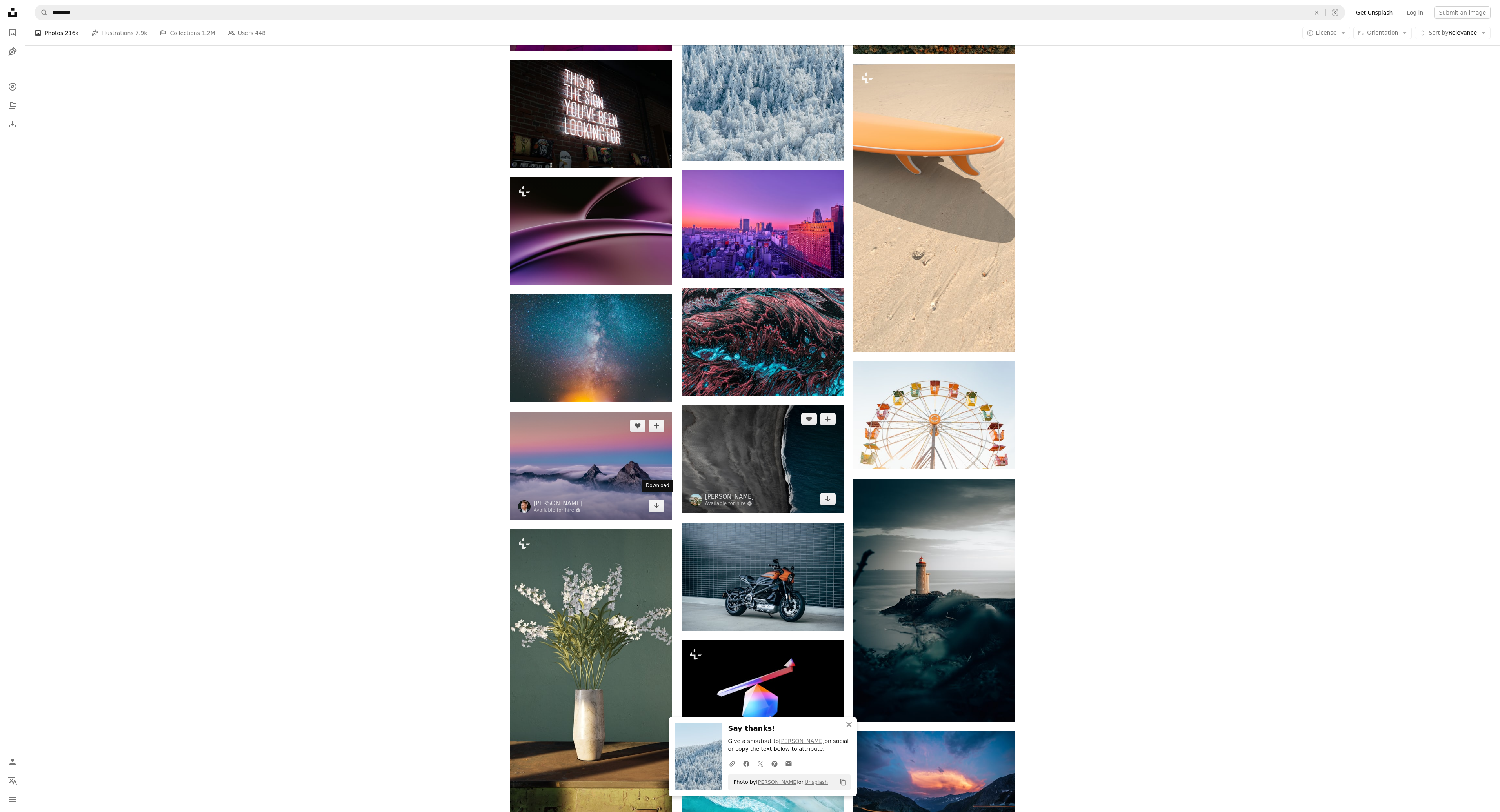
drag, startPoint x: 656, startPoint y: 499, endPoint x: 699, endPoint y: 479, distance: 47.4
click at [656, 501] on icon "Arrow pointing down" at bounding box center [656, 506] width 6 height 9
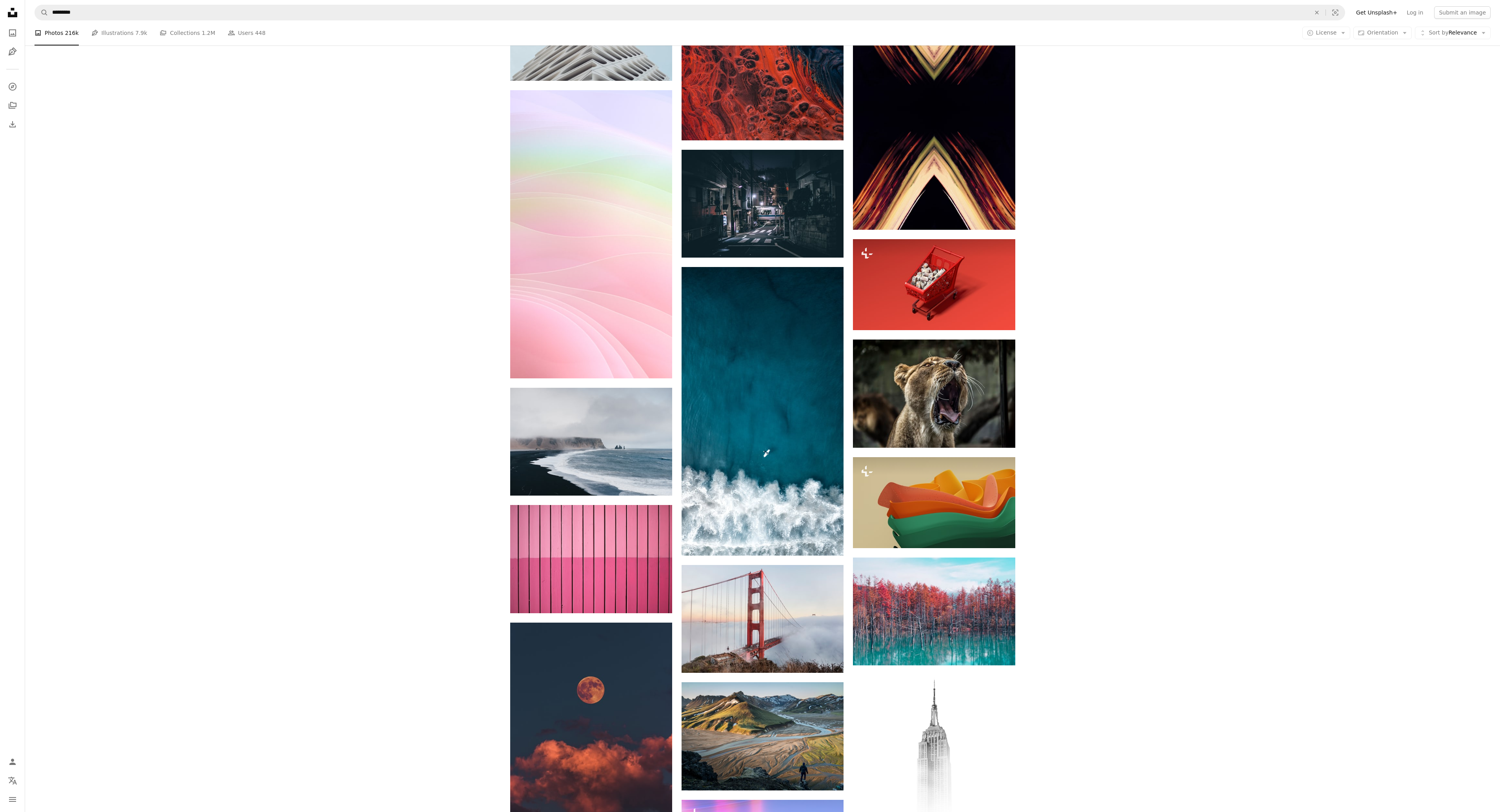
scroll to position [47491, 0]
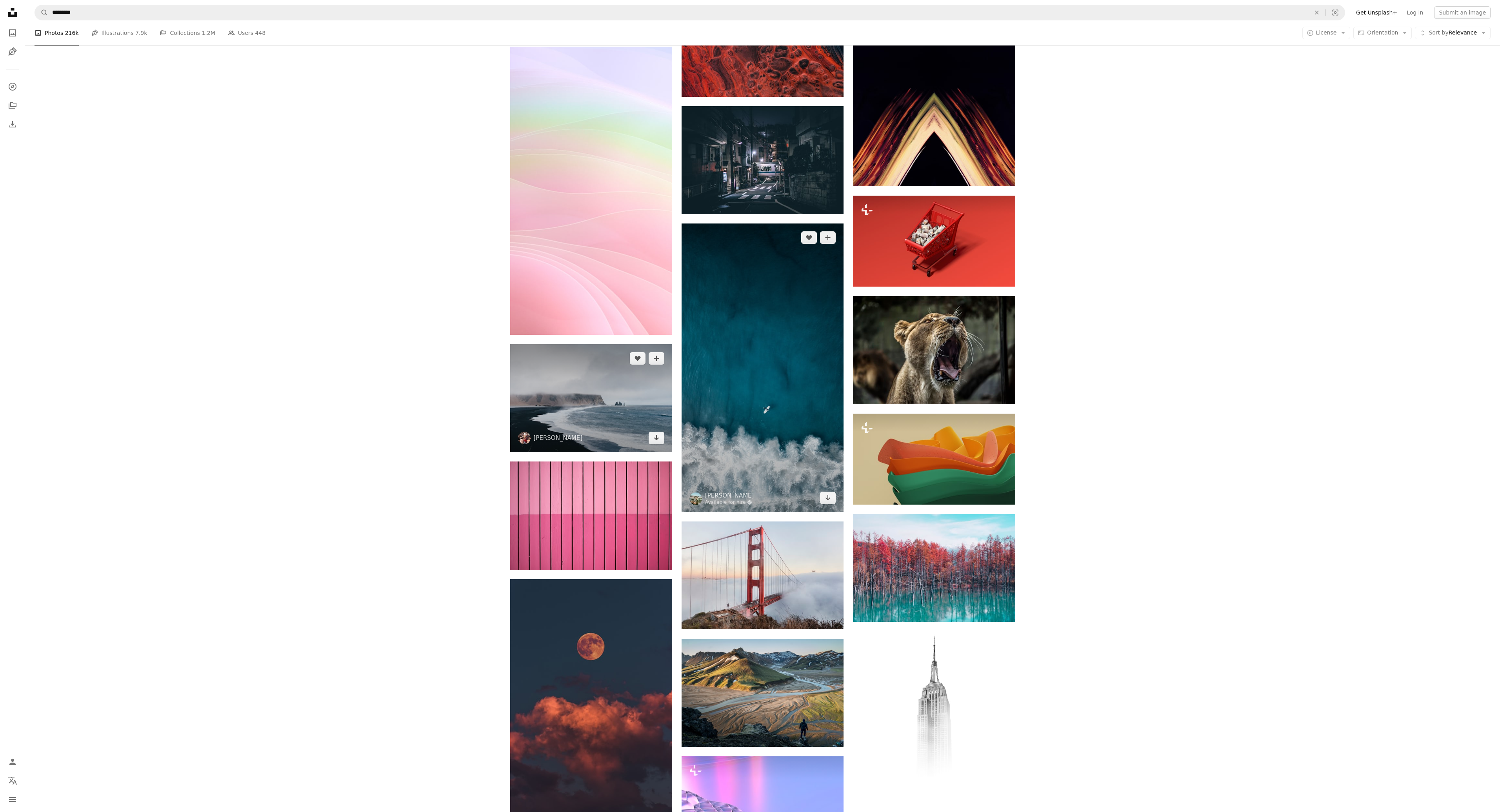
click at [656, 436] on icon "Download" at bounding box center [656, 437] width 5 height 5
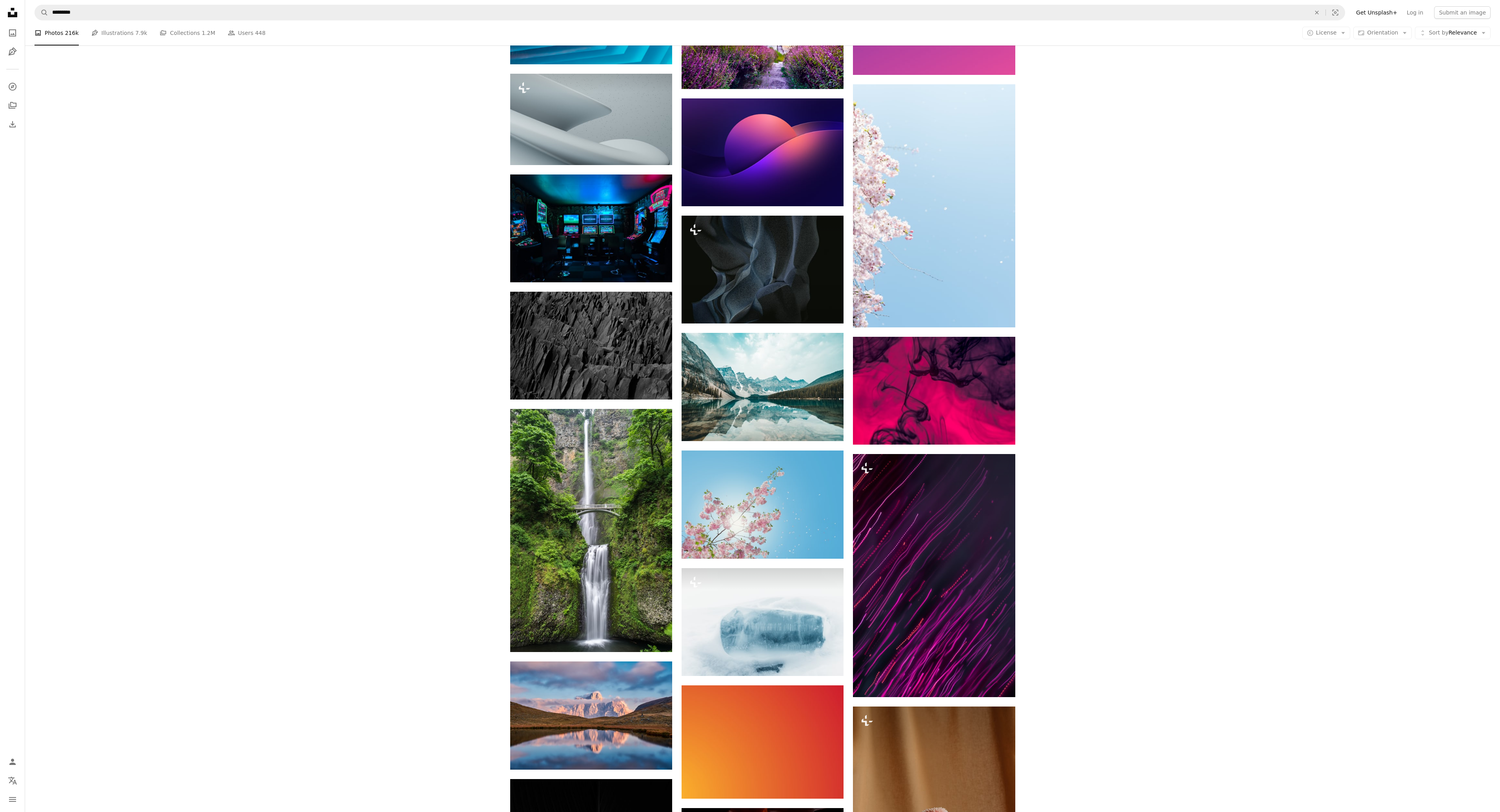
scroll to position [48785, 0]
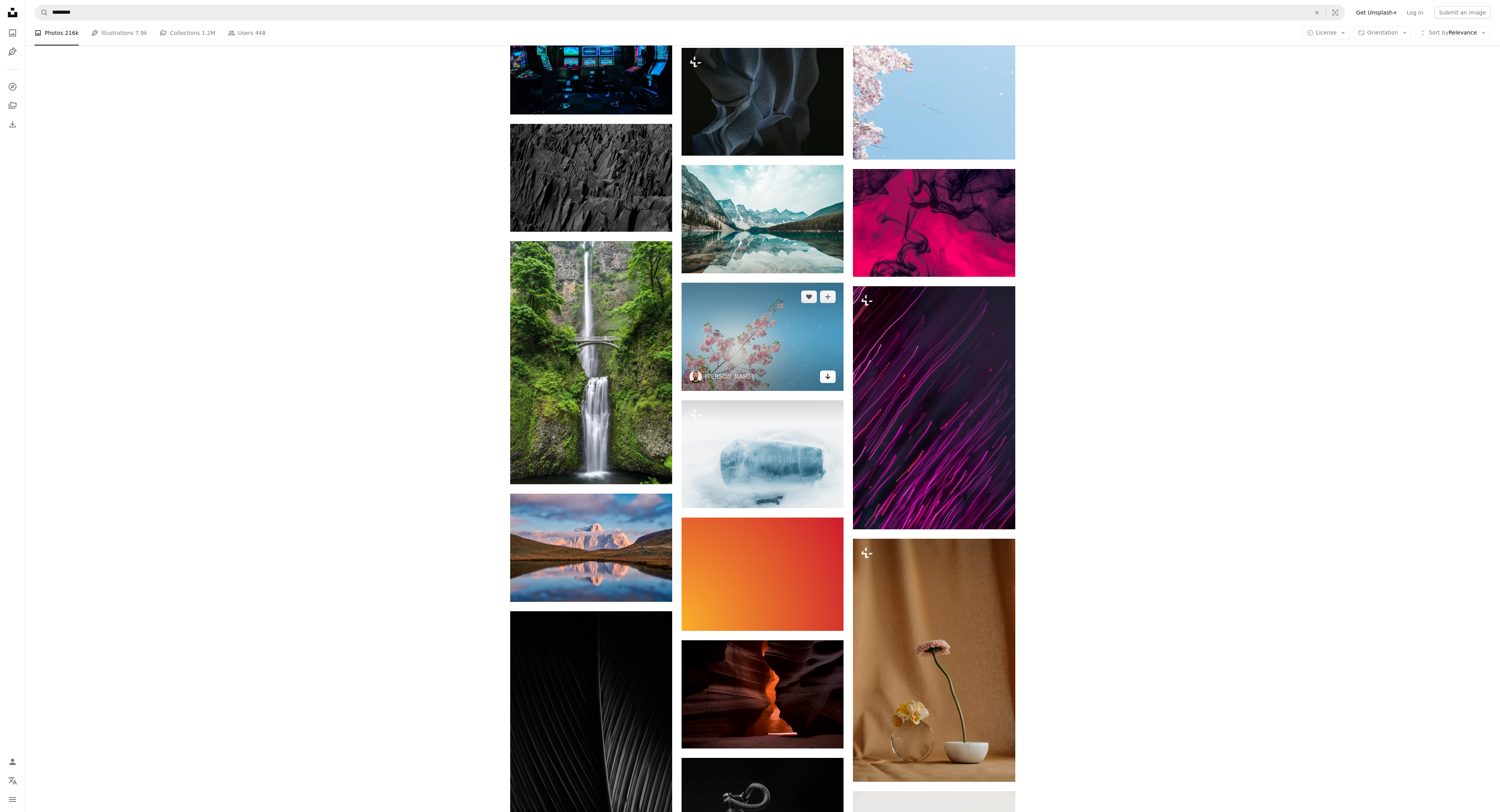
click at [827, 372] on icon "Arrow pointing down" at bounding box center [828, 376] width 6 height 9
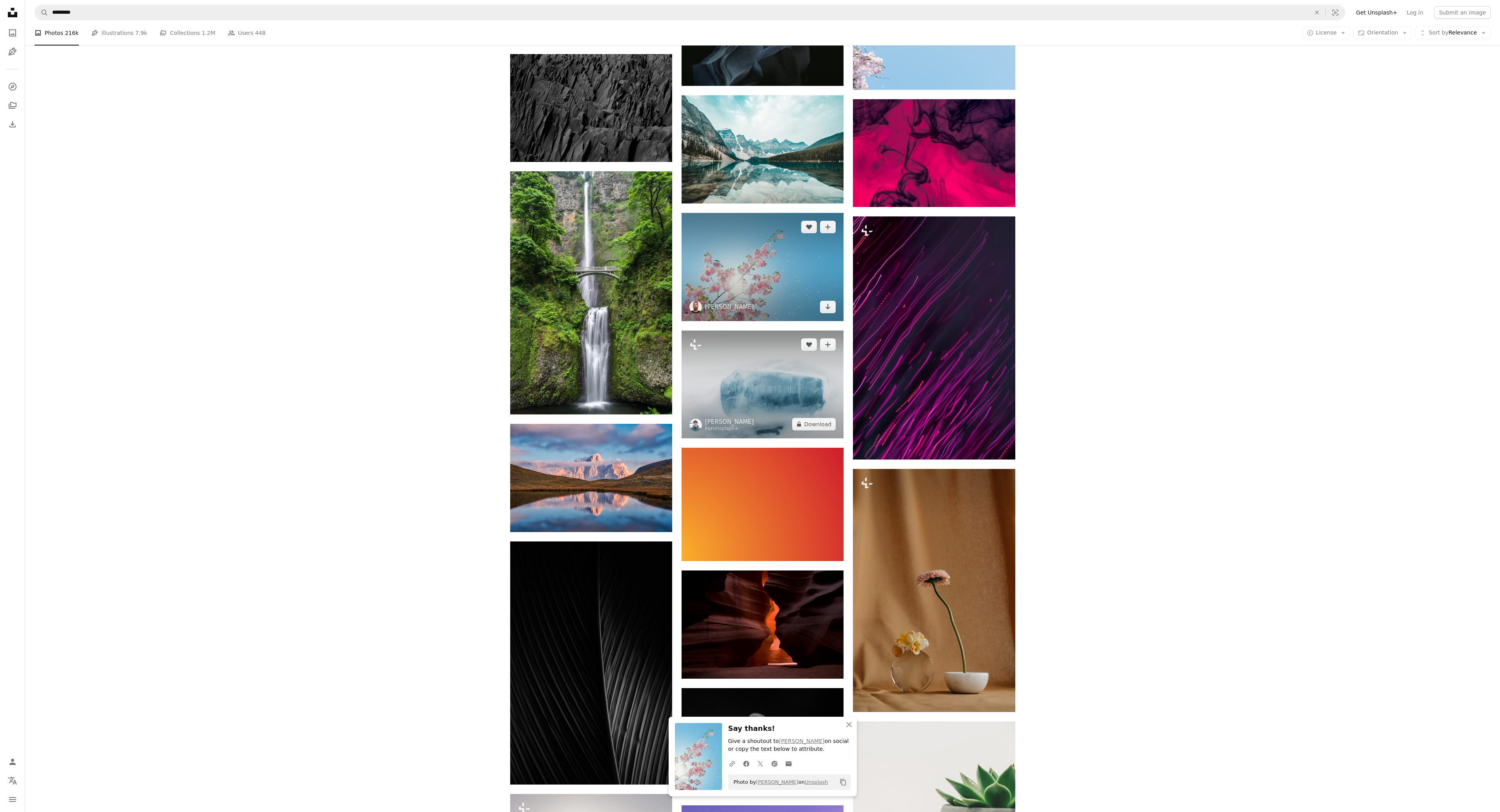
scroll to position [48863, 0]
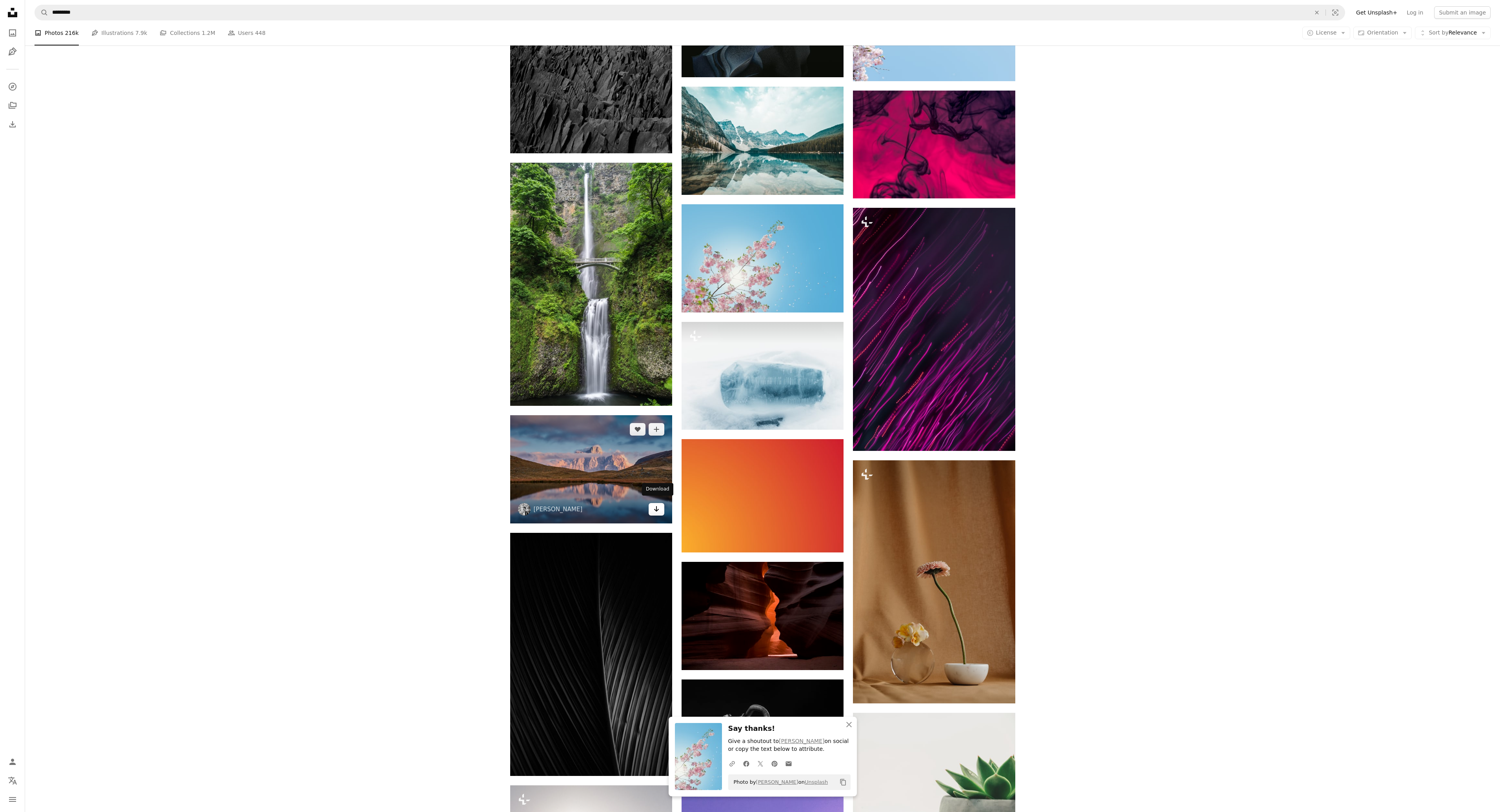
click at [655, 505] on icon "Arrow pointing down" at bounding box center [656, 509] width 6 height 9
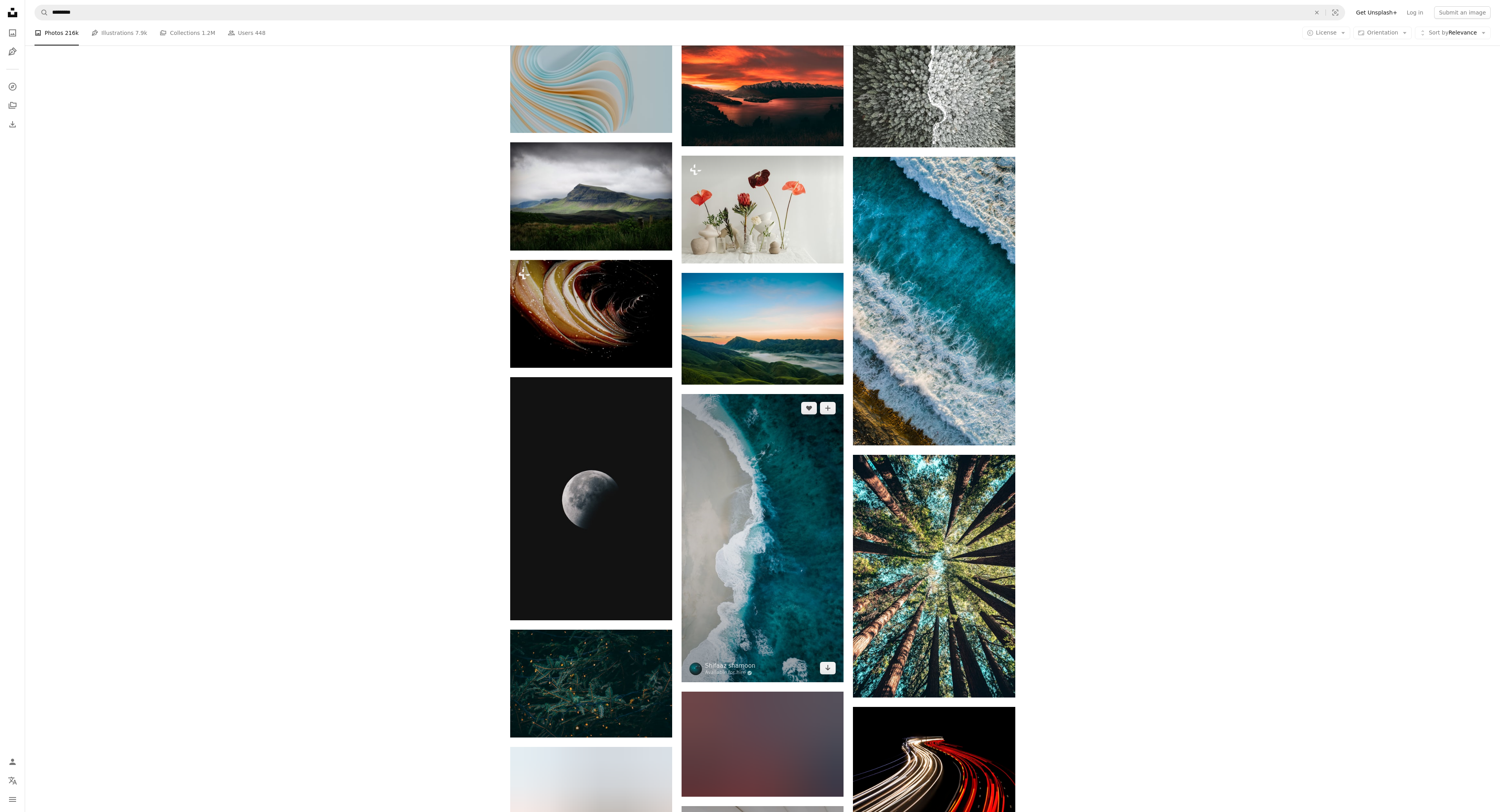
scroll to position [54354, 0]
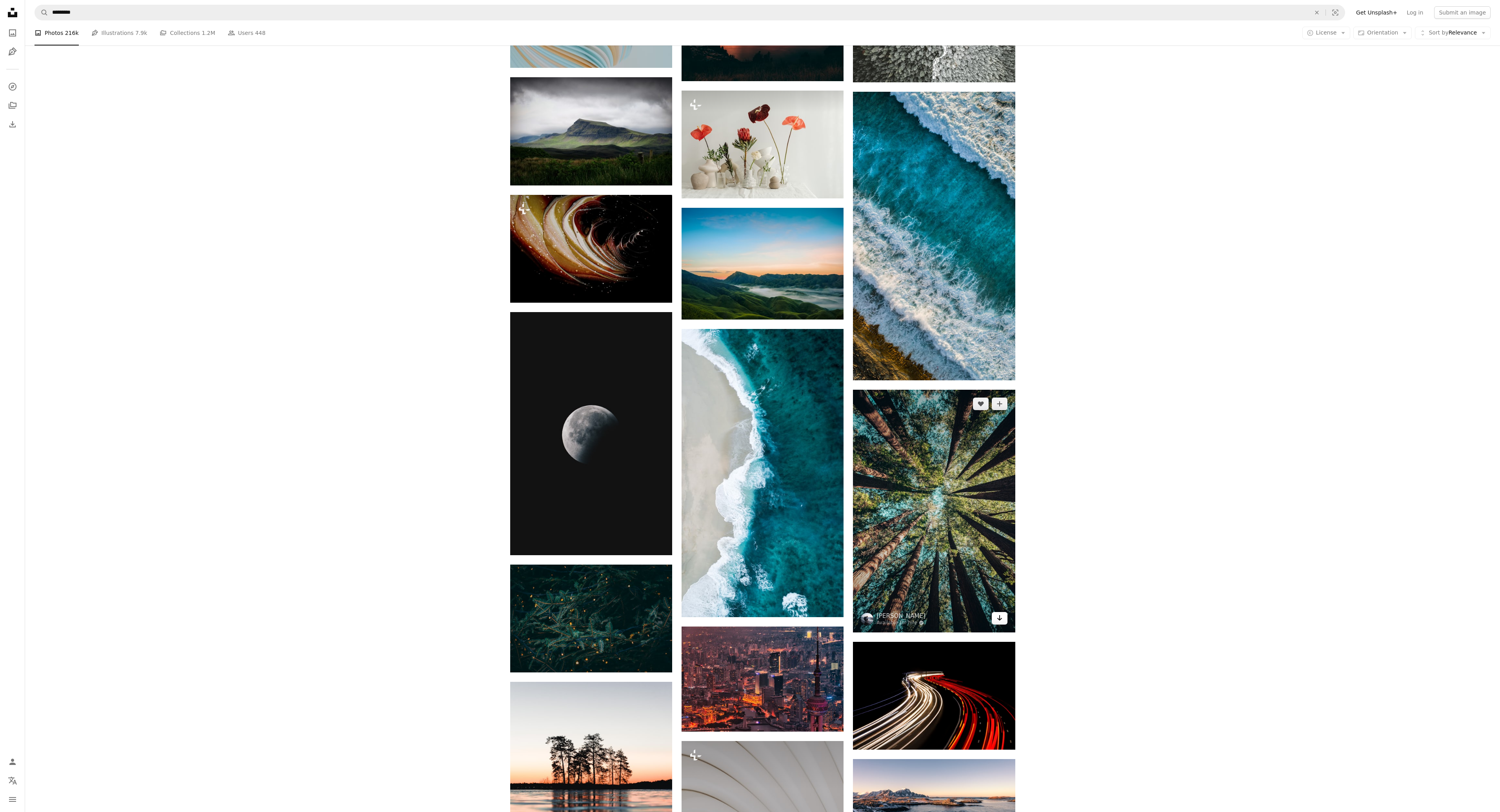
click at [1000, 613] on icon "Arrow pointing down" at bounding box center [1000, 618] width 6 height 9
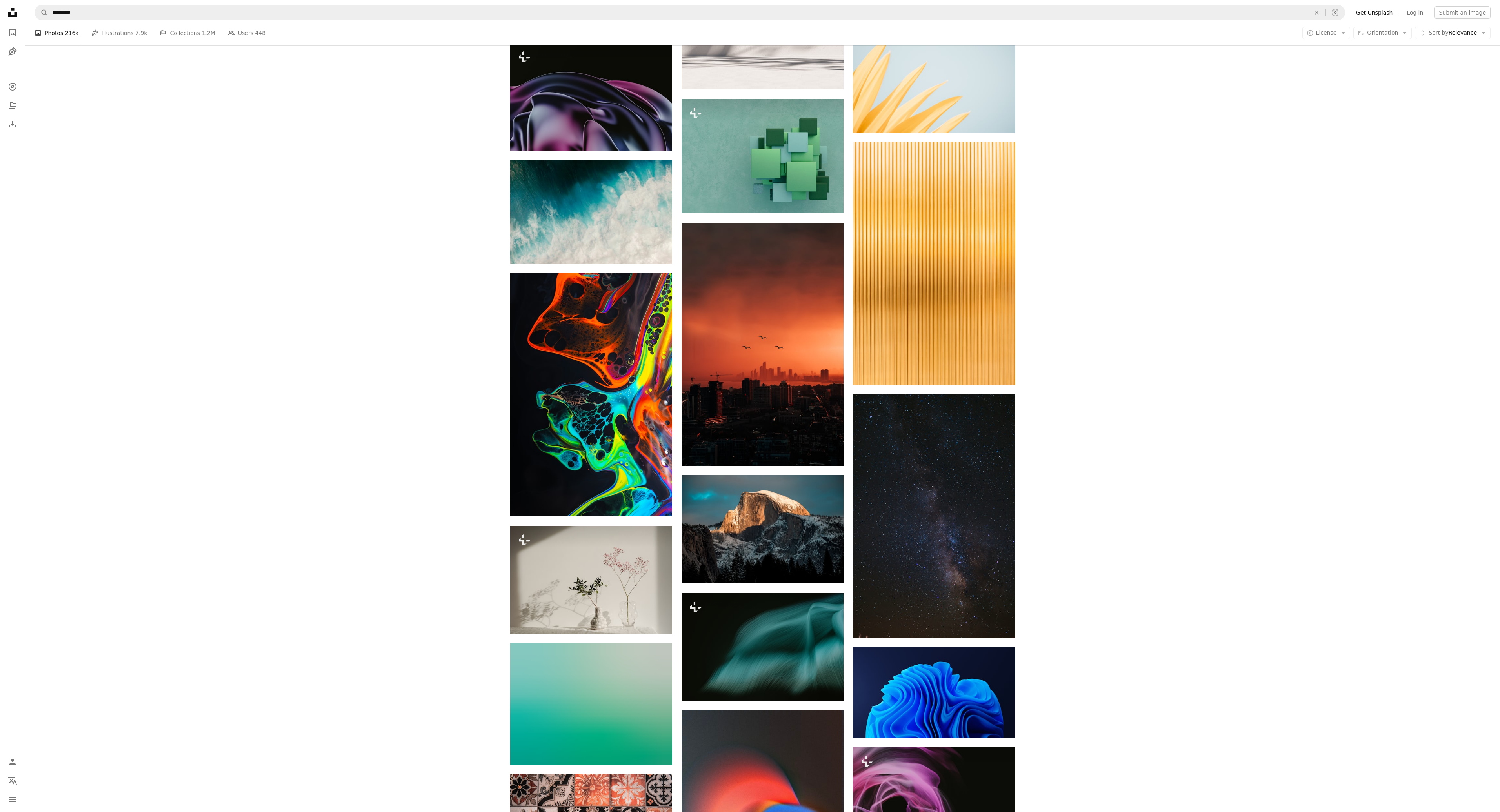
scroll to position [57961, 0]
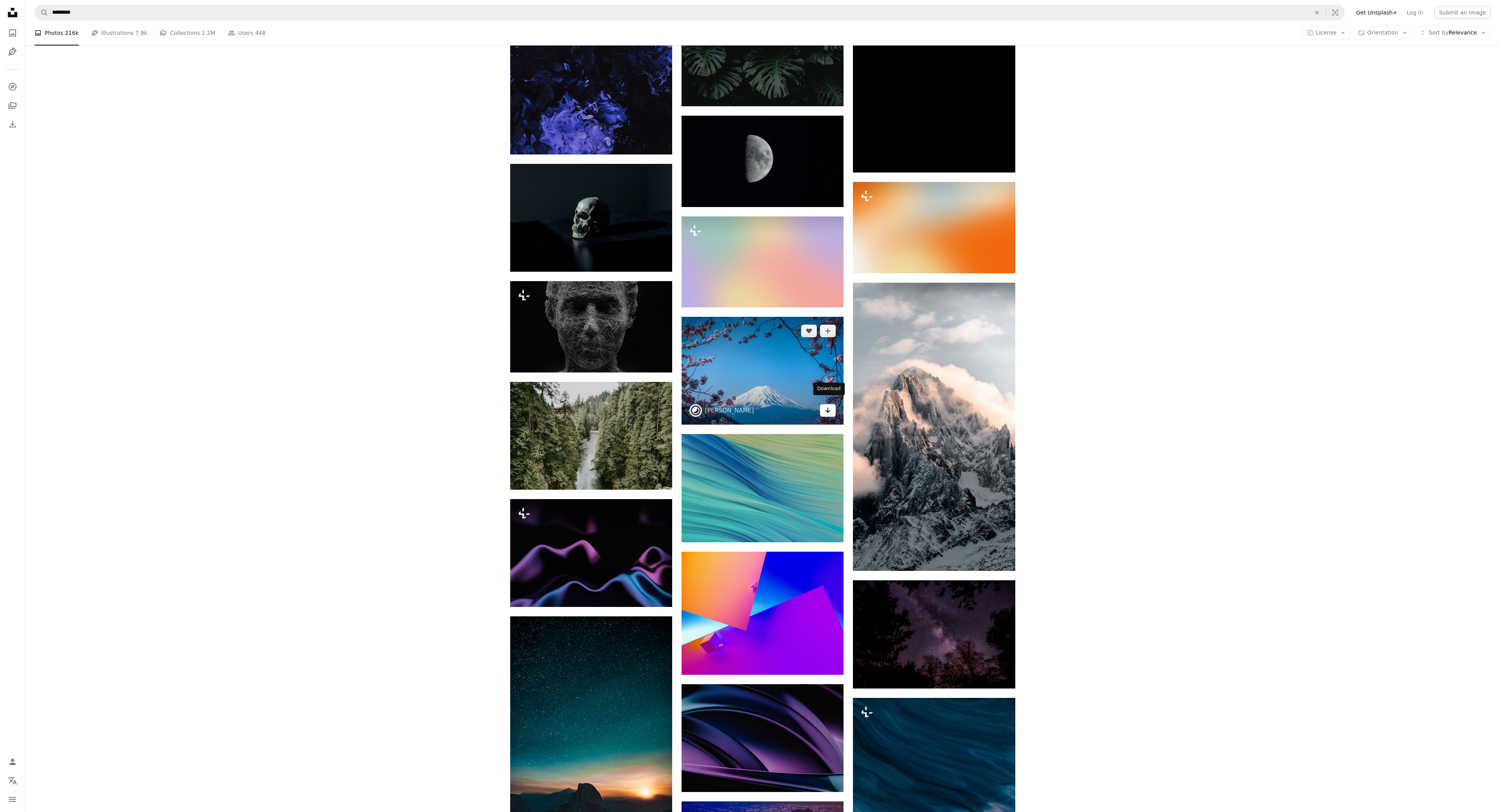
click at [825, 406] on icon "Arrow pointing down" at bounding box center [828, 410] width 6 height 9
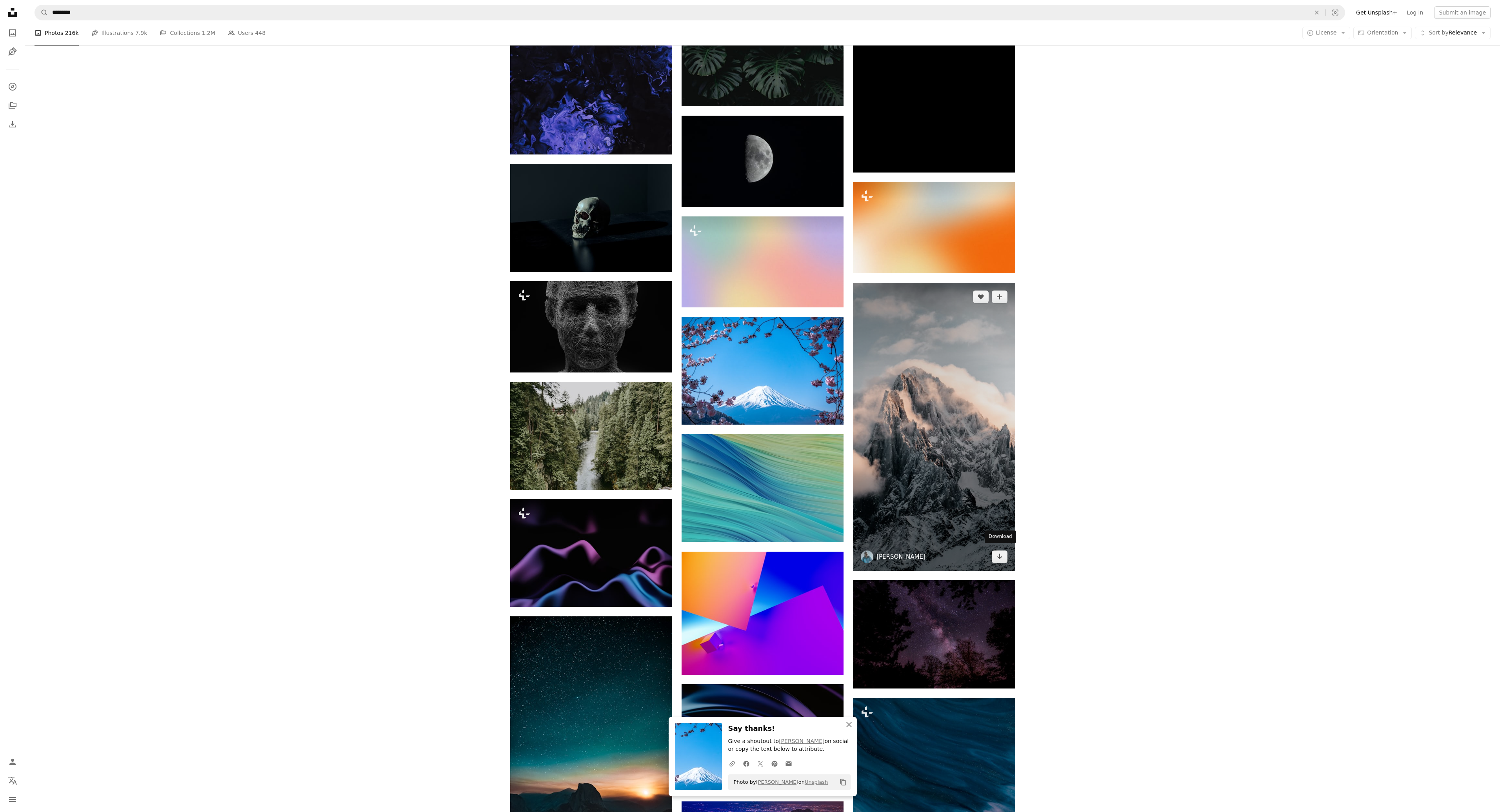
drag, startPoint x: 1001, startPoint y: 550, endPoint x: 877, endPoint y: 549, distance: 124.0
click at [1001, 552] on icon "Arrow pointing down" at bounding box center [1000, 557] width 6 height 9
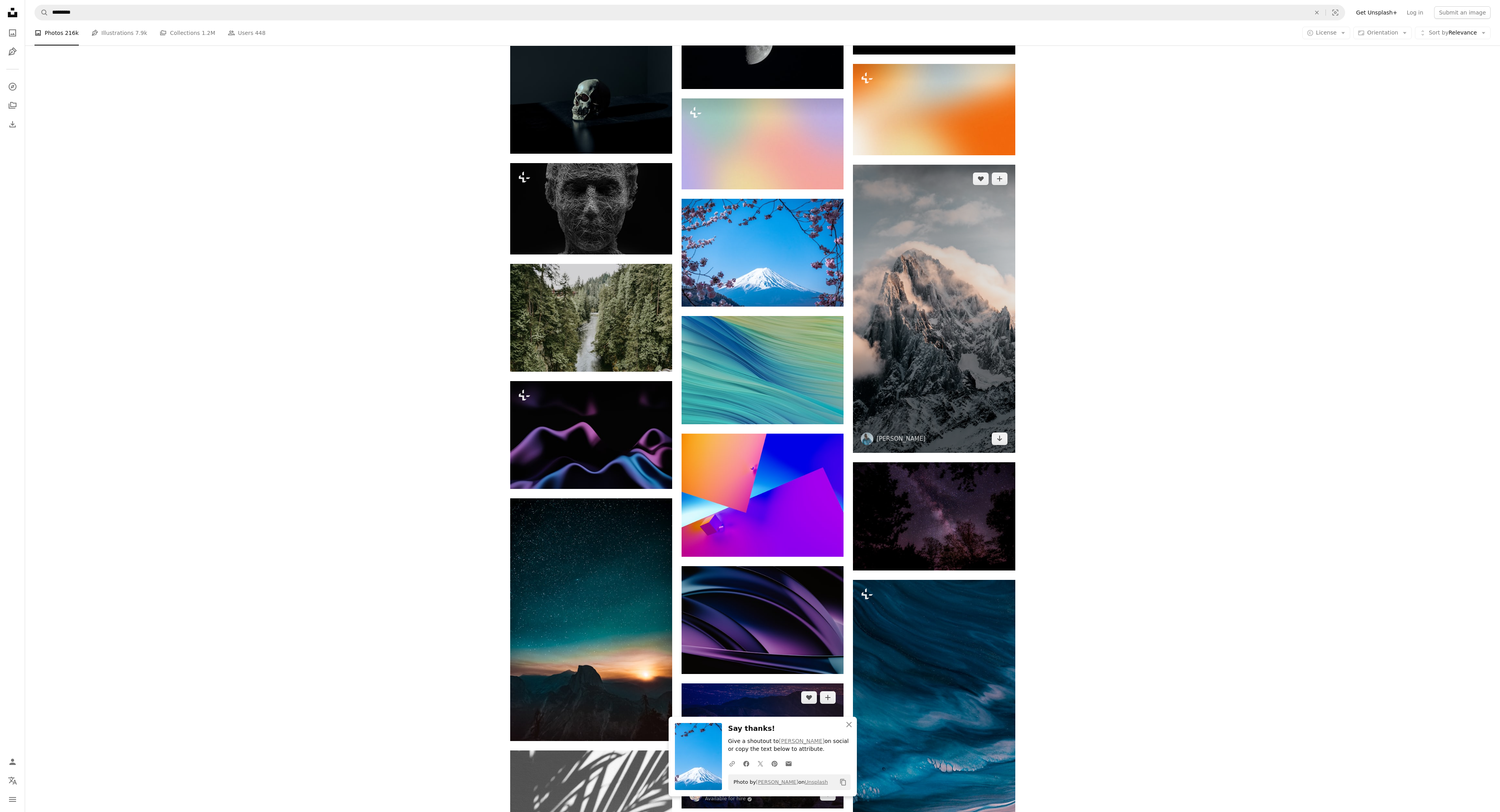
scroll to position [58236, 0]
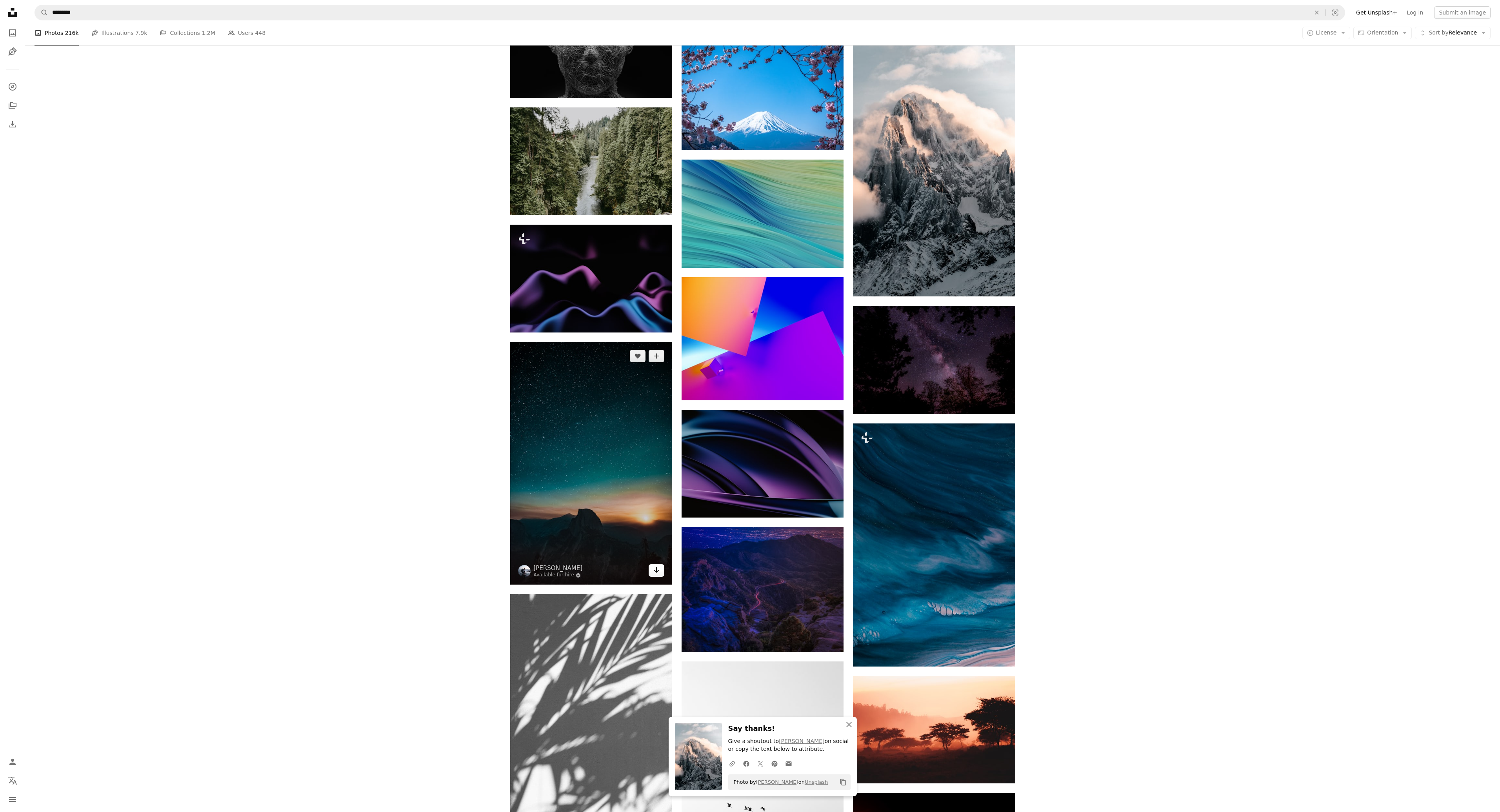
click at [656, 565] on icon "Arrow pointing down" at bounding box center [656, 570] width 6 height 9
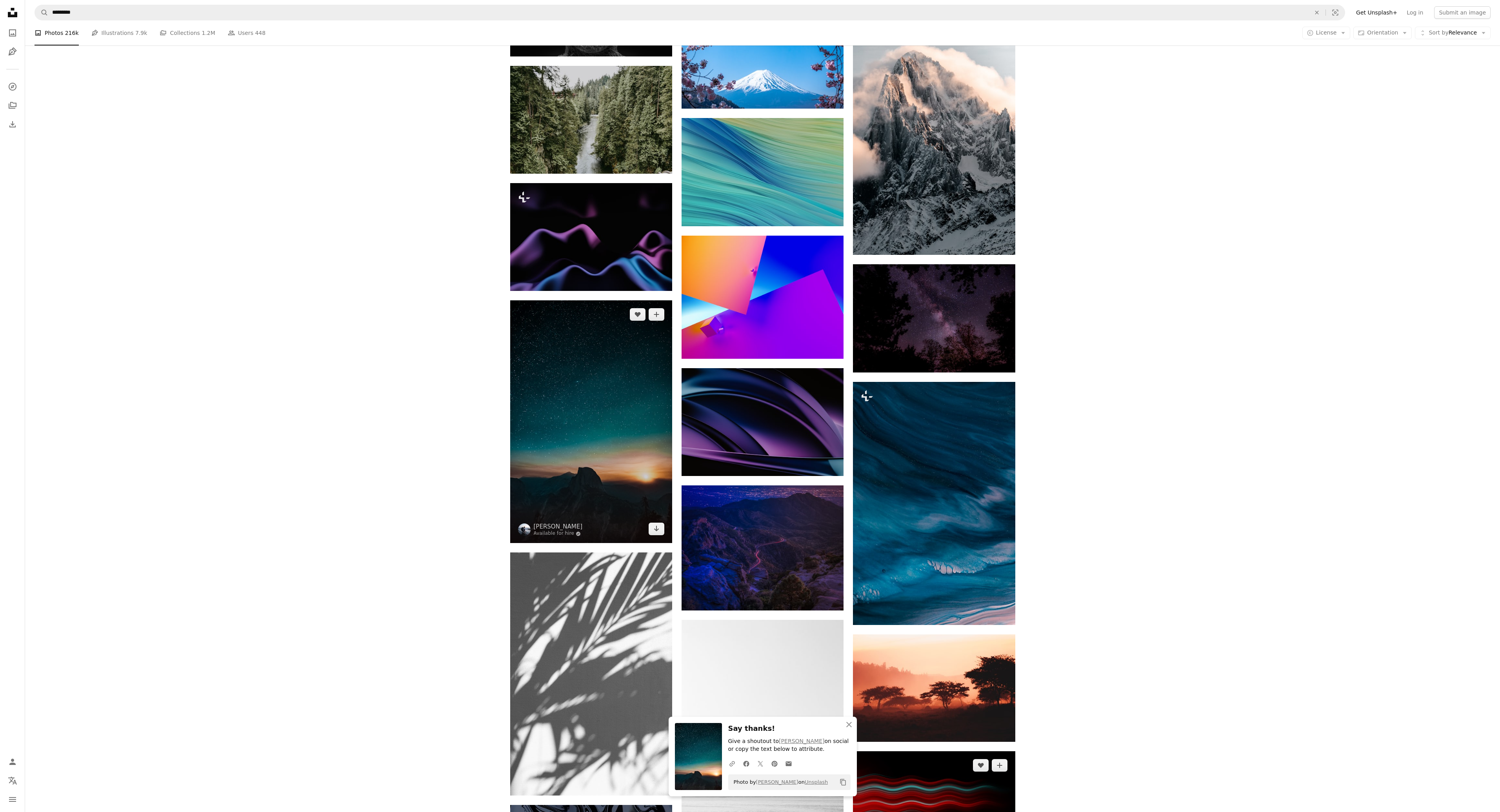
scroll to position [58472, 0]
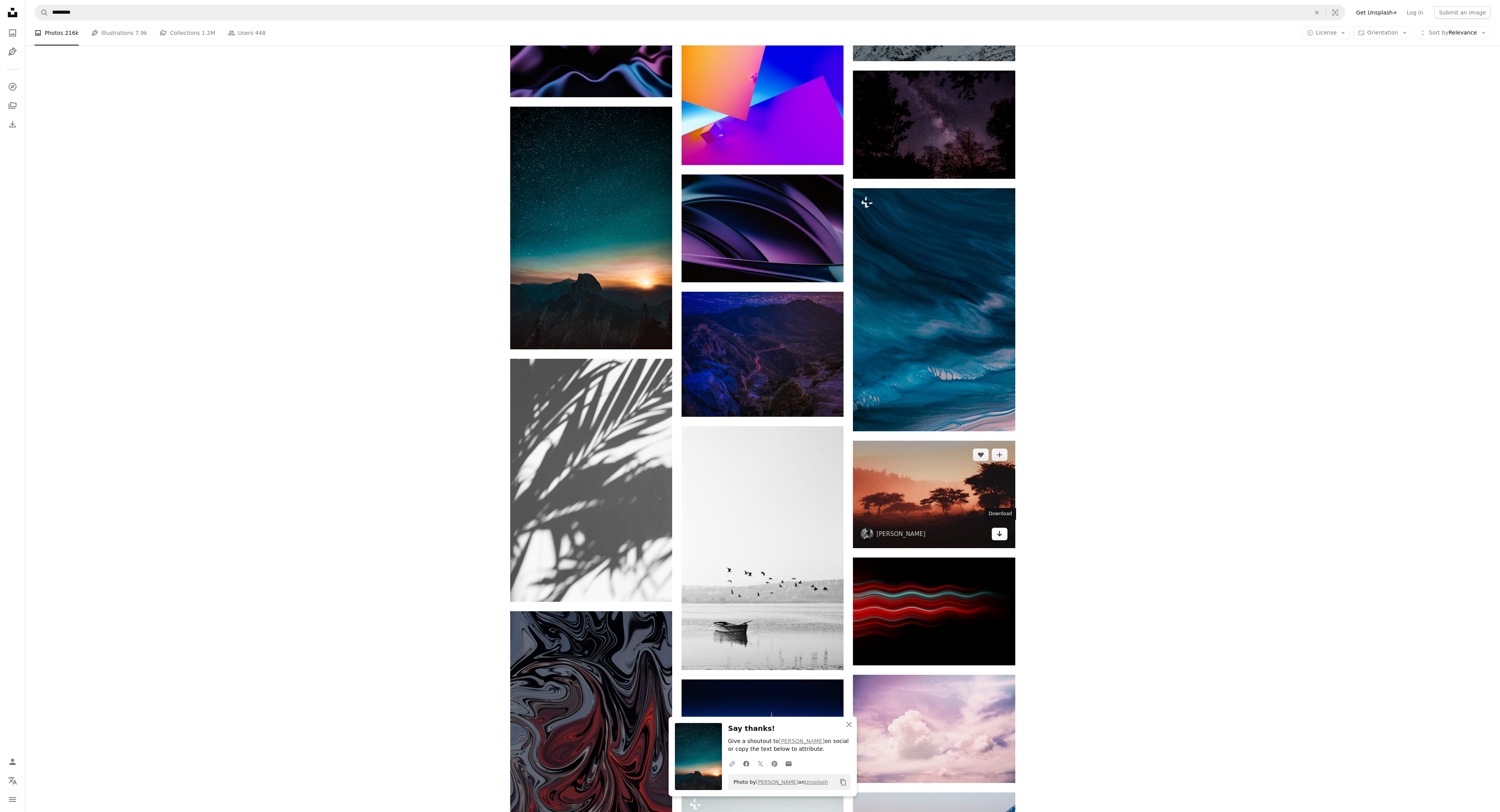
click at [998, 529] on icon "Arrow pointing down" at bounding box center [1000, 534] width 6 height 9
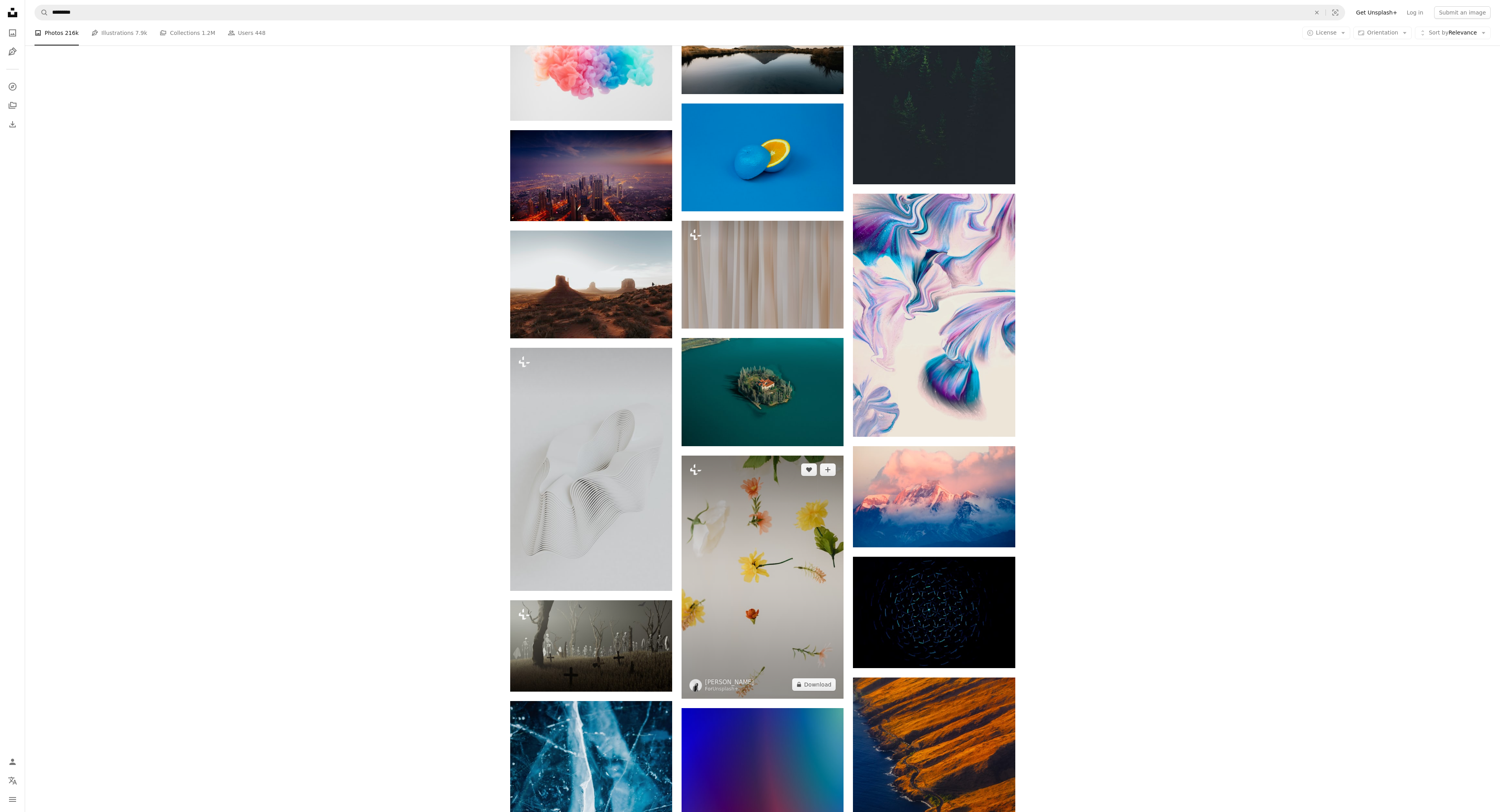
scroll to position [59530, 0]
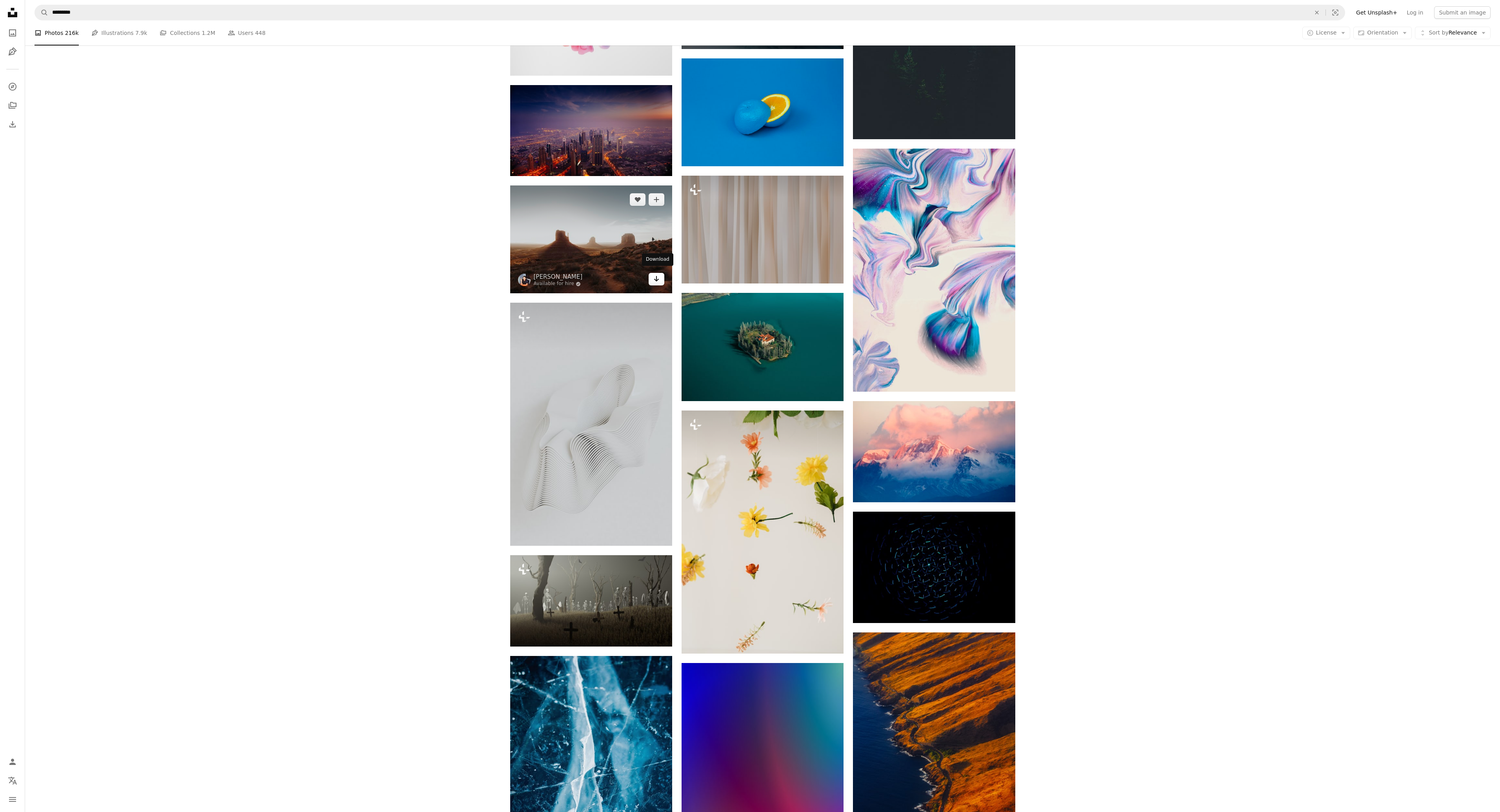
click at [655, 276] on icon "Download" at bounding box center [656, 278] width 5 height 5
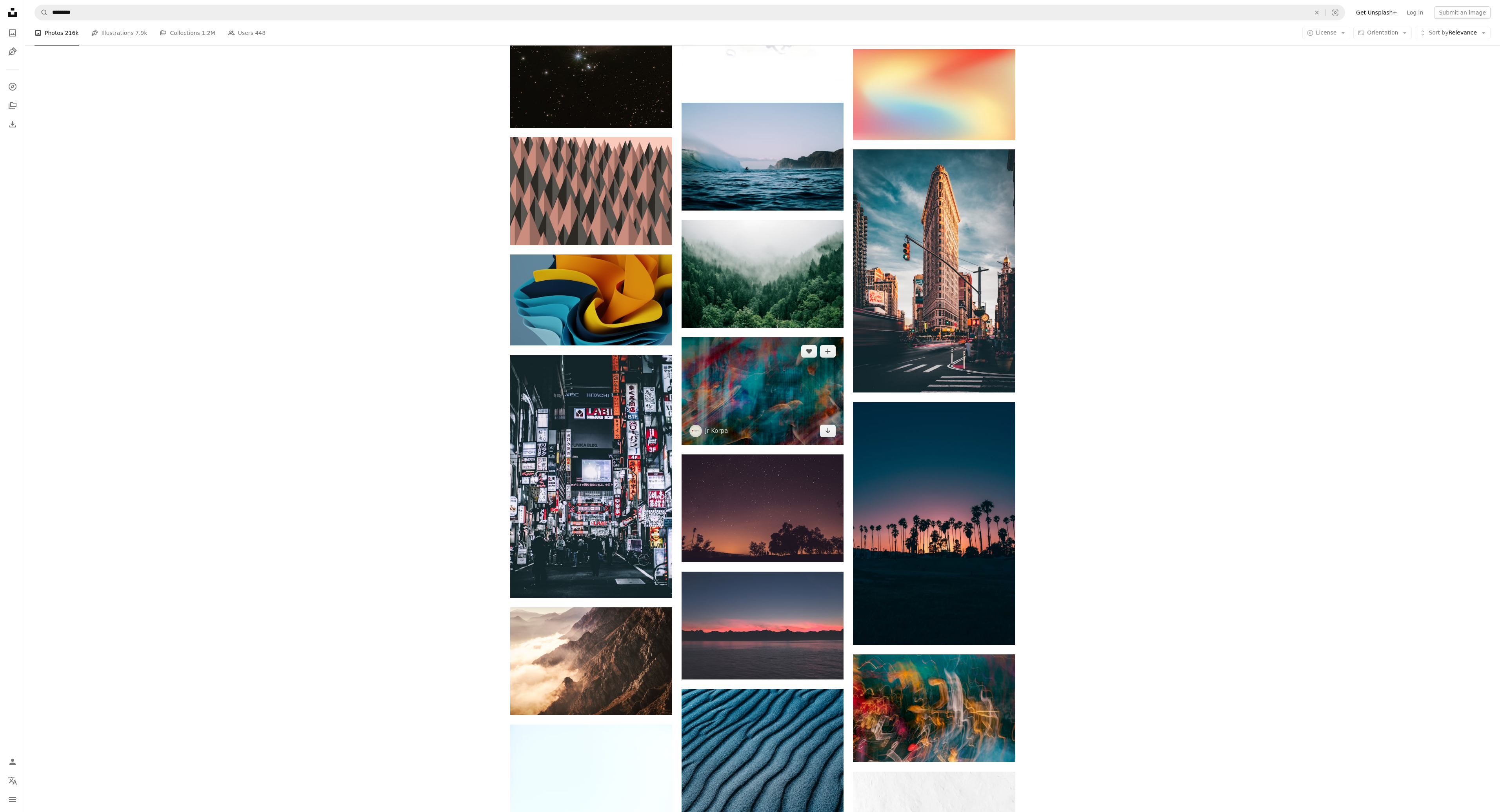
scroll to position [63491, 0]
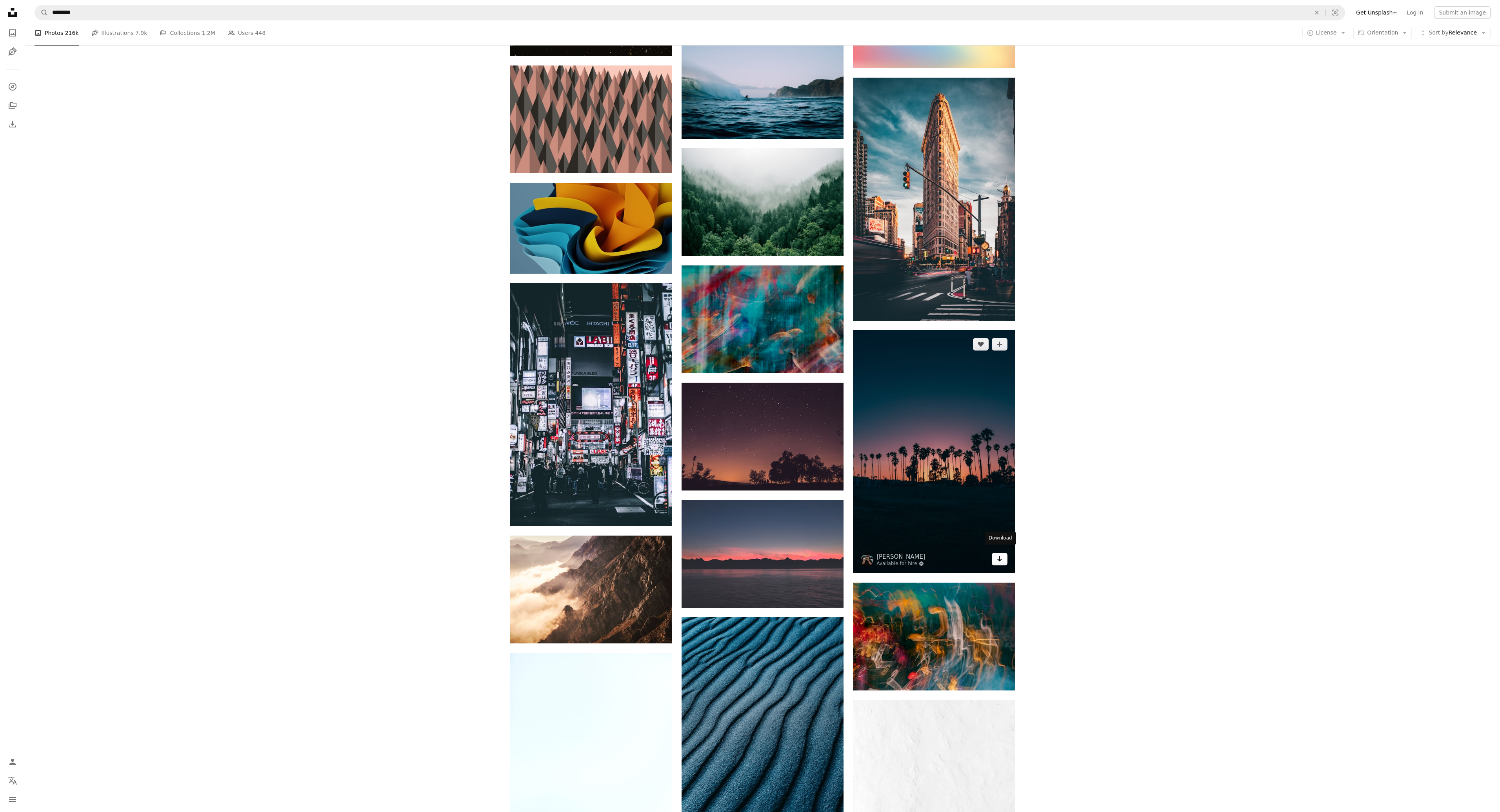
click at [1001, 556] on icon "Download" at bounding box center [999, 558] width 5 height 5
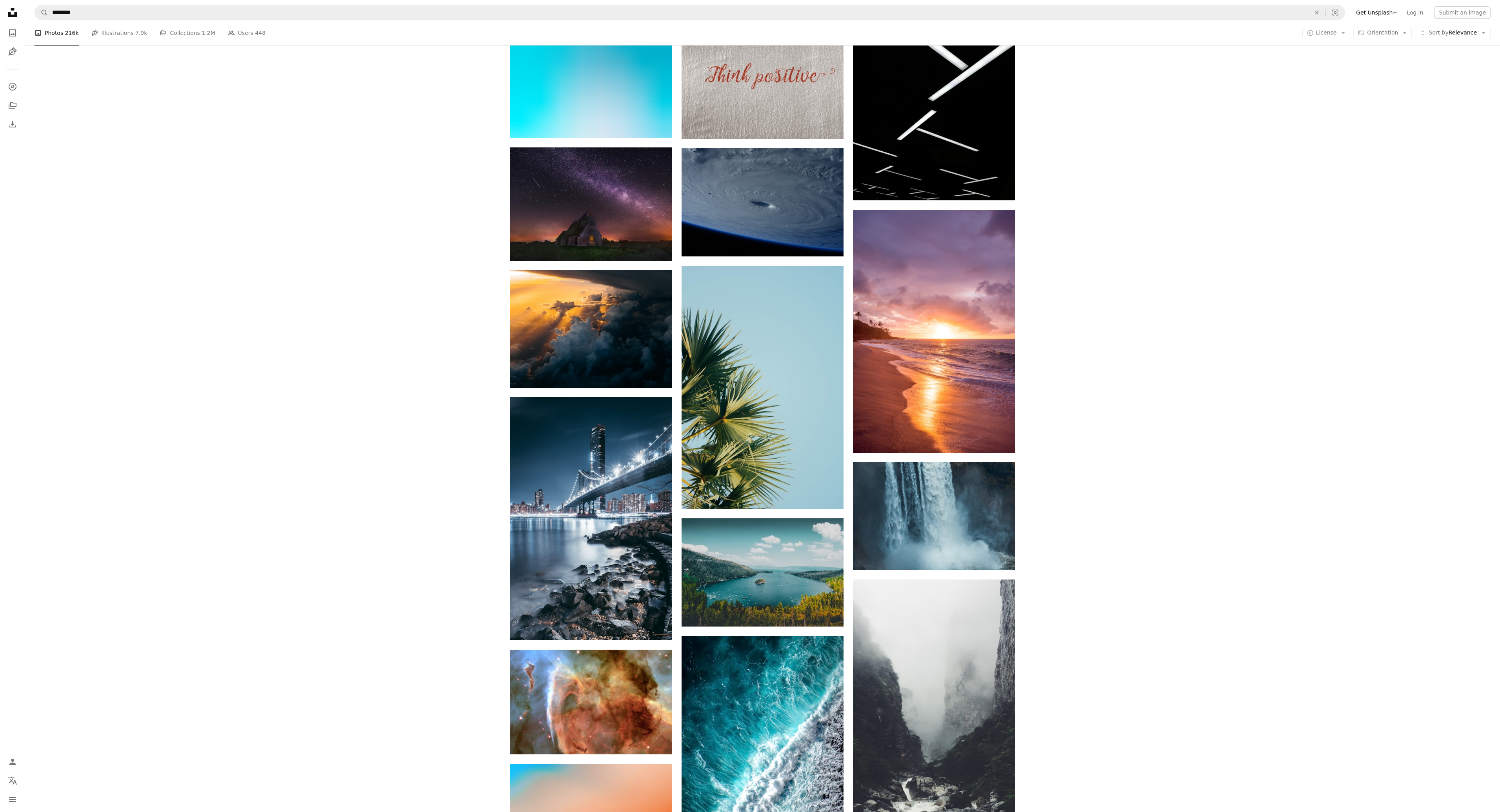
scroll to position [65805, 0]
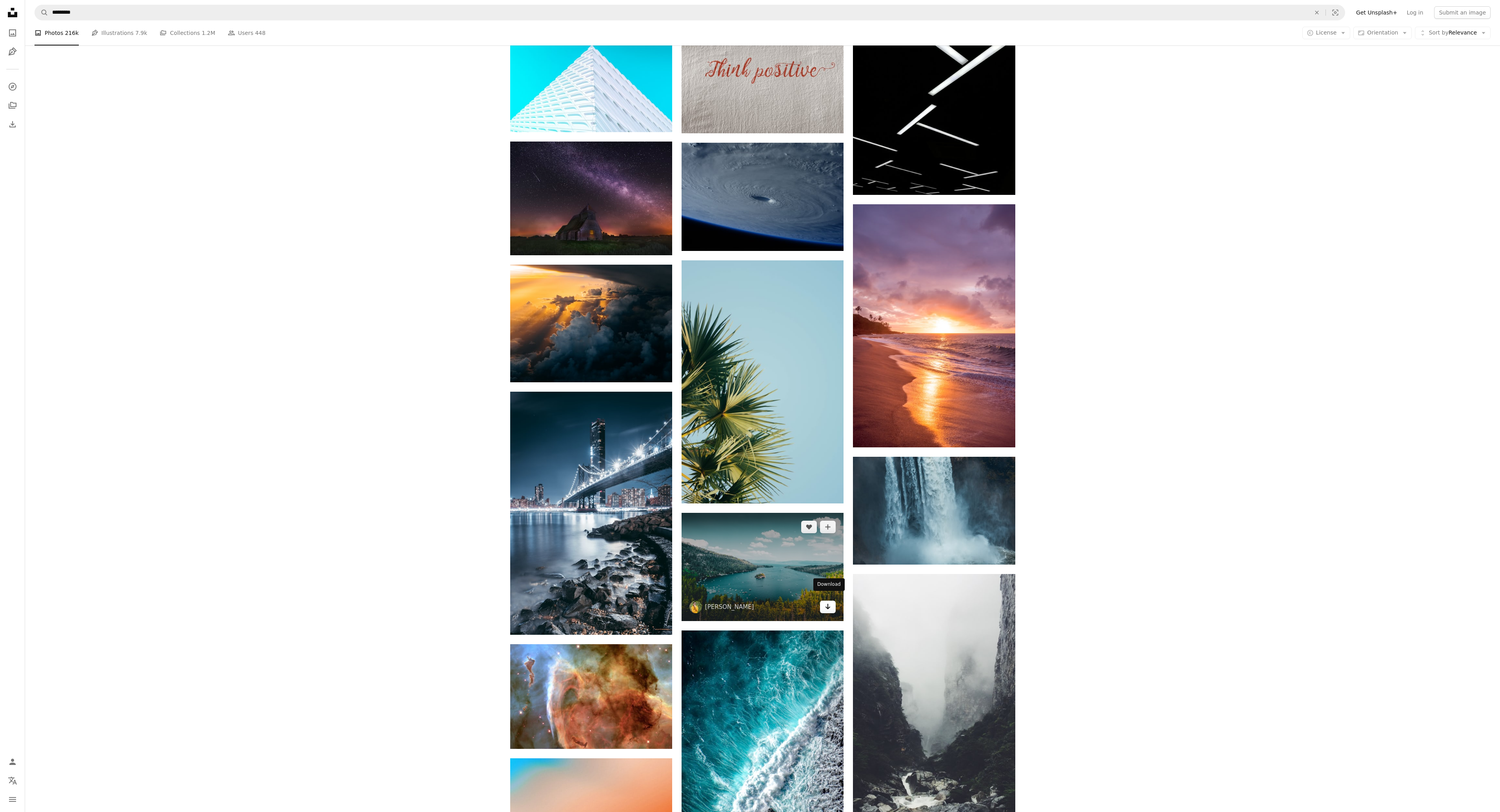
click at [827, 602] on icon "Arrow pointing down" at bounding box center [828, 607] width 6 height 9
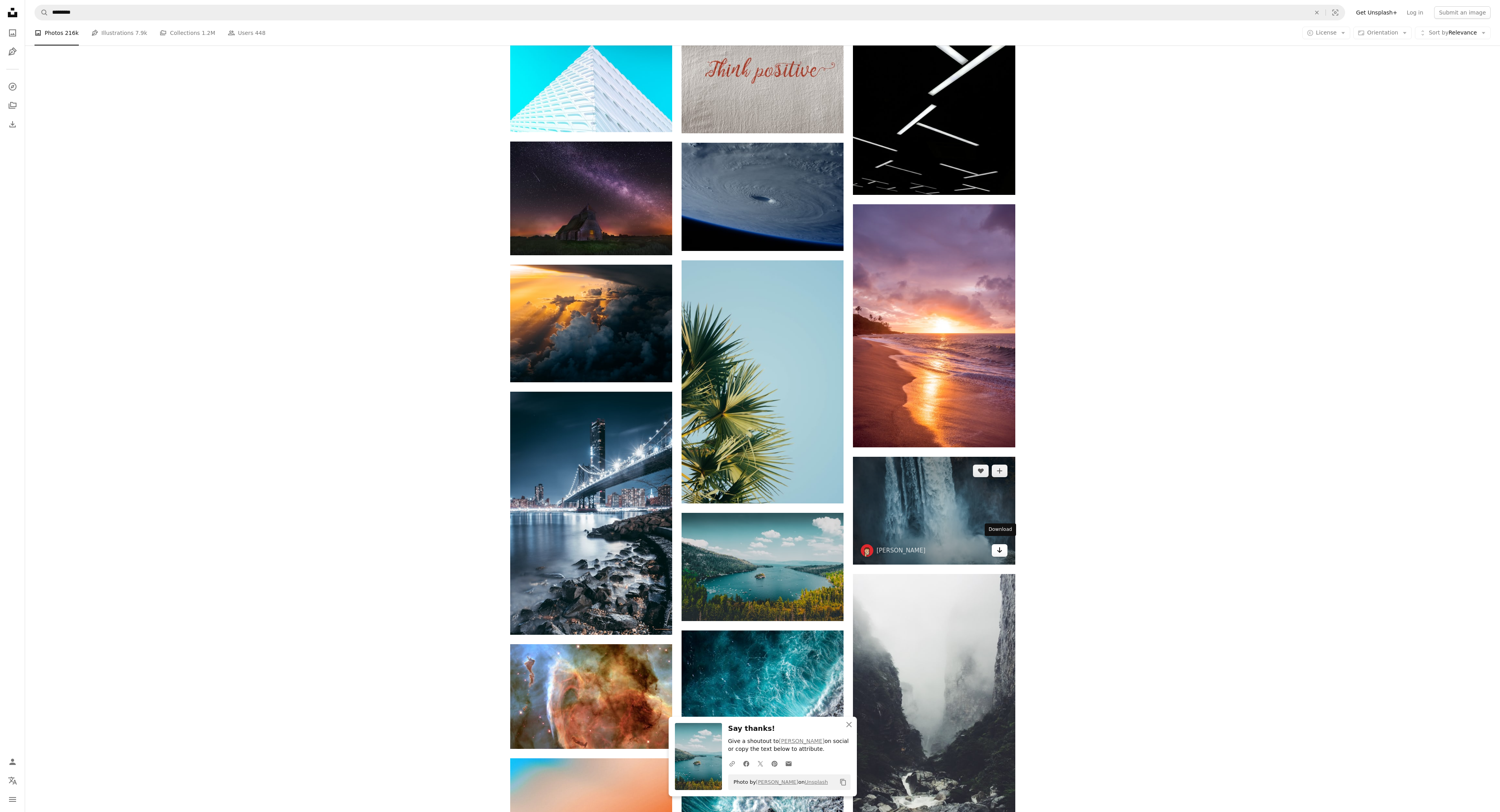
drag, startPoint x: 999, startPoint y: 541, endPoint x: 994, endPoint y: 547, distance: 7.8
click at [999, 545] on icon "Arrow pointing down" at bounding box center [1000, 550] width 6 height 9
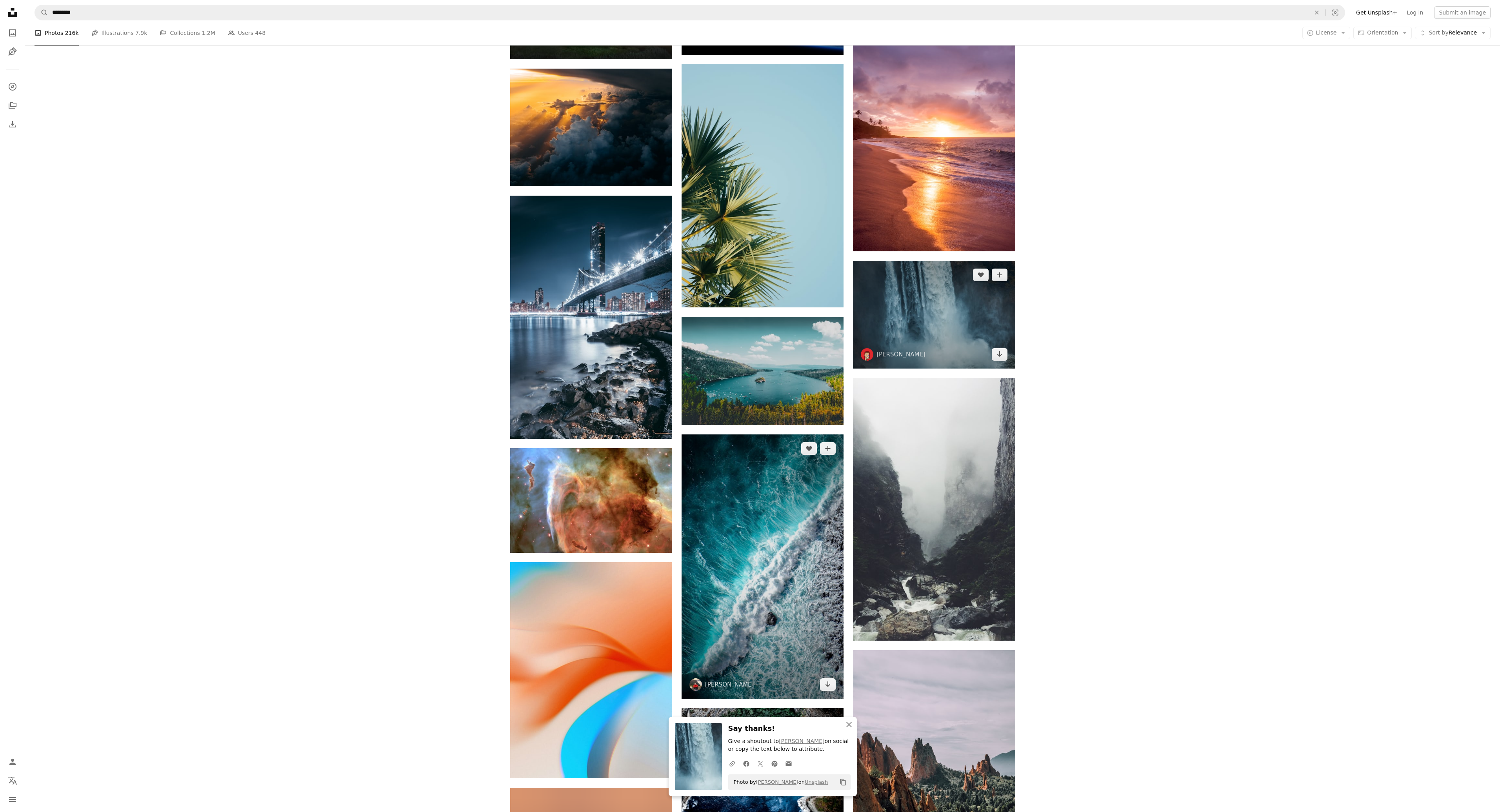
scroll to position [66079, 0]
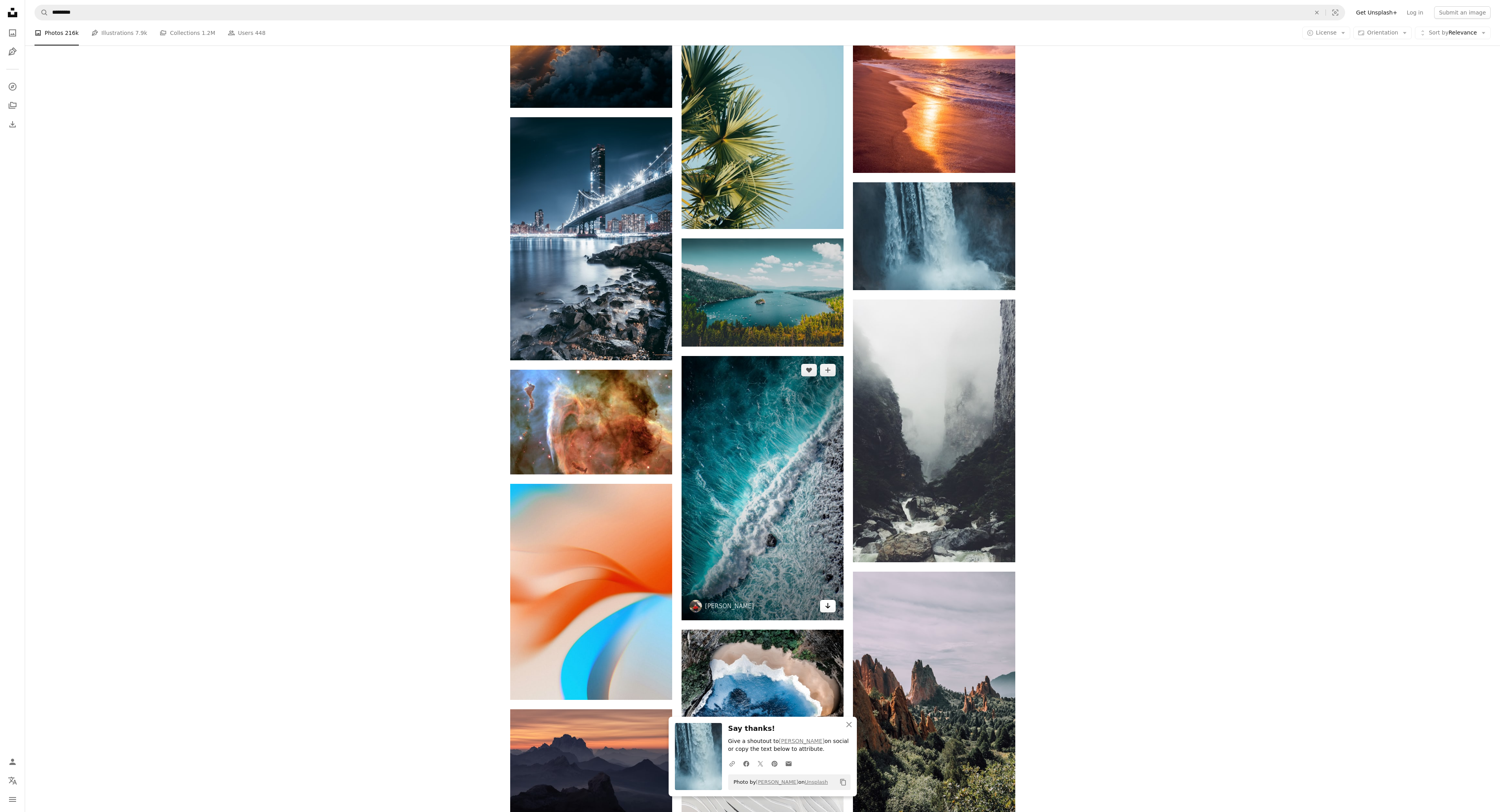
click at [826, 601] on icon "Arrow pointing down" at bounding box center [828, 606] width 6 height 9
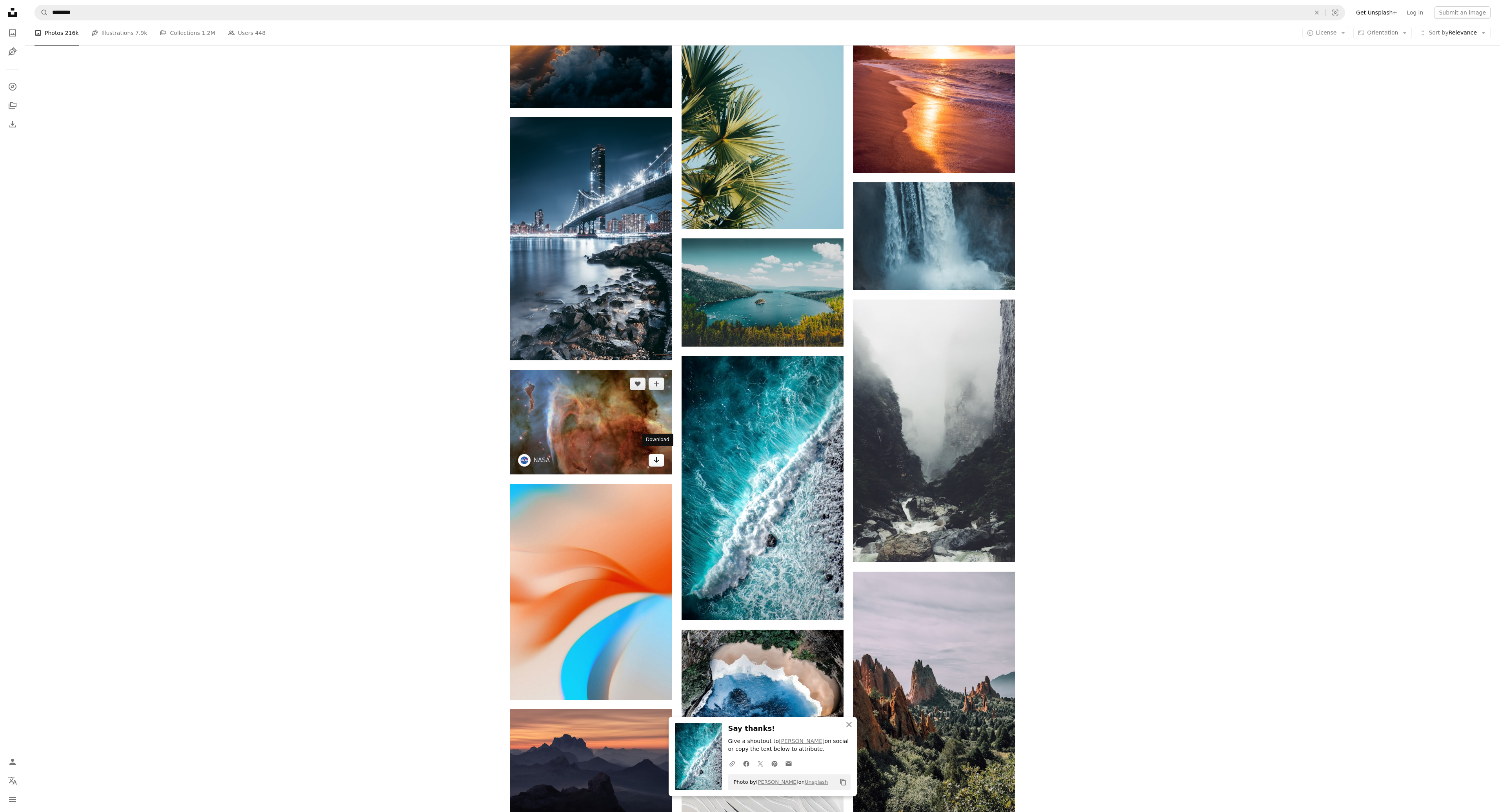
click at [657, 455] on icon "Arrow pointing down" at bounding box center [656, 460] width 6 height 9
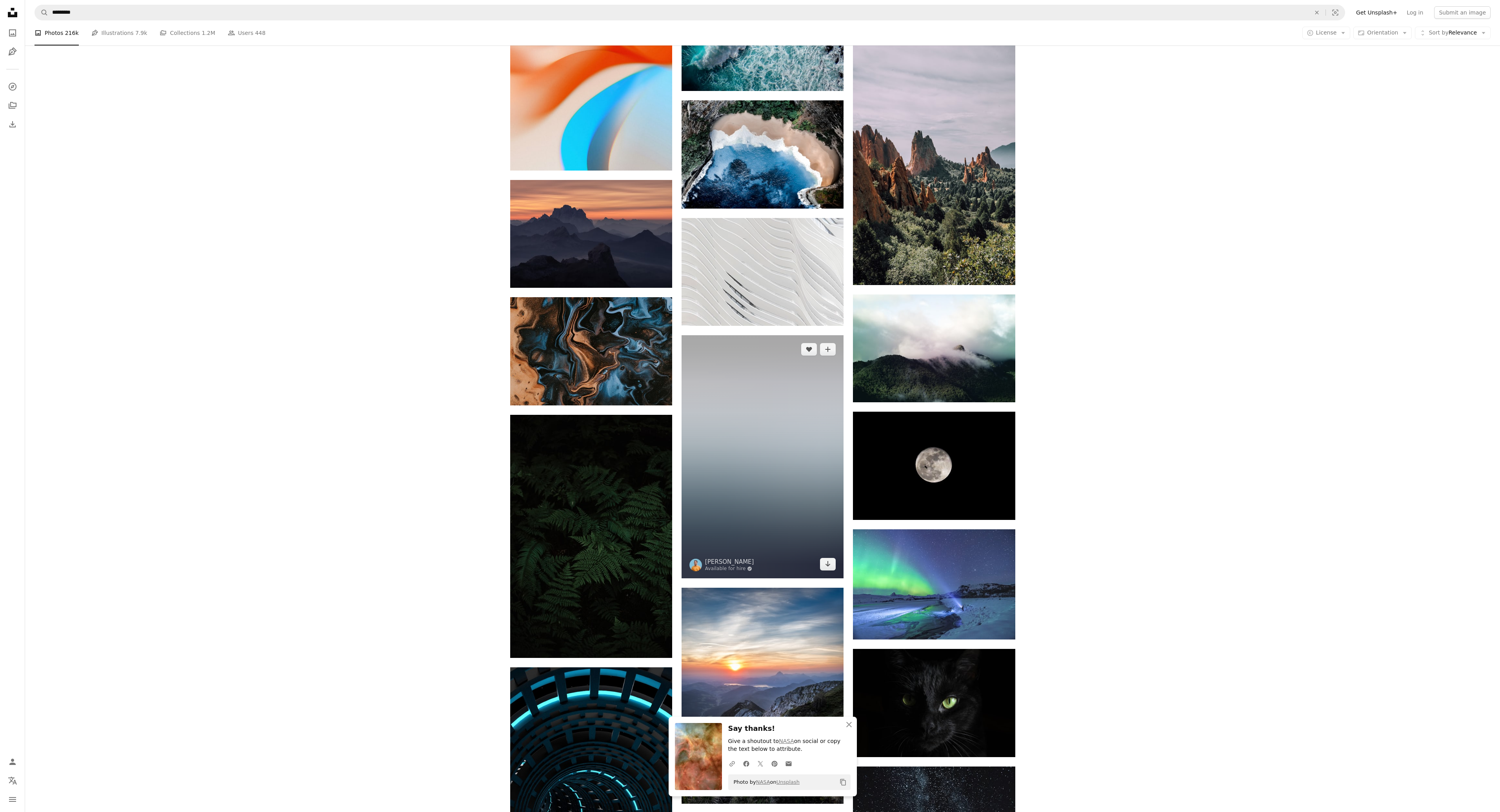
scroll to position [66668, 0]
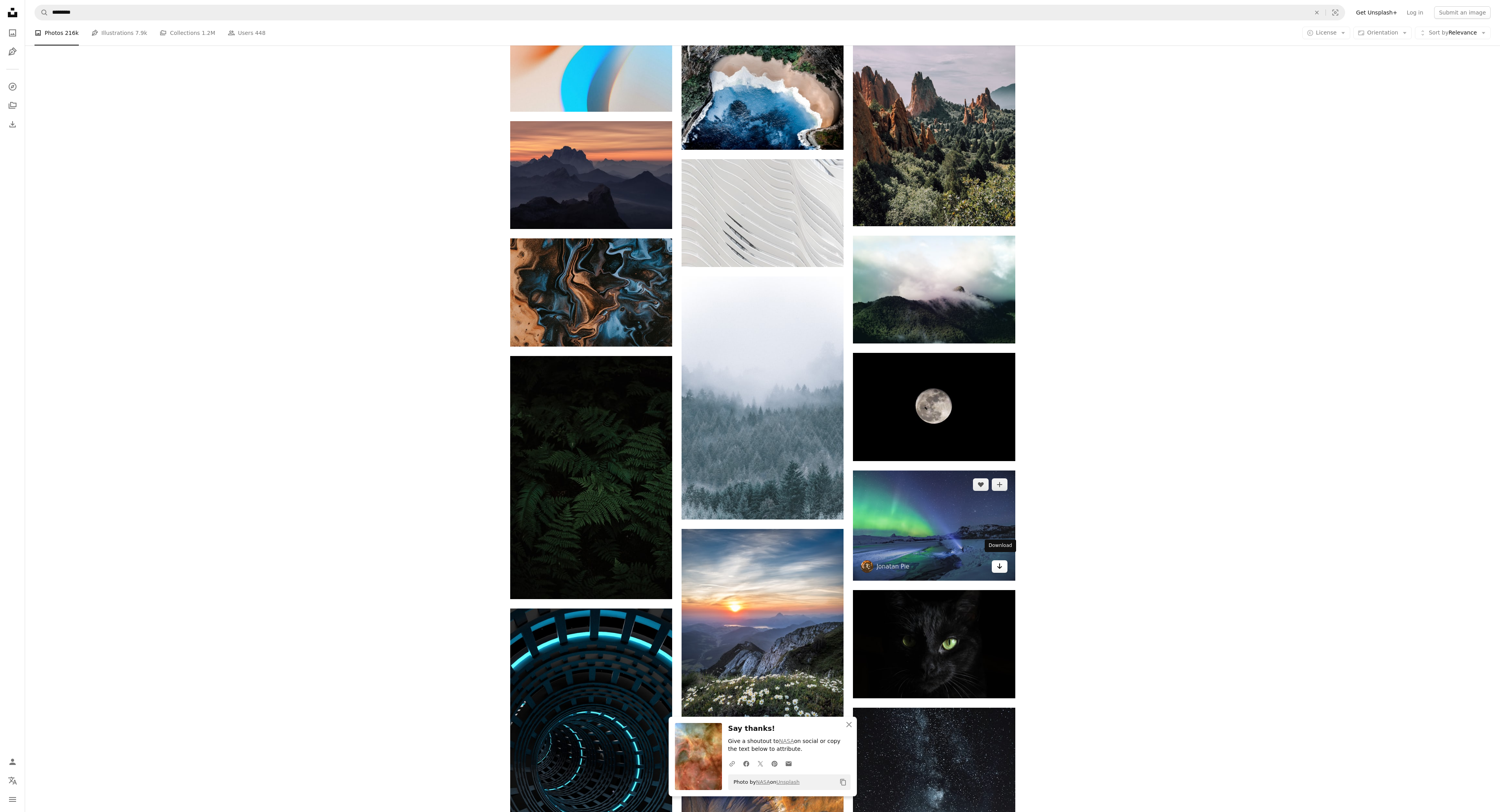
click at [999, 564] on icon "Download" at bounding box center [999, 566] width 5 height 5
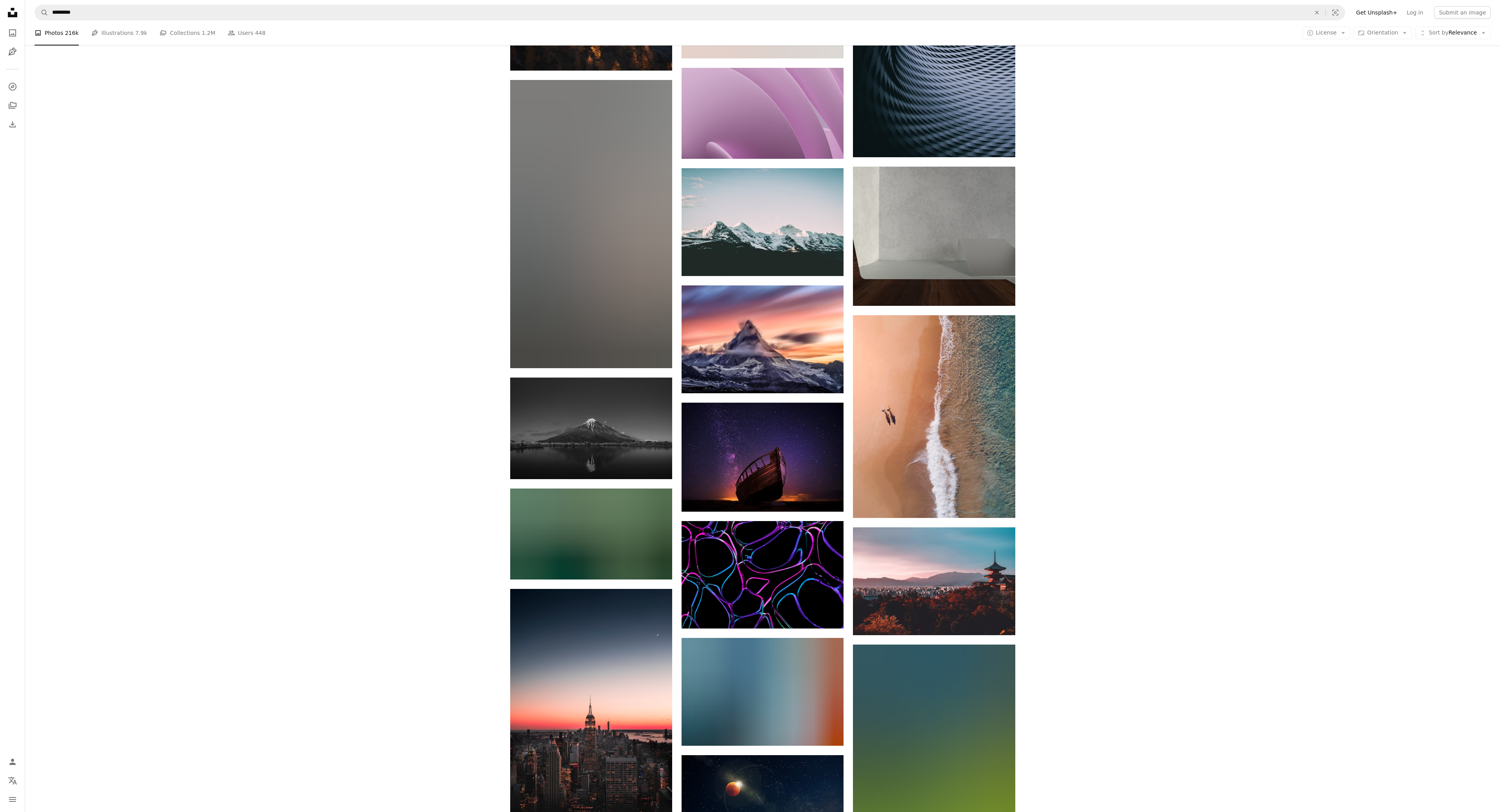
scroll to position [72942, 0]
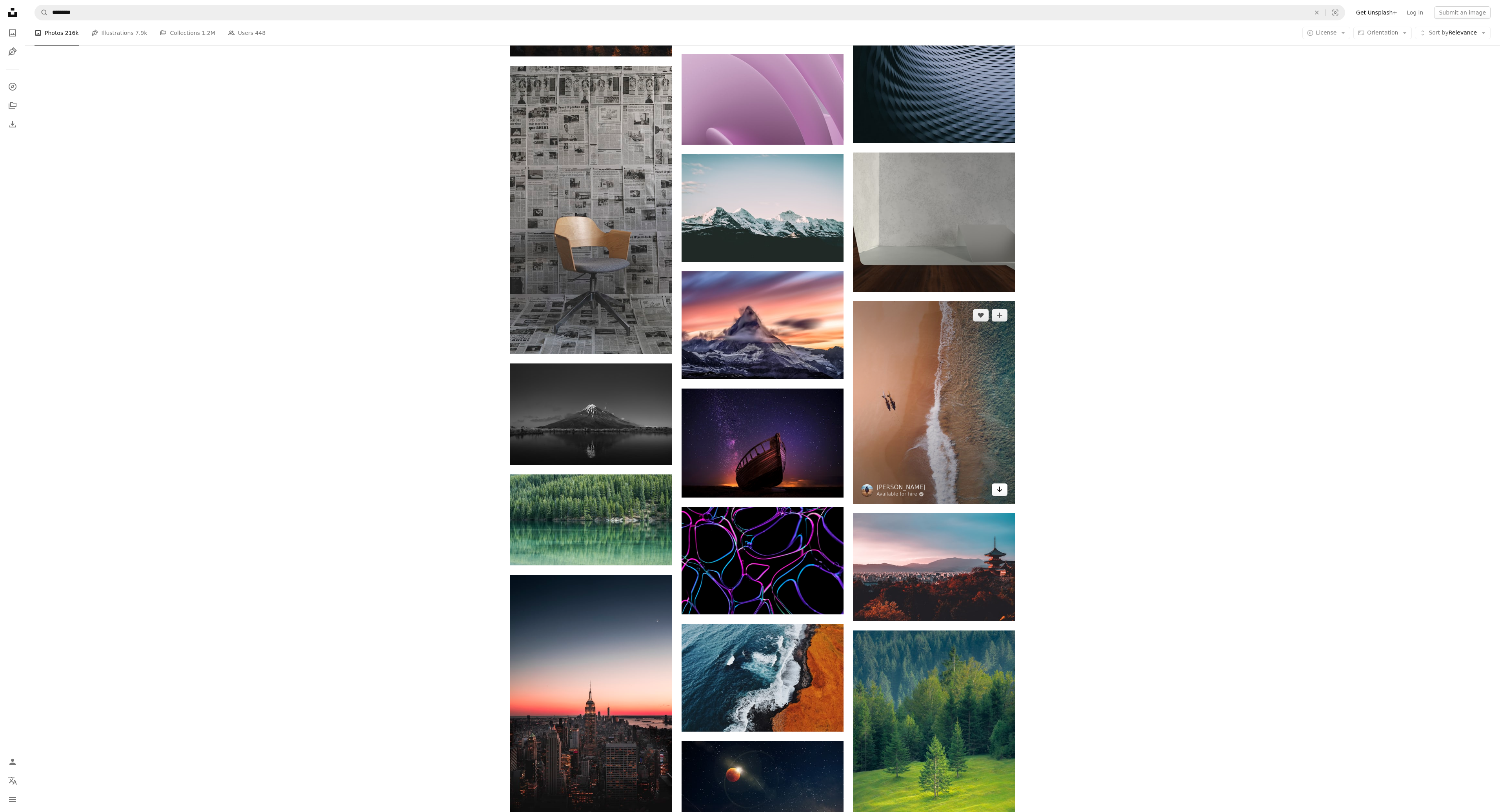
click at [998, 485] on icon "Arrow pointing down" at bounding box center [1000, 489] width 6 height 9
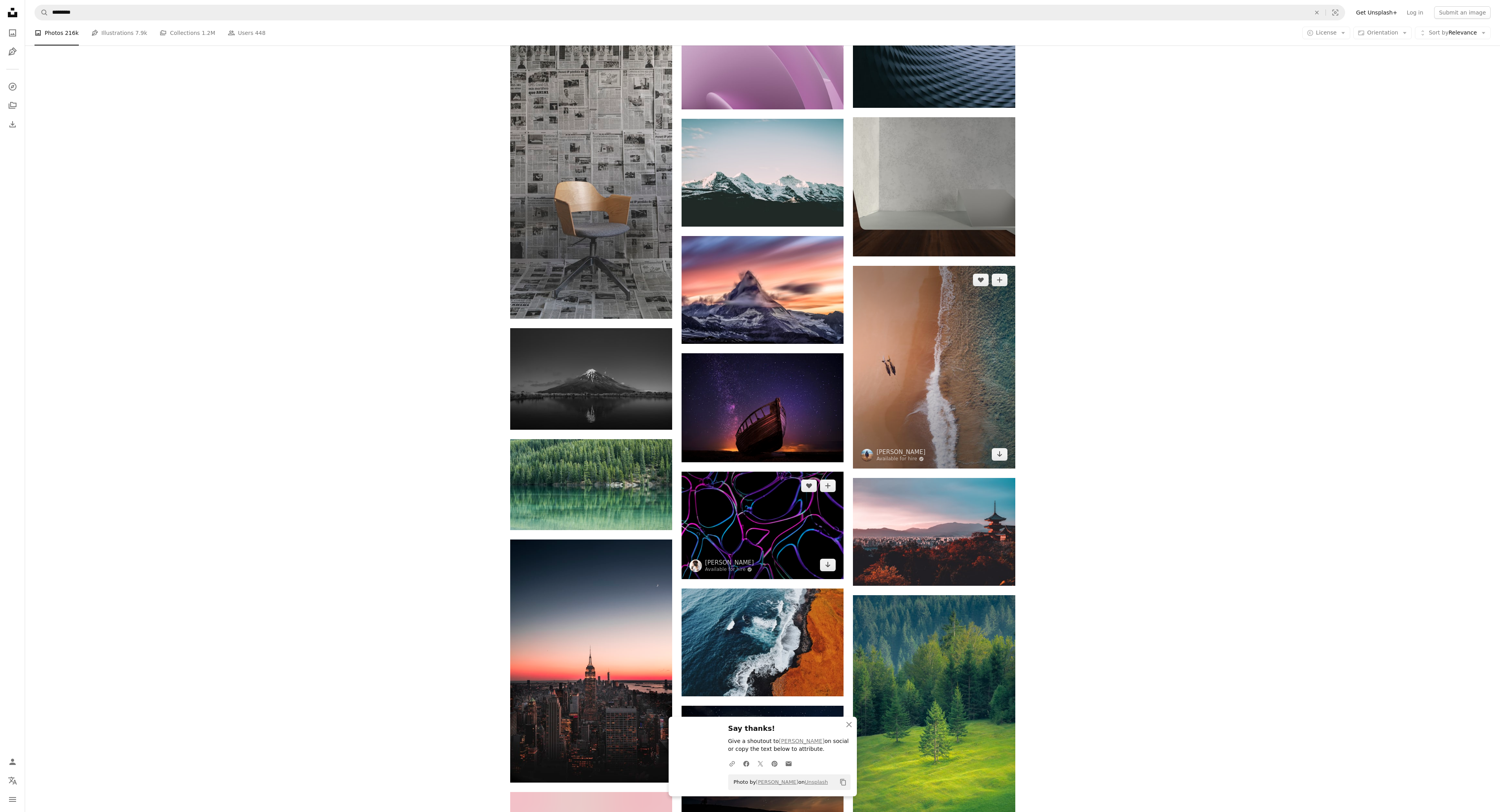
scroll to position [73178, 0]
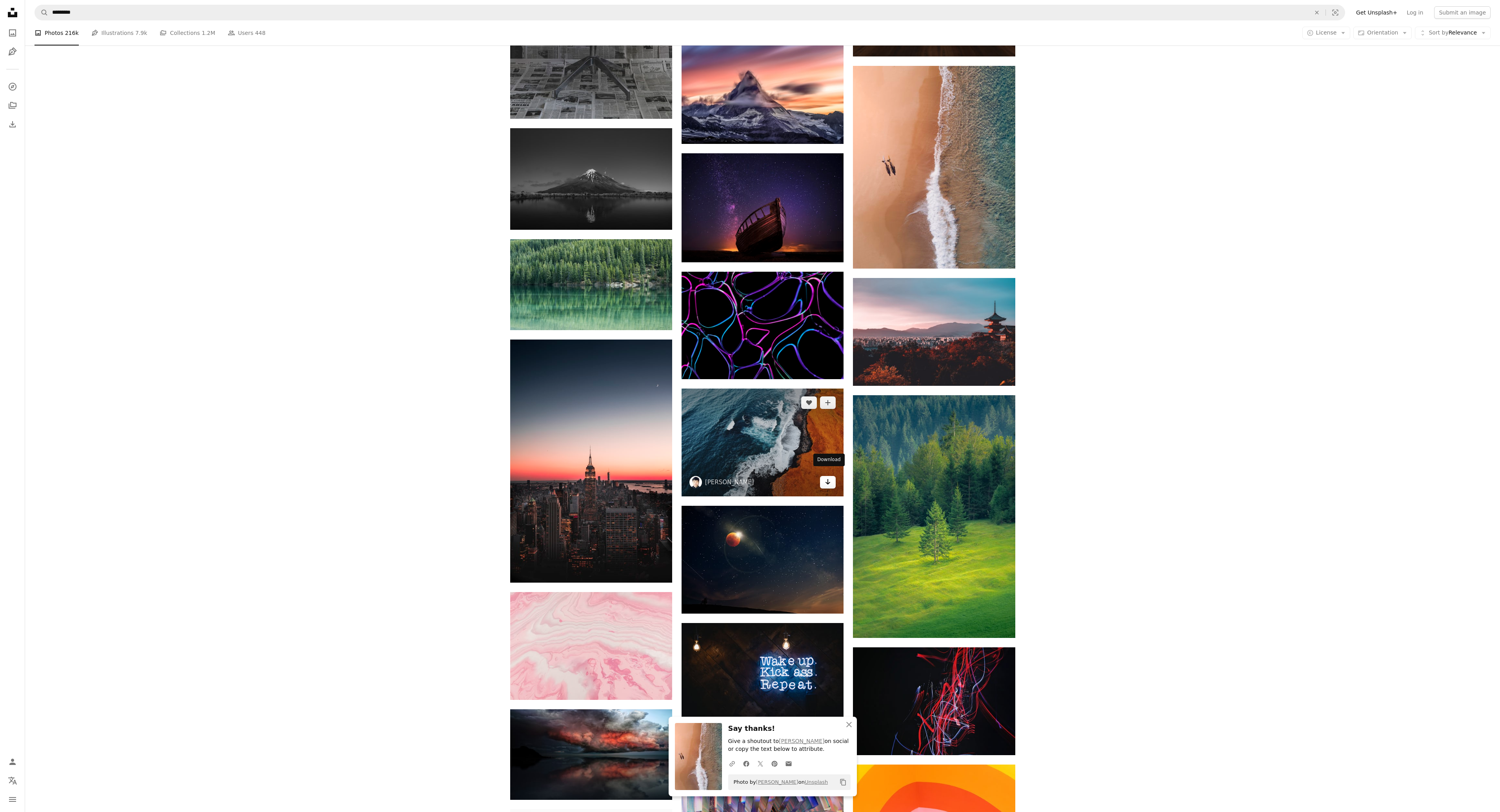
click at [828, 479] on icon "Download" at bounding box center [828, 482] width 5 height 5
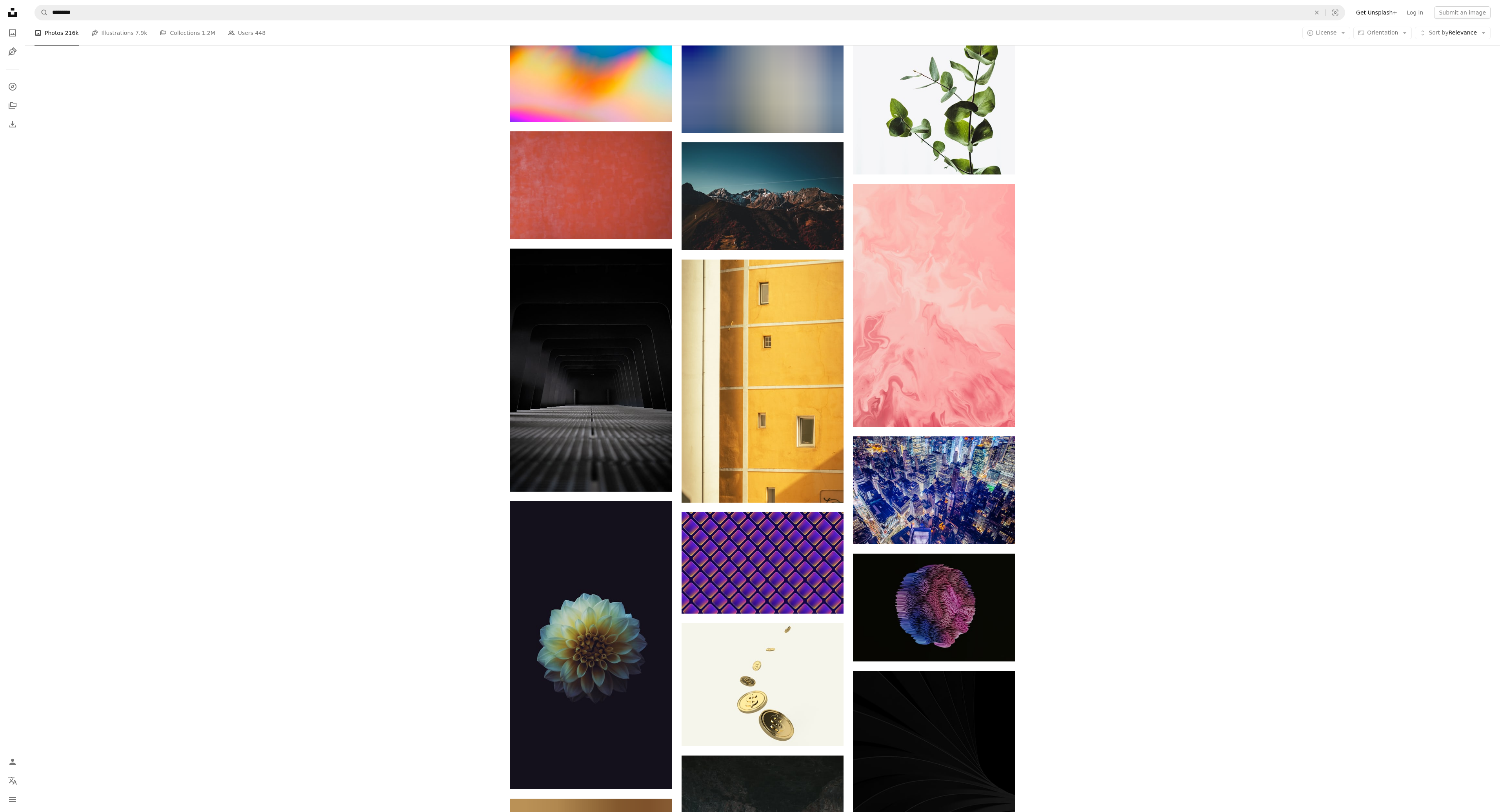
scroll to position [75178, 0]
